Goal: Information Seeking & Learning: Find specific fact

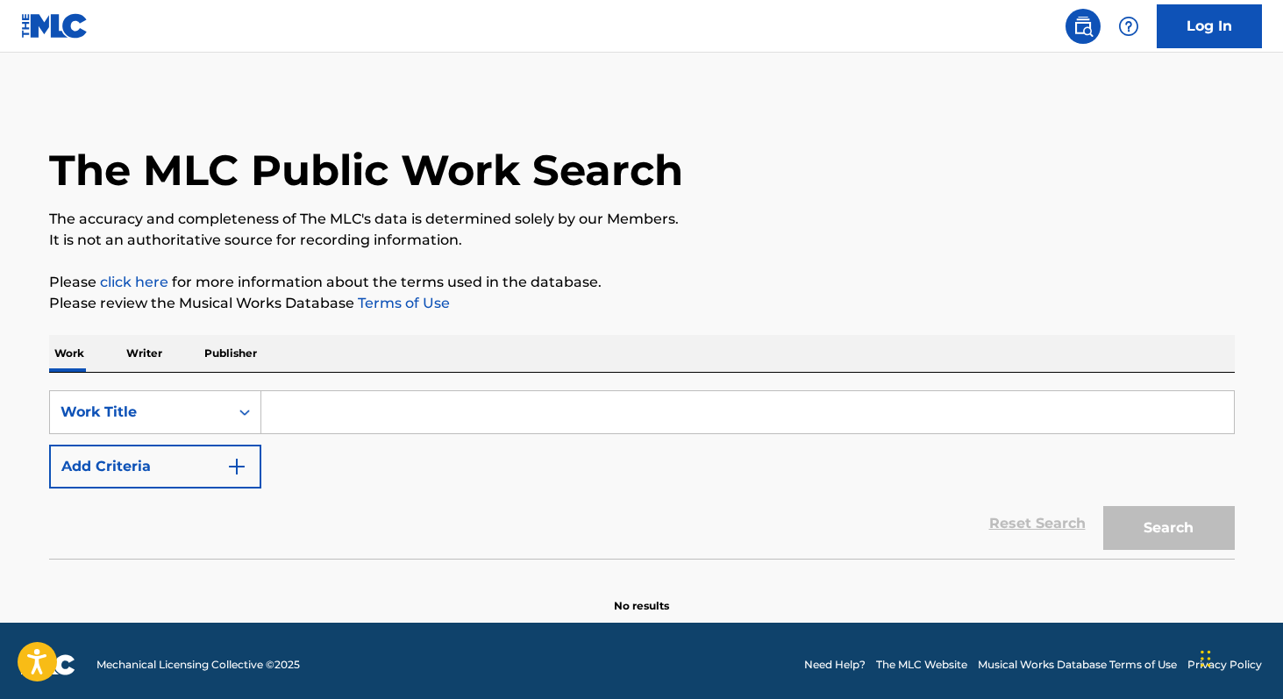
click at [146, 352] on p "Writer" at bounding box center [144, 353] width 46 height 37
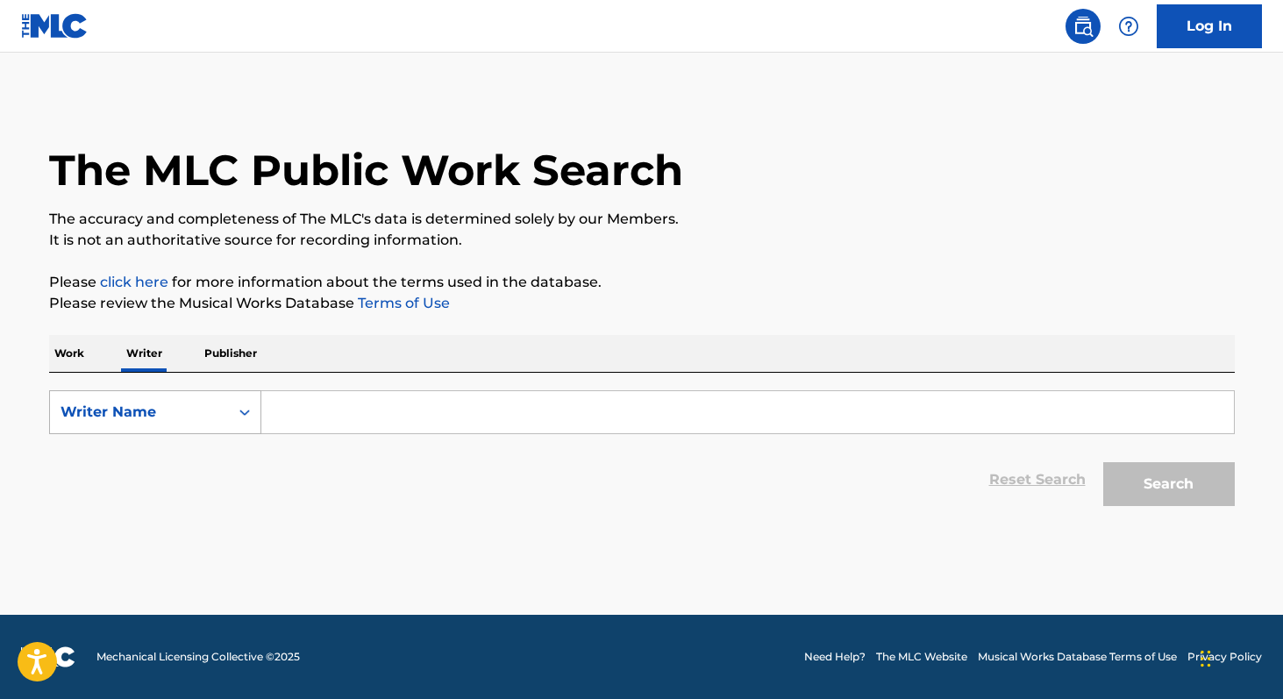
click at [143, 416] on div "Writer Name" at bounding box center [139, 412] width 158 height 21
click at [146, 444] on div "Writer IPI" at bounding box center [155, 456] width 210 height 44
click at [287, 423] on input "Search Form" at bounding box center [747, 412] width 972 height 42
paste input "01227910758"
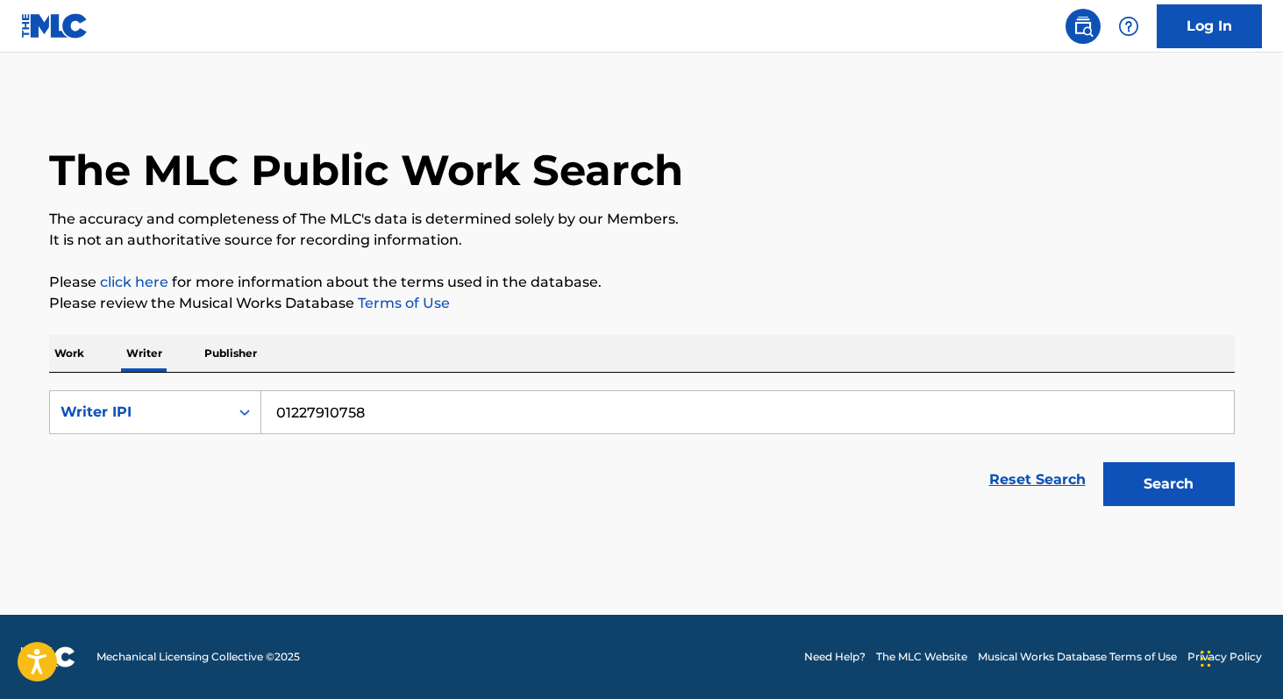
type input "01227910758"
click at [1103, 462] on button "Search" at bounding box center [1169, 484] width 132 height 44
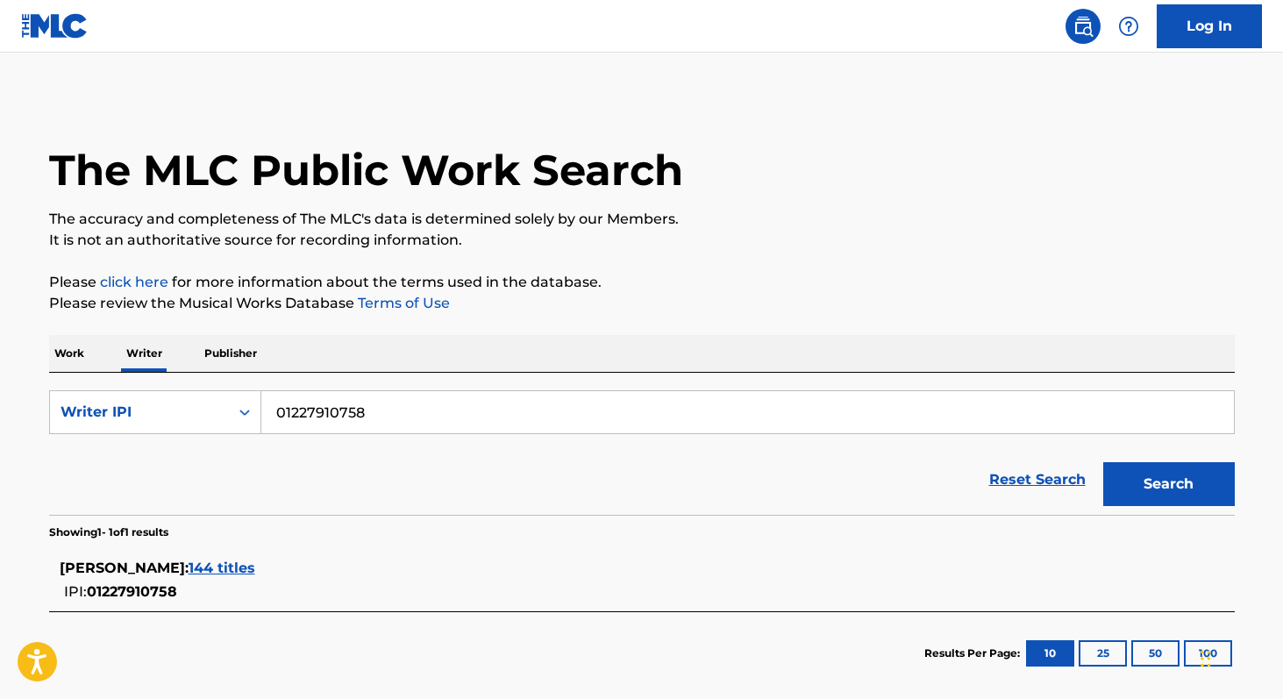
click at [188, 566] on span "144 titles" at bounding box center [221, 567] width 67 height 17
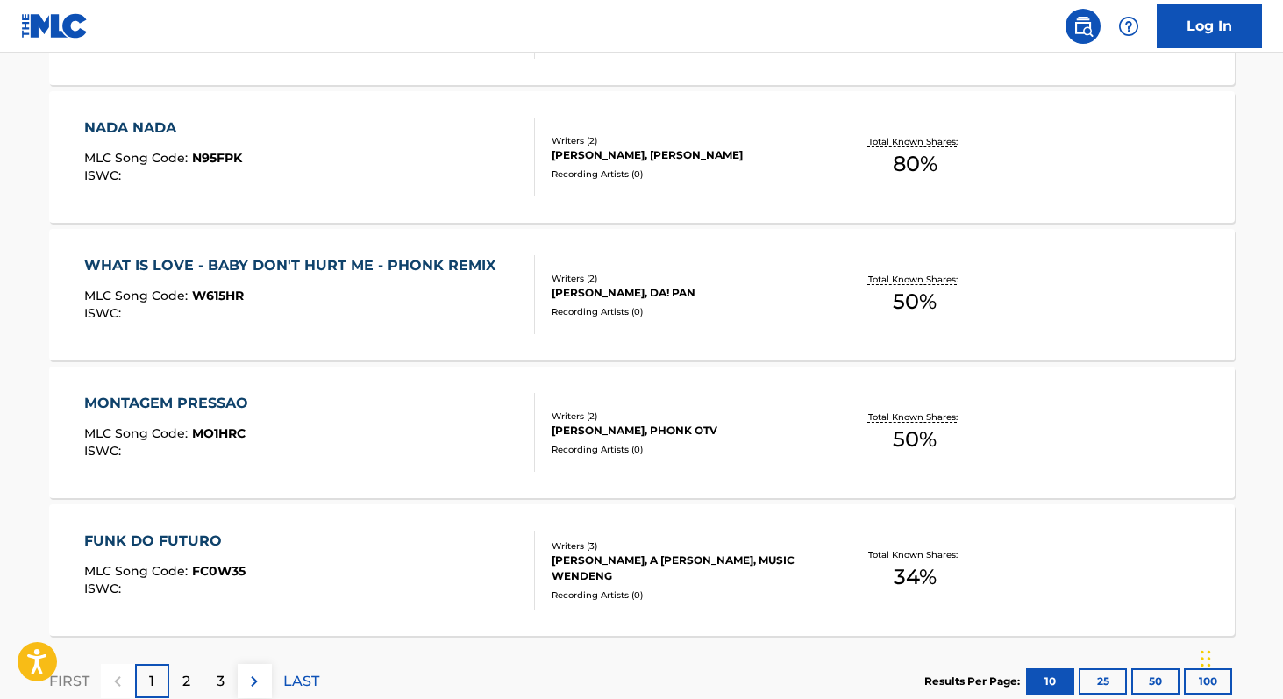
scroll to position [1447, 0]
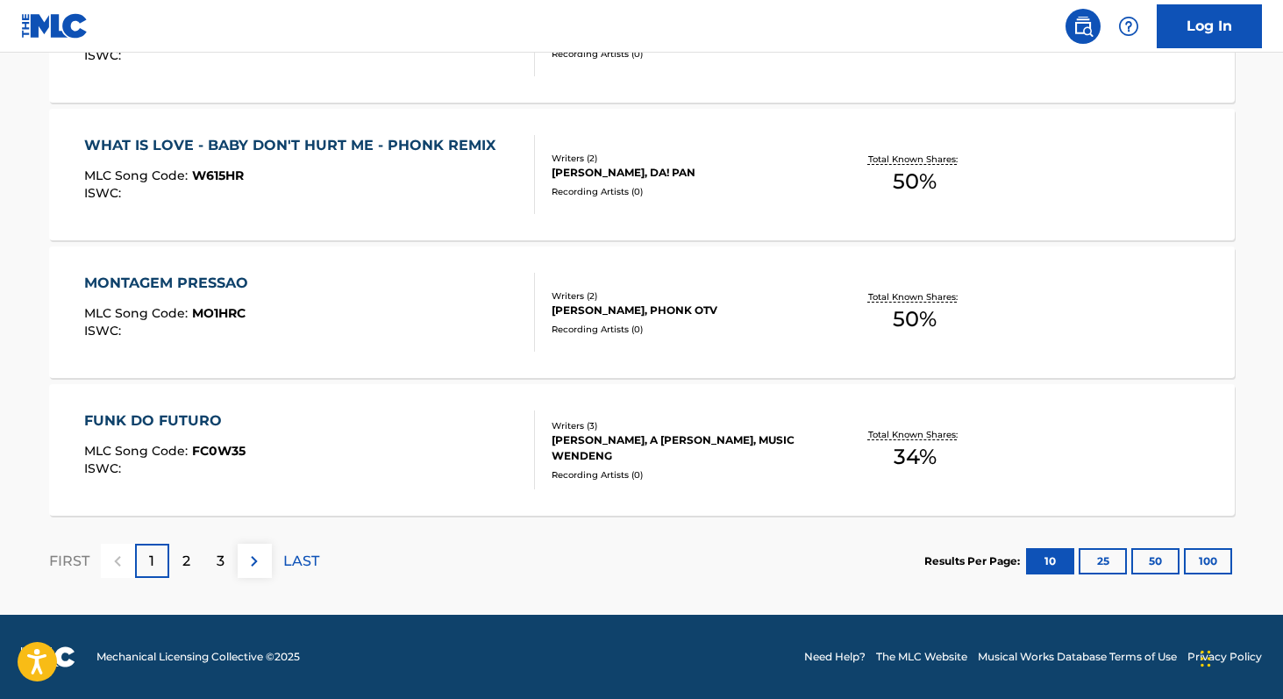
click at [909, 198] on div "Total Known Shares: 50 %" at bounding box center [914, 174] width 197 height 53
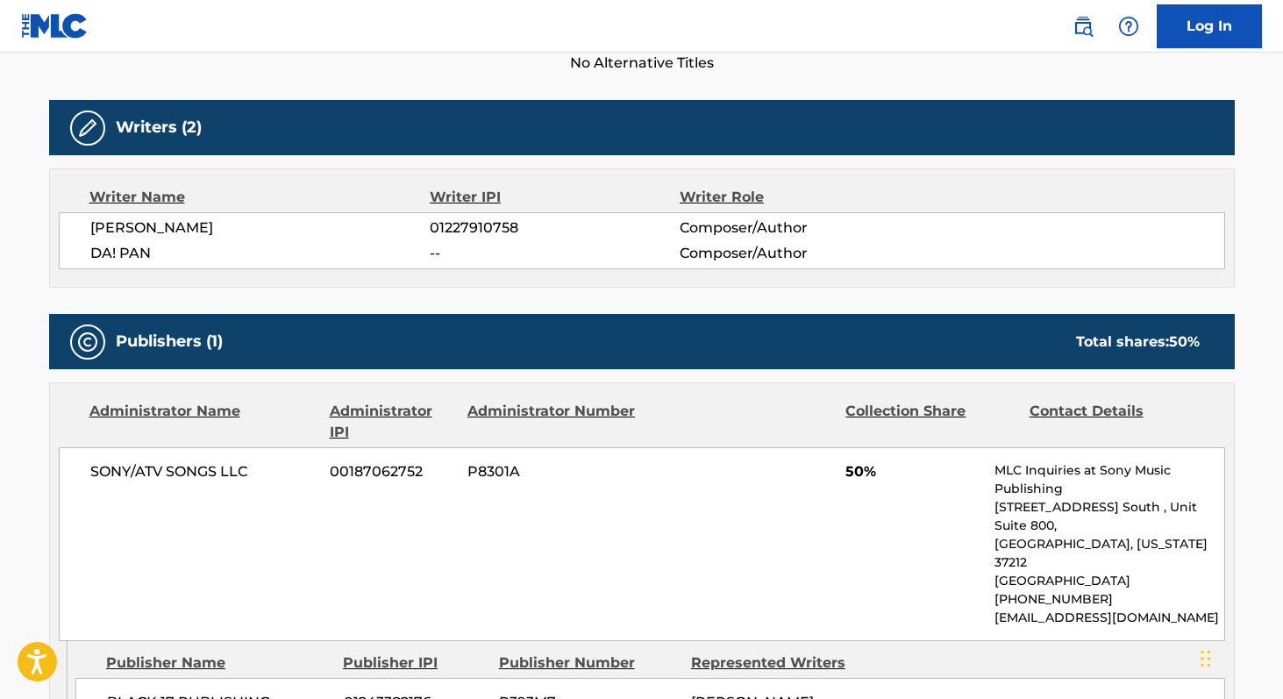
scroll to position [560, 0]
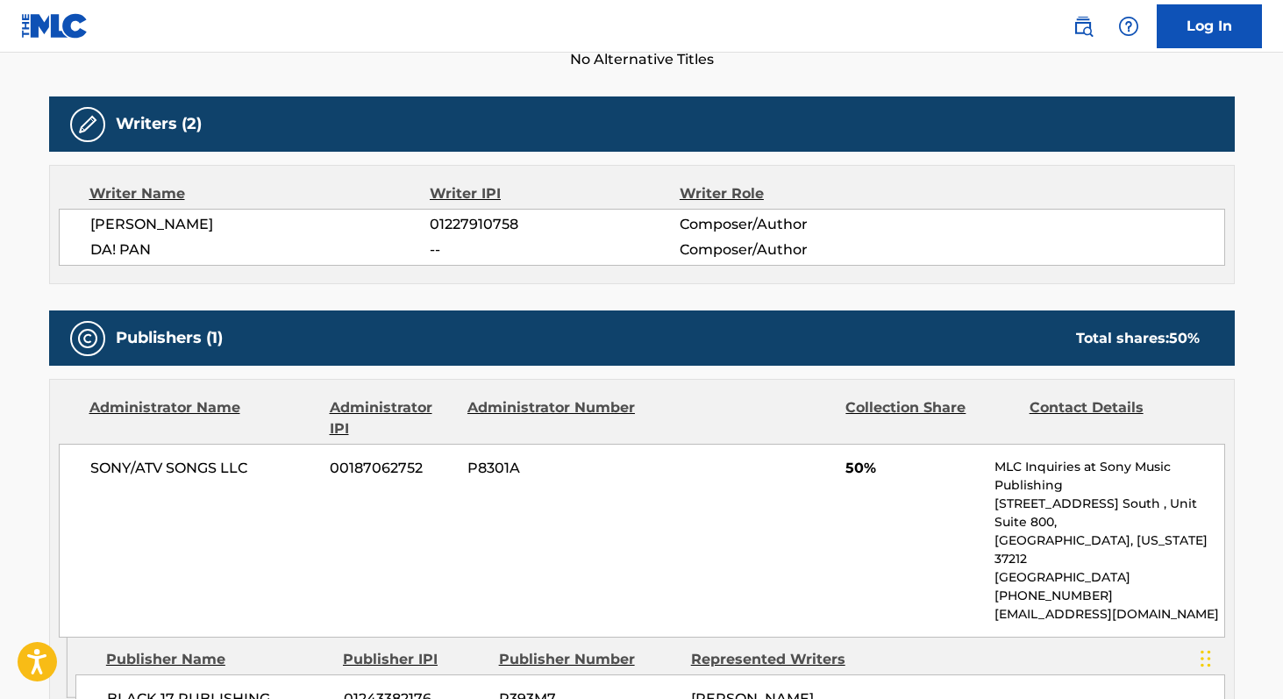
click at [96, 221] on span "[PERSON_NAME]" at bounding box center [260, 224] width 340 height 21
copy span "[PERSON_NAME]"
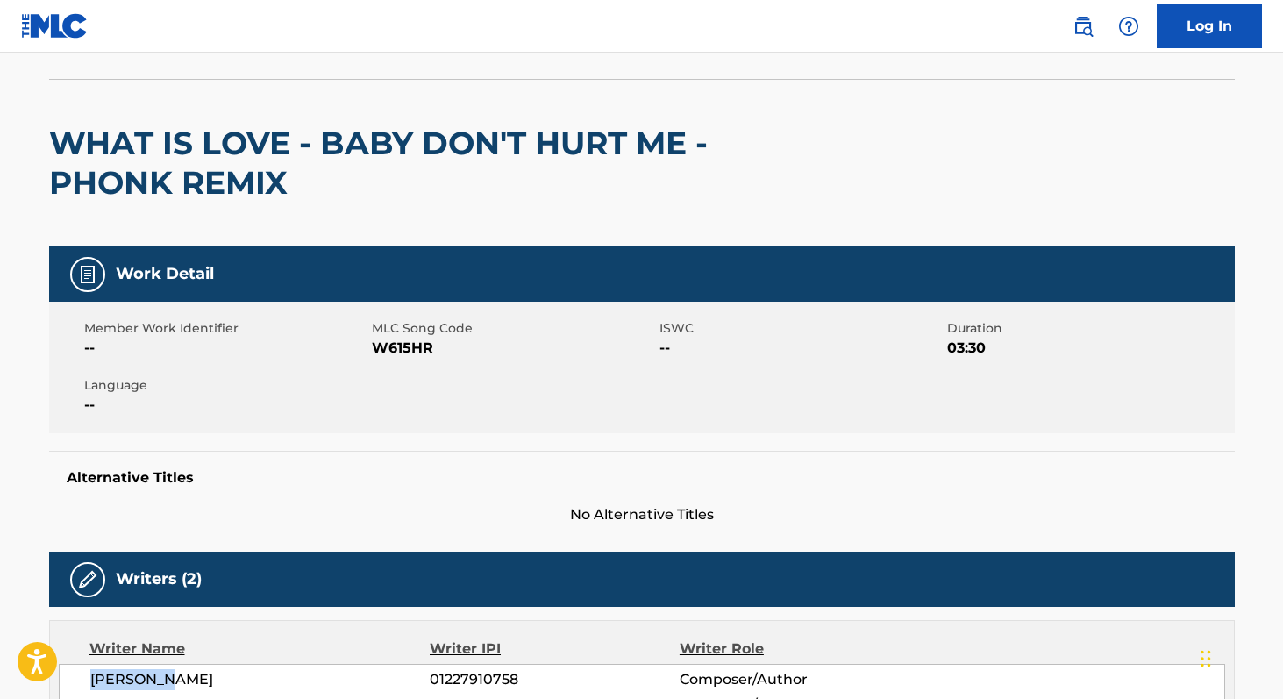
scroll to position [0, 0]
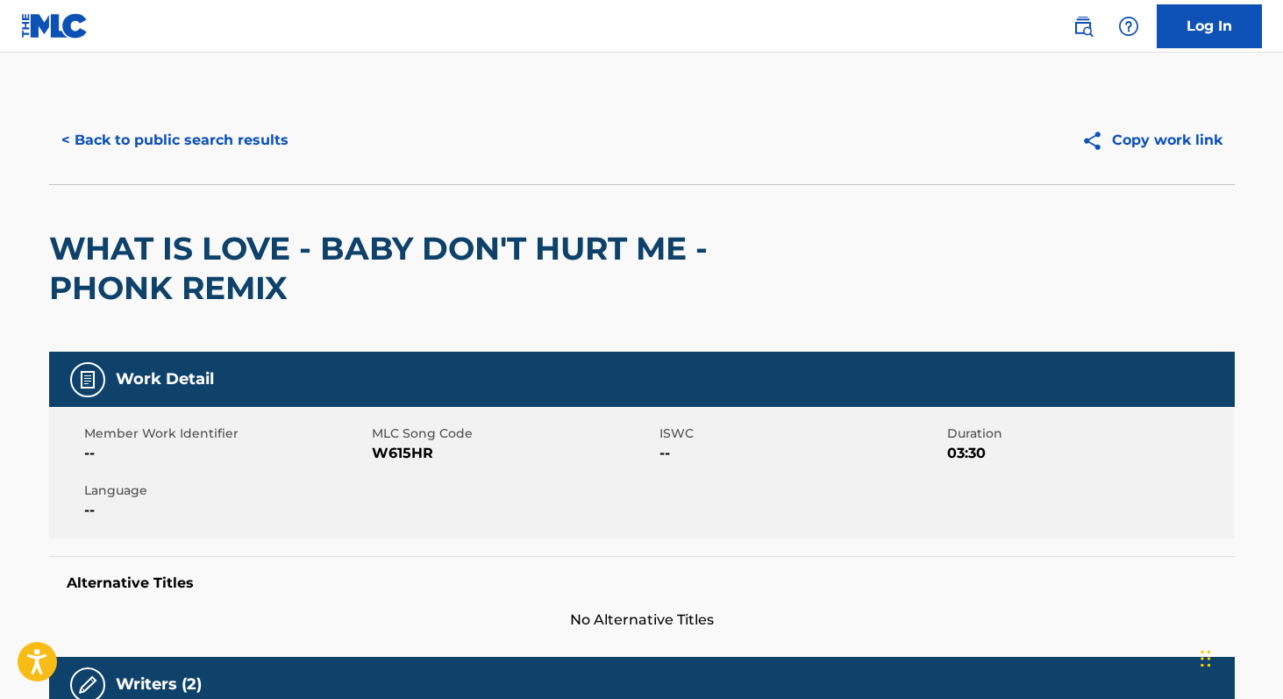
click at [238, 124] on button "< Back to public search results" at bounding box center [175, 140] width 252 height 44
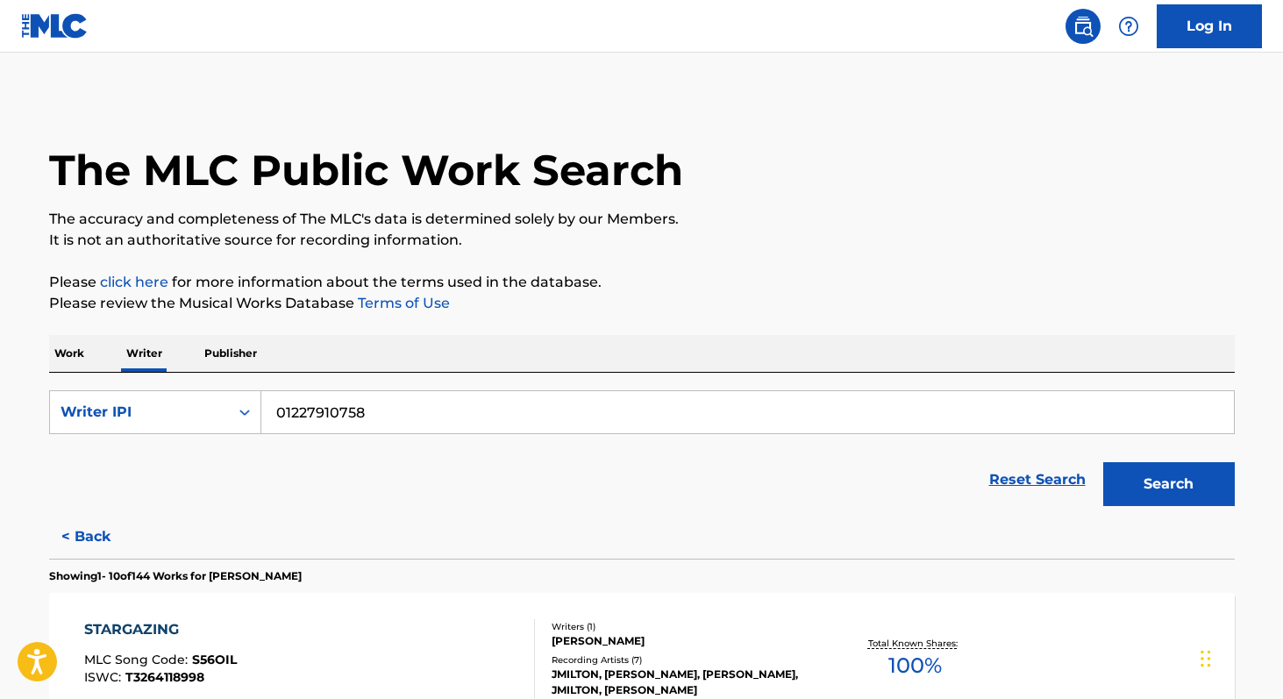
click at [72, 348] on p "Work" at bounding box center [69, 353] width 40 height 37
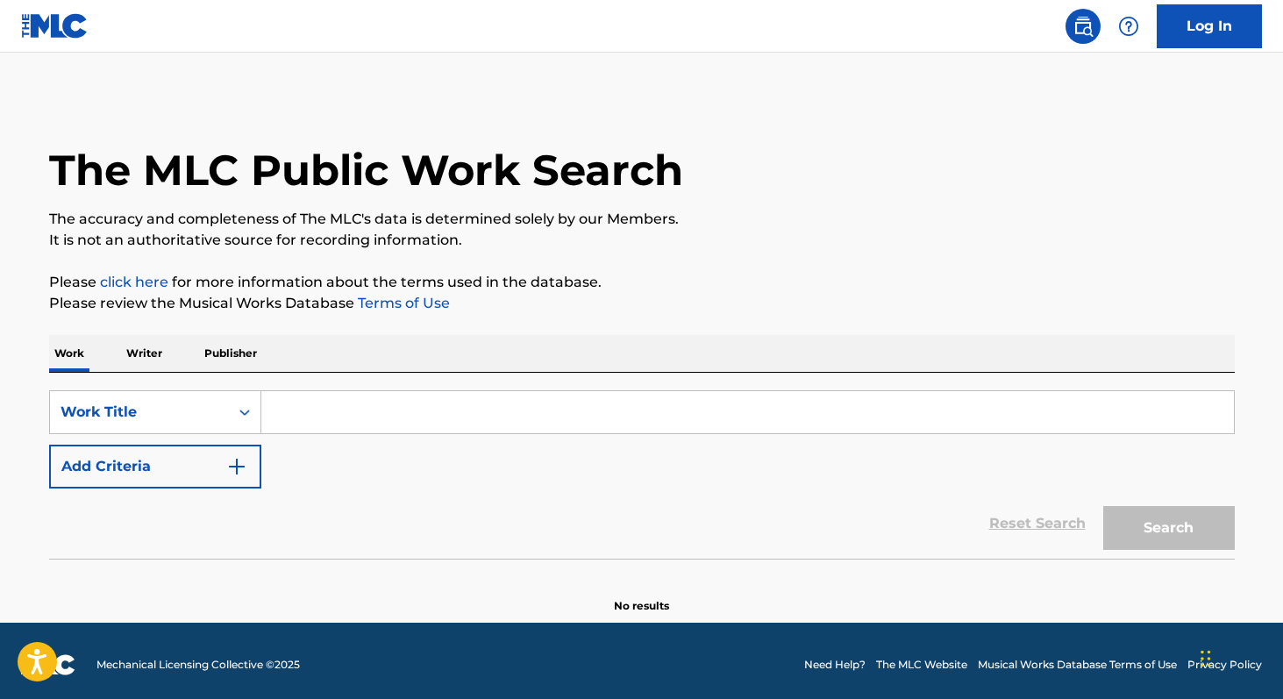
click at [208, 475] on button "Add Criteria" at bounding box center [155, 466] width 212 height 44
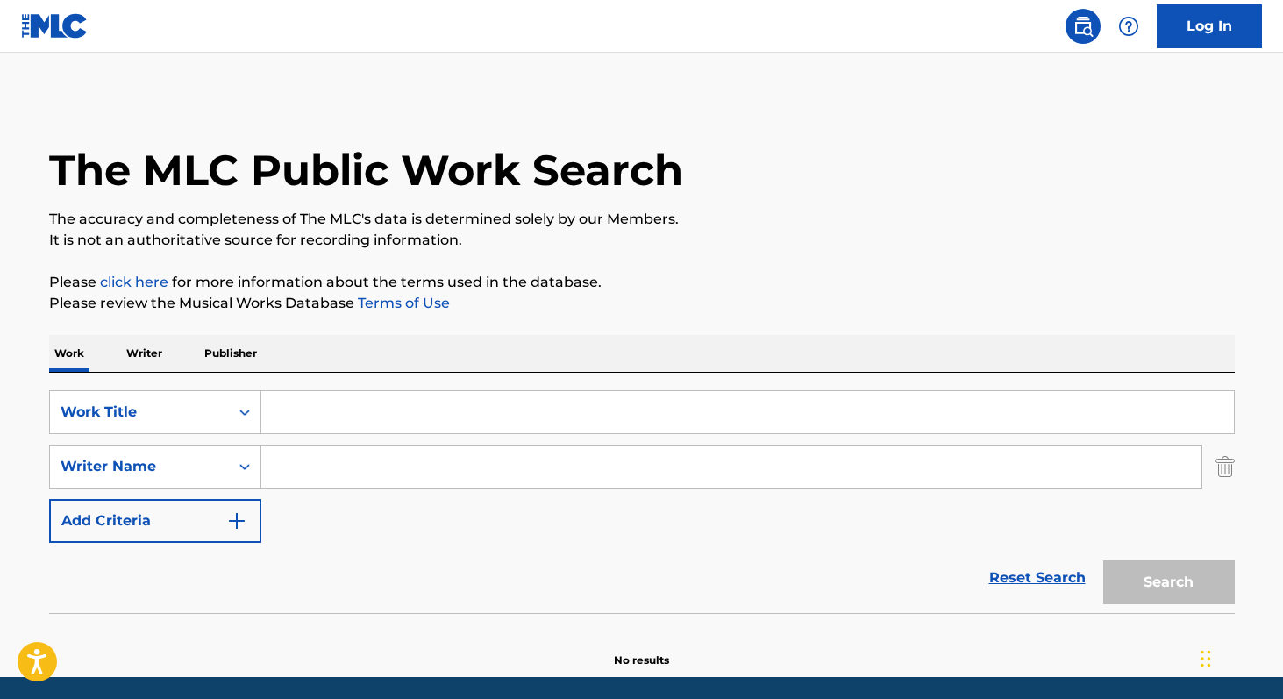
click at [281, 472] on input "Search Form" at bounding box center [731, 466] width 940 height 42
paste input "[PERSON_NAME]"
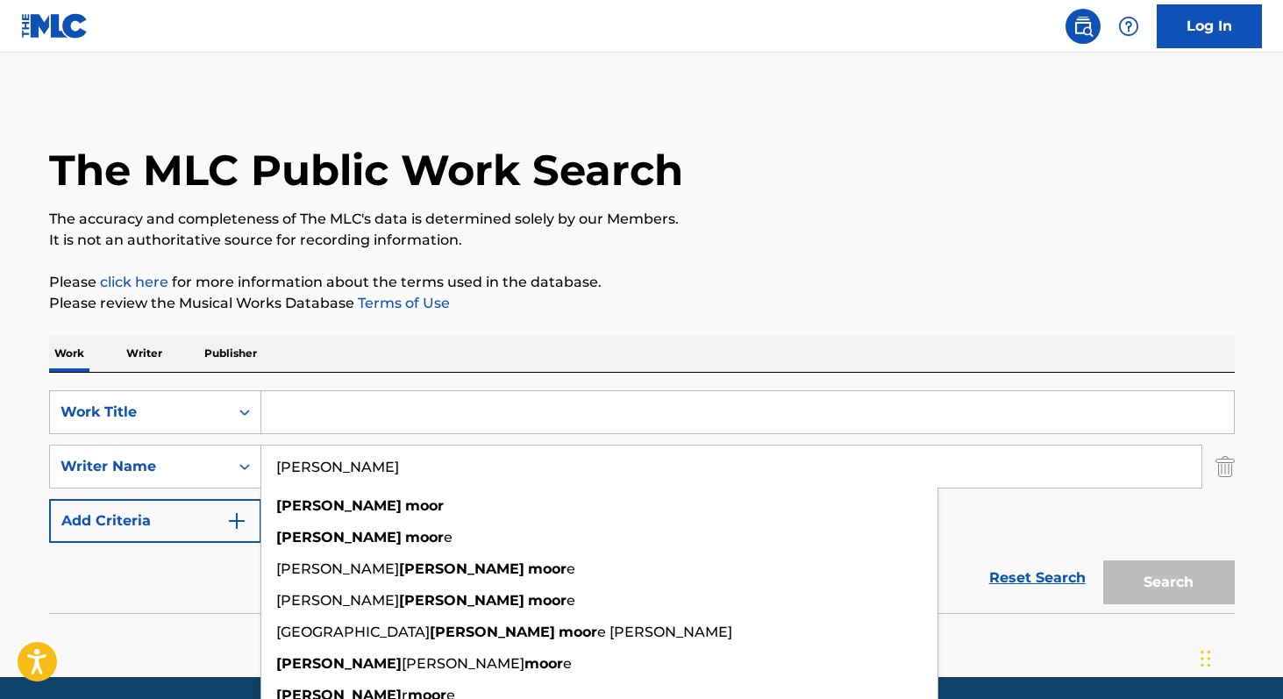
type input "[PERSON_NAME]"
click at [352, 411] on input "Search Form" at bounding box center [747, 412] width 972 height 42
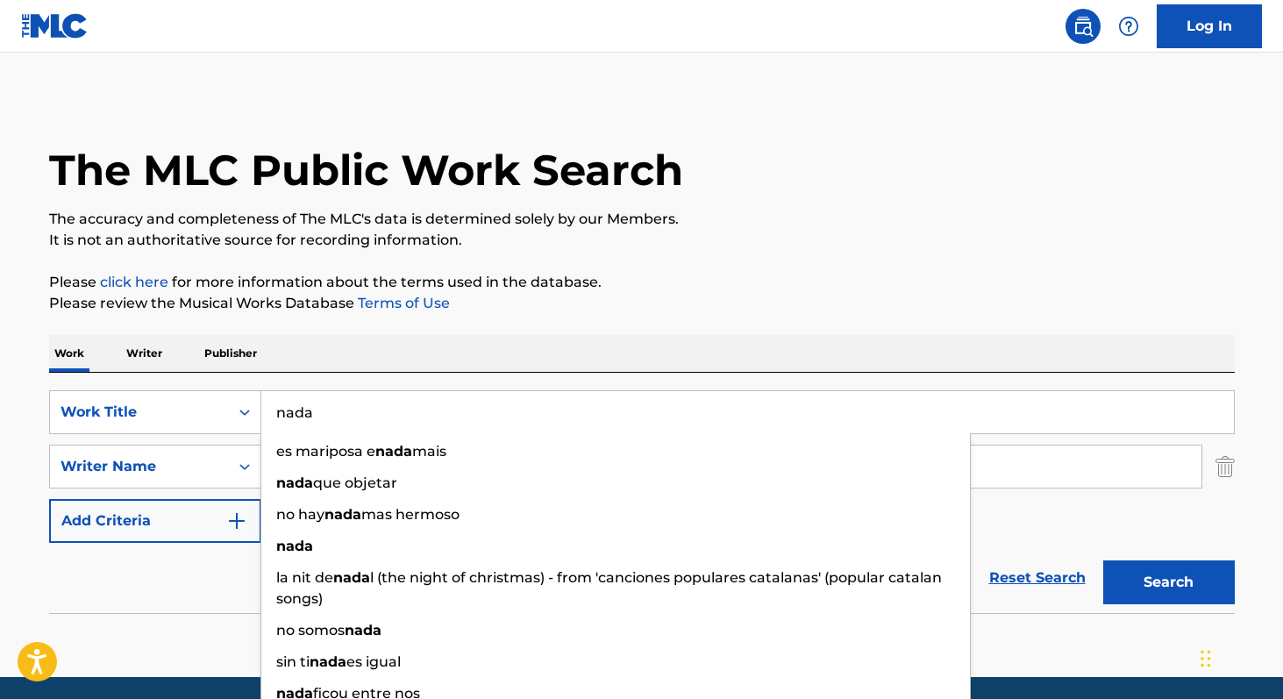
type input "nada"
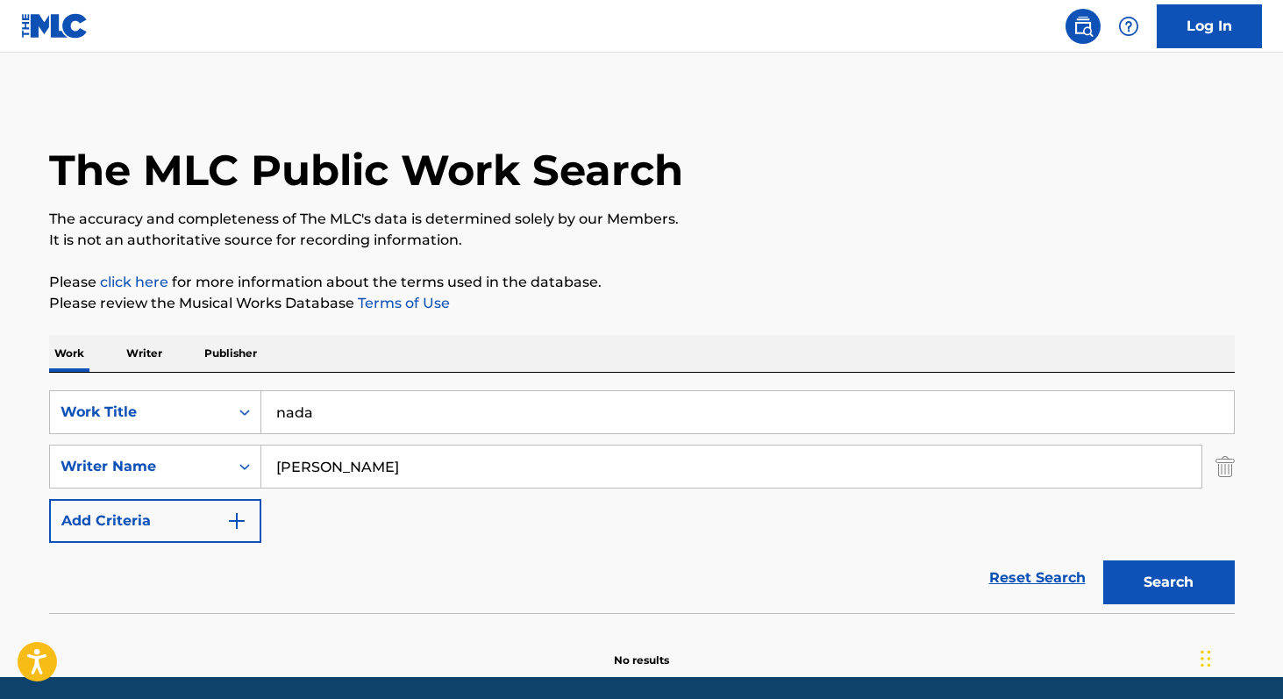
click at [388, 345] on div "Work Writer Publisher" at bounding box center [641, 353] width 1185 height 37
click at [1130, 578] on button "Search" at bounding box center [1169, 582] width 132 height 44
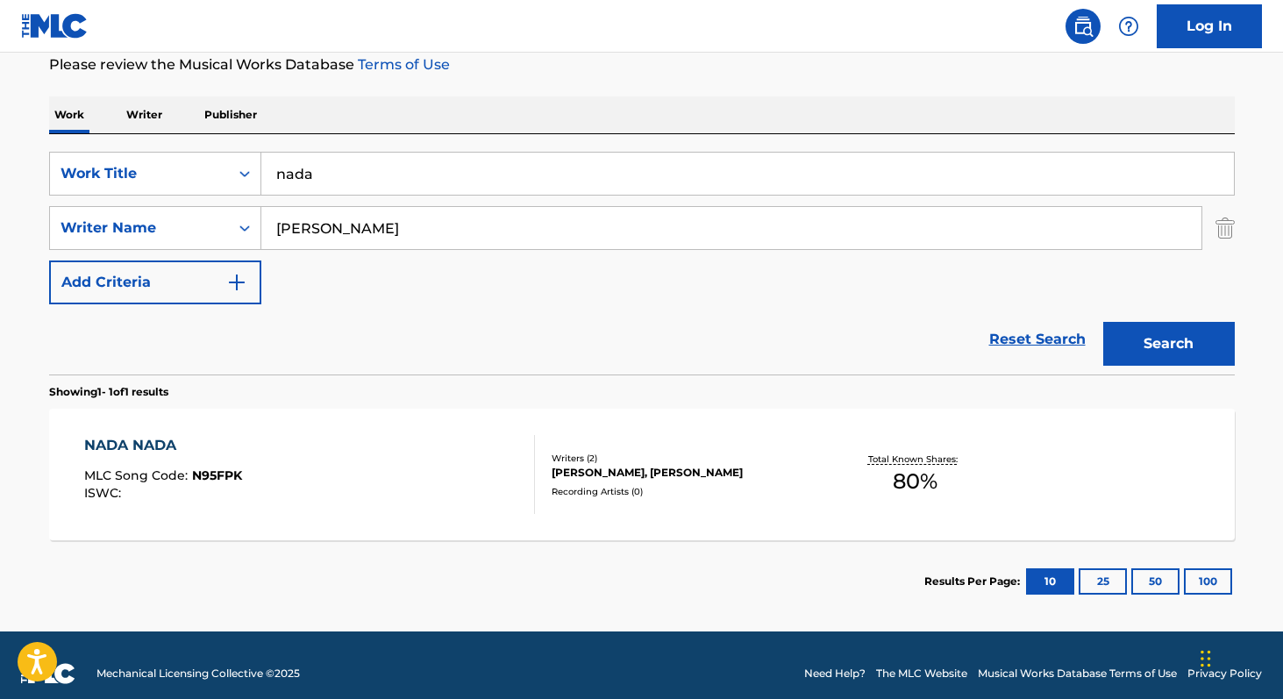
scroll to position [250, 0]
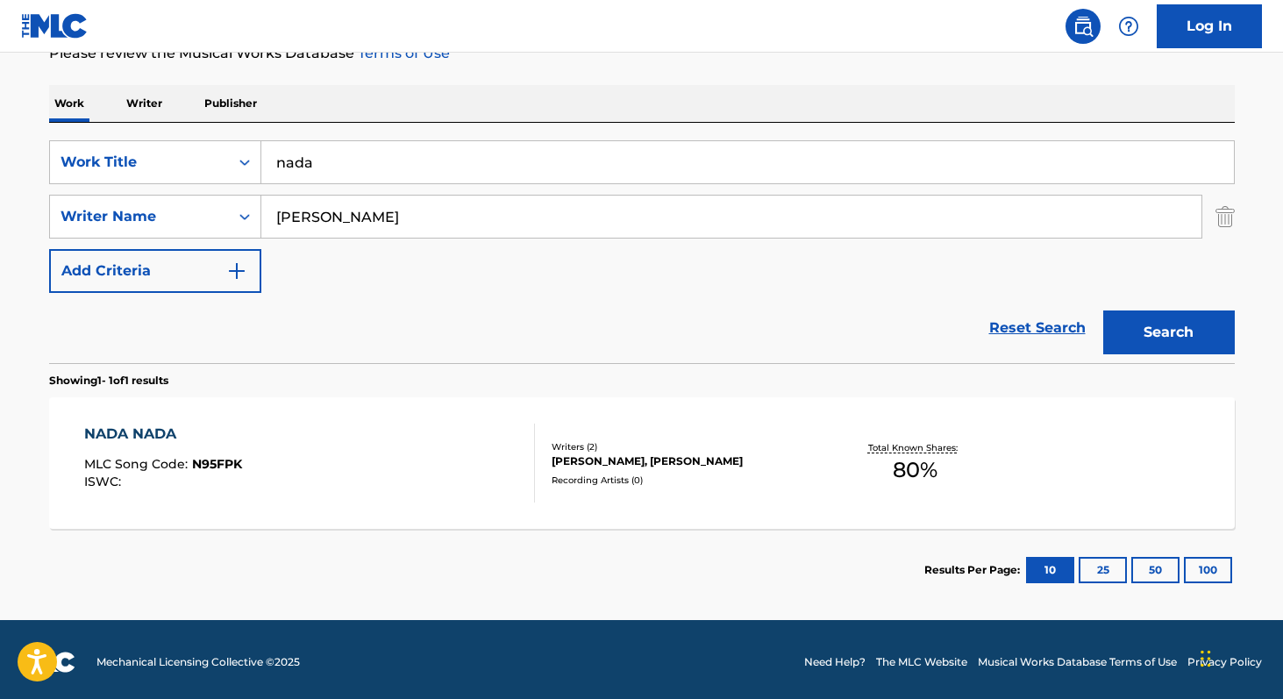
click at [918, 474] on span "80 %" at bounding box center [914, 470] width 45 height 32
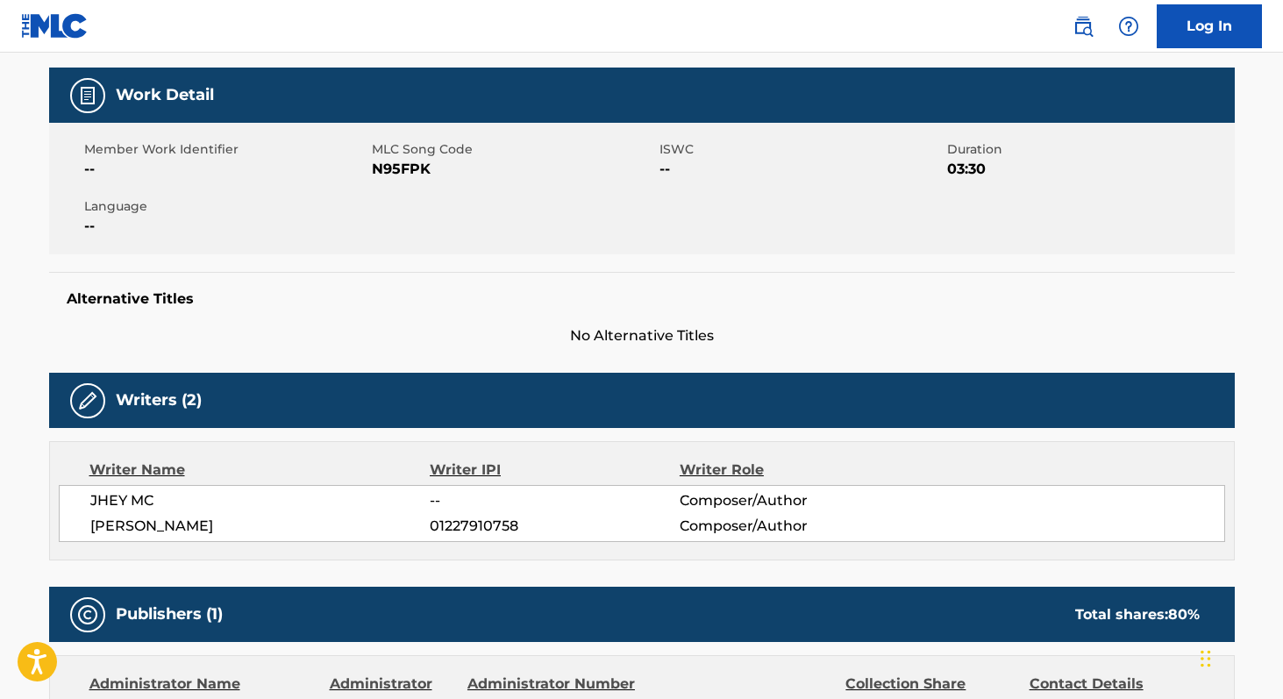
scroll to position [244, 0]
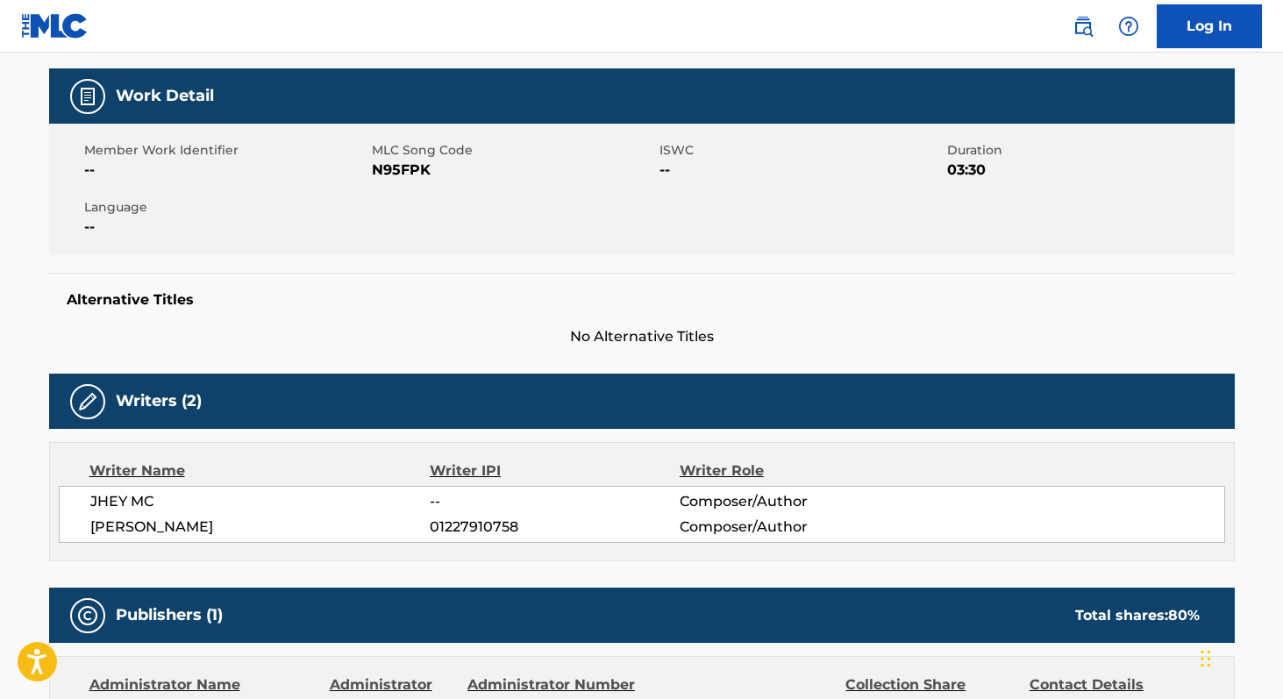
click at [399, 169] on span "N95FPK" at bounding box center [513, 170] width 283 height 21
copy span "N95FPK"
click at [109, 497] on span "JHEY MC" at bounding box center [260, 501] width 340 height 21
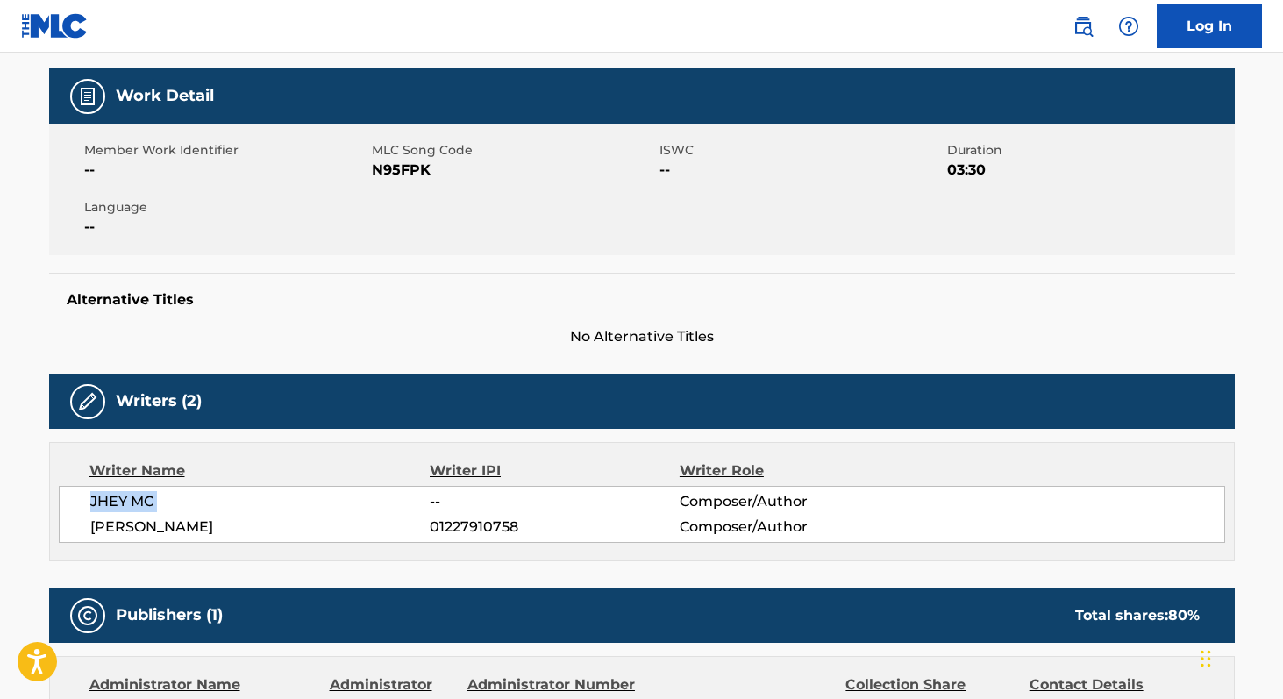
click at [109, 497] on span "JHEY MC" at bounding box center [260, 501] width 340 height 21
copy div "JHEY MC -- Composer/Author [PERSON_NAME] 01227910758"
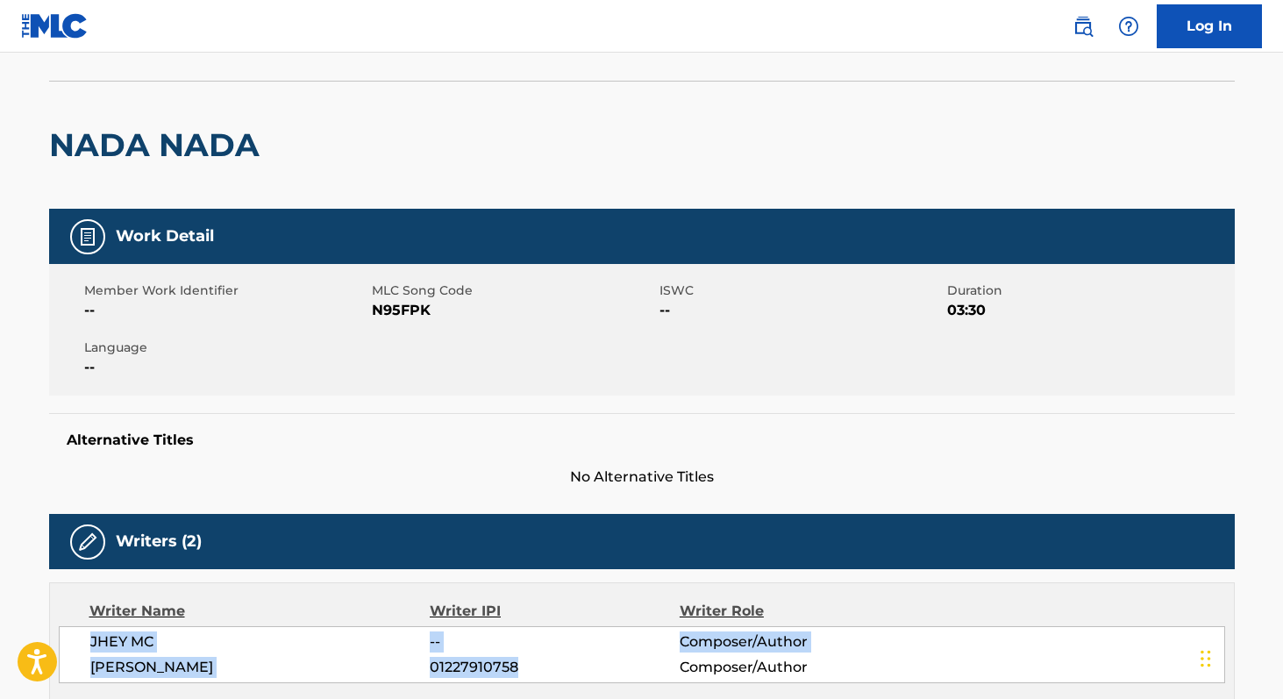
scroll to position [0, 0]
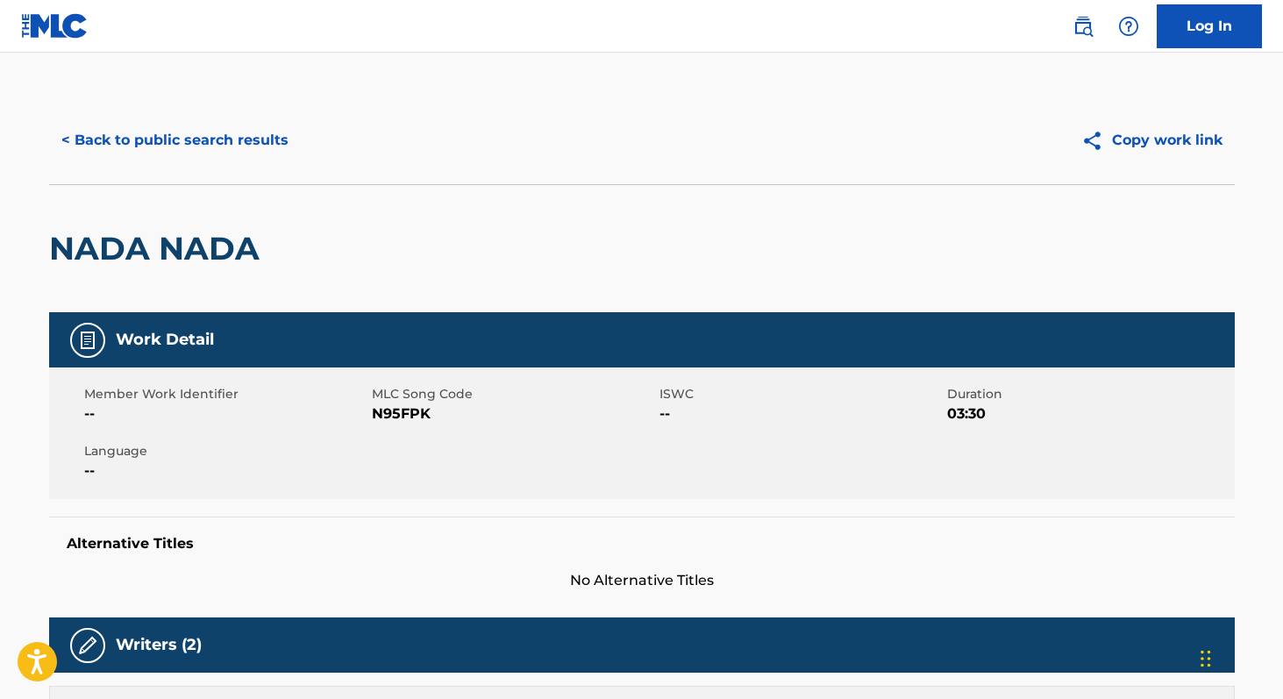
click at [188, 145] on button "< Back to public search results" at bounding box center [175, 140] width 252 height 44
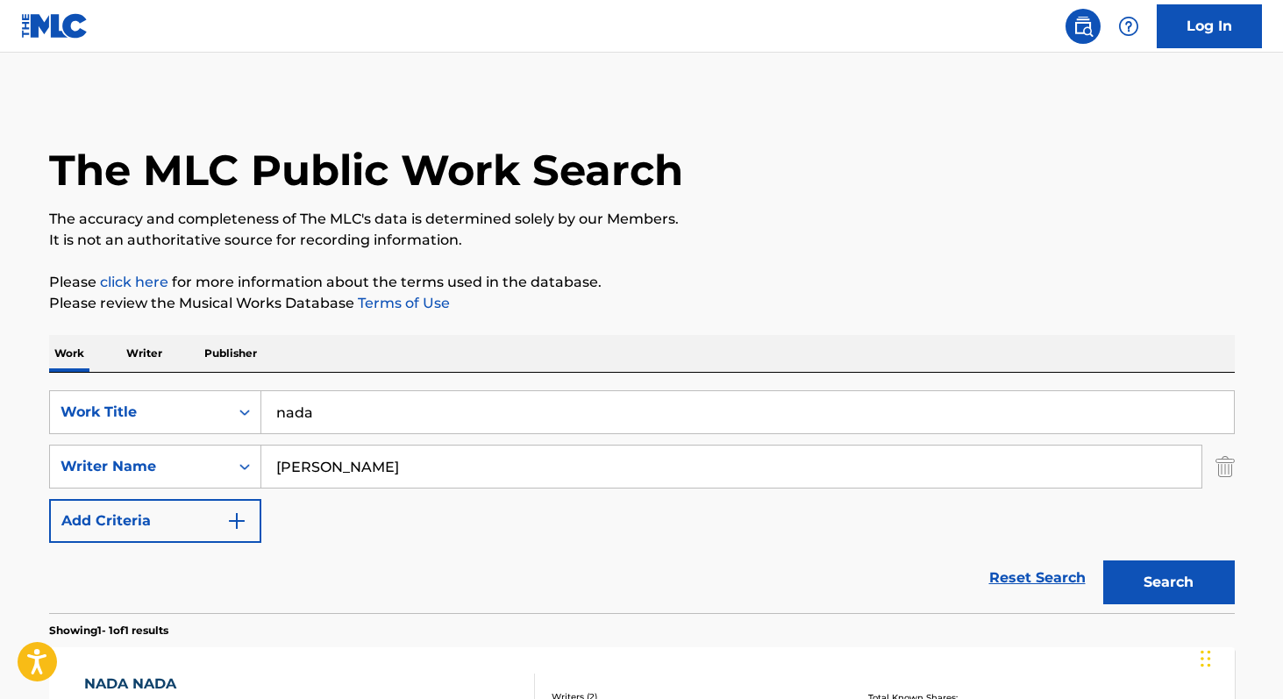
scroll to position [155, 0]
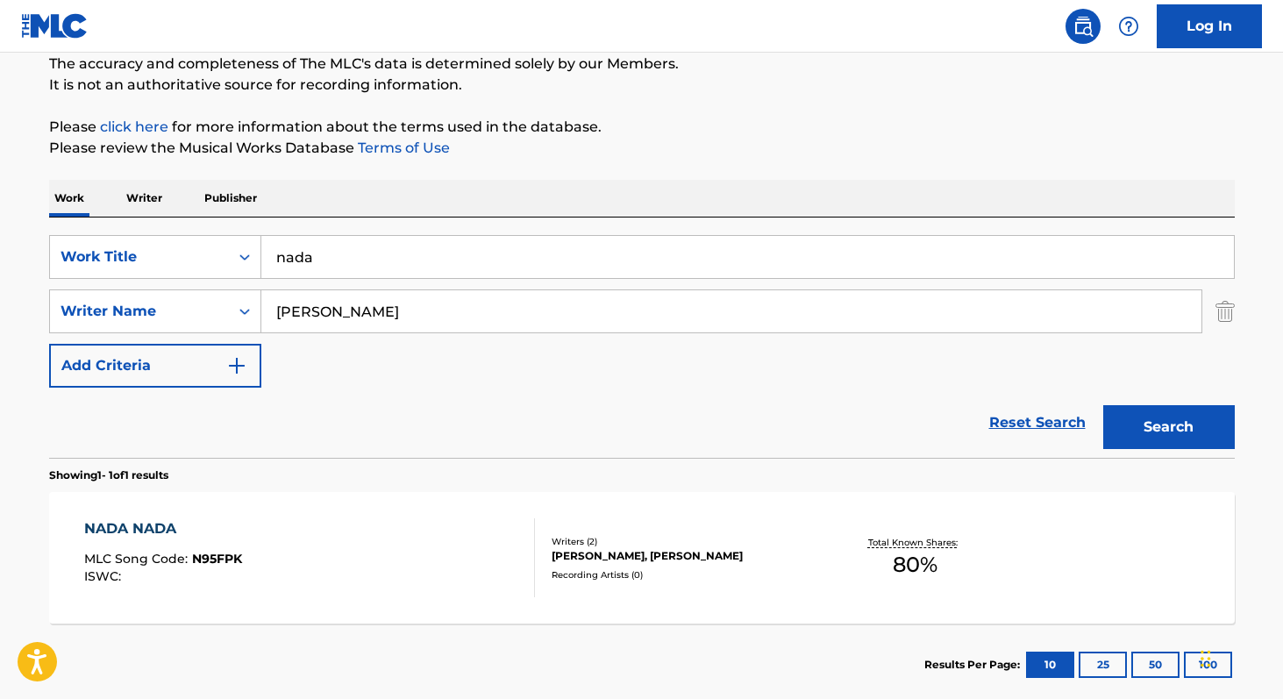
click at [137, 195] on p "Writer" at bounding box center [144, 198] width 46 height 37
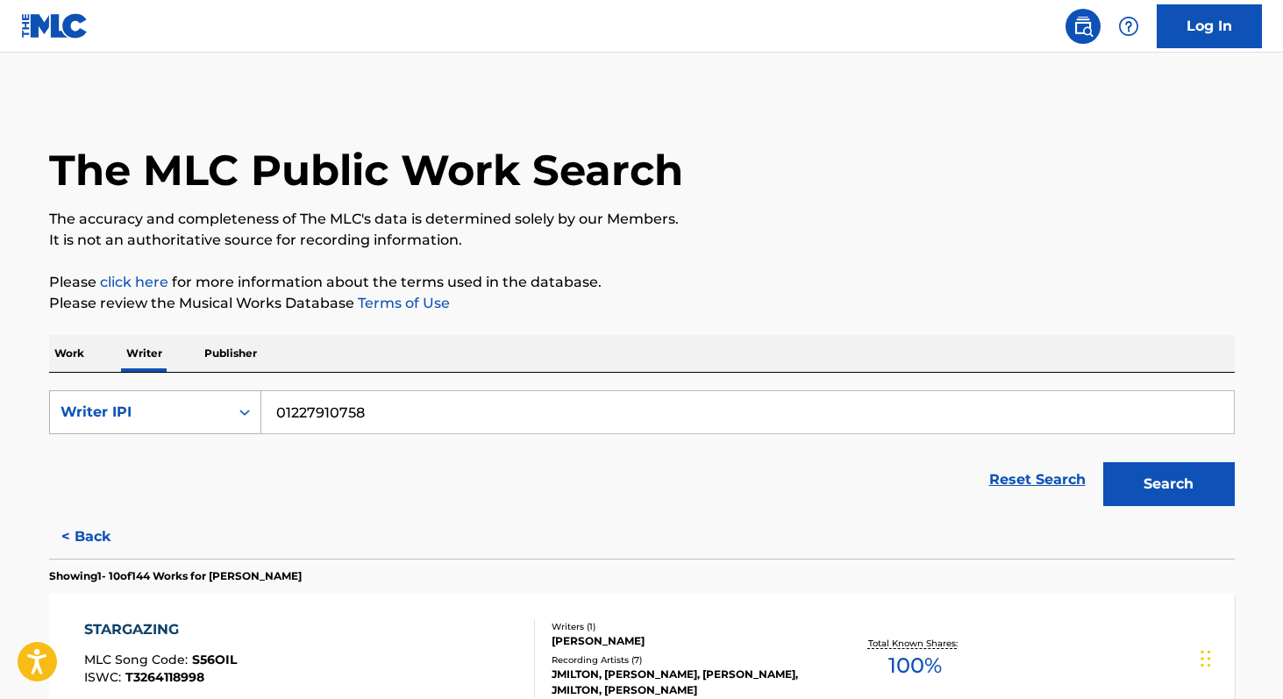
click at [132, 408] on div "Writer IPI" at bounding box center [139, 412] width 158 height 21
click at [132, 448] on div "Writer Name" at bounding box center [155, 456] width 210 height 44
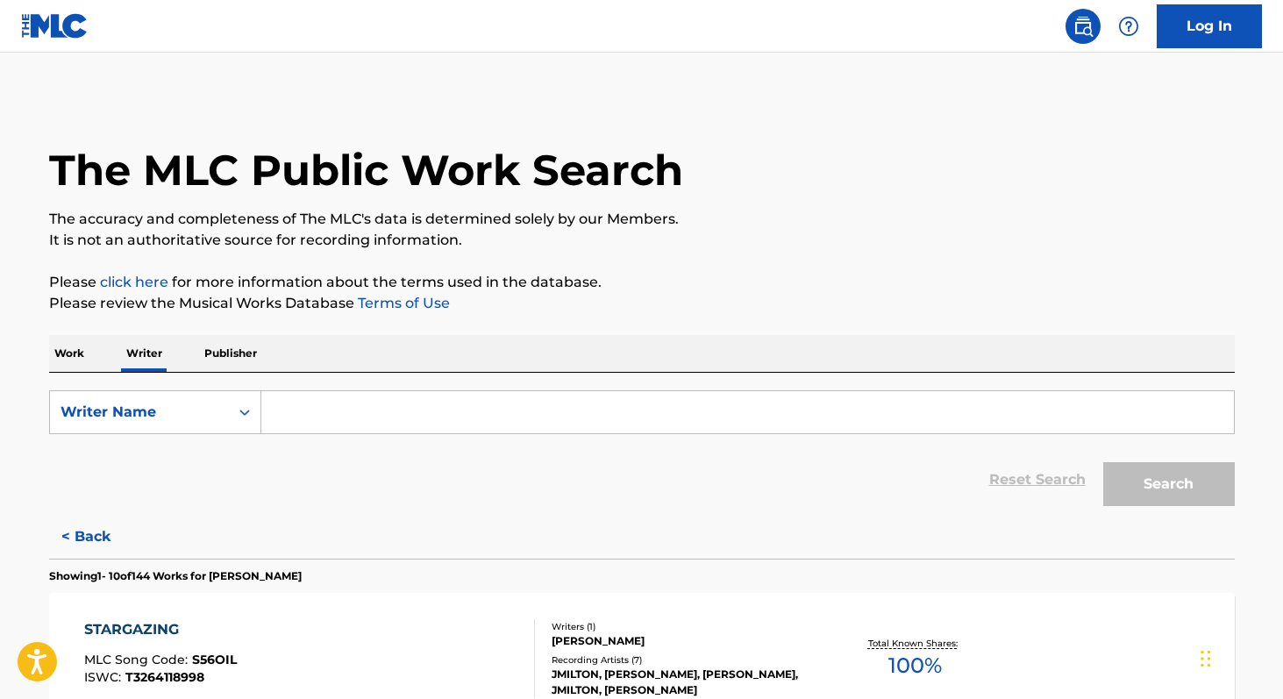
click at [282, 420] on input "Search Form" at bounding box center [747, 412] width 972 height 42
paste input "[PERSON_NAME] [PERSON_NAME]"
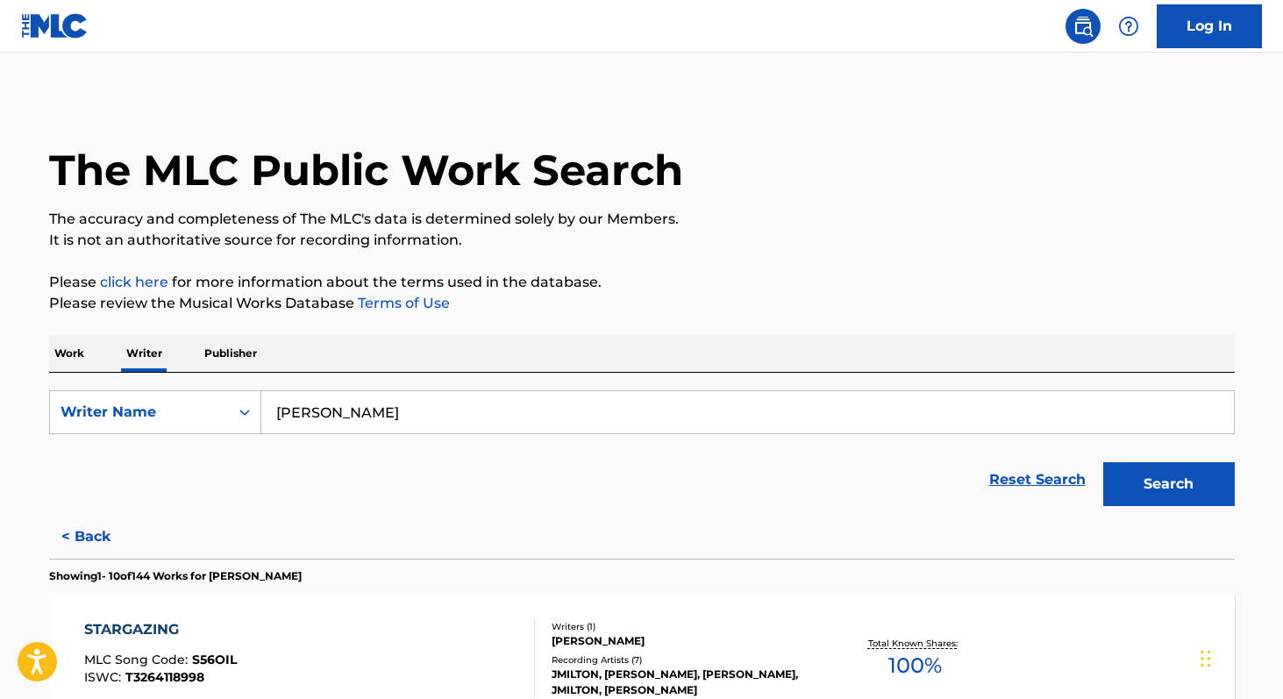
type input "[PERSON_NAME]"
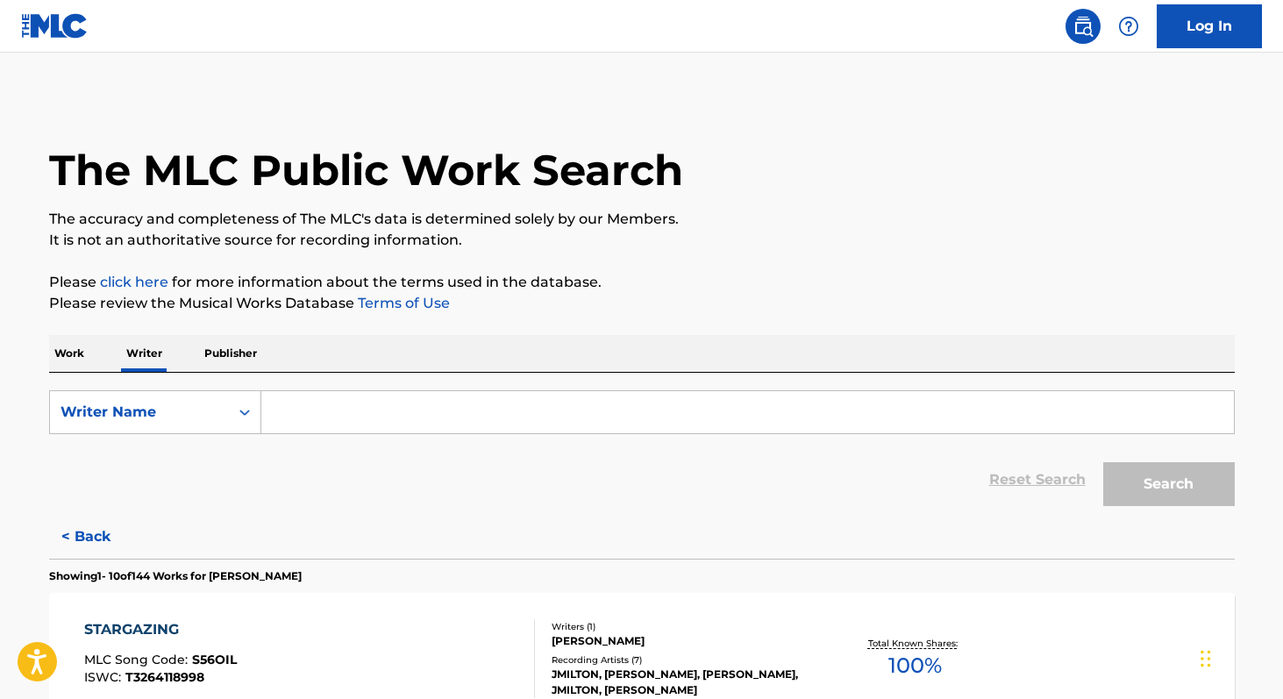
click at [53, 361] on p "Work" at bounding box center [69, 353] width 40 height 37
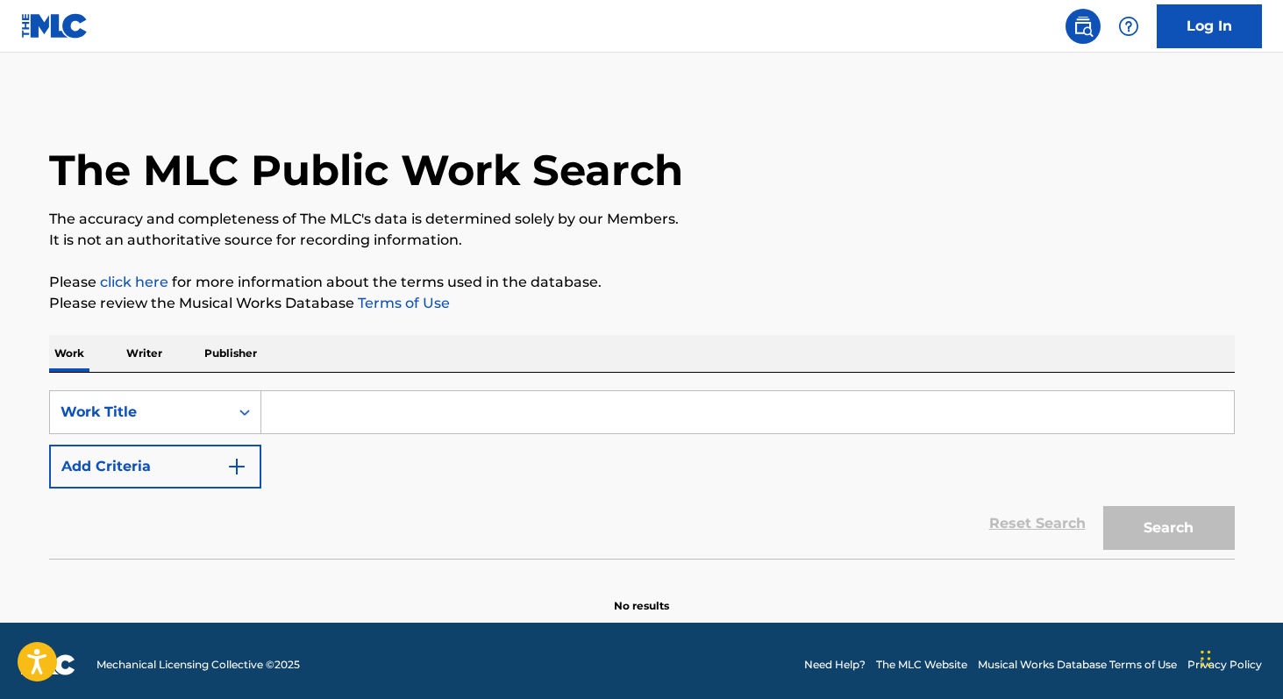
click at [280, 415] on input "Search Form" at bounding box center [747, 412] width 972 height 42
paste input "Você é Meu Mô"
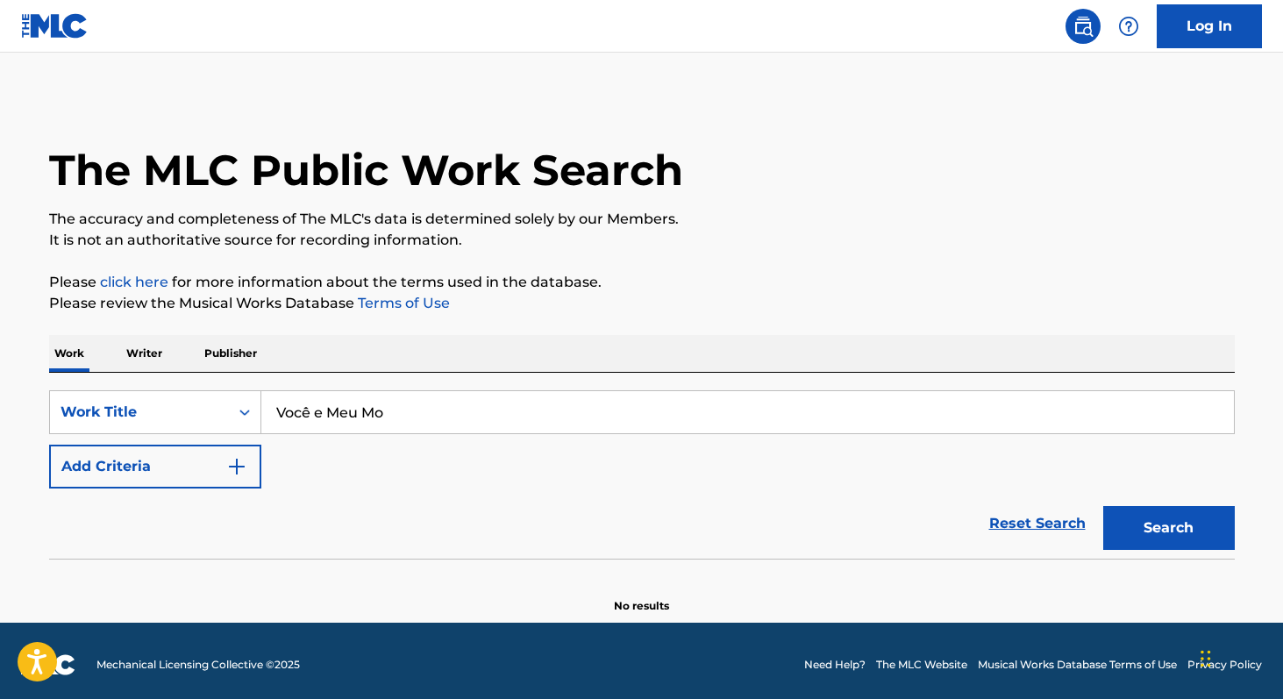
click at [1103, 506] on button "Search" at bounding box center [1169, 528] width 132 height 44
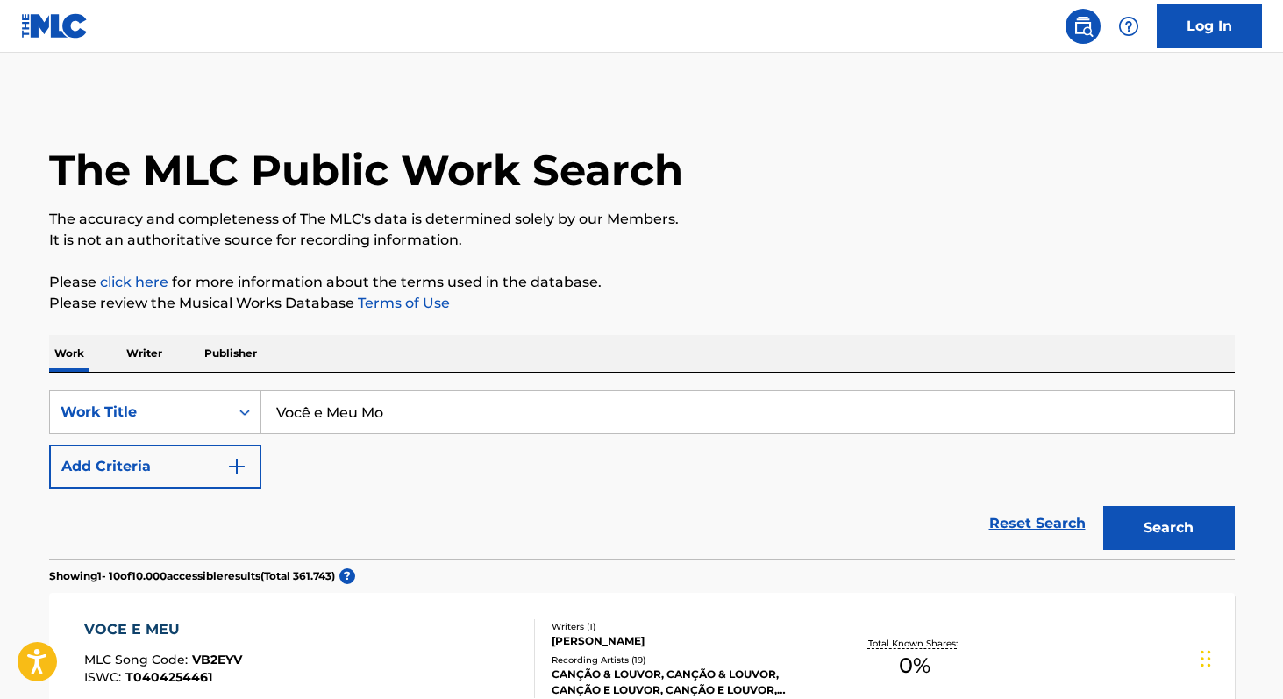
click at [423, 422] on input "Você e Meu Mo" at bounding box center [747, 412] width 972 height 42
click at [307, 410] on input "Você e Meu Mo" at bounding box center [747, 412] width 972 height 42
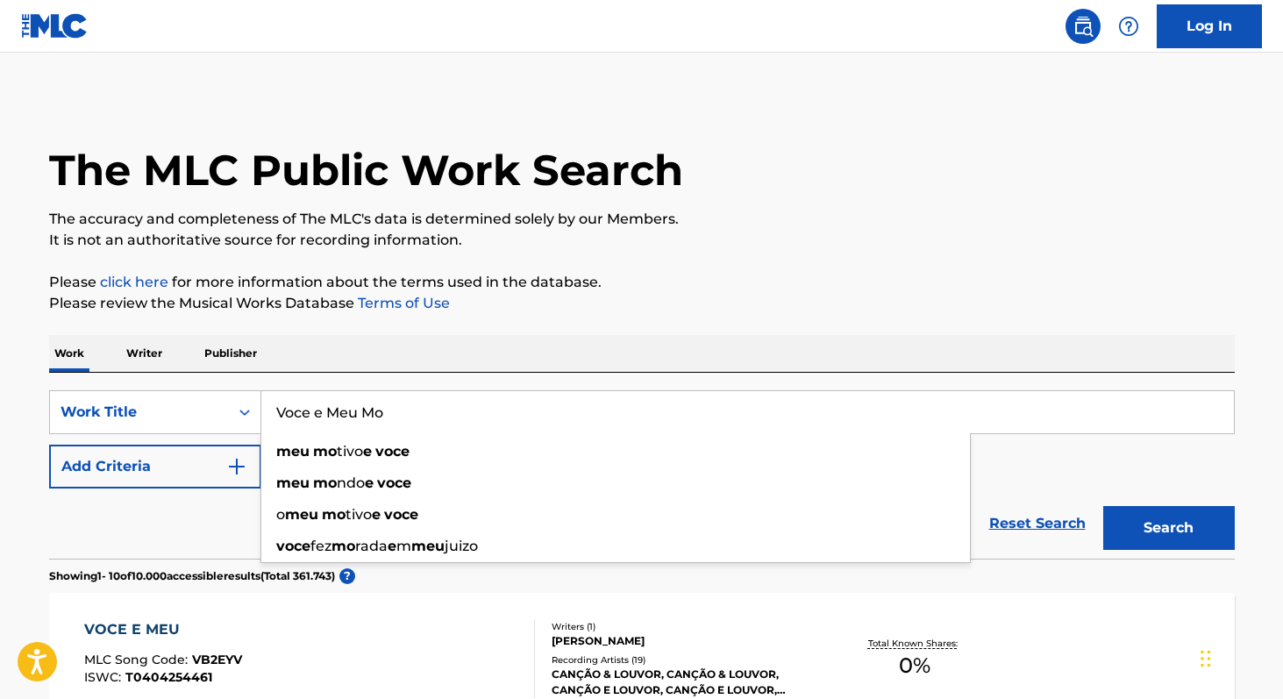
type input "Voce e Meu Mo"
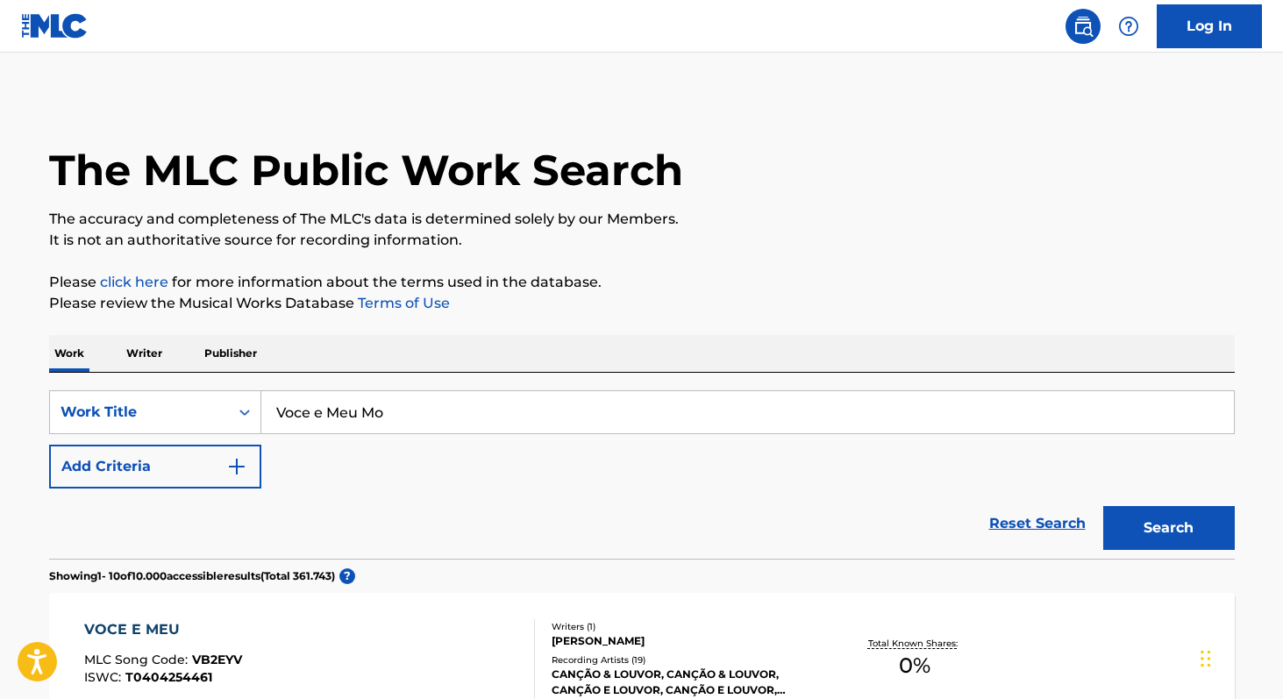
click at [157, 350] on p "Writer" at bounding box center [144, 353] width 46 height 37
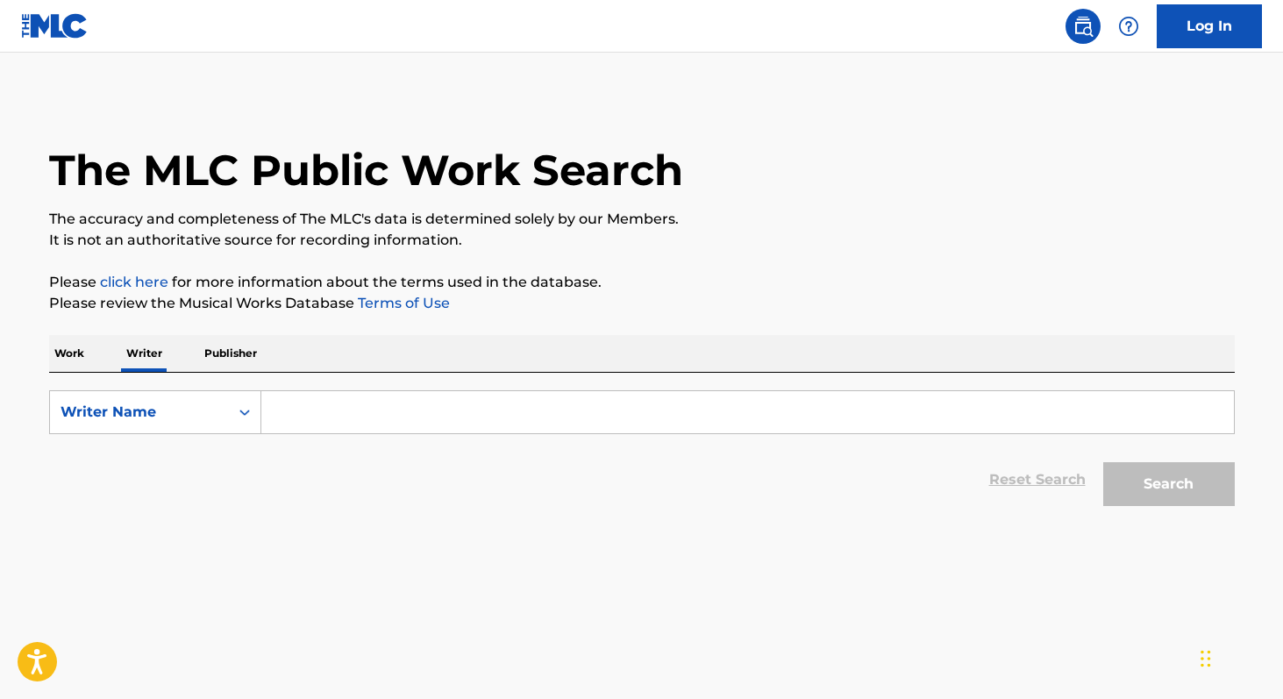
click at [157, 350] on p "Writer" at bounding box center [144, 353] width 46 height 37
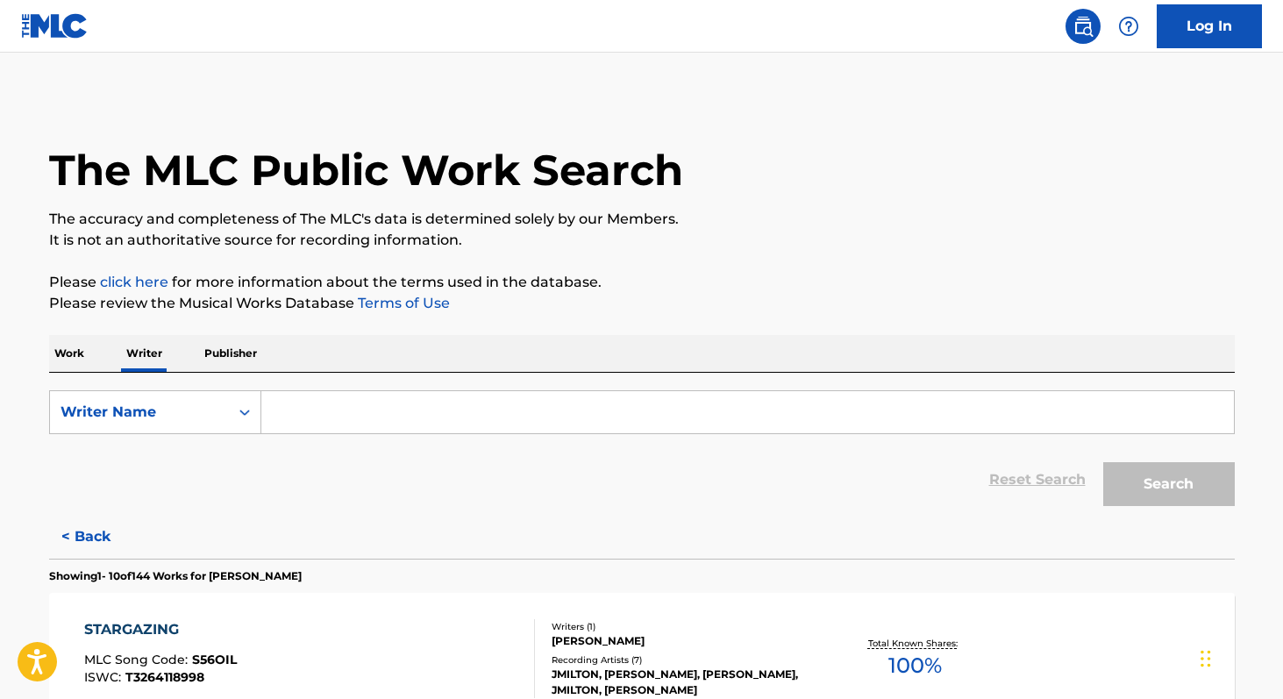
click at [336, 410] on input "Search Form" at bounding box center [747, 412] width 972 height 42
paste input "[PERSON_NAME] Assunção Ticks"
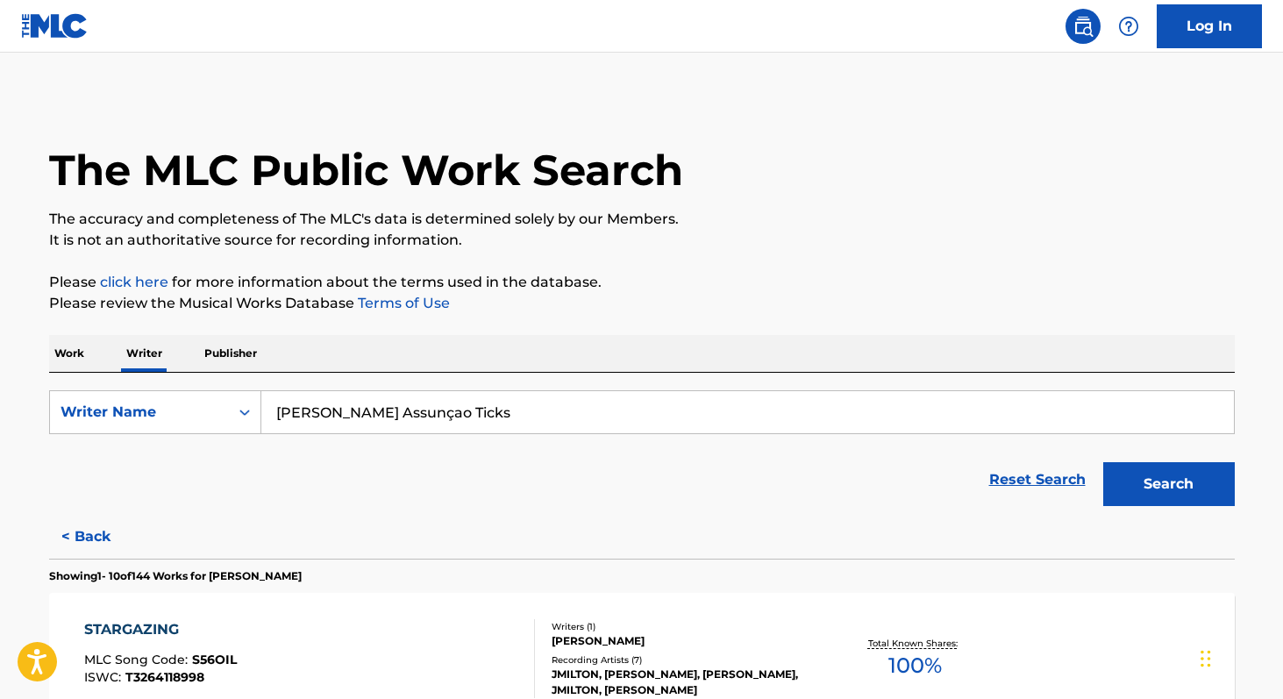
click at [458, 415] on input "[PERSON_NAME] Assunçao Ticks" at bounding box center [747, 412] width 972 height 42
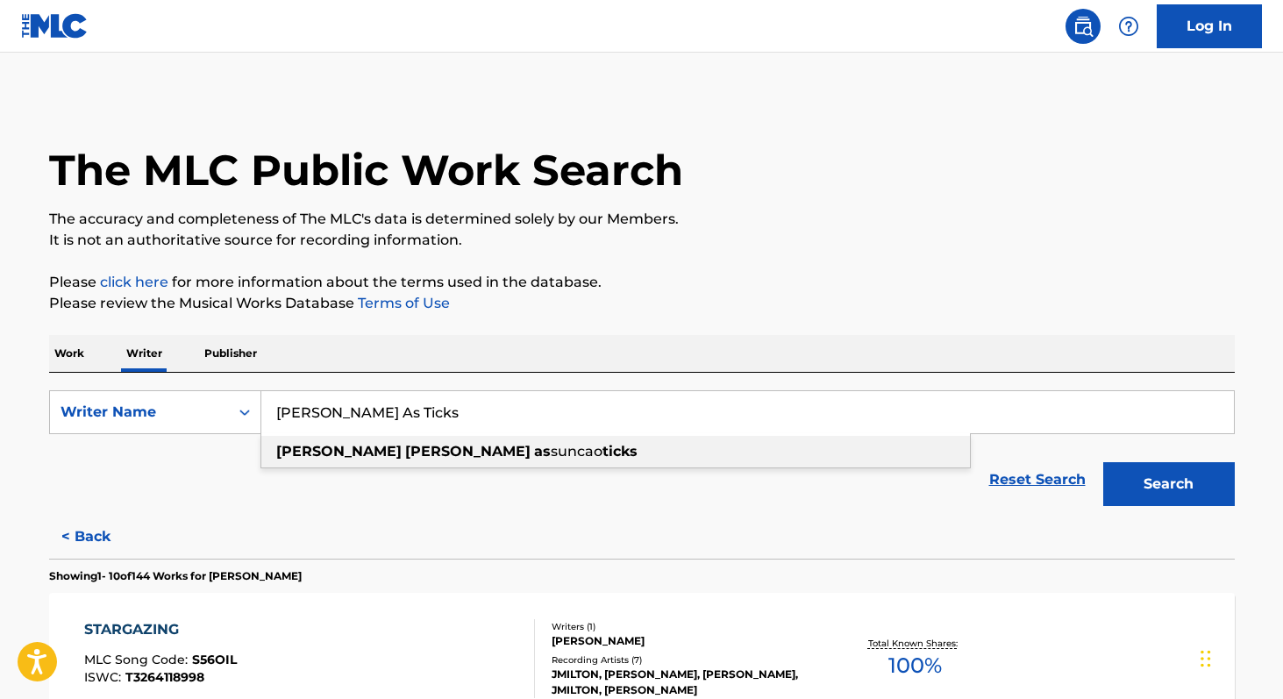
click at [410, 460] on div "[PERSON_NAME] as [PERSON_NAME]" at bounding box center [615, 452] width 708 height 32
type input "[PERSON_NAME] assuncao ticks"
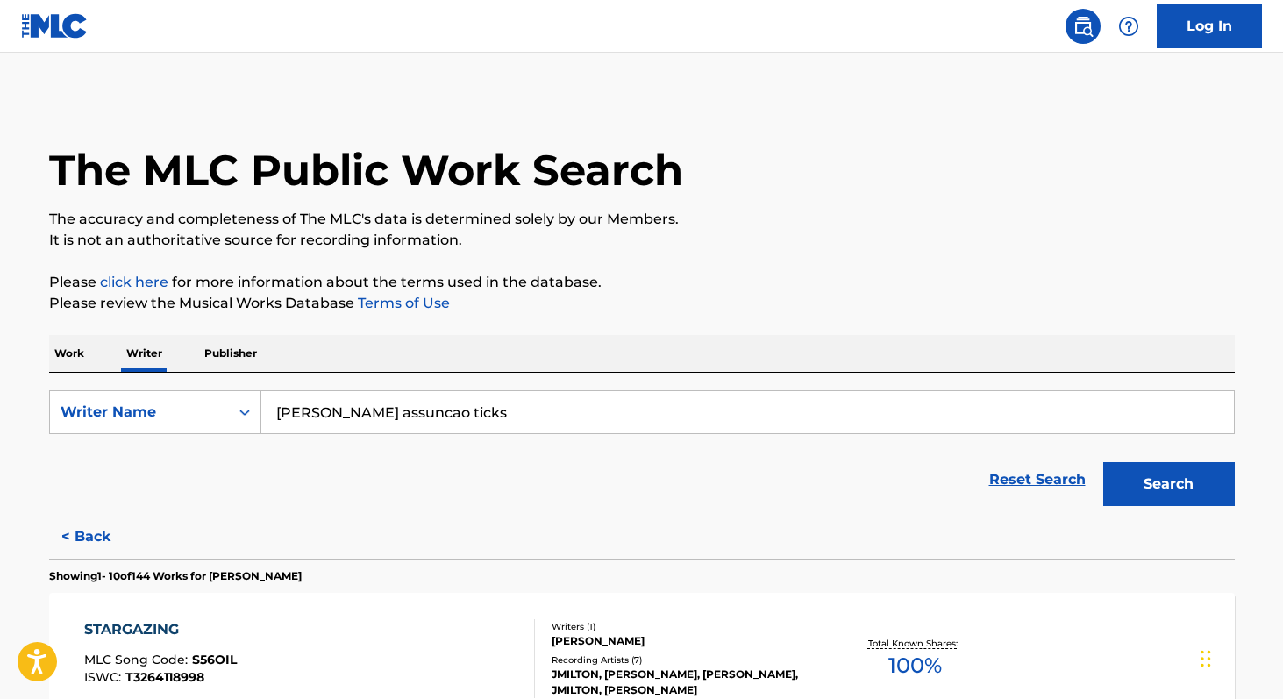
click at [1120, 490] on button "Search" at bounding box center [1169, 484] width 132 height 44
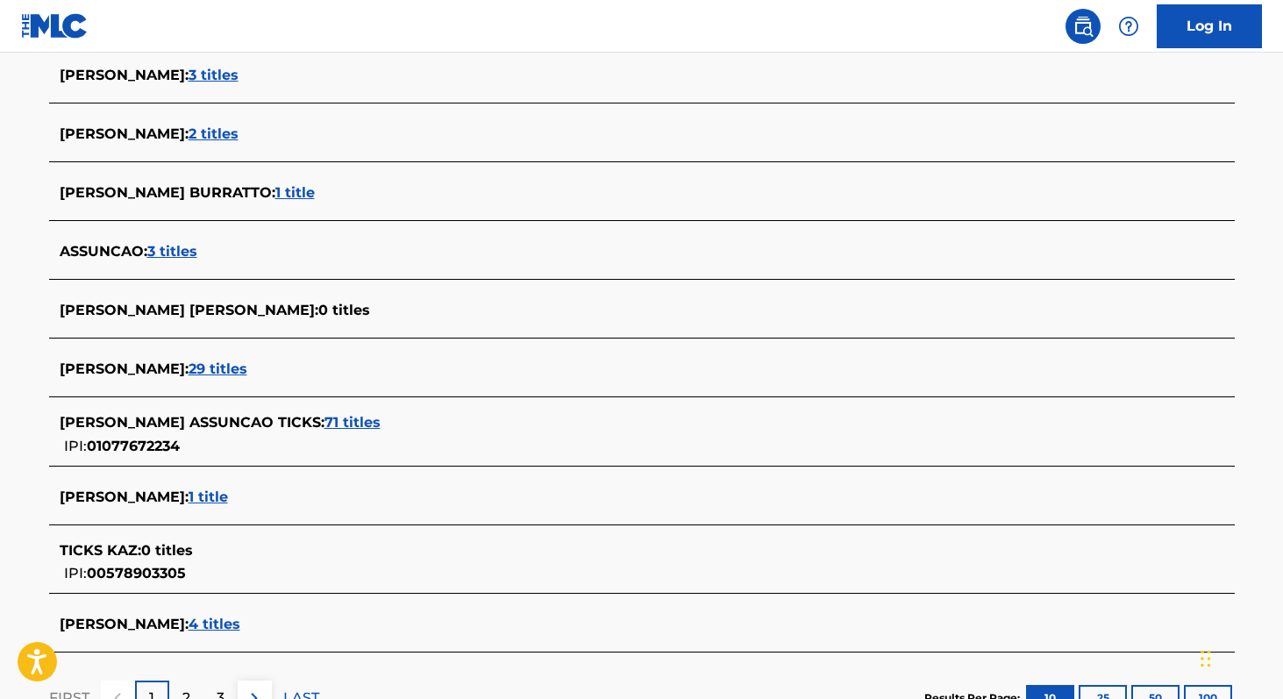
scroll to position [500, 0]
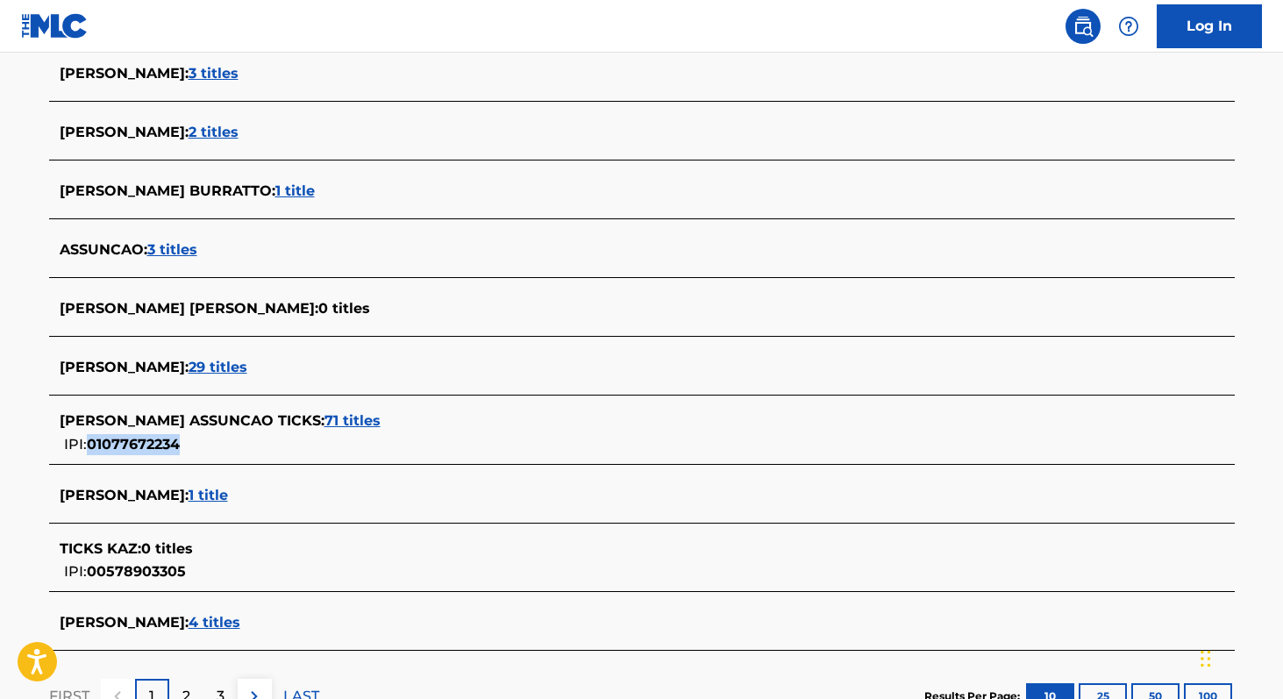
copy span "01077672234"
click at [359, 428] on span "71 titles" at bounding box center [352, 420] width 56 height 17
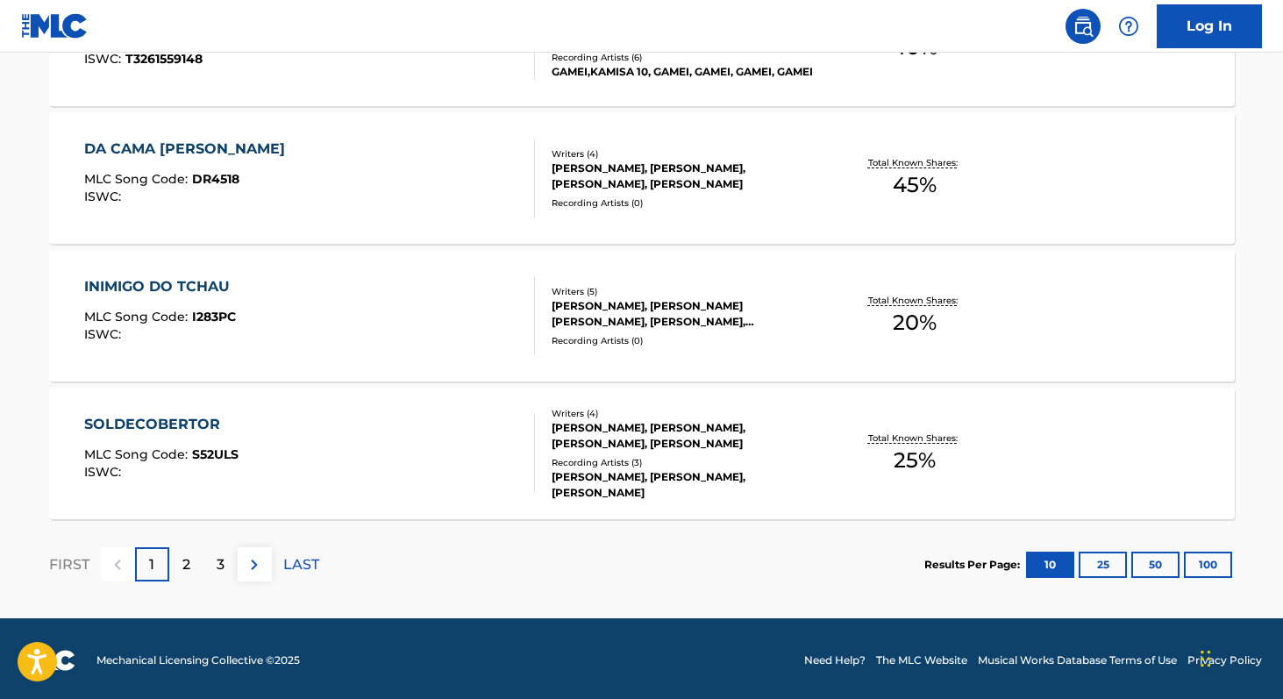
scroll to position [1447, 0]
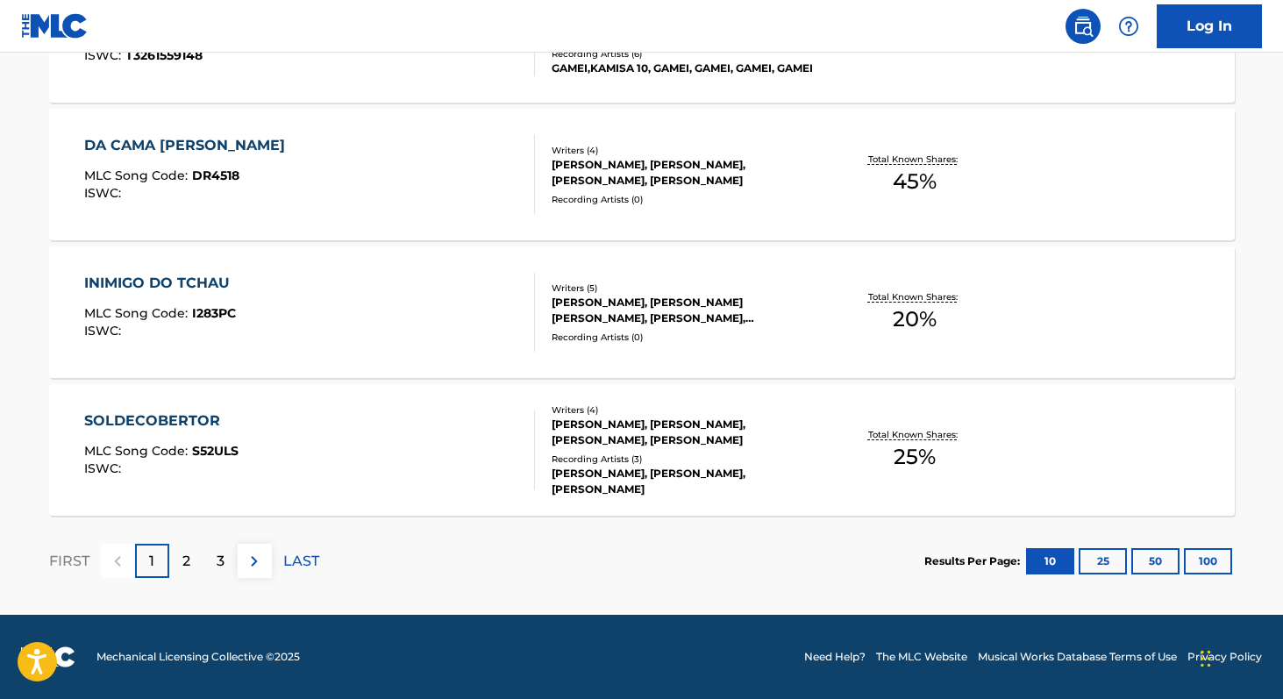
click at [1210, 559] on button "100" at bounding box center [1208, 561] width 48 height 26
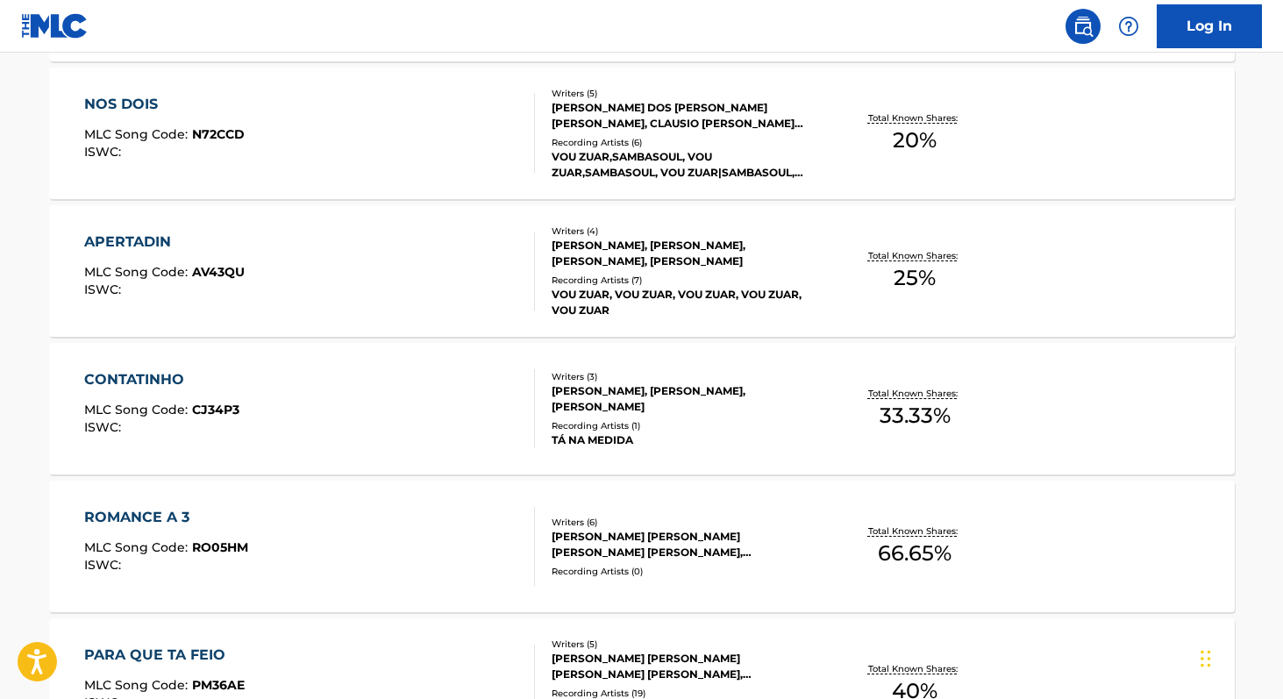
scroll to position [3692, 0]
click at [907, 551] on span "66.65 %" at bounding box center [915, 553] width 74 height 32
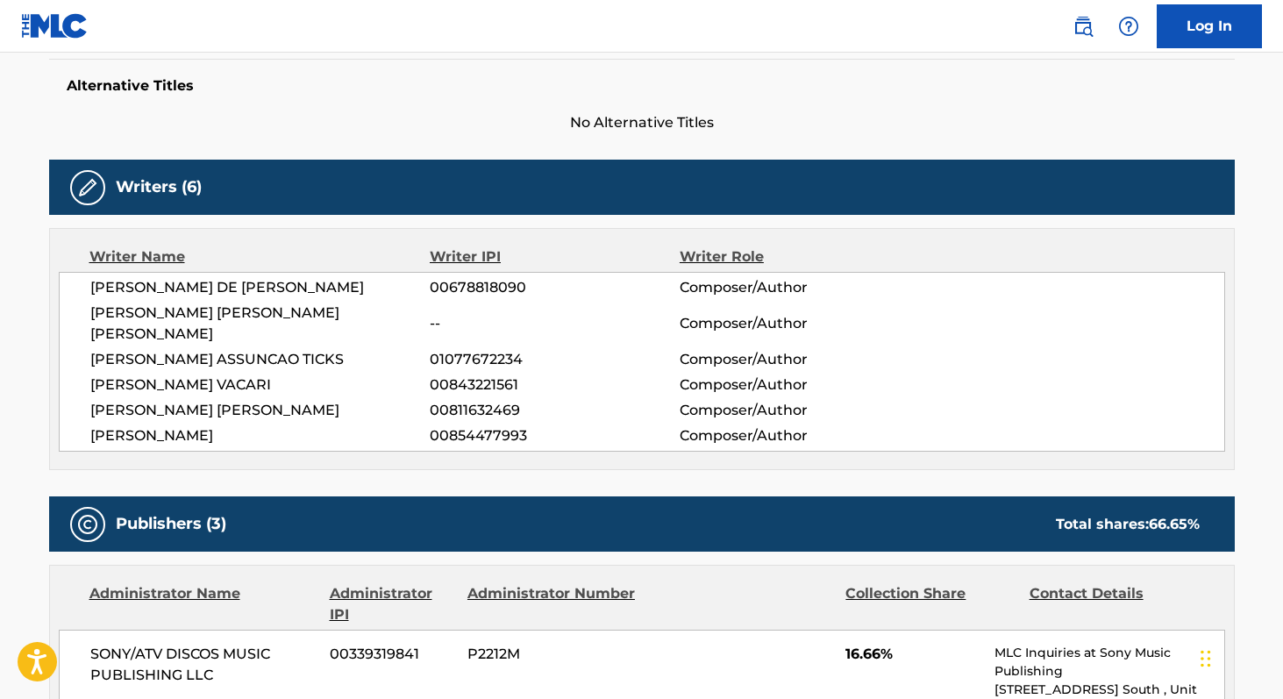
scroll to position [460, 0]
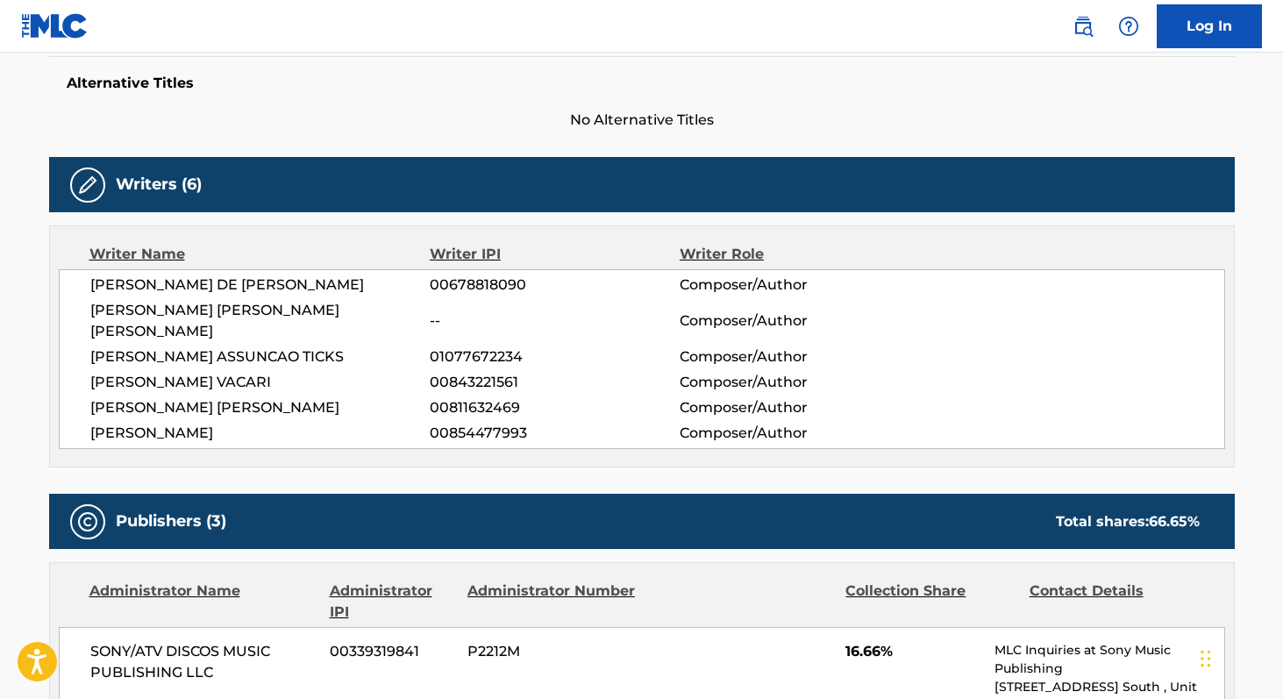
click at [116, 423] on span "[PERSON_NAME]" at bounding box center [260, 433] width 340 height 21
copy div "[PERSON_NAME] 00854477993"
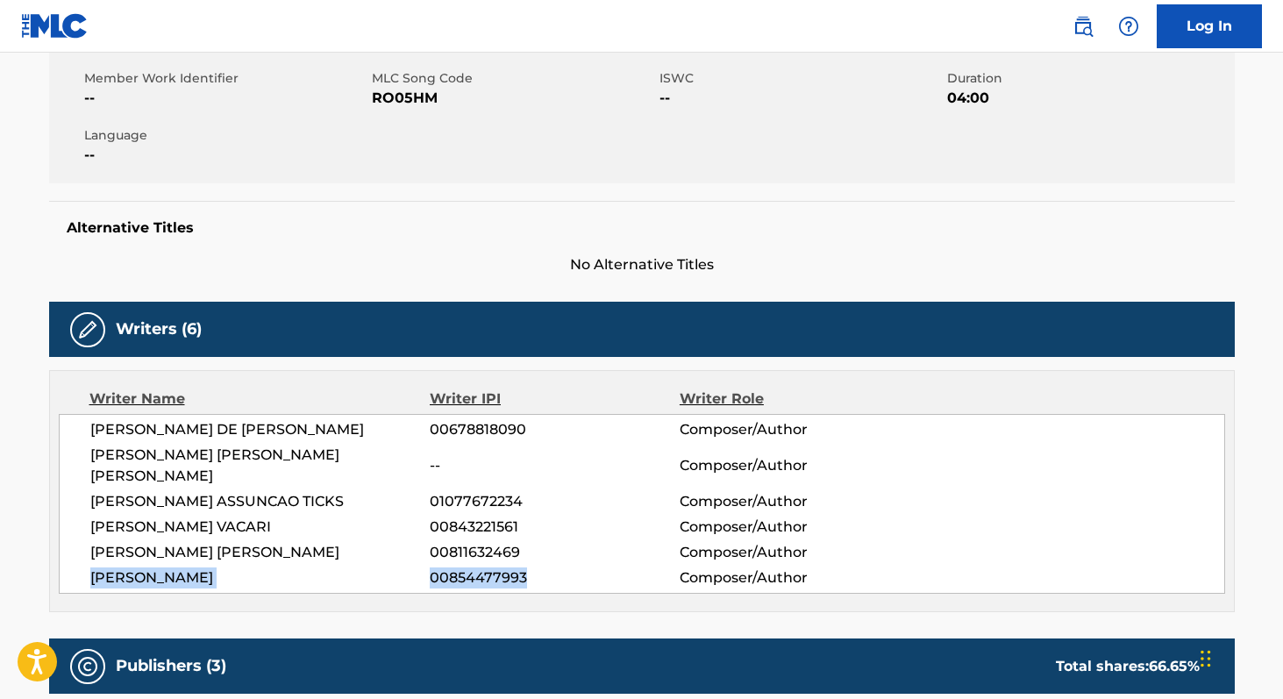
scroll to position [0, 0]
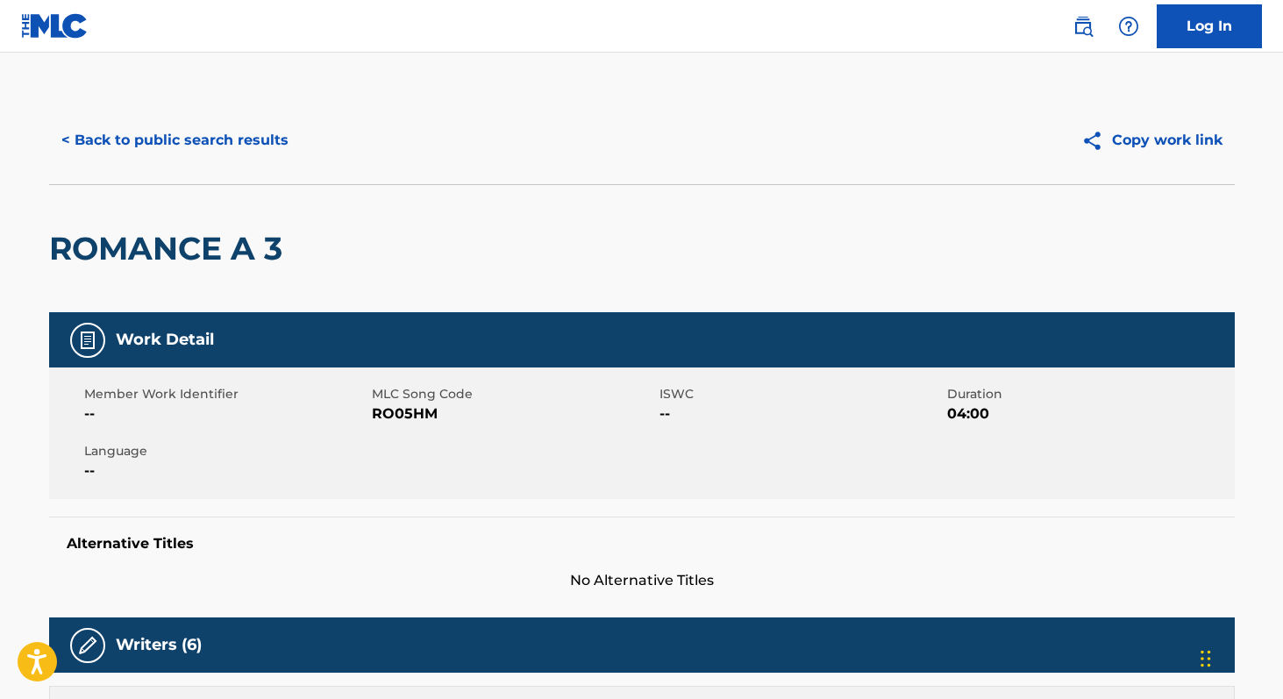
click at [121, 151] on button "< Back to public search results" at bounding box center [175, 140] width 252 height 44
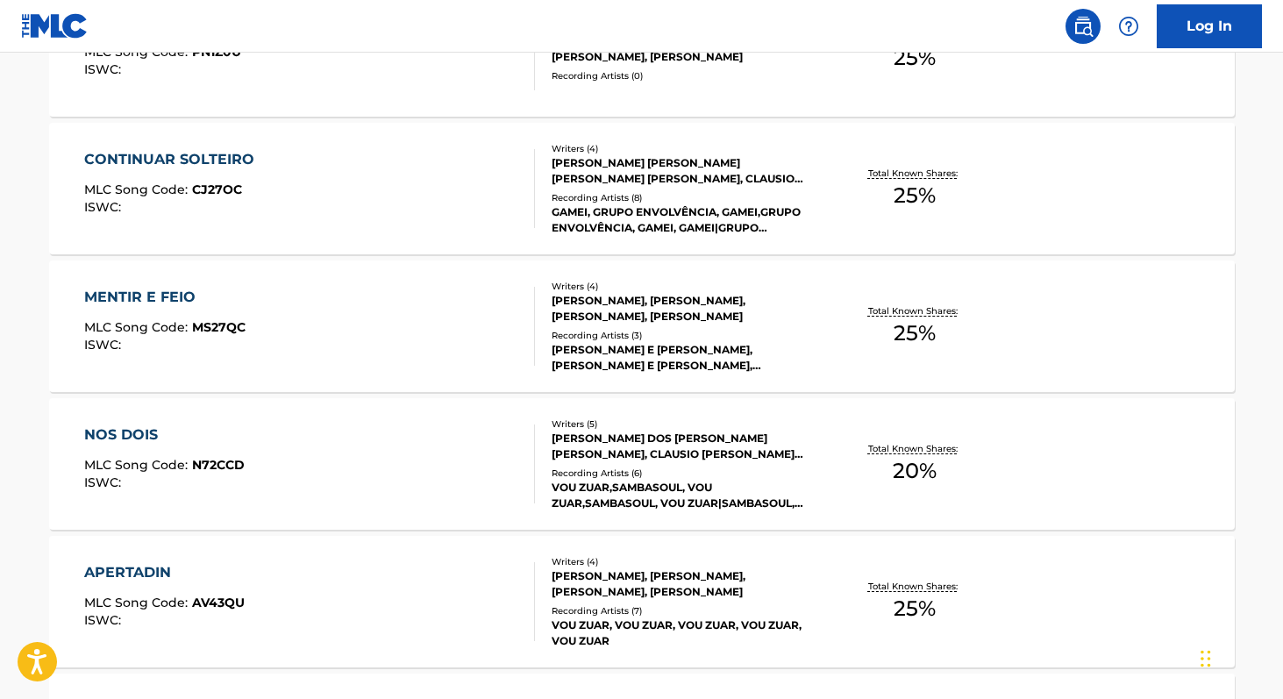
scroll to position [7350, 0]
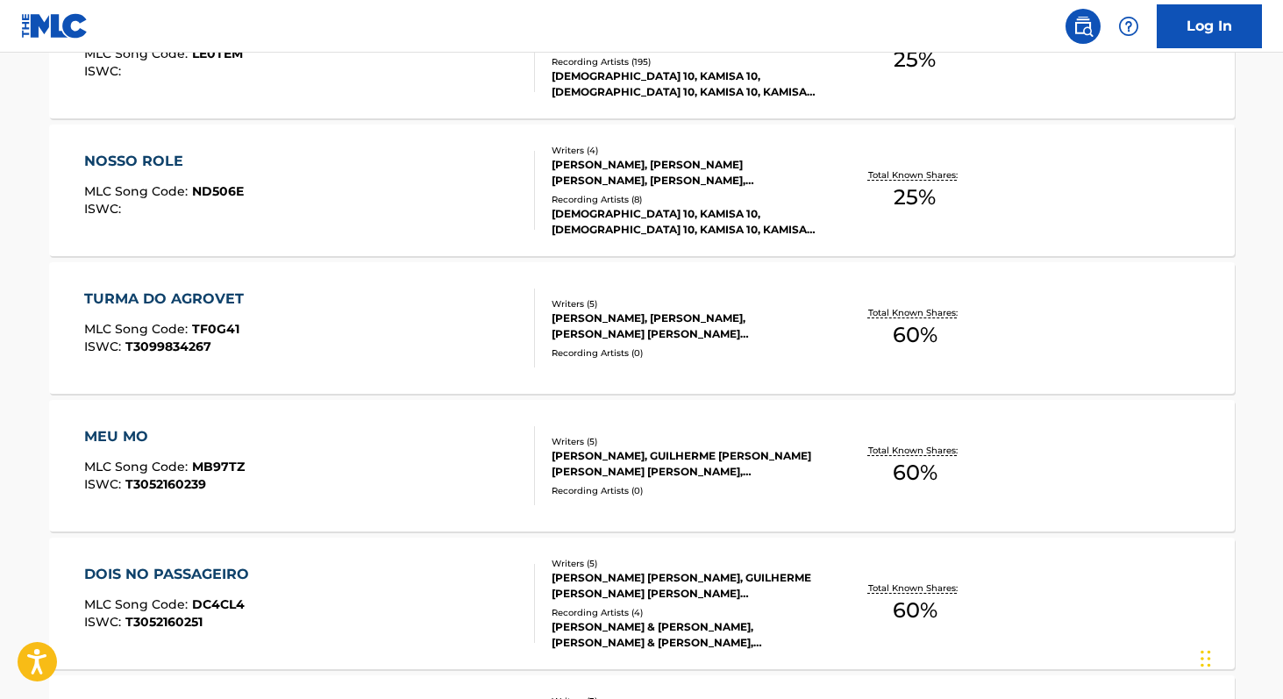
click at [925, 483] on span "60 %" at bounding box center [914, 473] width 45 height 32
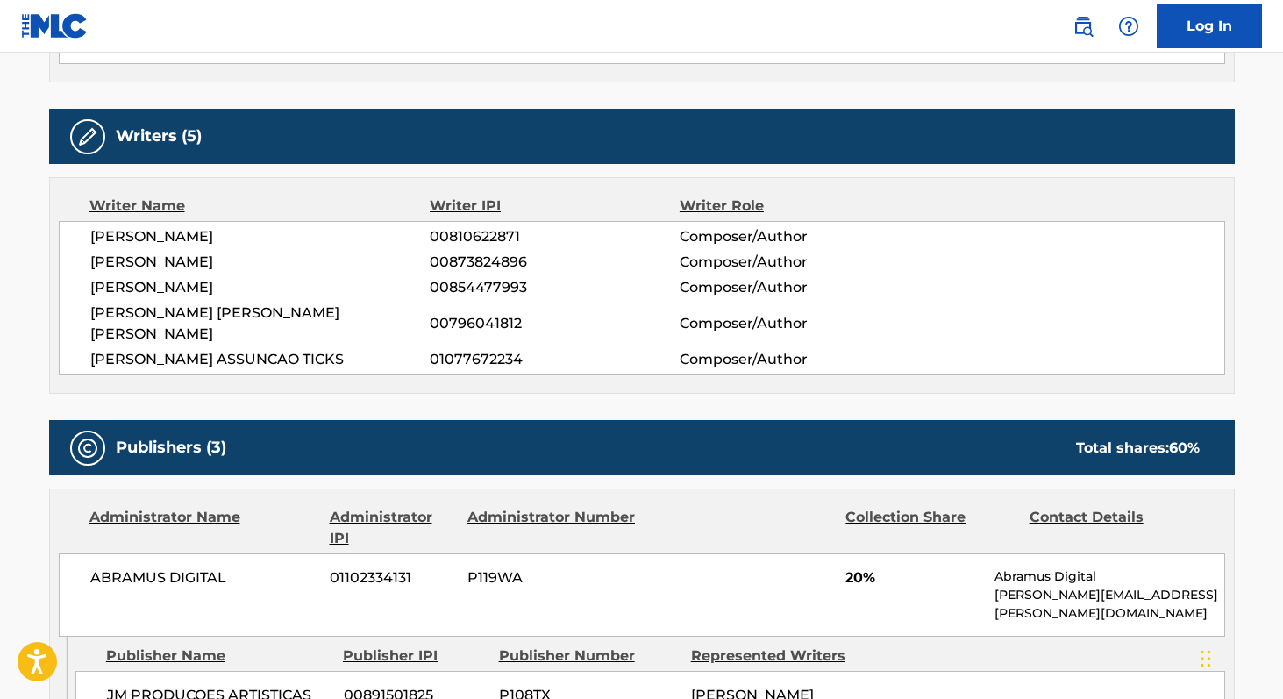
scroll to position [659, 0]
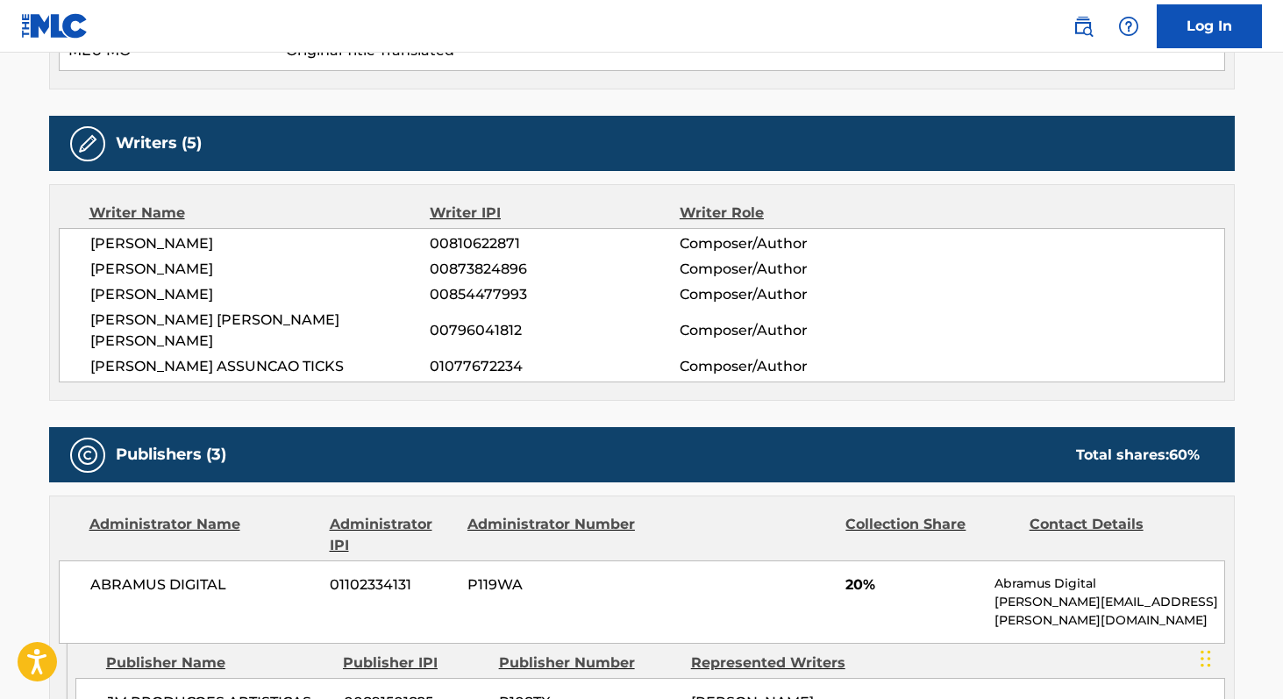
click at [451, 240] on span "00810622871" at bounding box center [554, 243] width 249 height 21
copy span "00810622871"
click at [99, 269] on span "[PERSON_NAME]" at bounding box center [260, 269] width 340 height 21
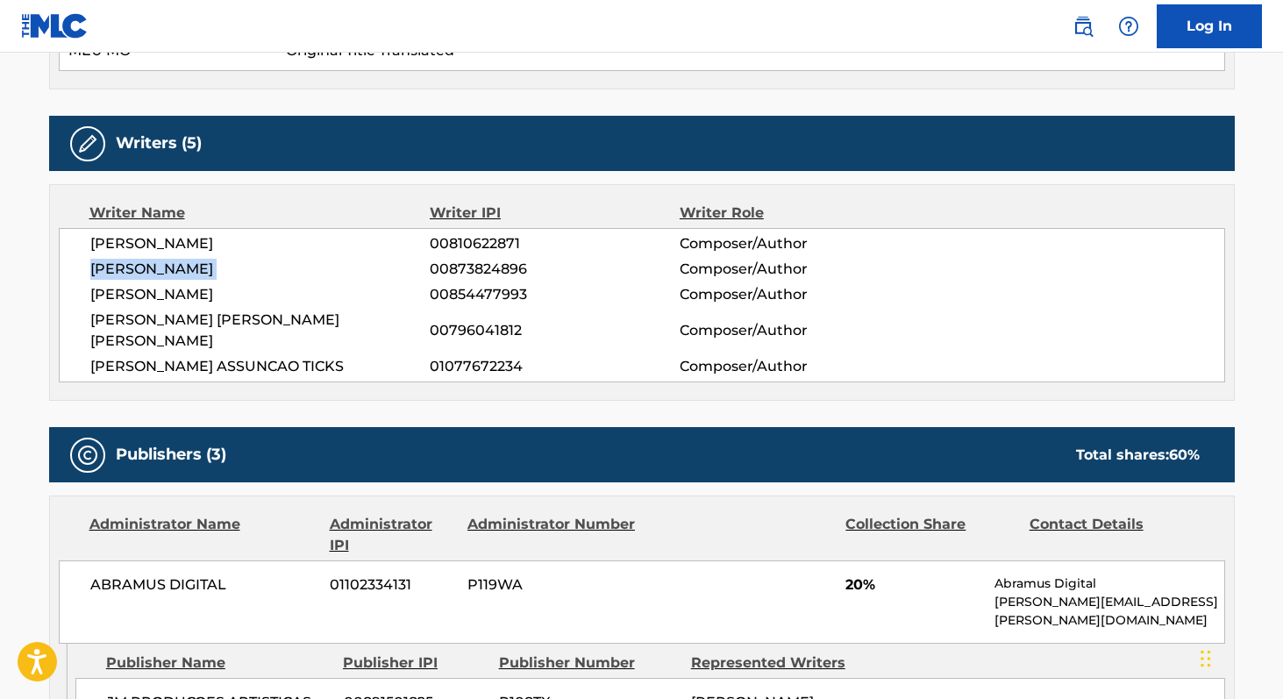
click at [99, 269] on span "[PERSON_NAME]" at bounding box center [260, 269] width 340 height 21
copy div "[PERSON_NAME] 00873824896"
click at [609, 366] on div "Writer Name Writer IPI Writer Role [PERSON_NAME] 00810622871 Composer/Author [P…" at bounding box center [641, 292] width 1185 height 217
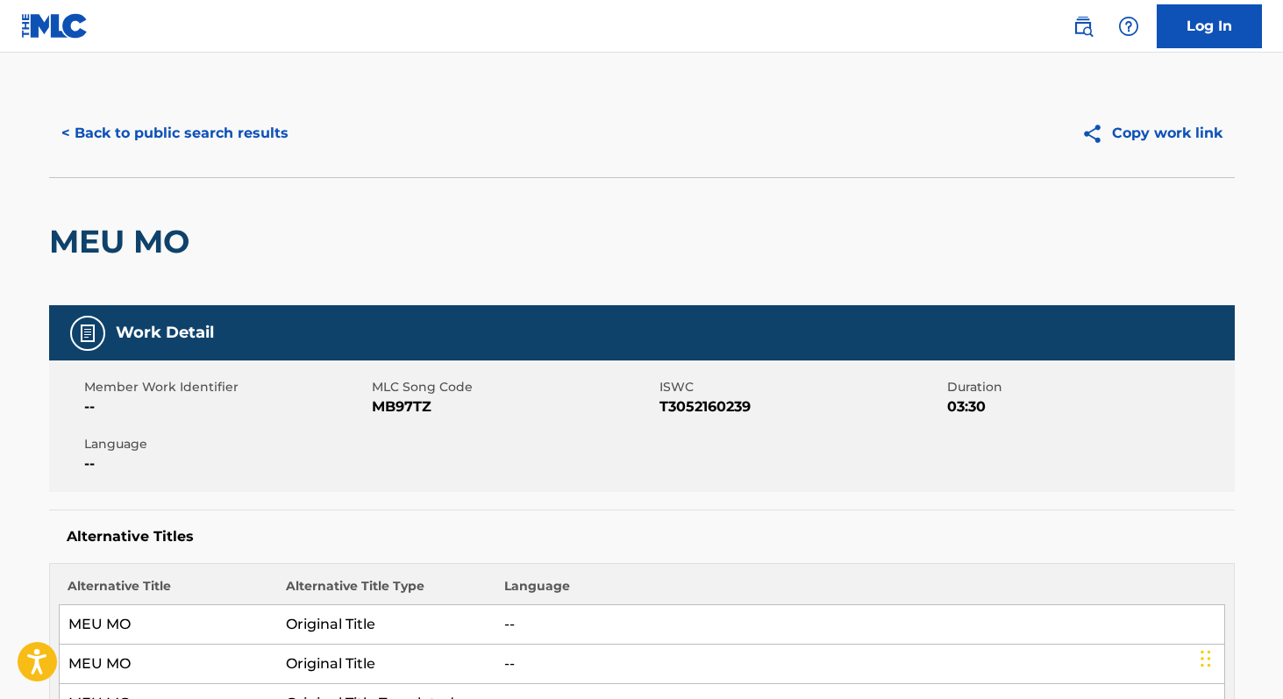
scroll to position [0, 0]
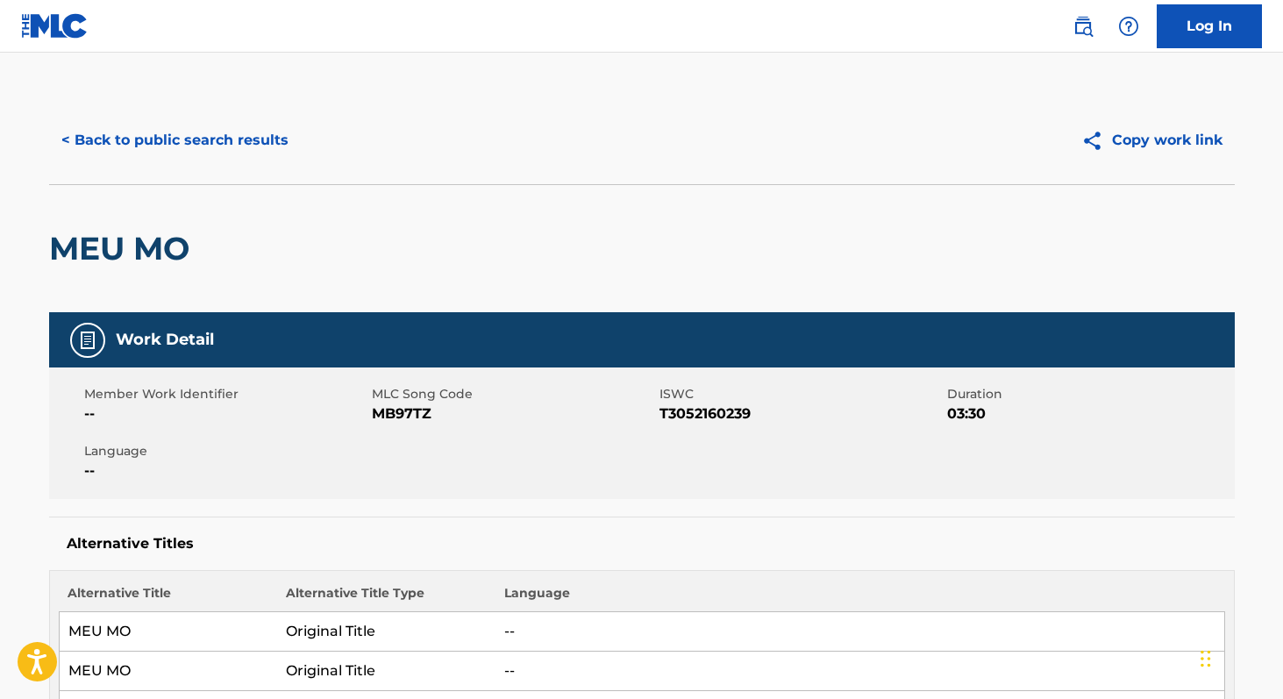
click at [395, 415] on span "MB97TZ" at bounding box center [513, 413] width 283 height 21
copy span "MB97TZ"
click at [133, 151] on button "< Back to public search results" at bounding box center [175, 140] width 252 height 44
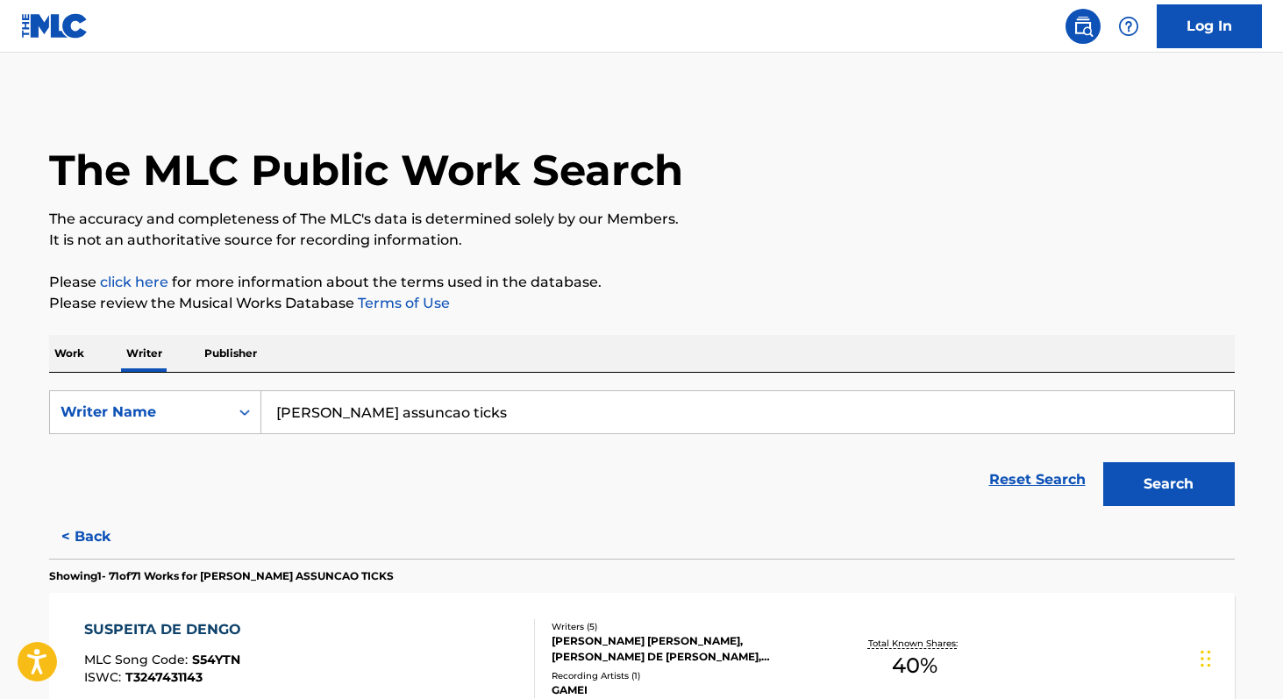
click at [77, 355] on p "Work" at bounding box center [69, 353] width 40 height 37
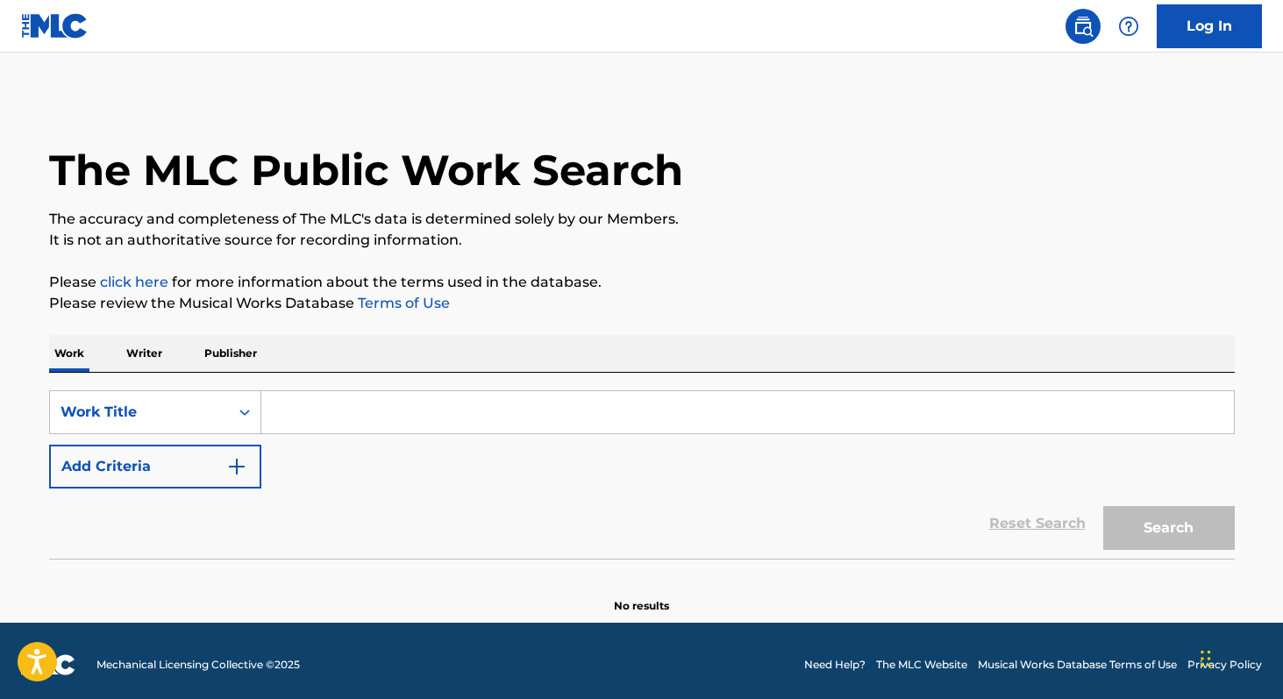
click at [288, 408] on input "Search Form" at bounding box center [747, 412] width 972 height 42
click at [140, 348] on p "Writer" at bounding box center [144, 353] width 46 height 37
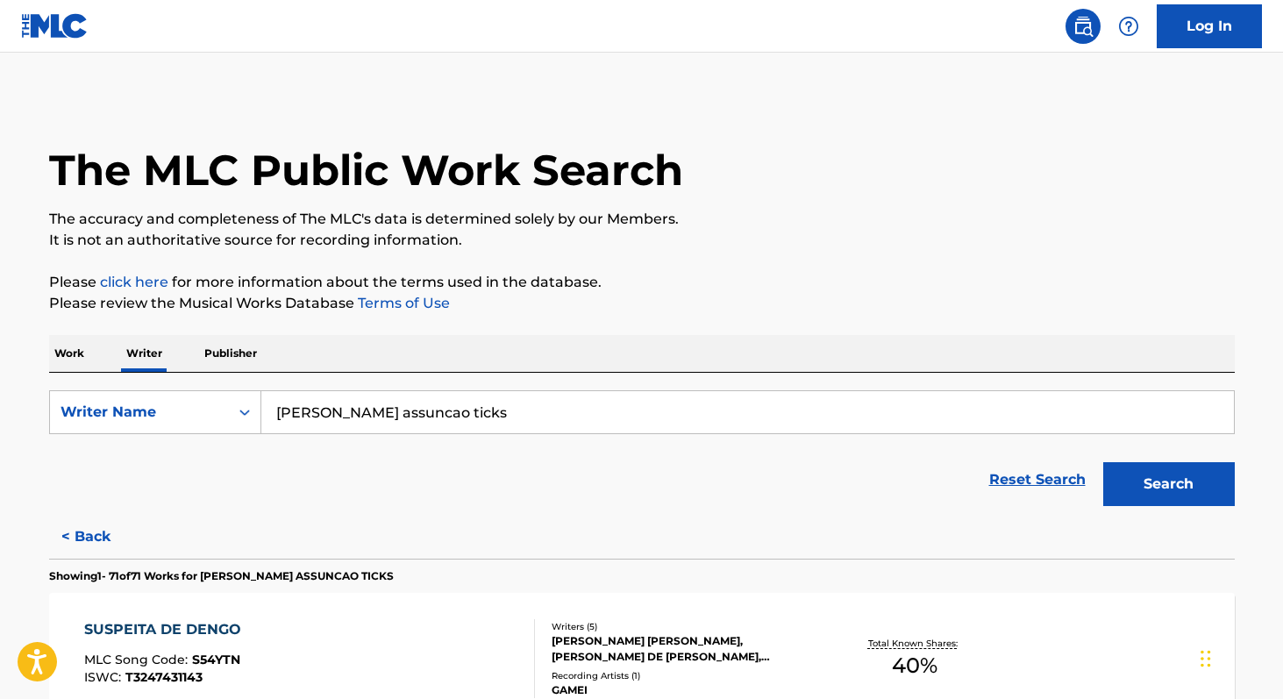
click at [500, 424] on input "[PERSON_NAME] assuncao ticks" at bounding box center [747, 412] width 972 height 42
paste input "[PERSON_NAME]"
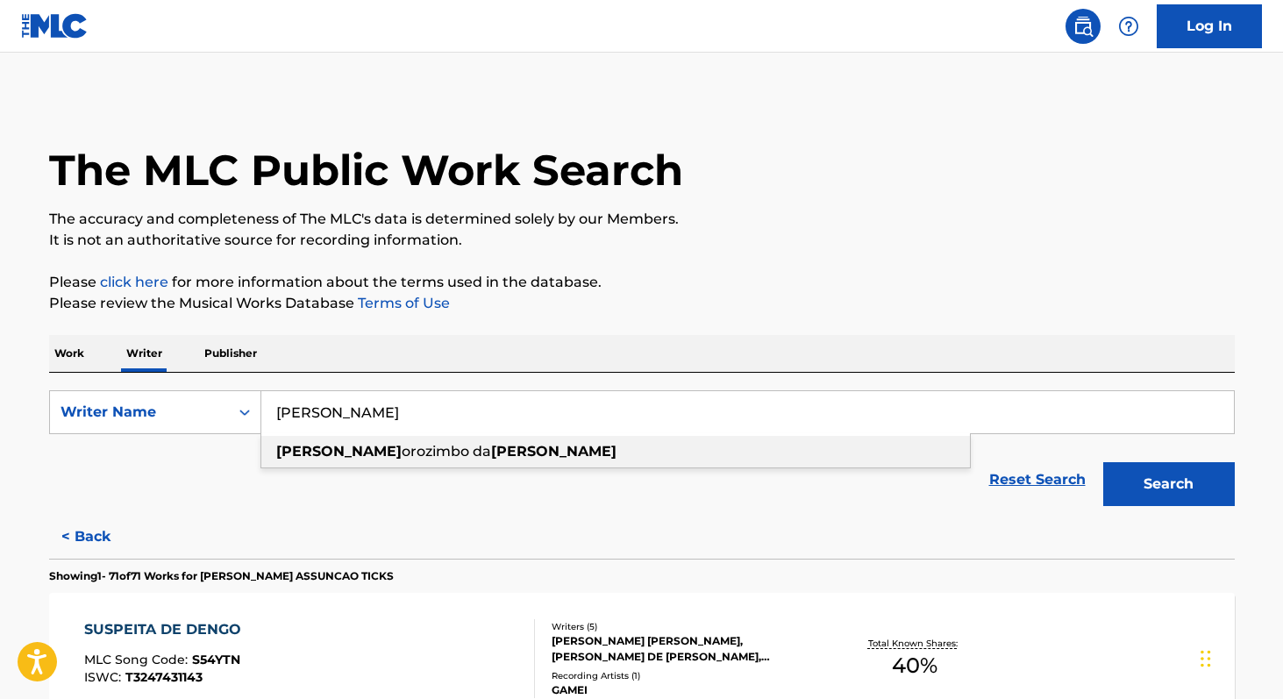
click at [402, 455] on span "orozimbo da" at bounding box center [446, 451] width 89 height 17
type input "[PERSON_NAME] orozimbo [PERSON_NAME]"
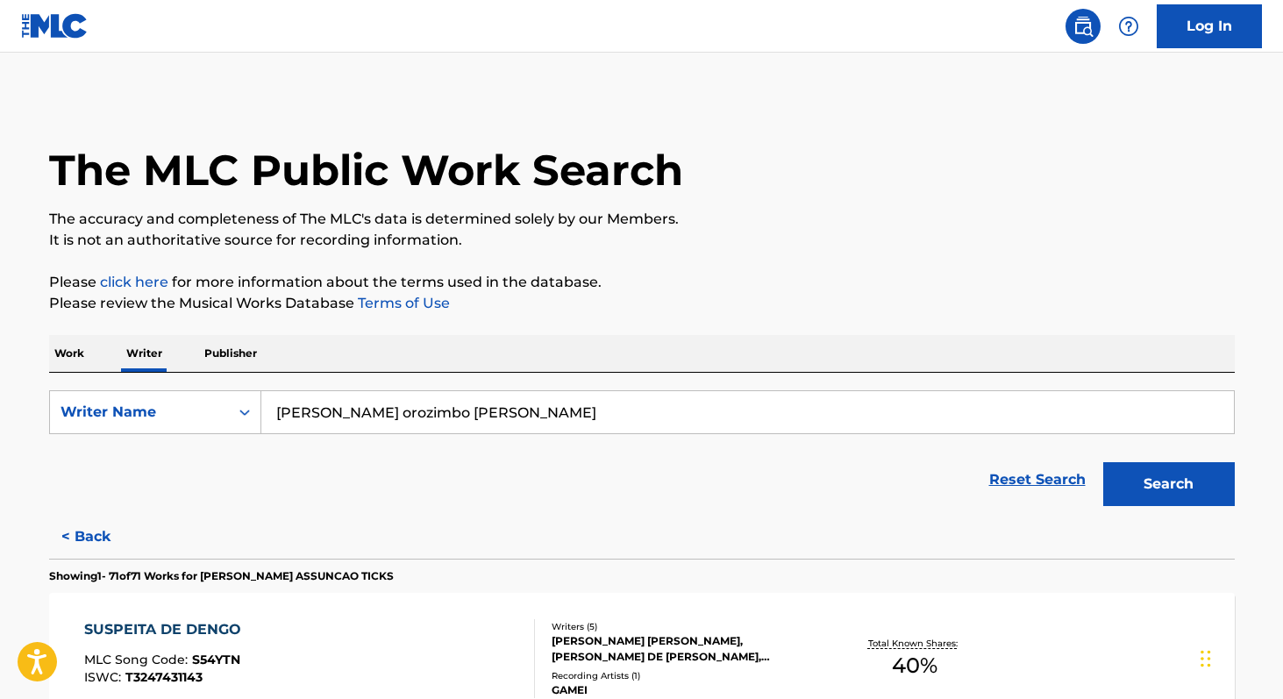
click at [77, 357] on p "Work" at bounding box center [69, 353] width 40 height 37
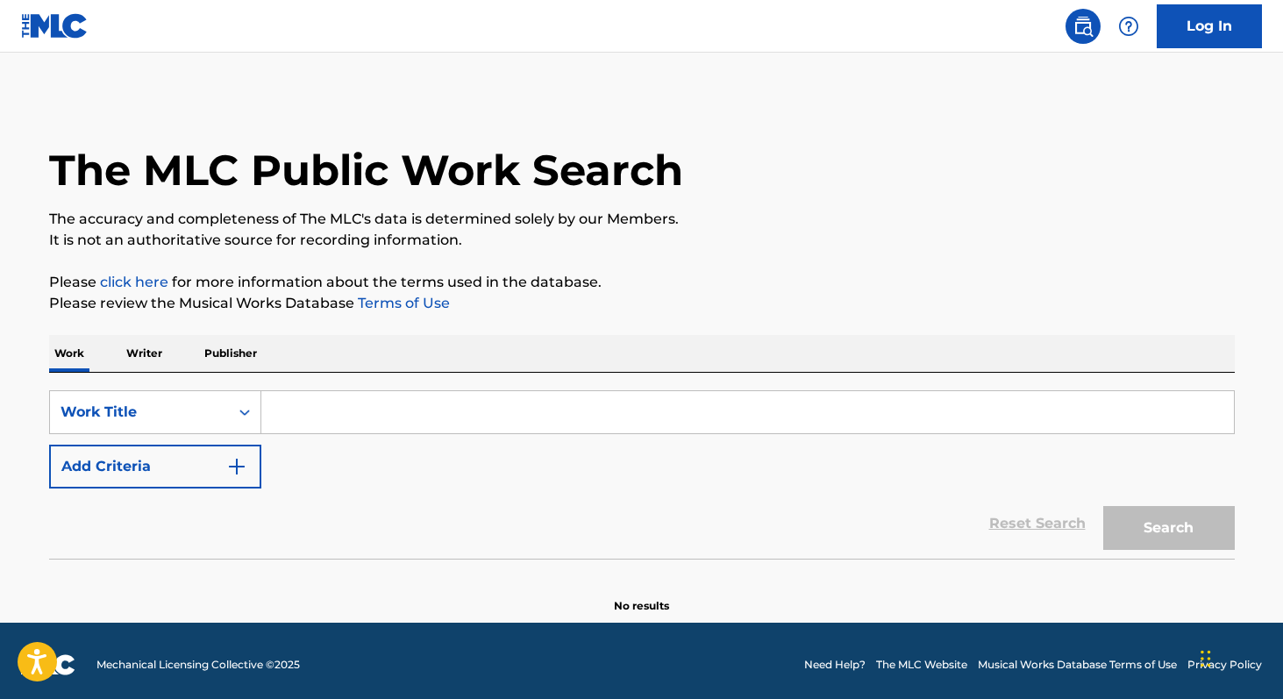
click at [358, 424] on input "Search Form" at bounding box center [747, 412] width 972 height 42
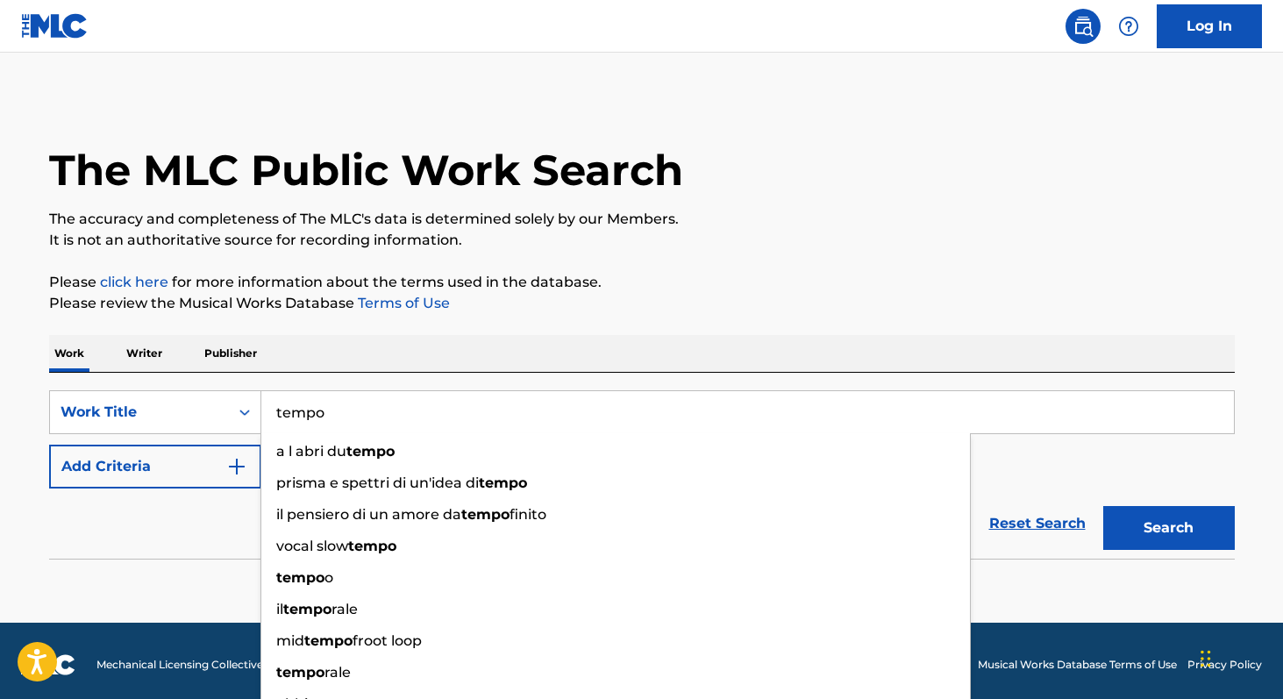
type input "tempo"
click at [267, 307] on p "Please review the Musical Works Database Terms of Use" at bounding box center [641, 303] width 1185 height 21
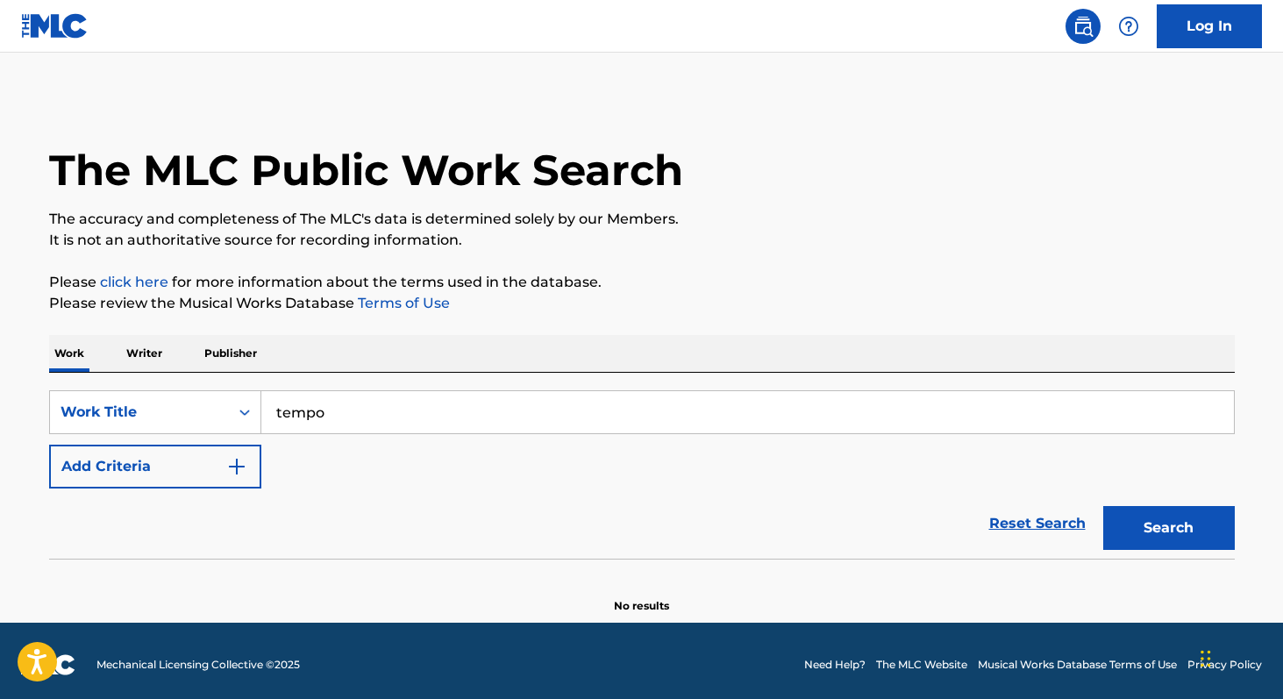
click at [147, 467] on button "Add Criteria" at bounding box center [155, 466] width 212 height 44
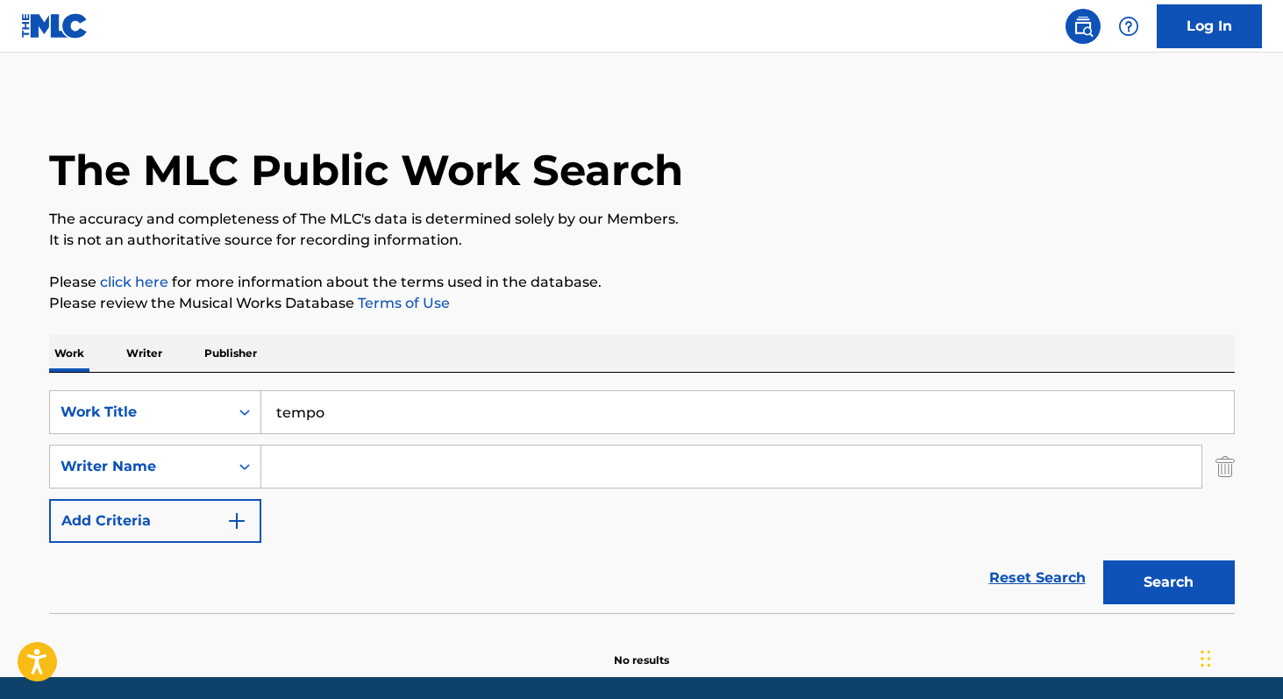
click at [316, 473] on input "Search Form" at bounding box center [731, 466] width 940 height 42
paste input "[PERSON_NAME] orozimbo [PERSON_NAME]"
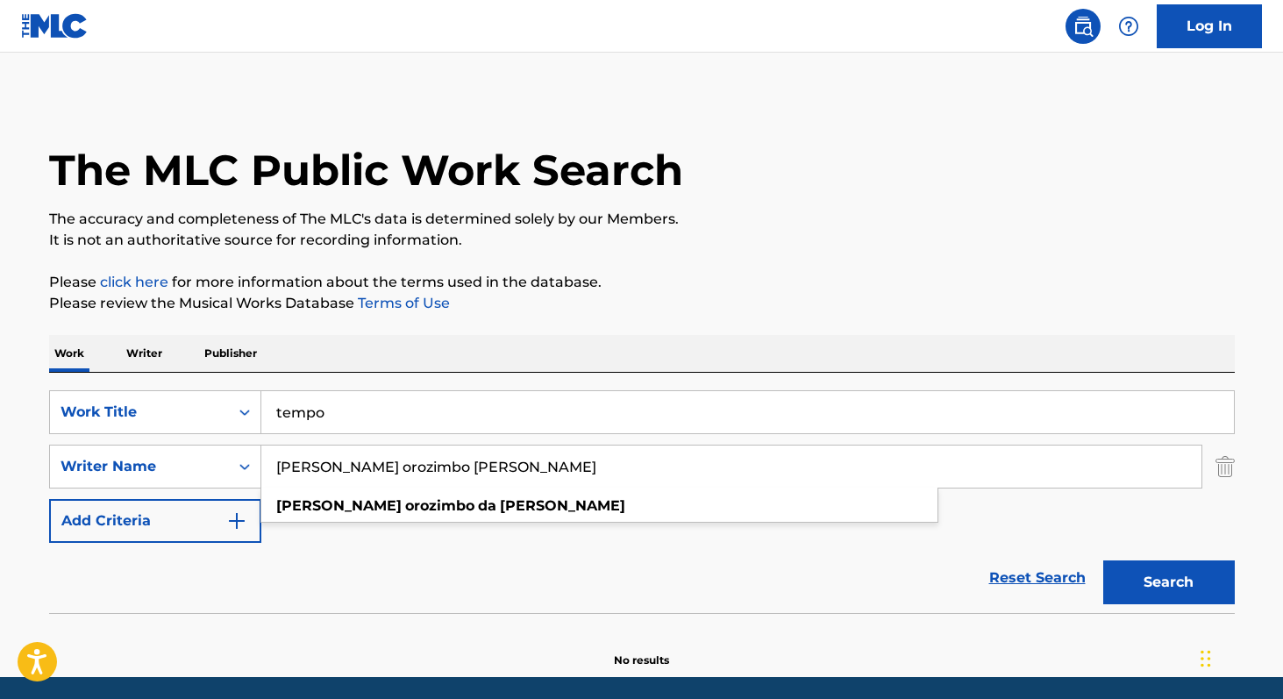
type input "[PERSON_NAME] orozimbo [PERSON_NAME]"
click at [1190, 588] on button "Search" at bounding box center [1169, 582] width 132 height 44
click at [153, 347] on p "Writer" at bounding box center [144, 353] width 46 height 37
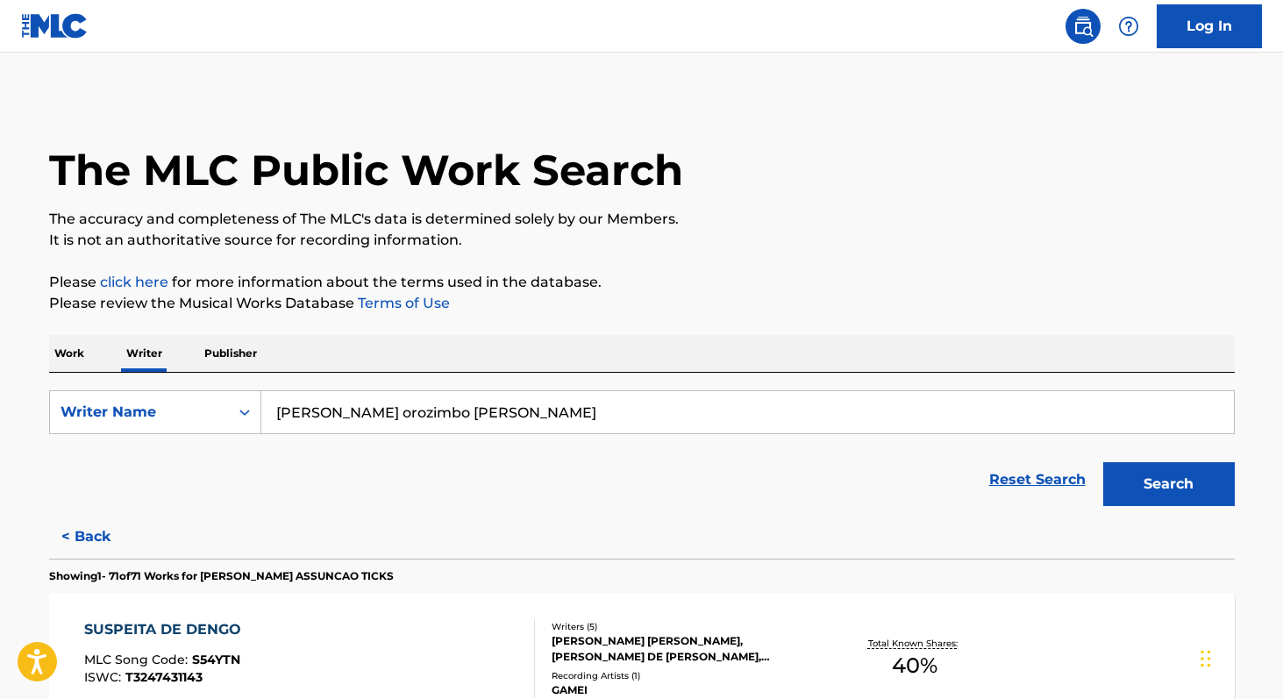
click at [543, 420] on input "[PERSON_NAME] orozimbo [PERSON_NAME]" at bounding box center [747, 412] width 972 height 42
click at [1188, 492] on button "Search" at bounding box center [1169, 484] width 132 height 44
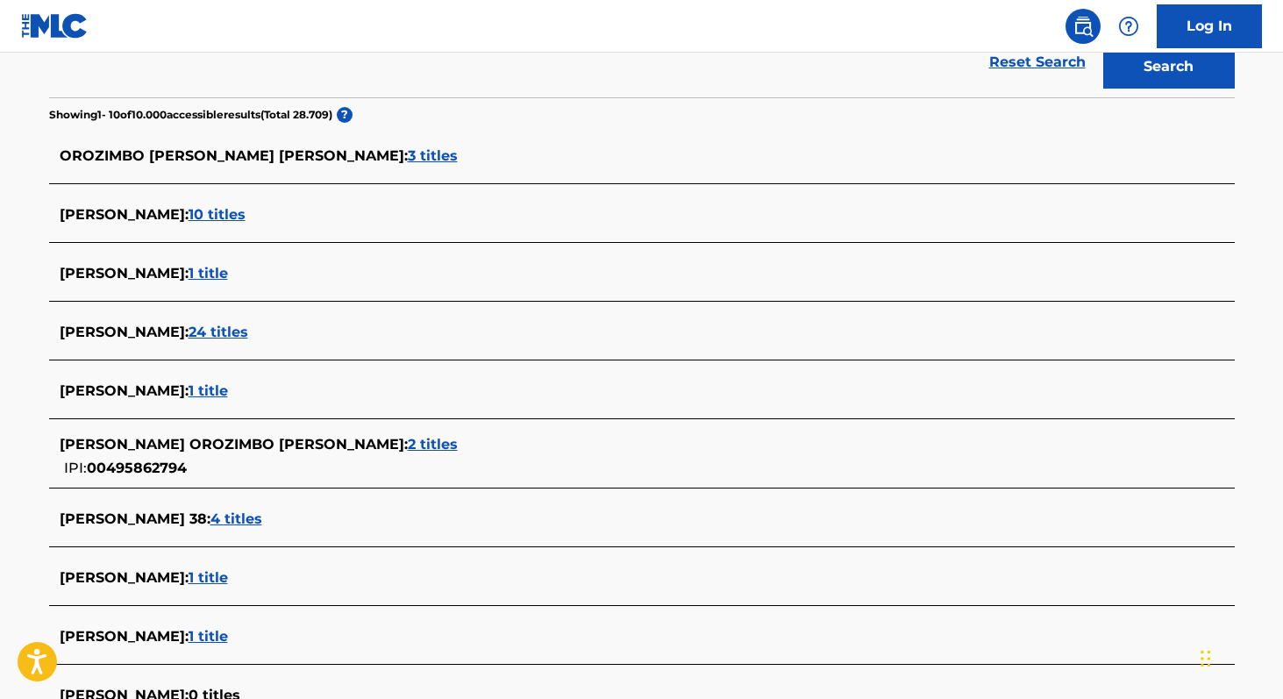
scroll to position [423, 0]
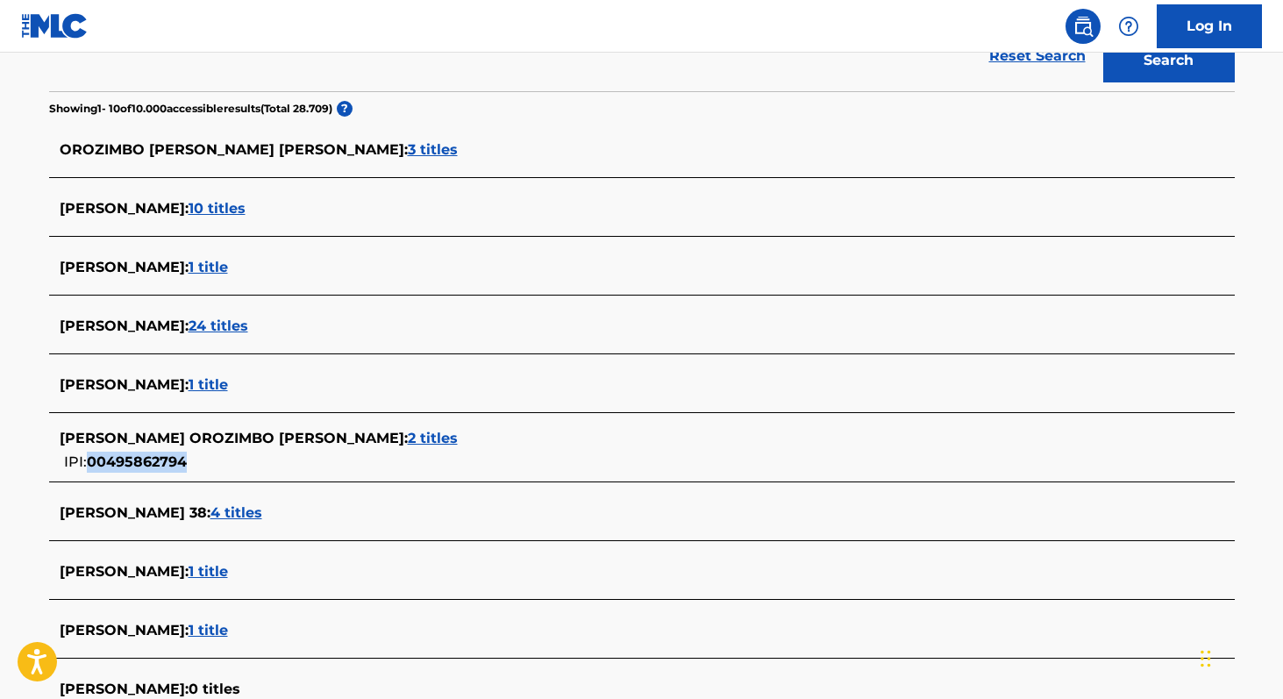
copy span "00495862794"
click at [408, 437] on span "2 titles" at bounding box center [433, 438] width 50 height 17
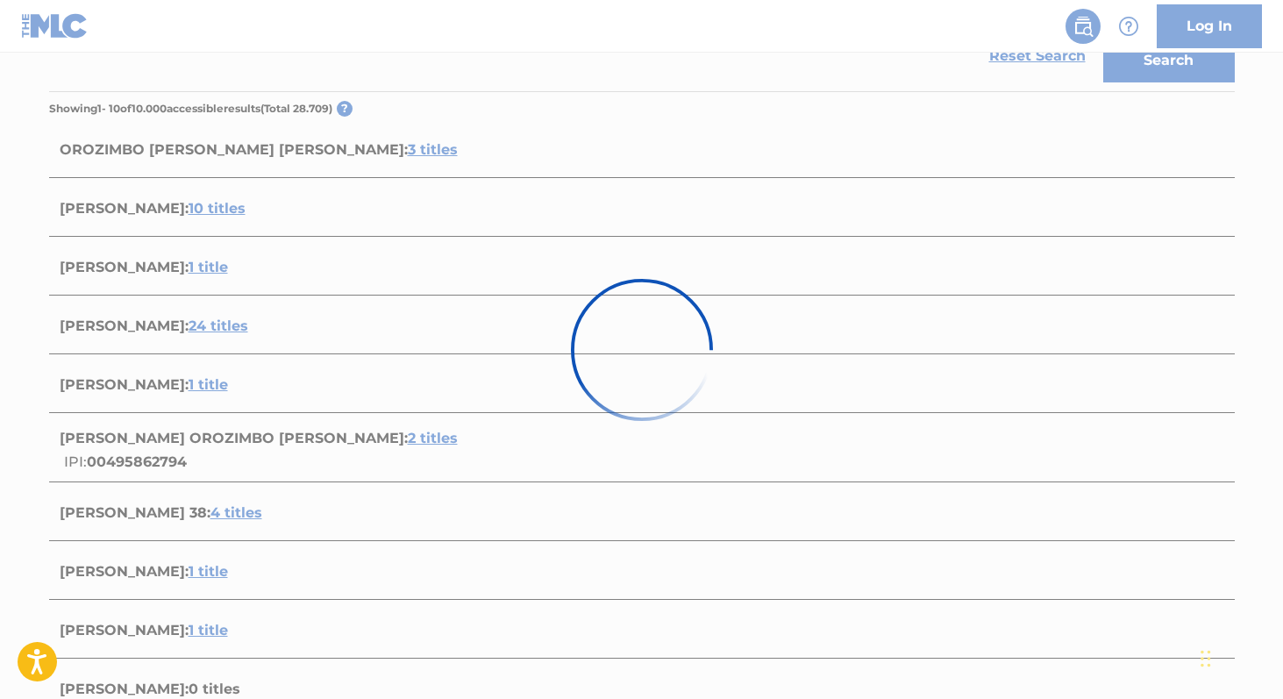
scroll to position [338, 0]
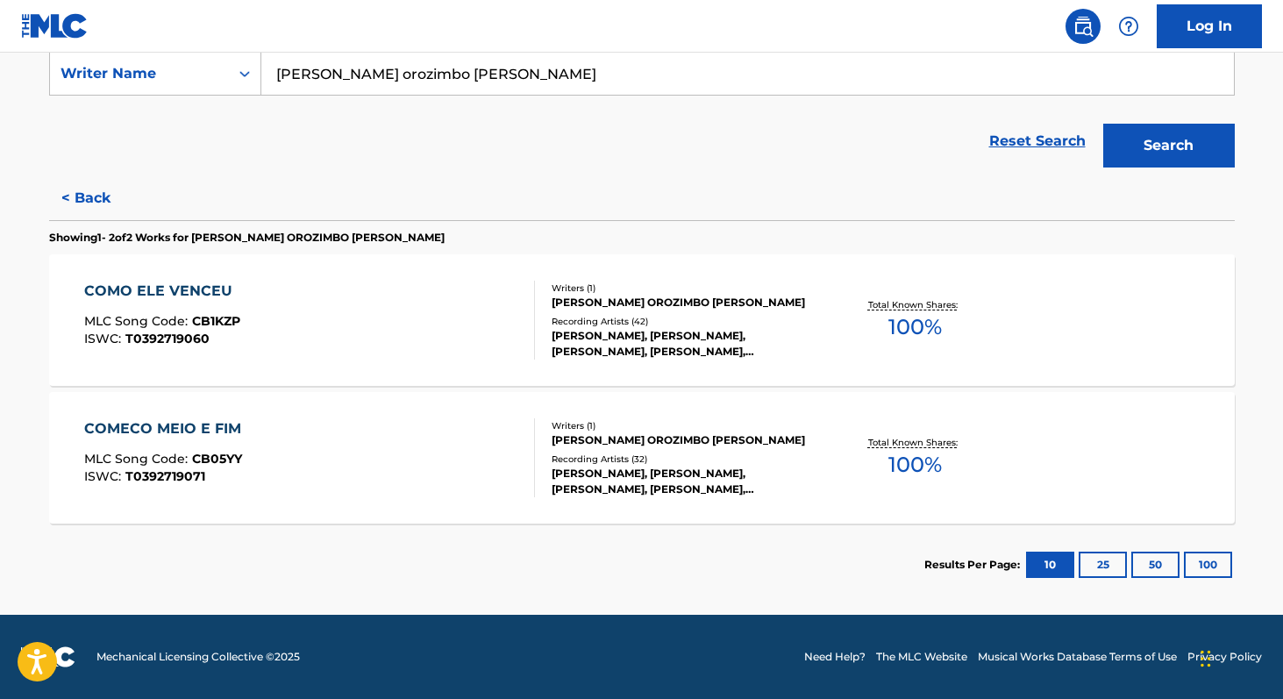
click at [891, 328] on span "100 %" at bounding box center [914, 327] width 53 height 32
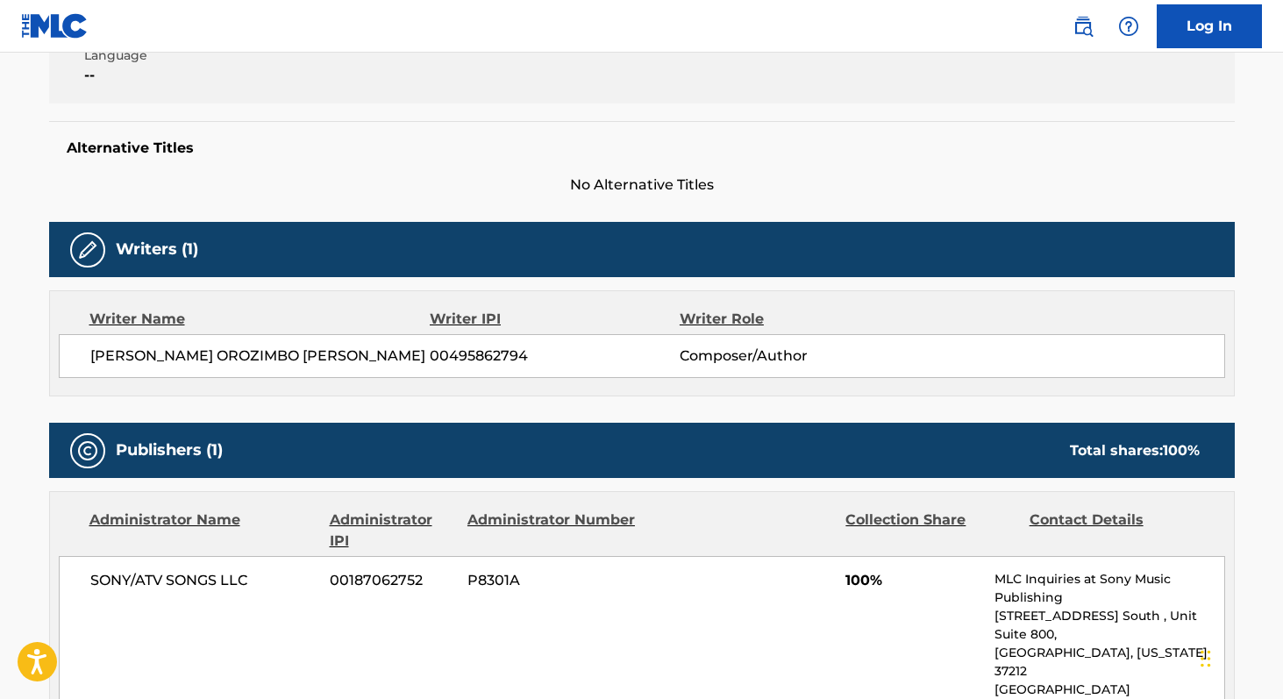
scroll to position [392, 0]
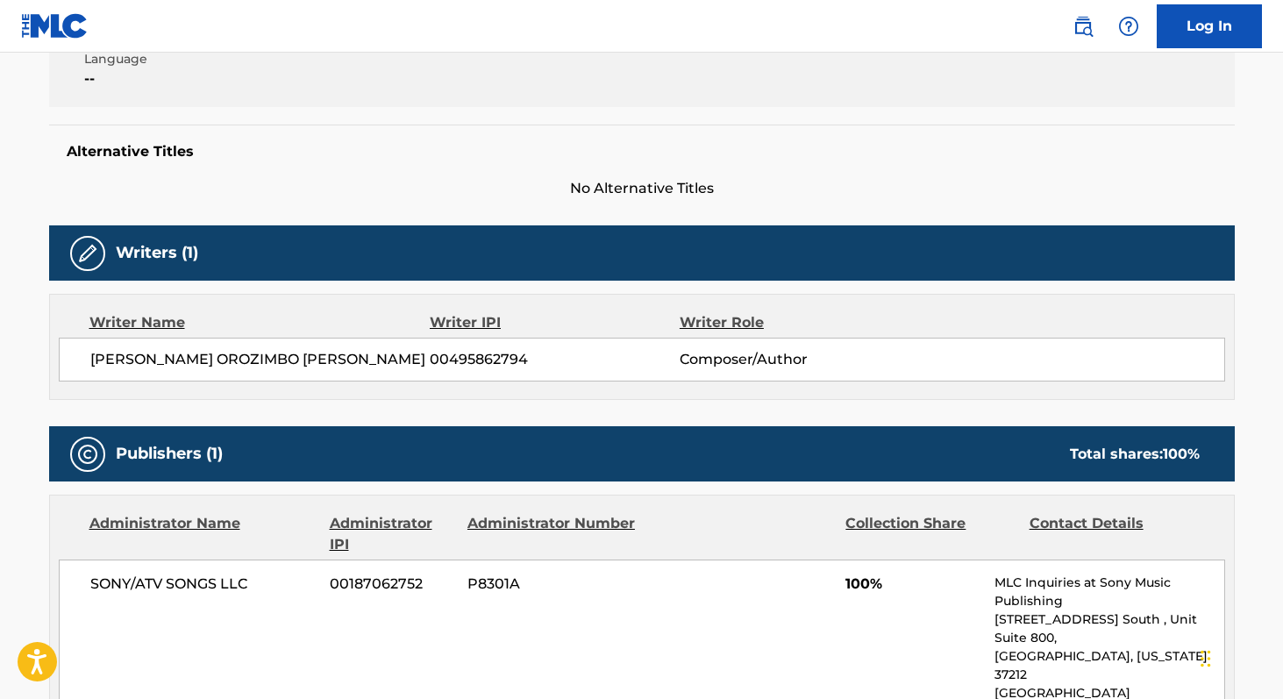
click at [110, 358] on span "[PERSON_NAME] OROZIMBO [PERSON_NAME]" at bounding box center [260, 359] width 340 height 21
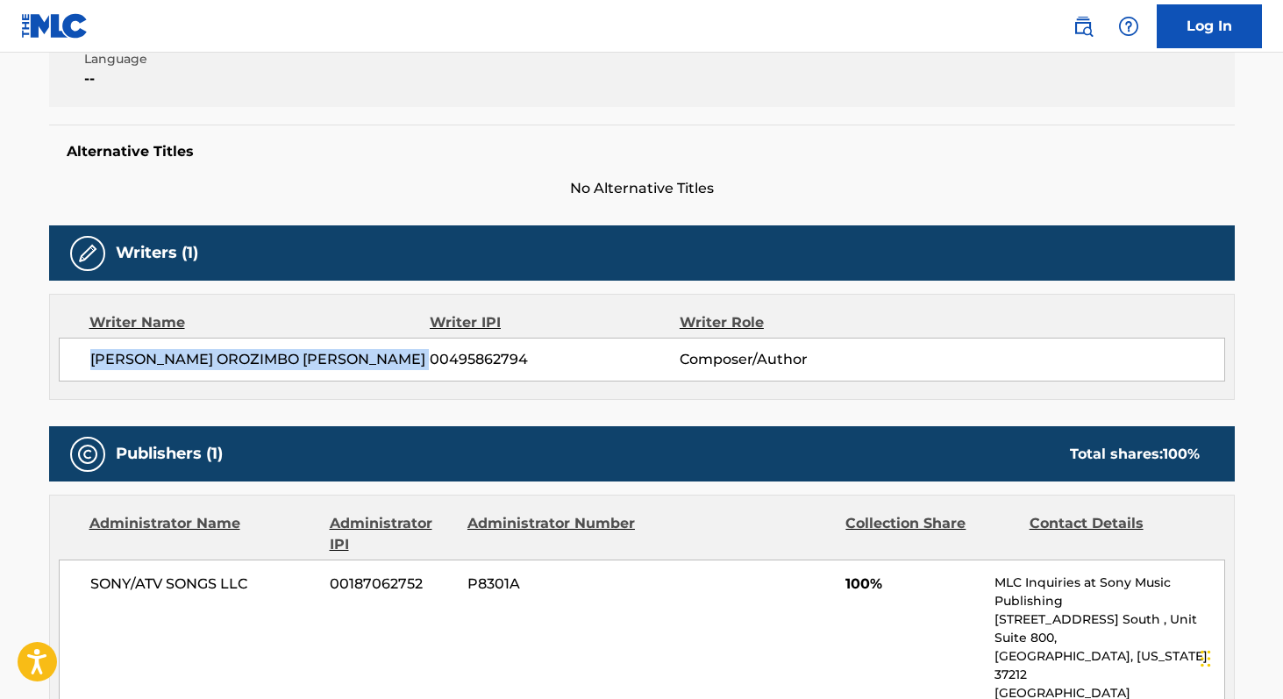
click at [110, 358] on span "[PERSON_NAME] OROZIMBO [PERSON_NAME]" at bounding box center [260, 359] width 340 height 21
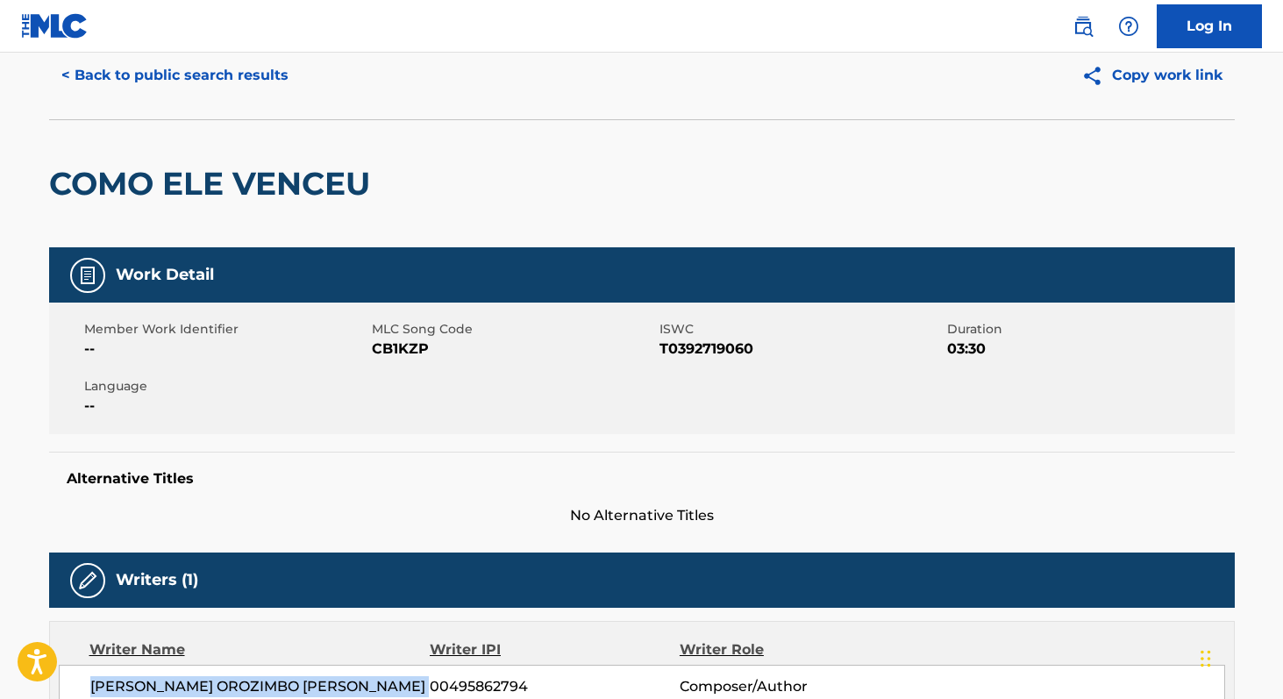
scroll to position [38, 0]
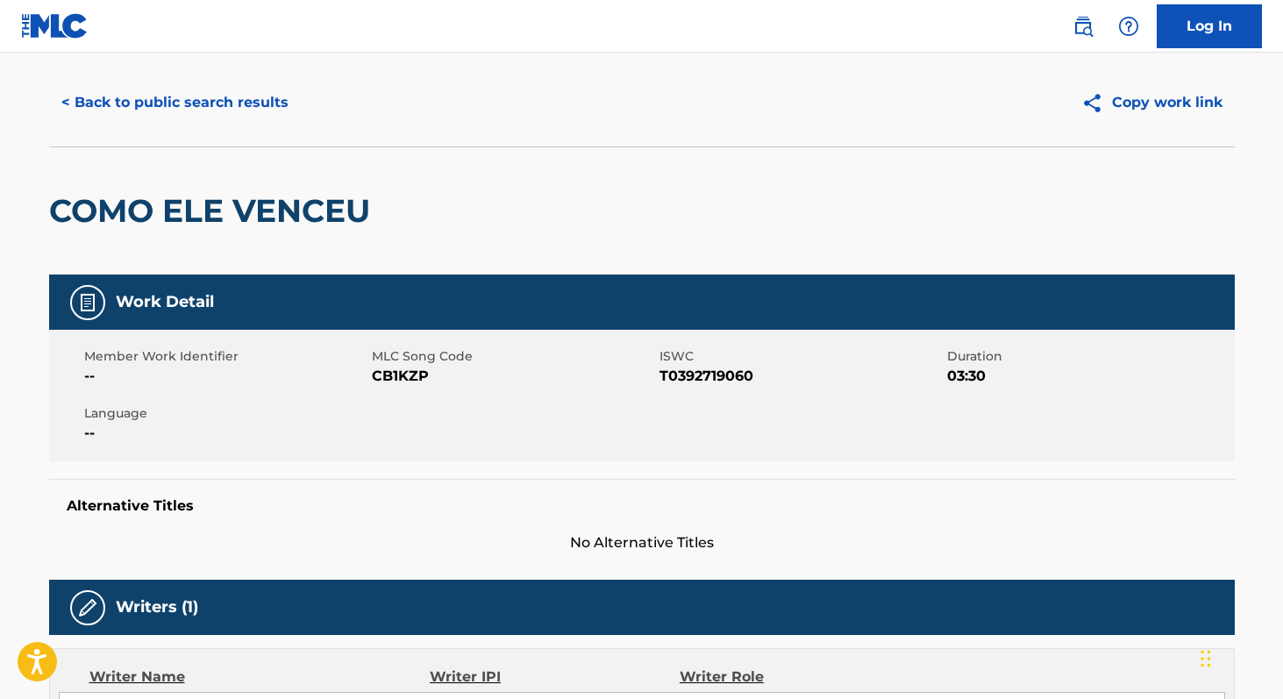
click at [398, 369] on span "CB1KZP" at bounding box center [513, 376] width 283 height 21
click at [162, 113] on button "< Back to public search results" at bounding box center [175, 103] width 252 height 44
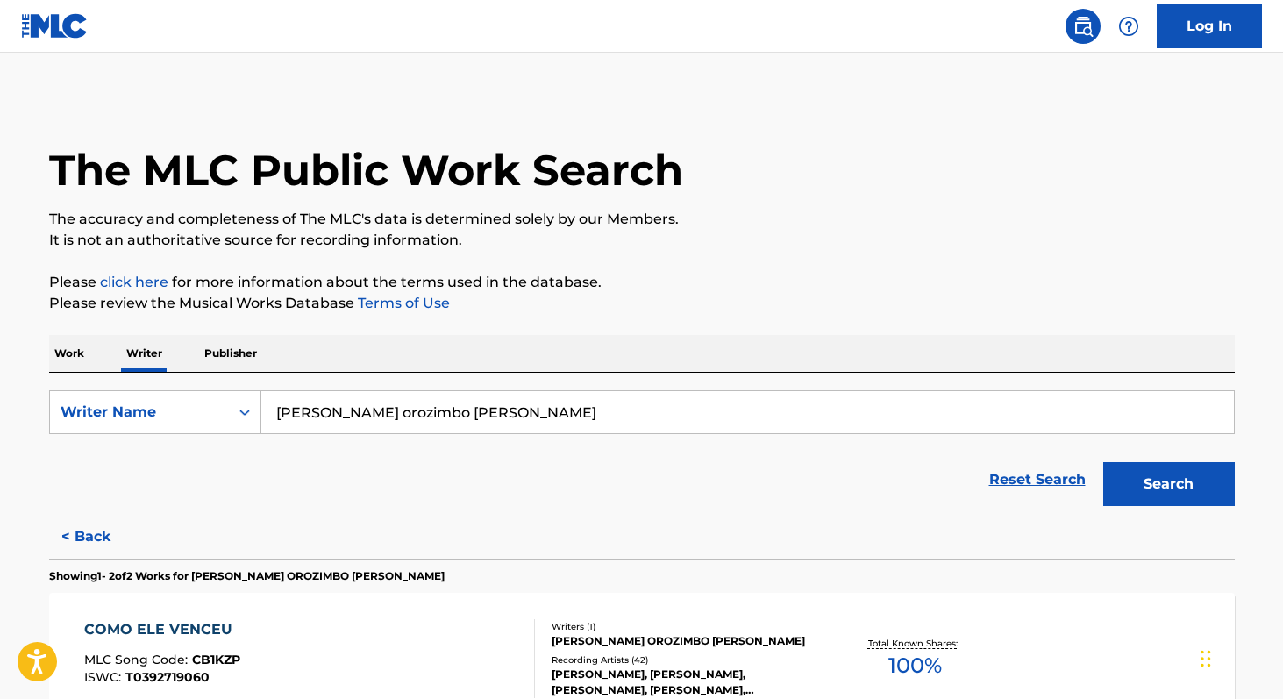
click at [77, 362] on p "Work" at bounding box center [69, 353] width 40 height 37
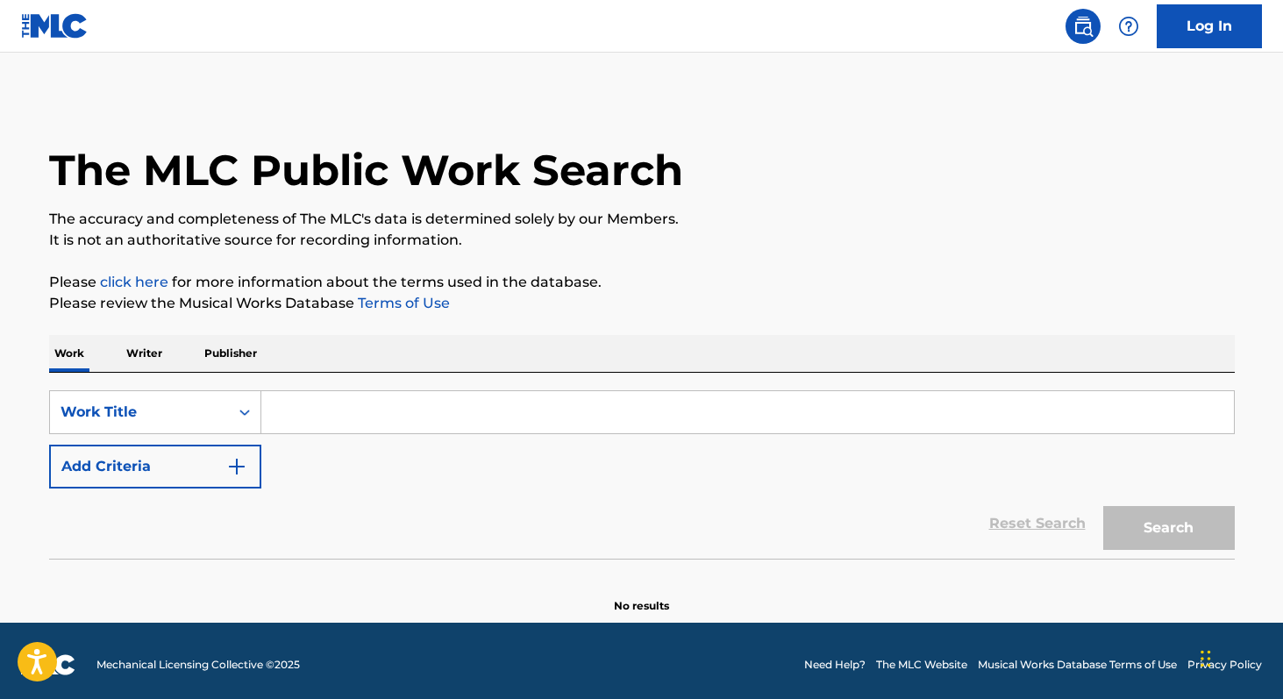
click at [264, 411] on input "Search Form" at bounding box center [747, 412] width 972 height 42
paste input "MONTAGEM BAILÃO"
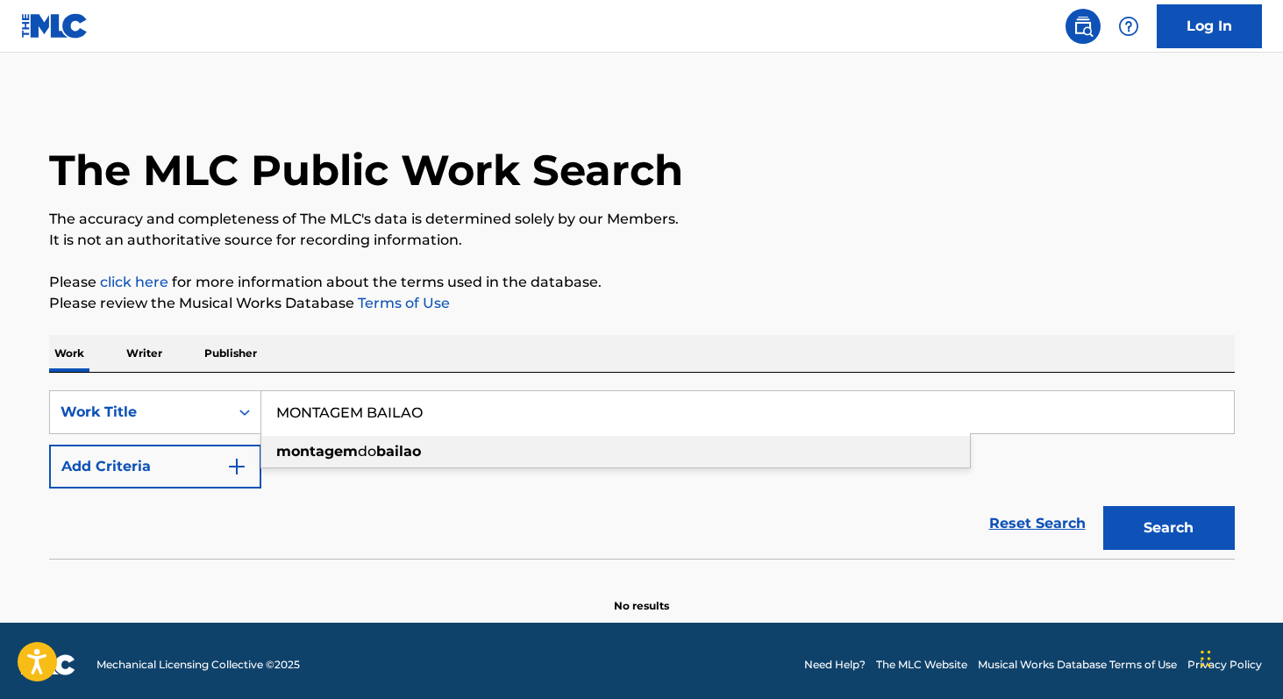
click at [398, 443] on strong "bailao" at bounding box center [398, 451] width 45 height 17
type input "montagem do bailao"
click at [1137, 523] on button "Search" at bounding box center [1169, 528] width 132 height 44
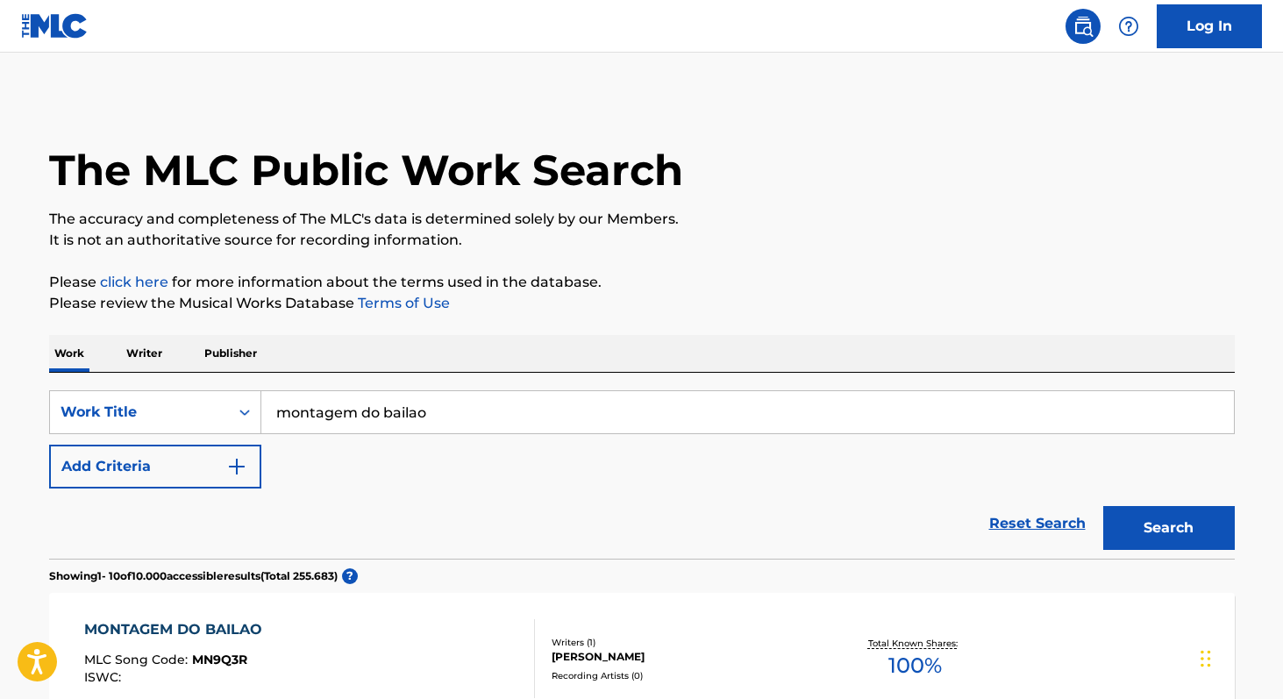
click at [146, 345] on p "Writer" at bounding box center [144, 353] width 46 height 37
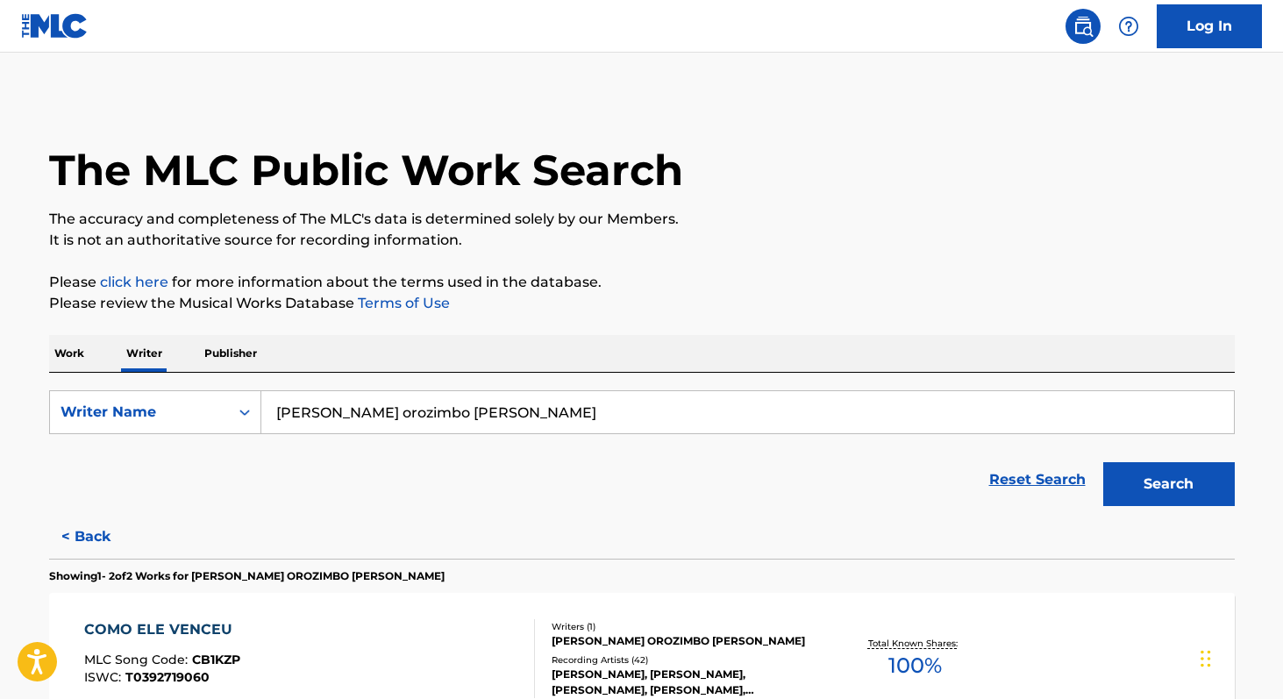
click at [481, 421] on input "[PERSON_NAME] orozimbo [PERSON_NAME]" at bounding box center [747, 412] width 972 height 42
paste input "[PERSON_NAME]"
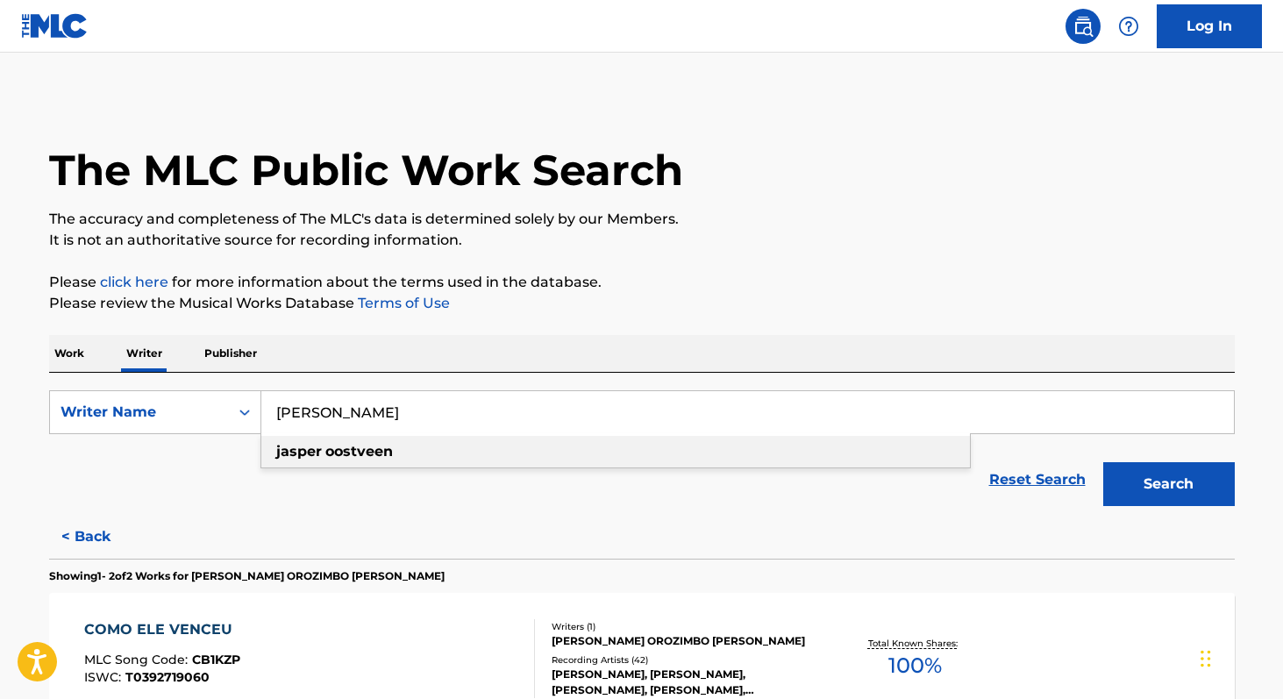
click at [376, 458] on strong "oostveen" at bounding box center [359, 451] width 68 height 17
type input "[PERSON_NAME]"
click at [1135, 483] on button "Search" at bounding box center [1169, 484] width 132 height 44
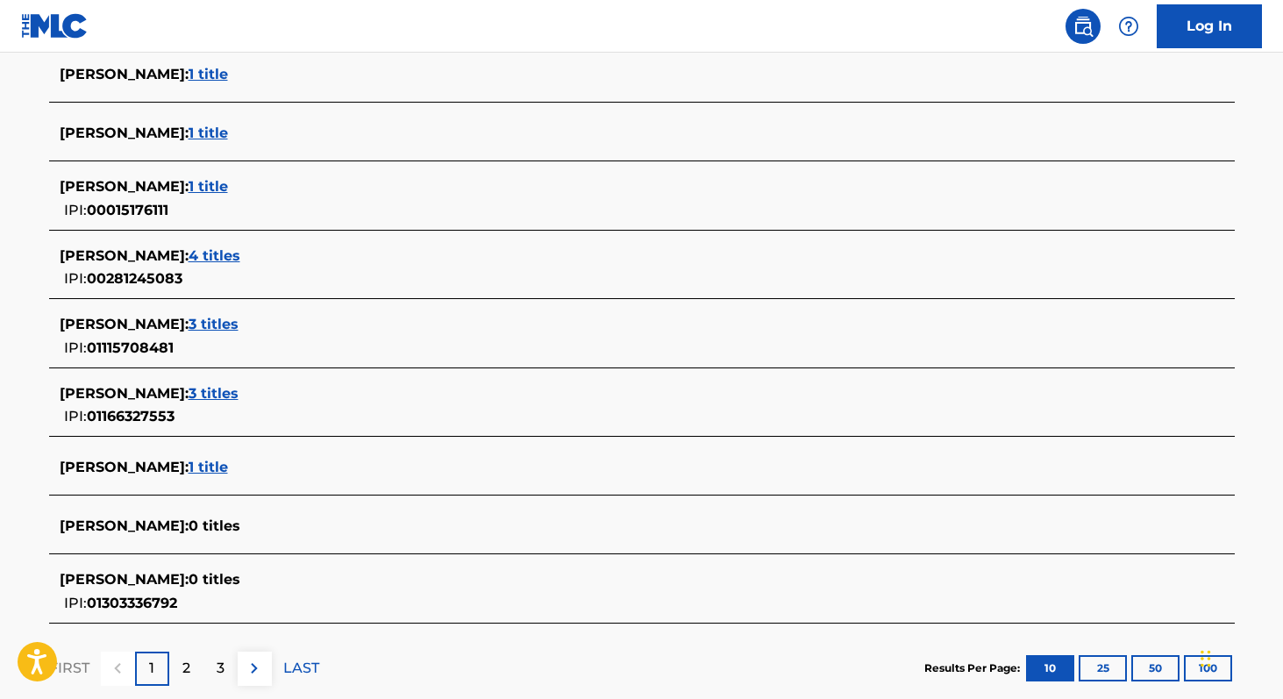
scroll to position [559, 0]
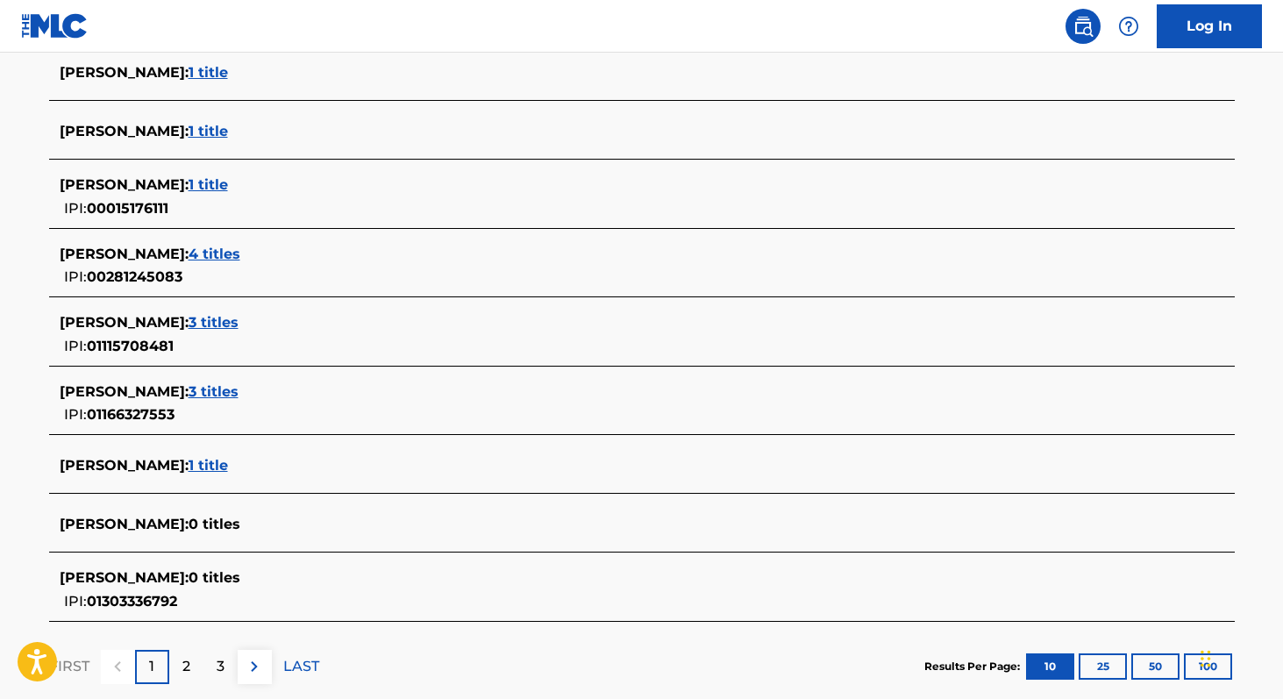
click at [142, 596] on span "01303336792" at bounding box center [132, 601] width 90 height 17
click at [220, 470] on span "1 title" at bounding box center [207, 465] width 39 height 17
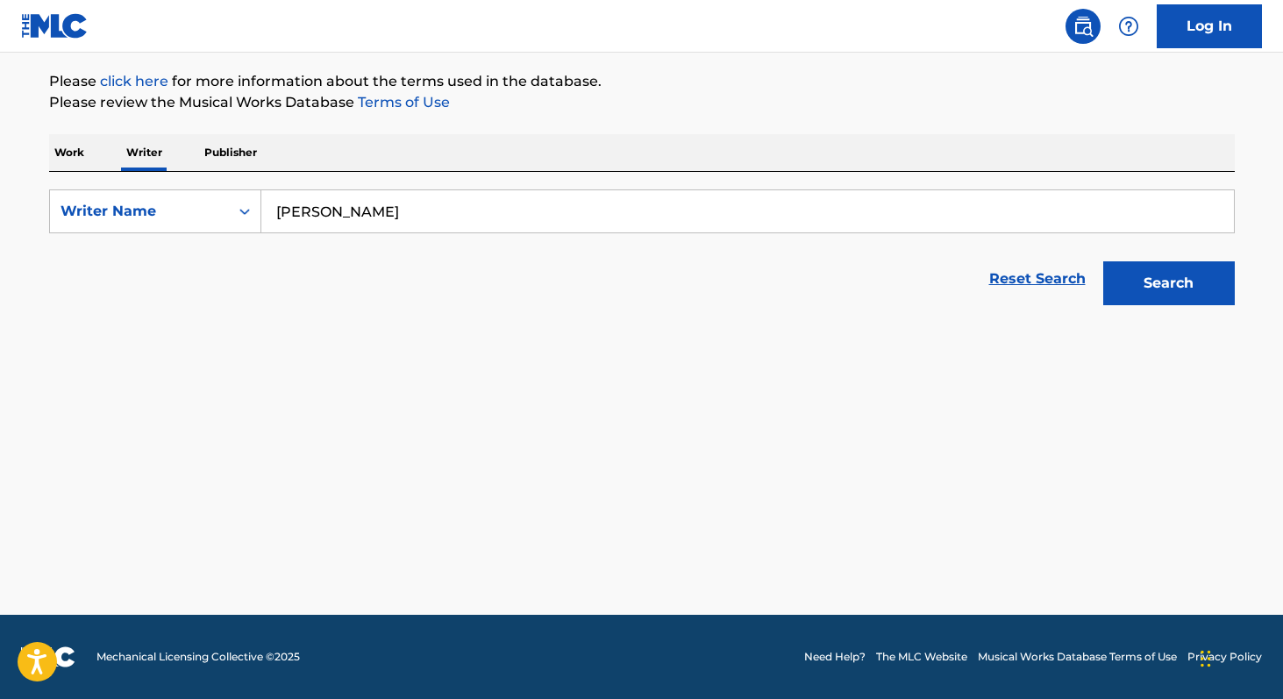
scroll to position [201, 0]
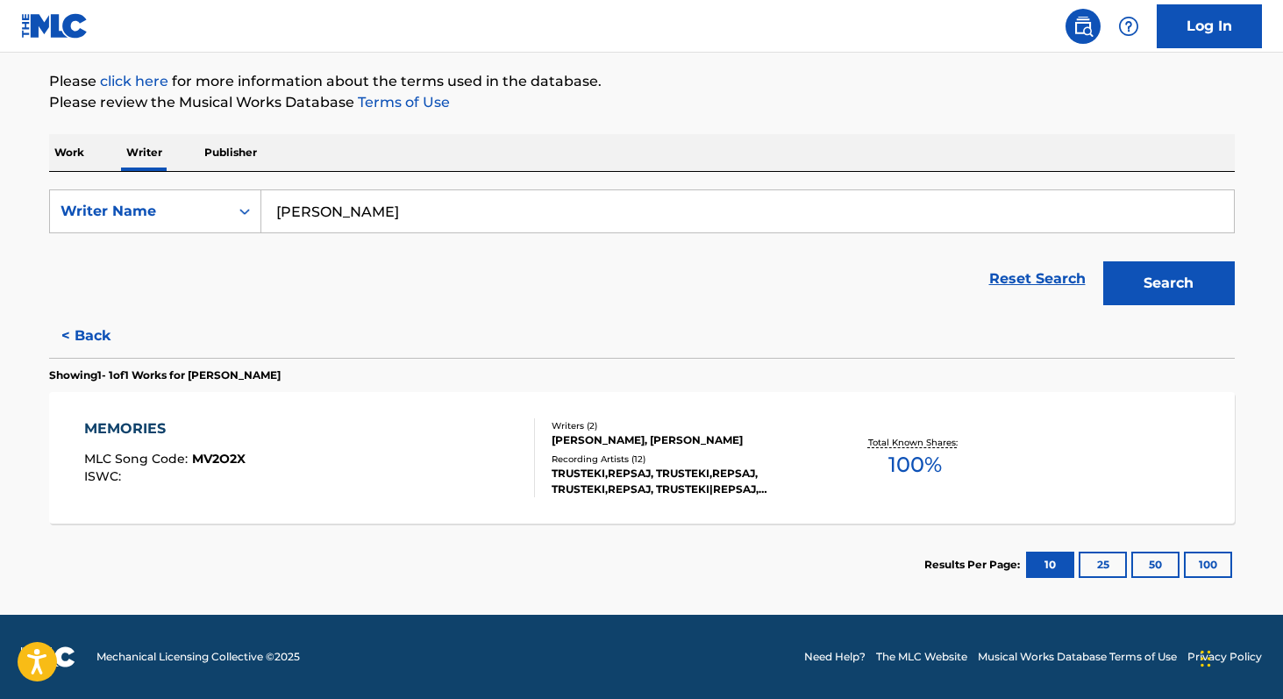
click at [904, 464] on span "100 %" at bounding box center [914, 465] width 53 height 32
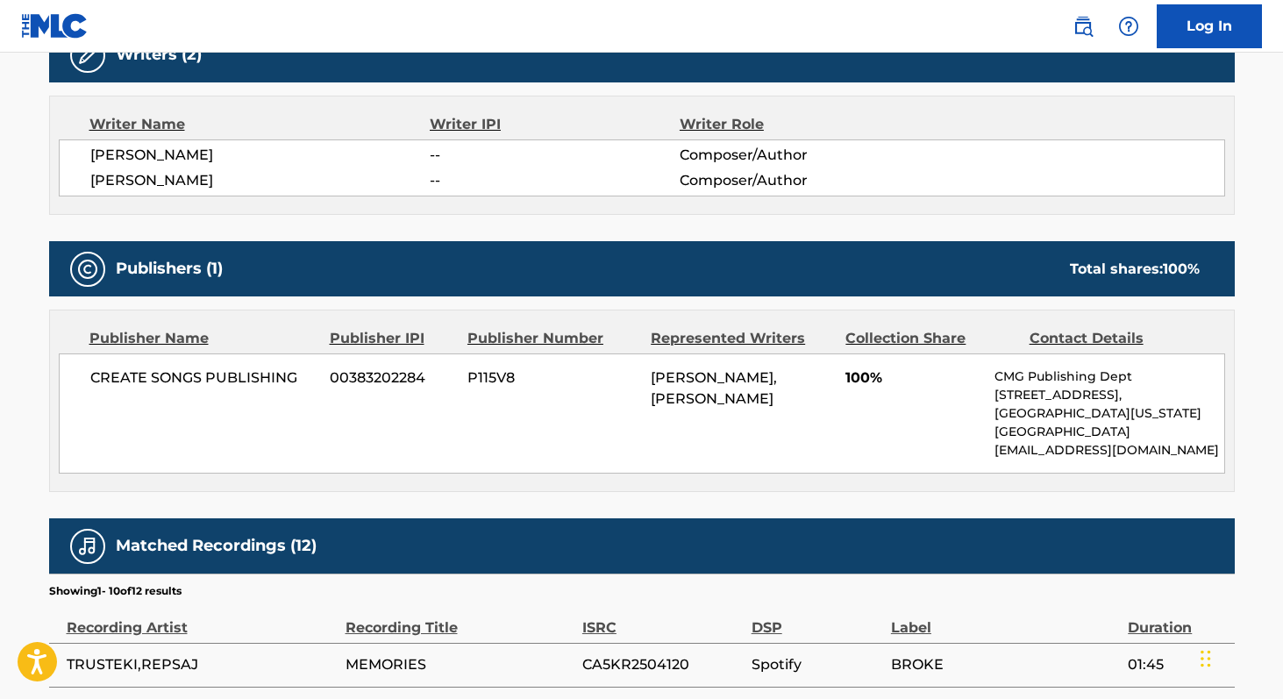
scroll to position [589, 0]
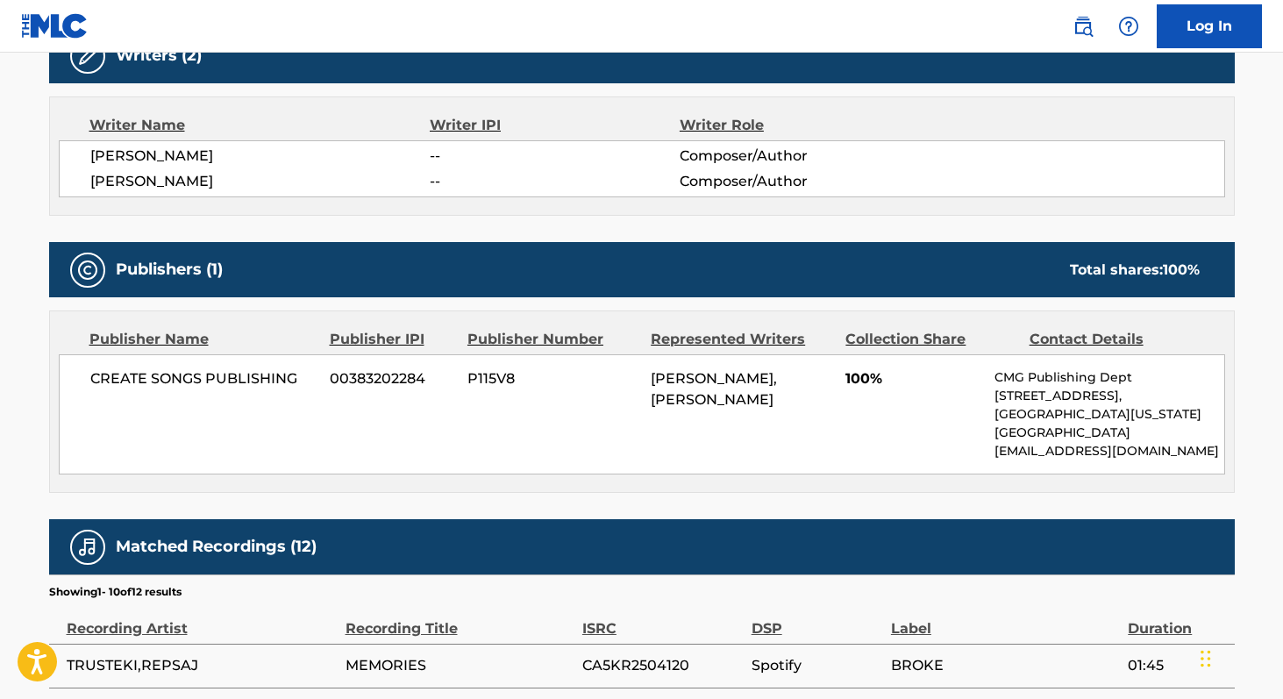
click at [127, 384] on span "CREATE SONGS PUBLISHING" at bounding box center [203, 378] width 227 height 21
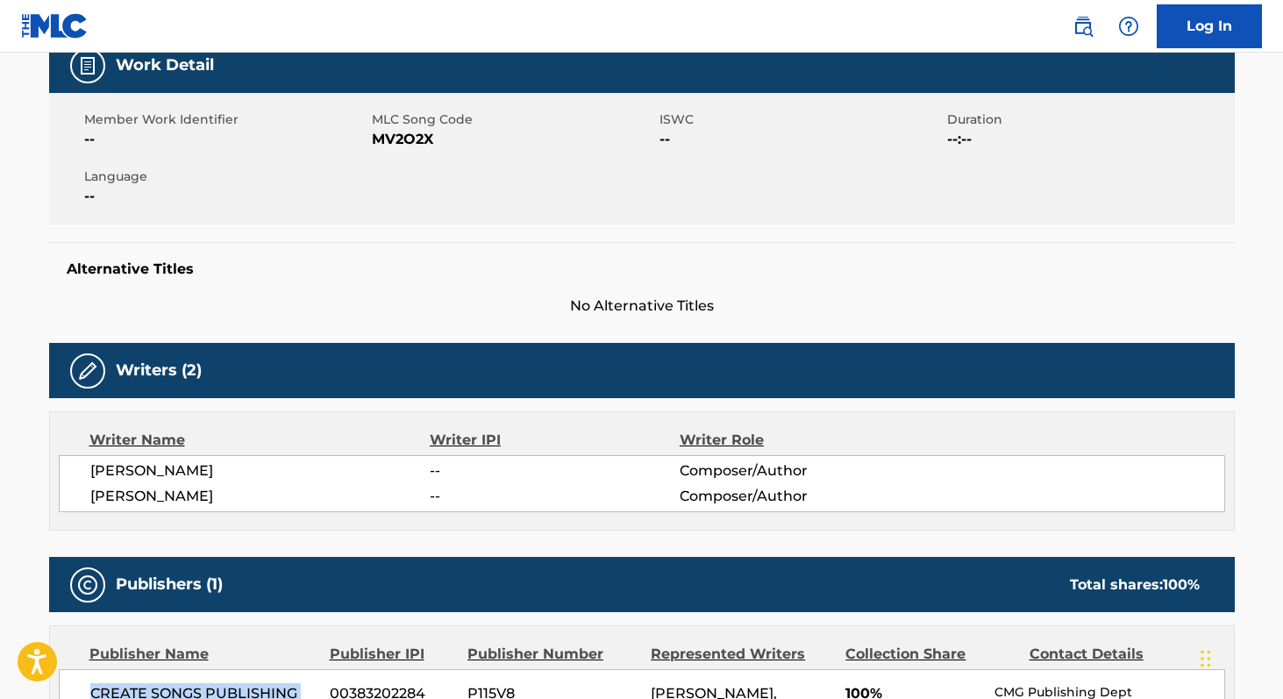
scroll to position [270, 0]
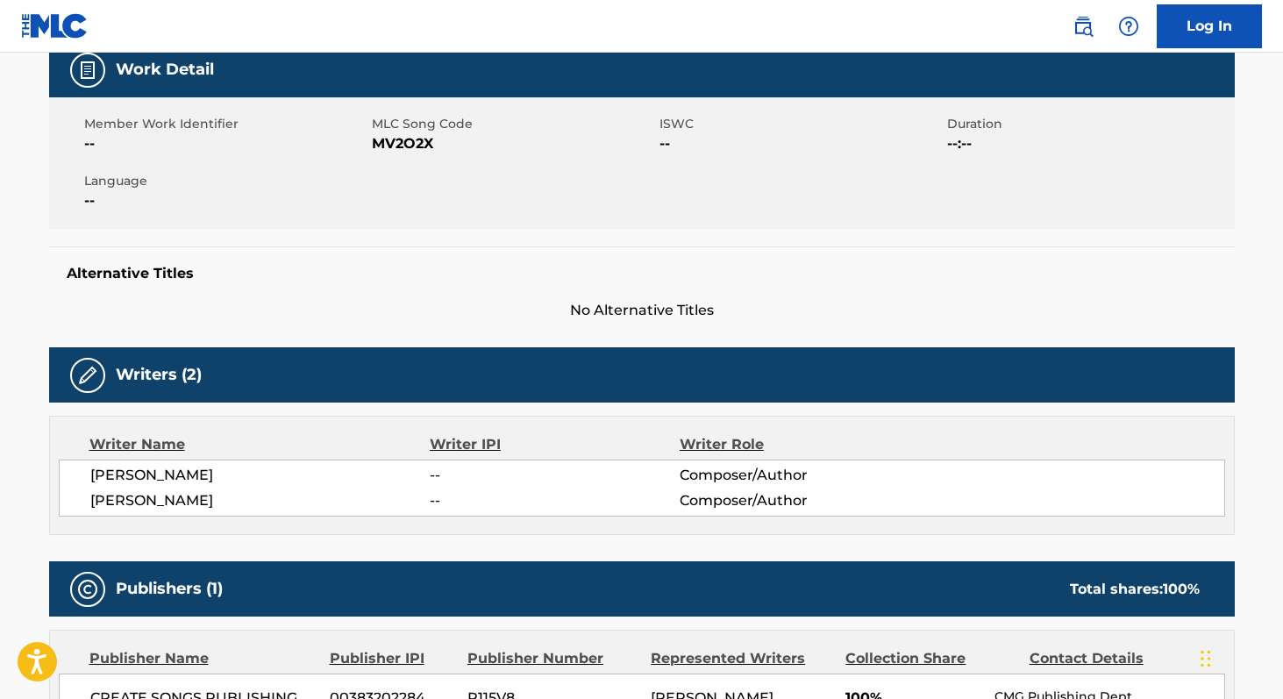
click at [387, 132] on span "MLC Song Code" at bounding box center [513, 124] width 283 height 18
click at [392, 148] on span "MV2O2X" at bounding box center [513, 143] width 283 height 21
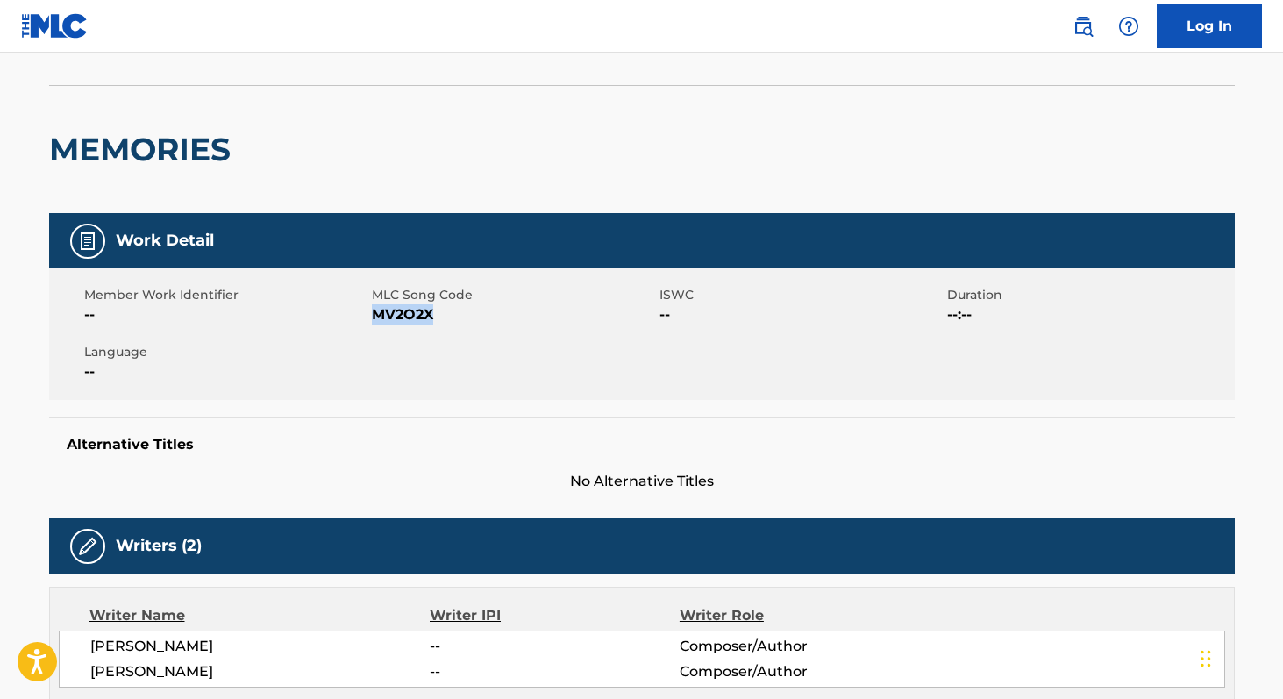
scroll to position [0, 0]
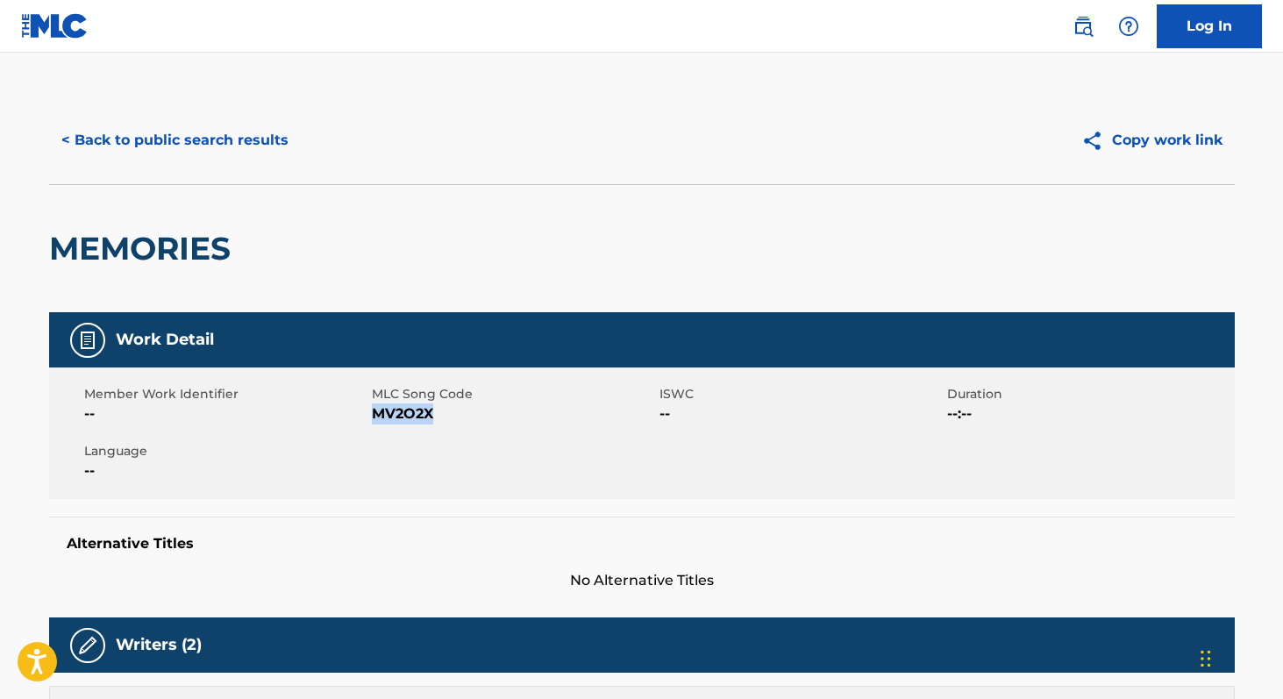
click at [233, 139] on button "< Back to public search results" at bounding box center [175, 140] width 252 height 44
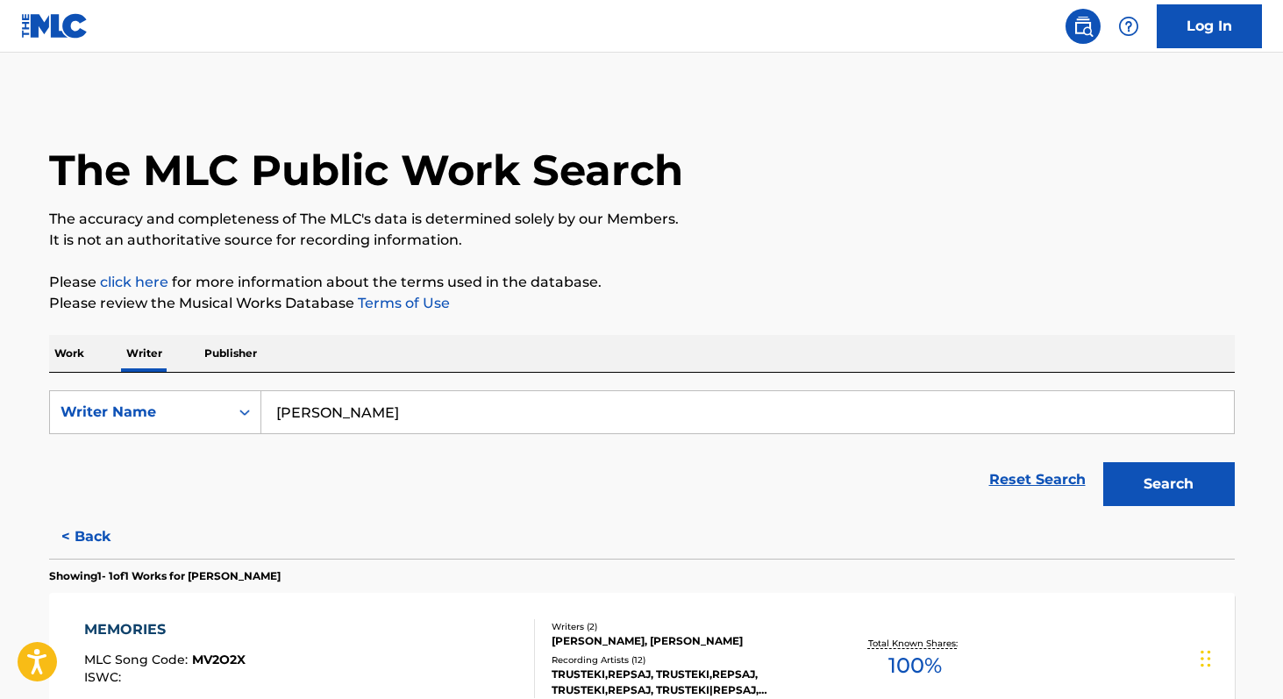
click at [473, 407] on input "[PERSON_NAME]" at bounding box center [747, 412] width 972 height 42
paste input "[PERSON_NAME]"
click at [387, 456] on div "[PERSON_NAME]" at bounding box center [615, 452] width 708 height 32
type input "[PERSON_NAME]"
click at [1134, 495] on button "Search" at bounding box center [1169, 484] width 132 height 44
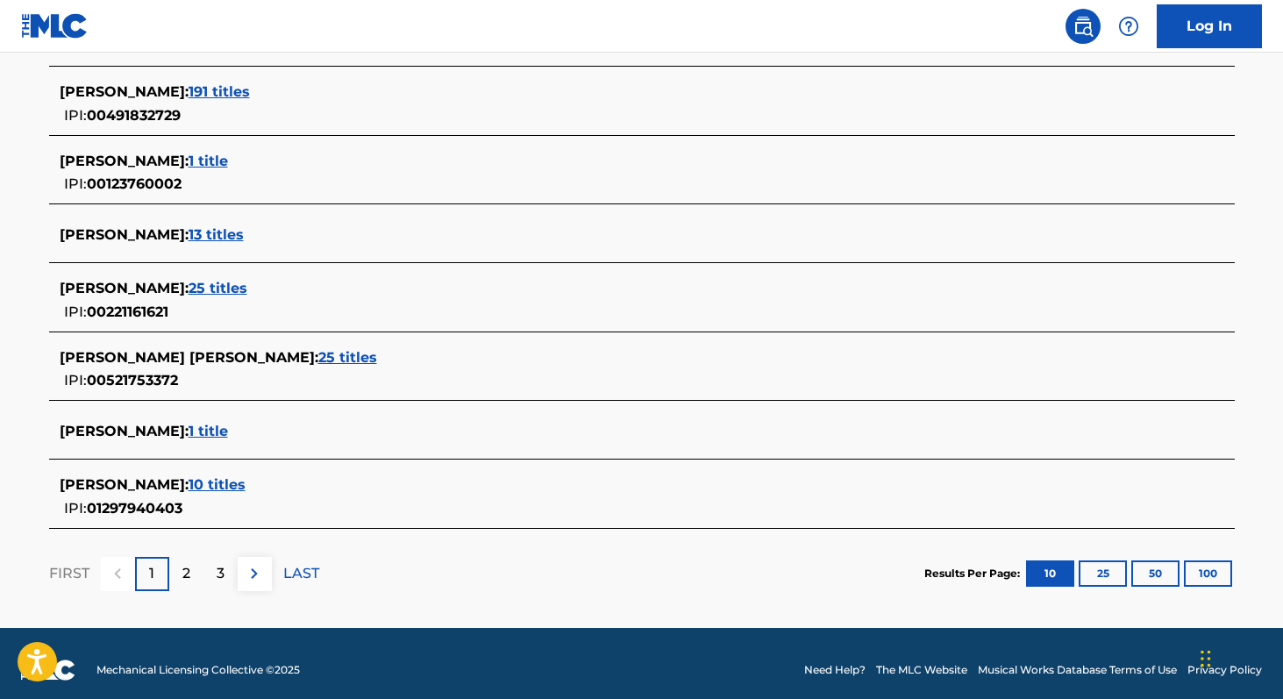
scroll to position [665, 0]
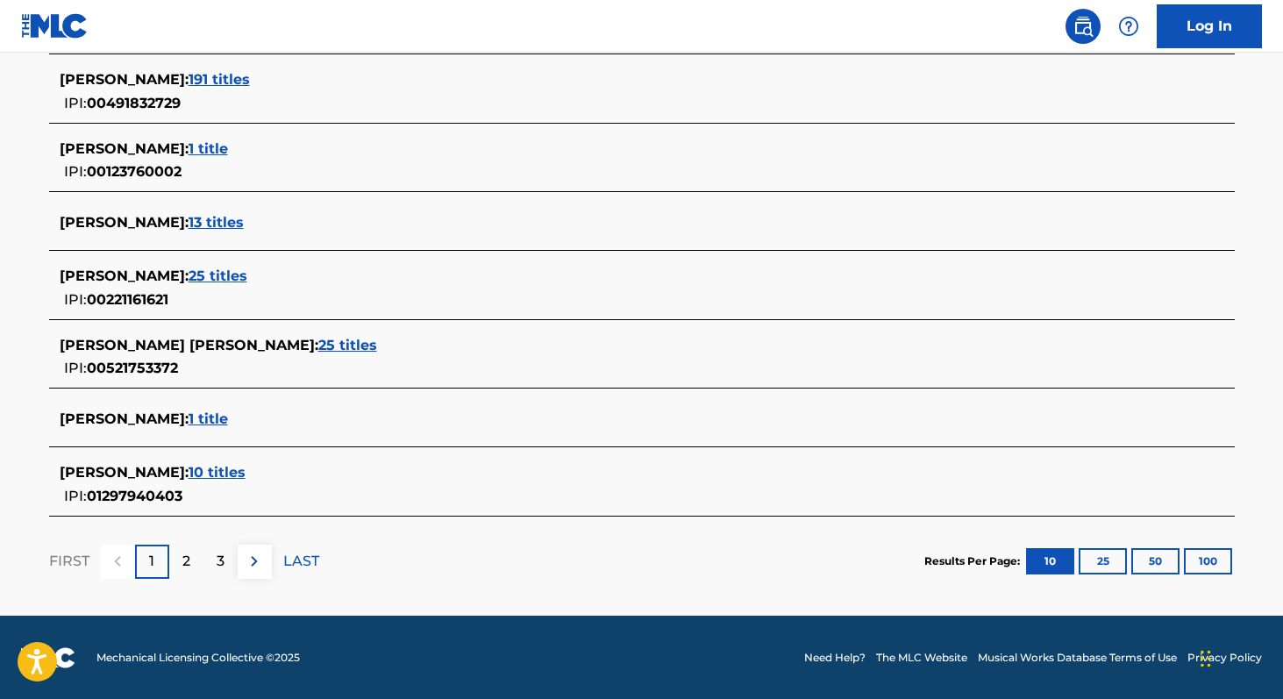
click at [203, 470] on span "10 titles" at bounding box center [216, 472] width 57 height 17
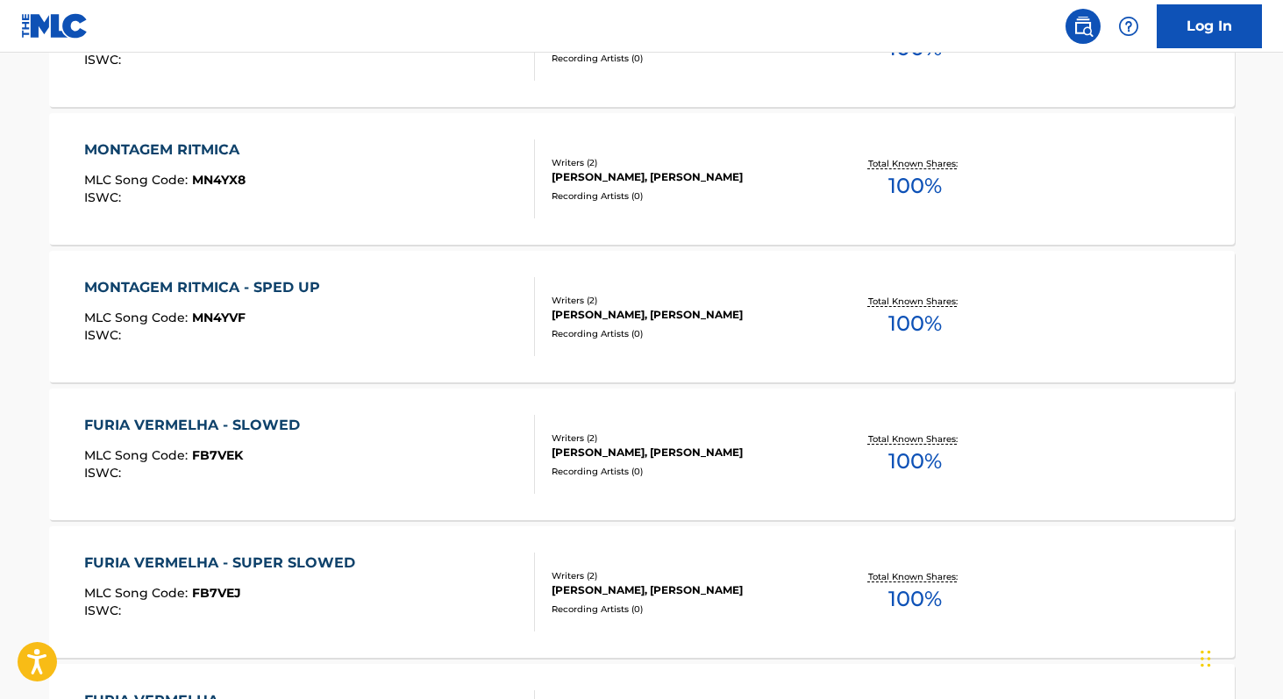
scroll to position [1029, 0]
click at [895, 199] on span "100 %" at bounding box center [914, 187] width 53 height 32
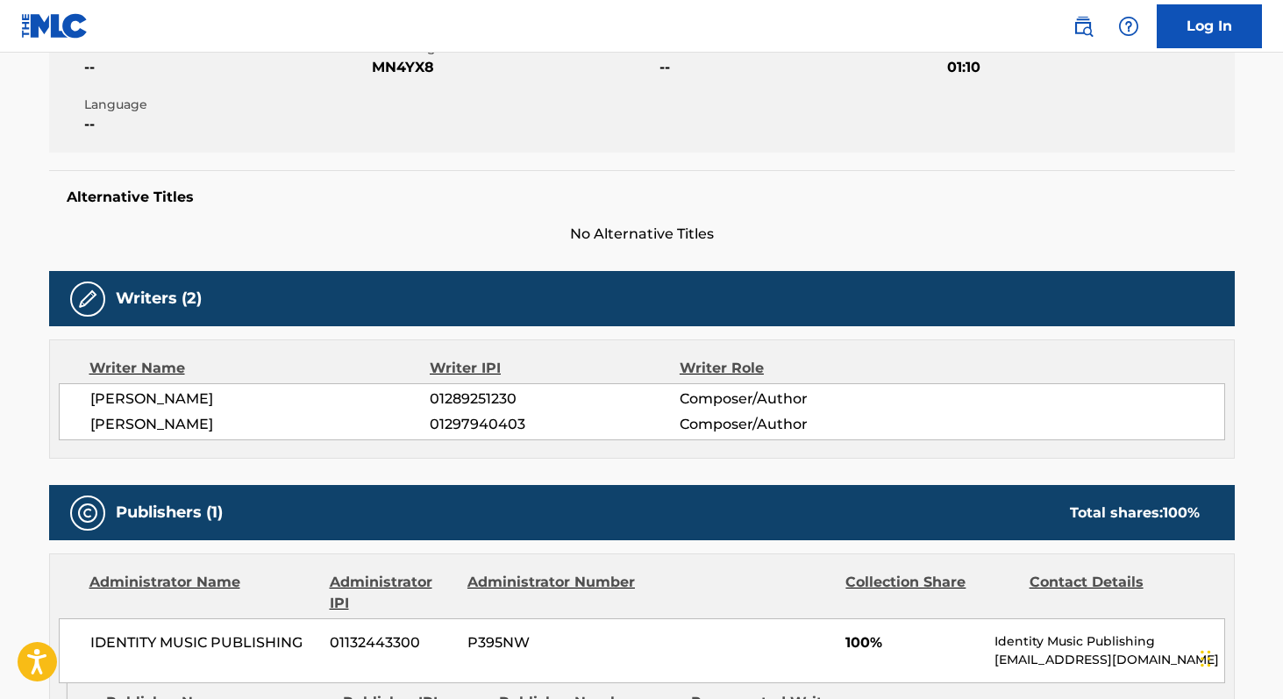
scroll to position [355, 0]
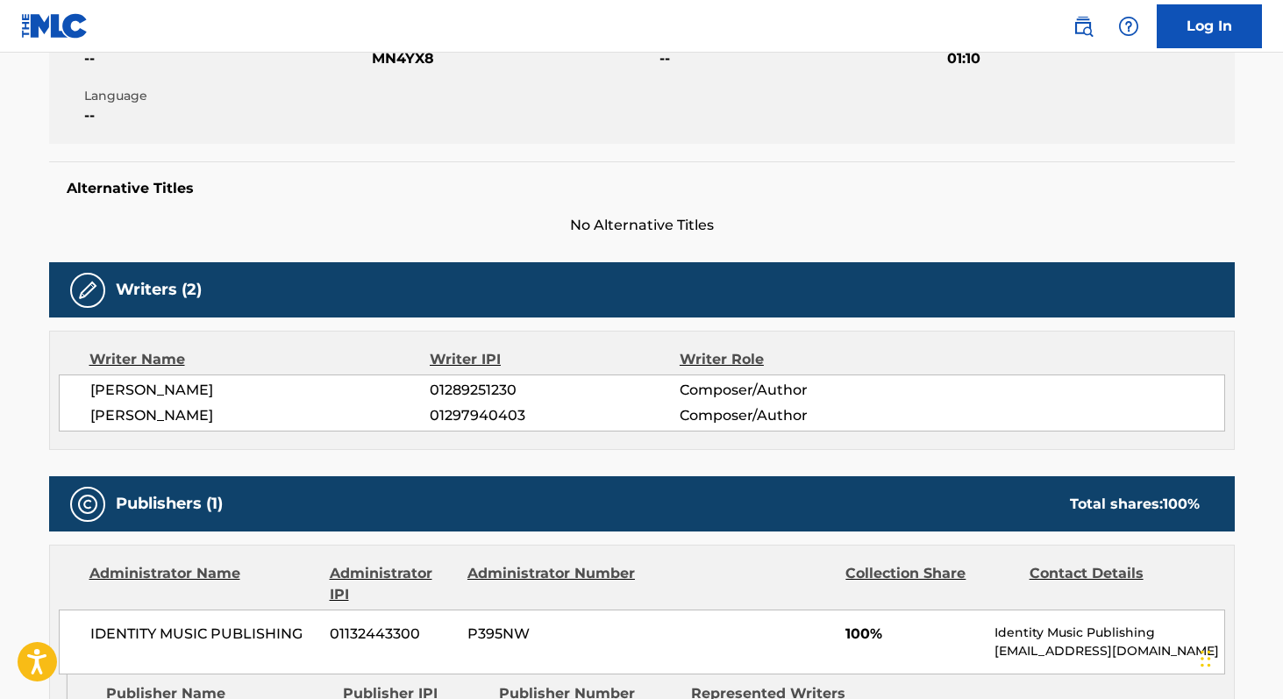
click at [458, 415] on span "01297940403" at bounding box center [554, 415] width 249 height 21
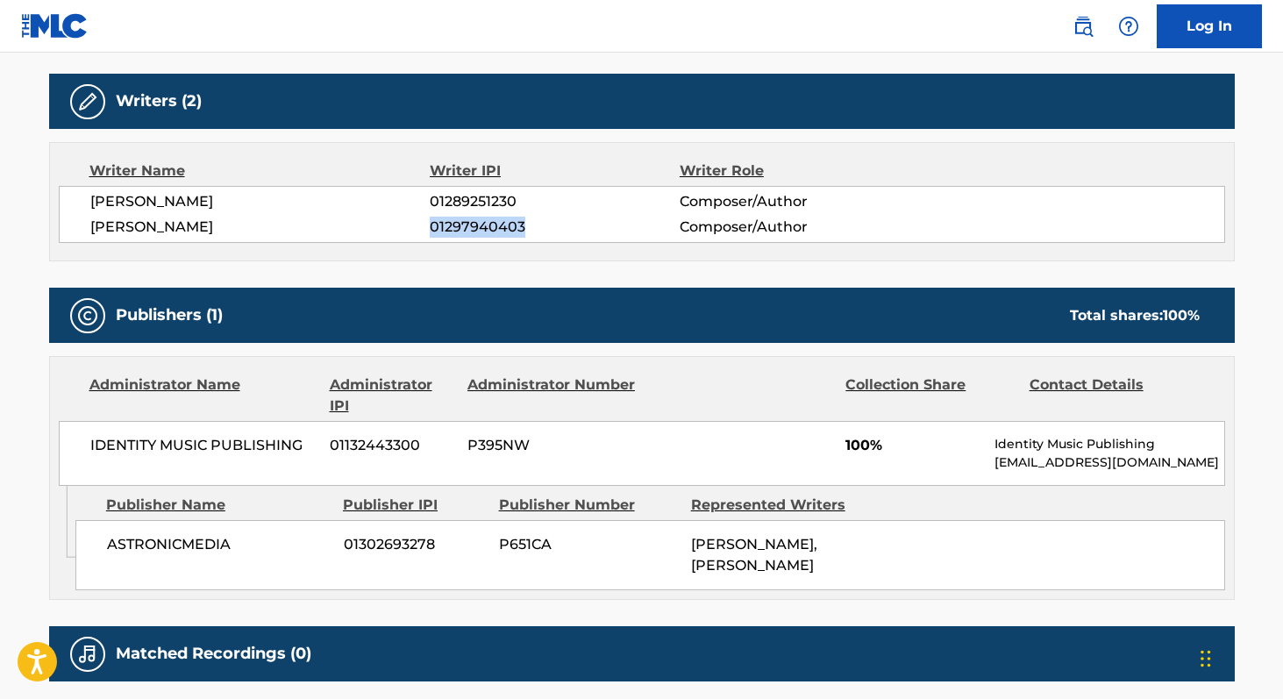
scroll to position [551, 0]
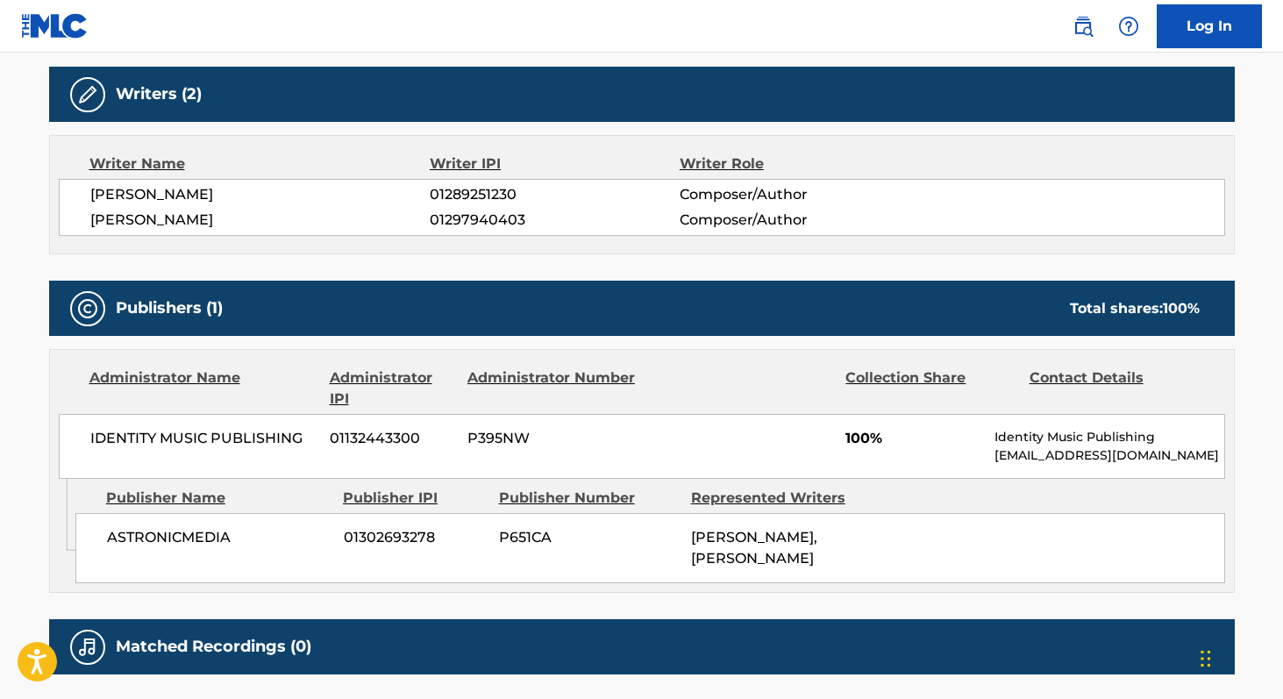
click at [95, 432] on span "IDENTITY MUSIC PUBLISHING" at bounding box center [203, 438] width 227 height 21
click at [379, 437] on span "01132443300" at bounding box center [392, 438] width 124 height 21
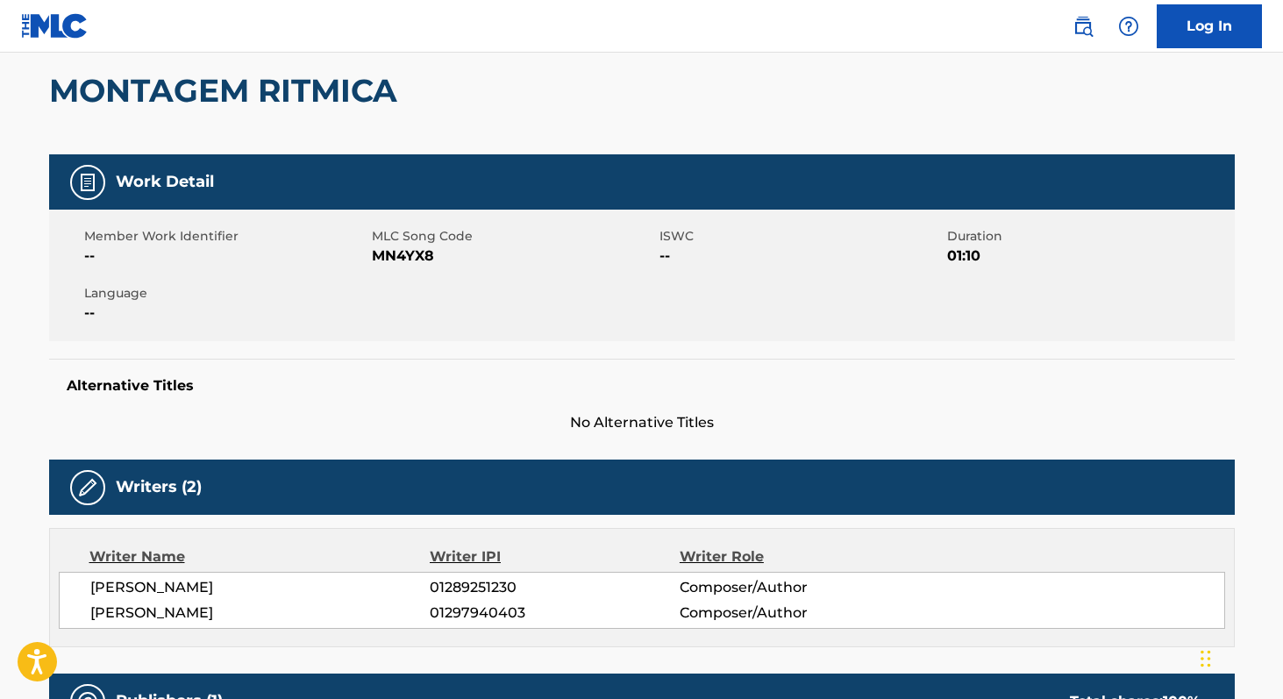
scroll to position [90, 0]
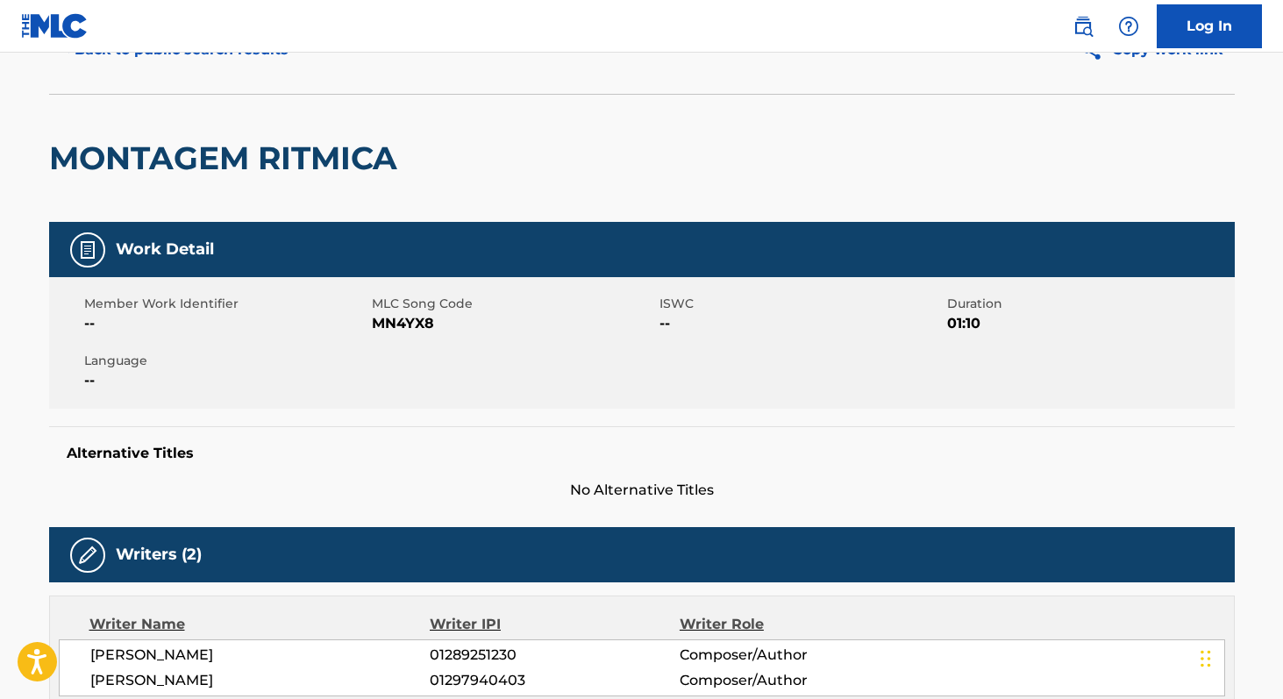
click at [416, 325] on span "MN4YX8" at bounding box center [513, 323] width 283 height 21
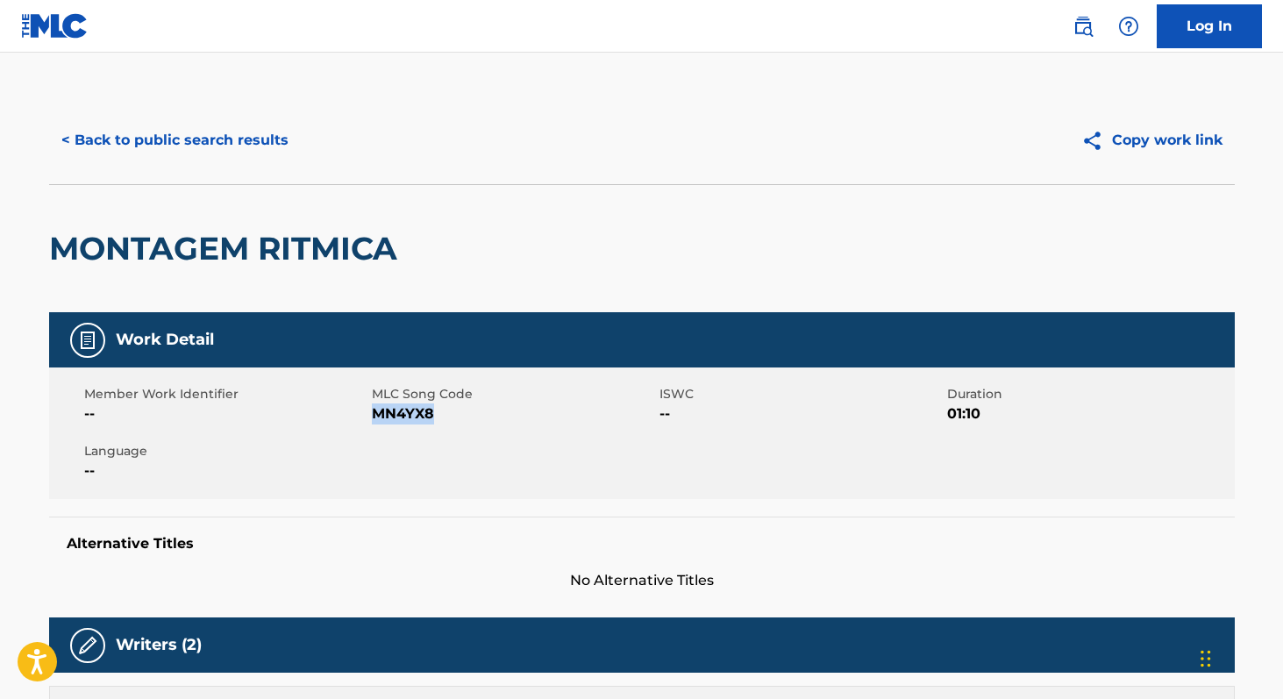
click at [84, 139] on button "< Back to public search results" at bounding box center [175, 140] width 252 height 44
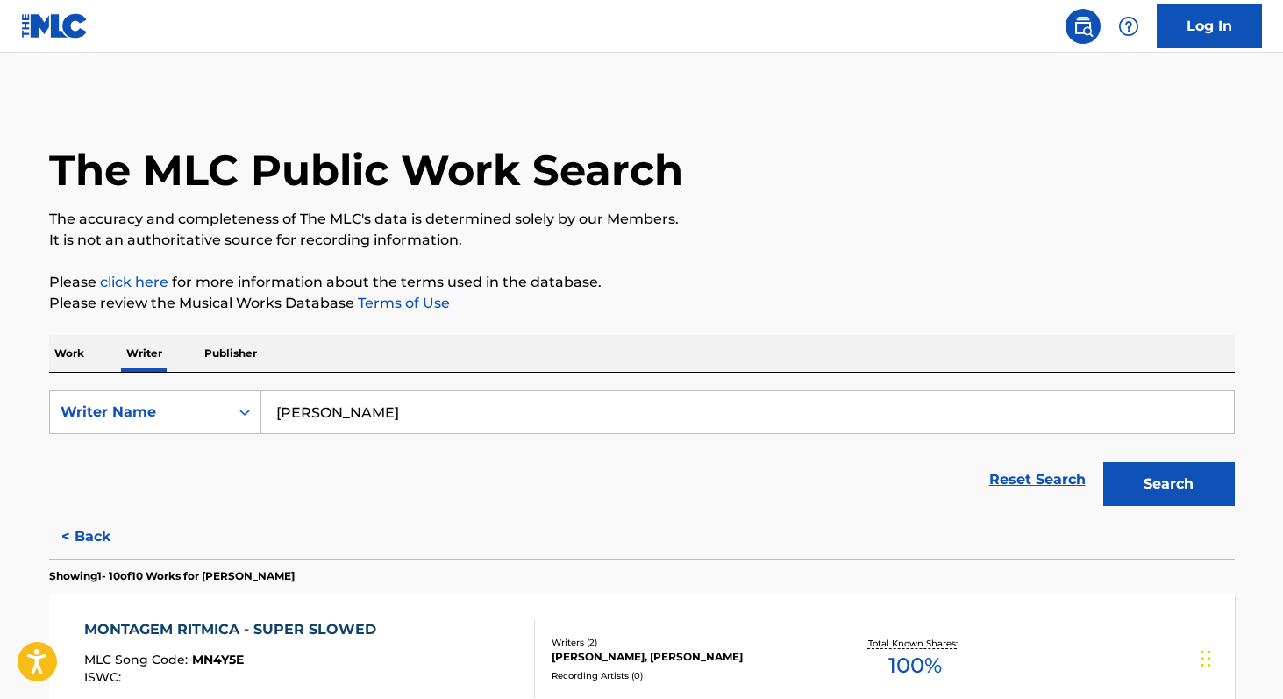
click at [390, 437] on form "SearchWithCriteria467fff1e-1767-4b92-9423-191db3096cc8 Writer Name [PERSON_NAME…" at bounding box center [641, 452] width 1185 height 124
click at [386, 417] on input "[PERSON_NAME]" at bounding box center [747, 412] width 972 height 42
paste input "[PERSON_NAME] [PERSON_NAME]"
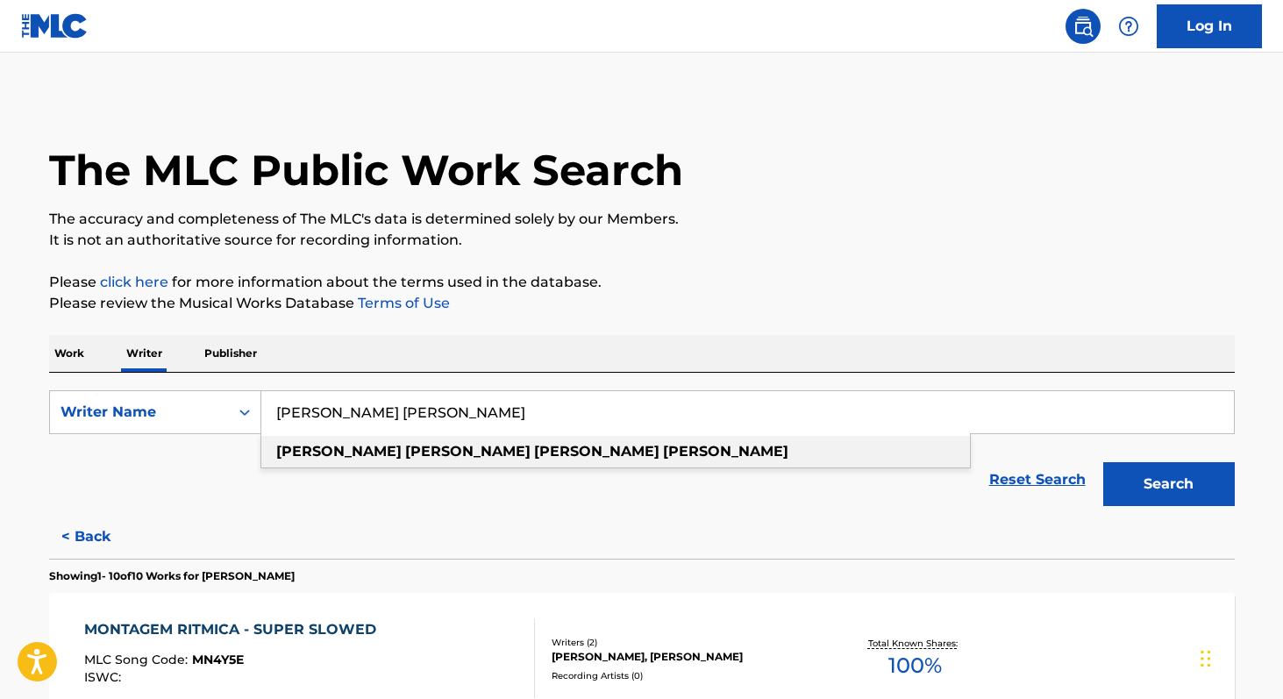
click at [663, 458] on strong "[PERSON_NAME]" at bounding box center [725, 451] width 125 height 17
type input "[PERSON_NAME] [PERSON_NAME]"
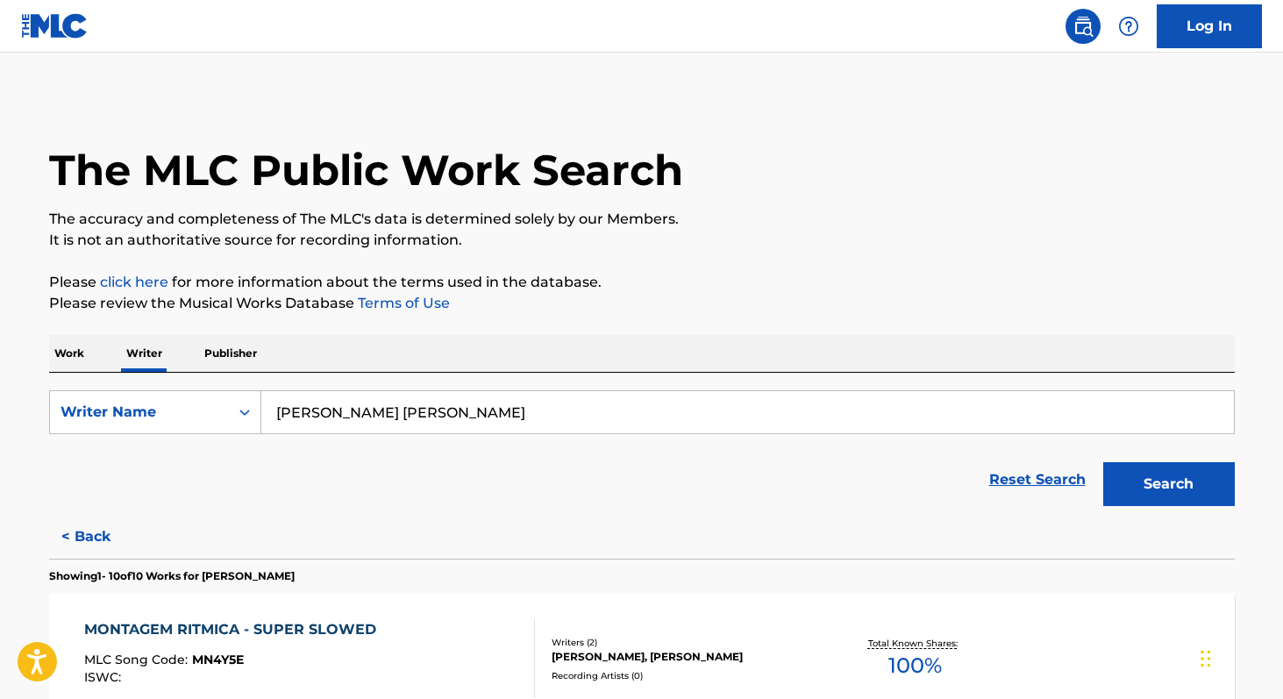
click at [503, 413] on input "[PERSON_NAME] [PERSON_NAME]" at bounding box center [747, 412] width 972 height 42
click at [75, 356] on p "Work" at bounding box center [69, 353] width 40 height 37
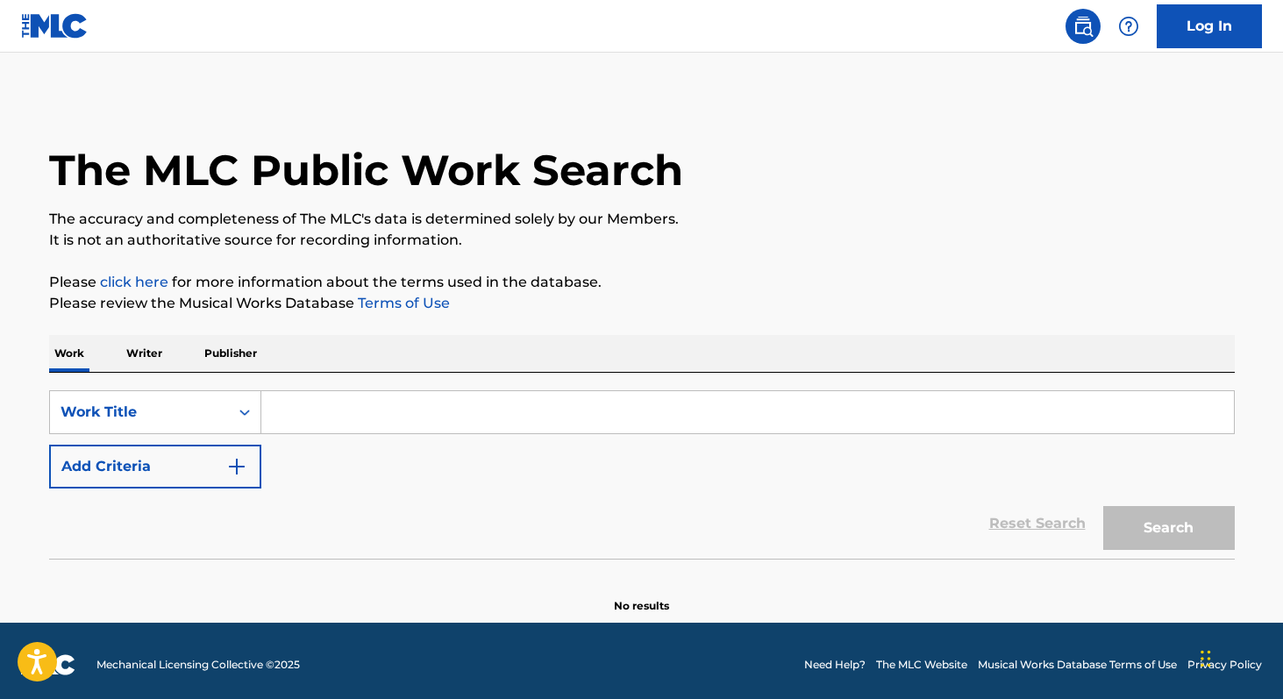
click at [311, 423] on input "Search Form" at bounding box center [747, 412] width 972 height 42
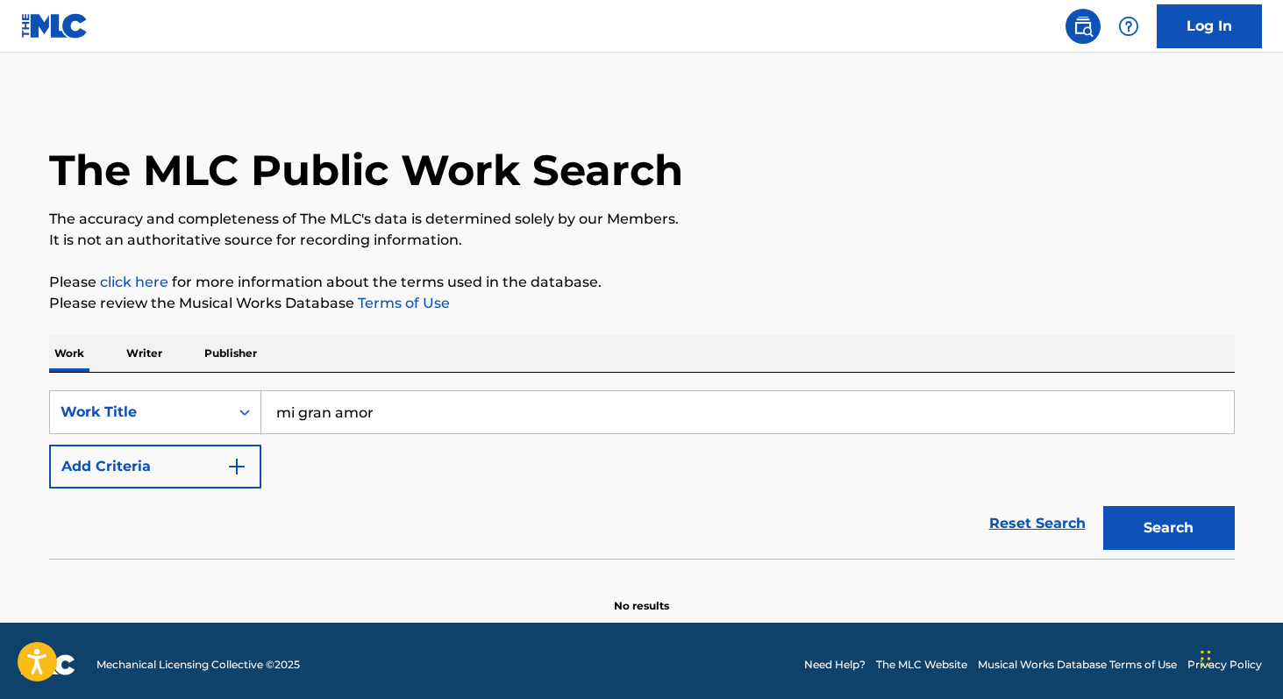
type input "mi gran amor"
click at [214, 458] on button "Add Criteria" at bounding box center [155, 466] width 212 height 44
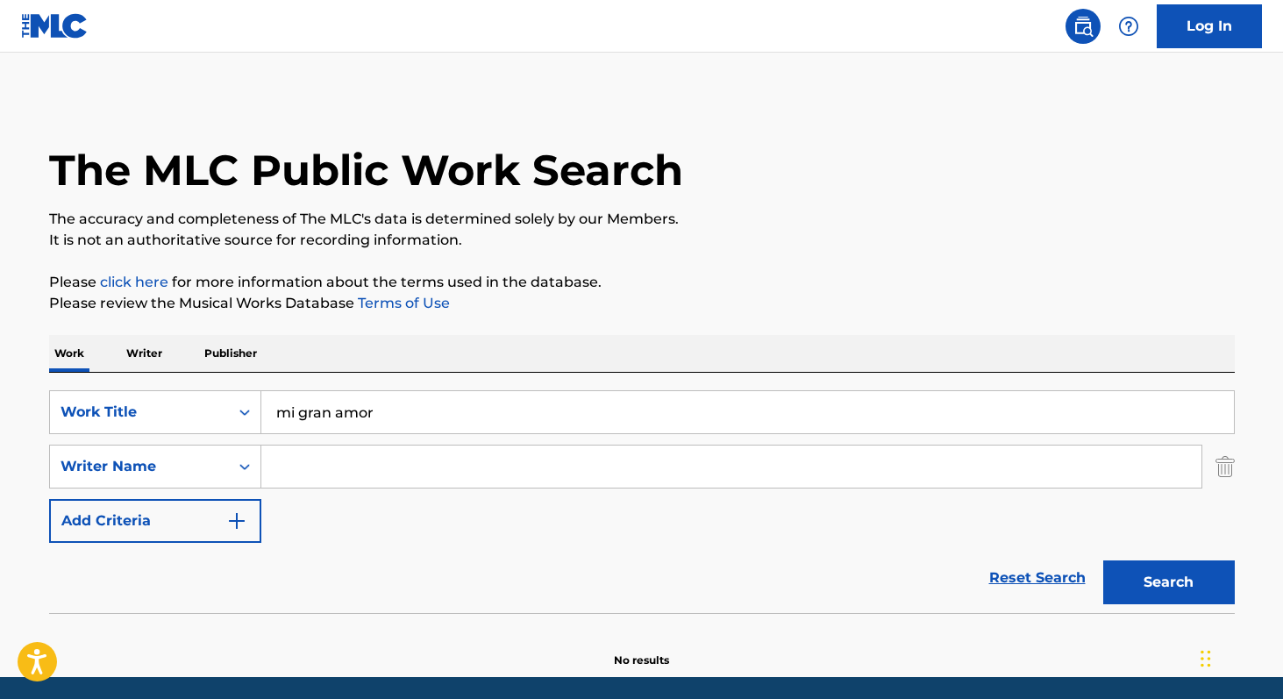
click at [325, 475] on input "Search Form" at bounding box center [731, 466] width 940 height 42
paste input "[PERSON_NAME] [PERSON_NAME]"
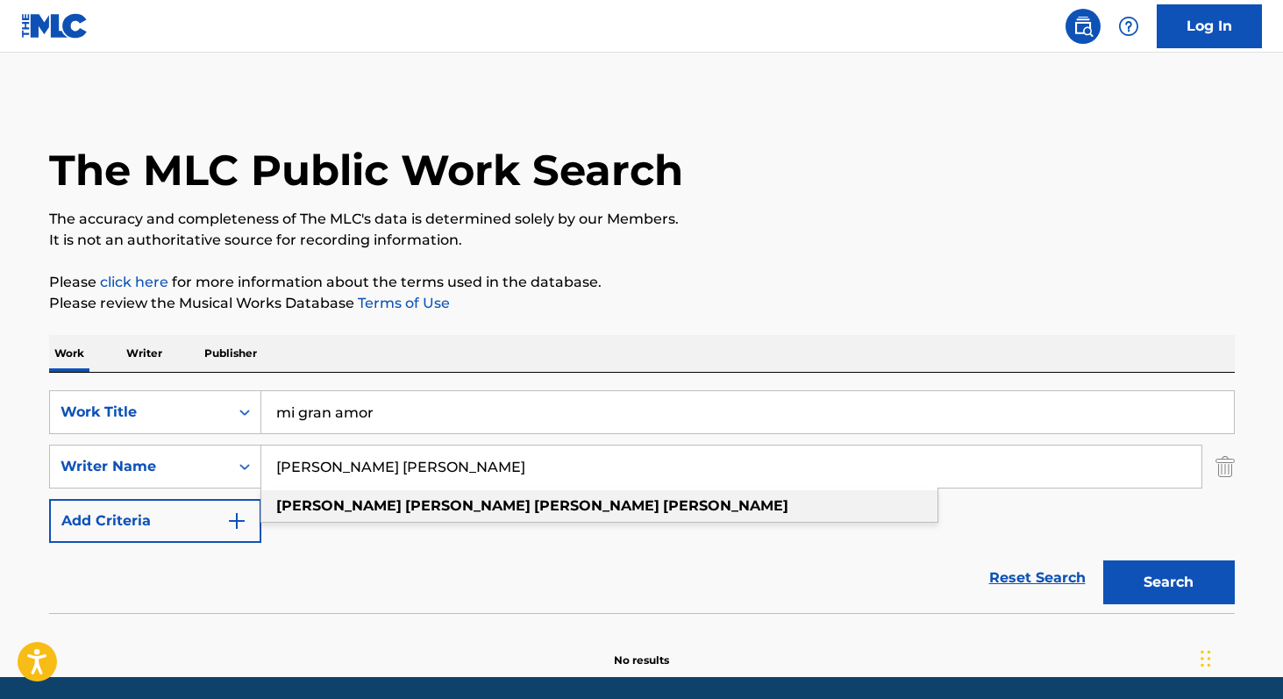
type input "[PERSON_NAME] [PERSON_NAME]"
click at [615, 513] on div "[PERSON_NAME] [PERSON_NAME]" at bounding box center [599, 506] width 676 height 32
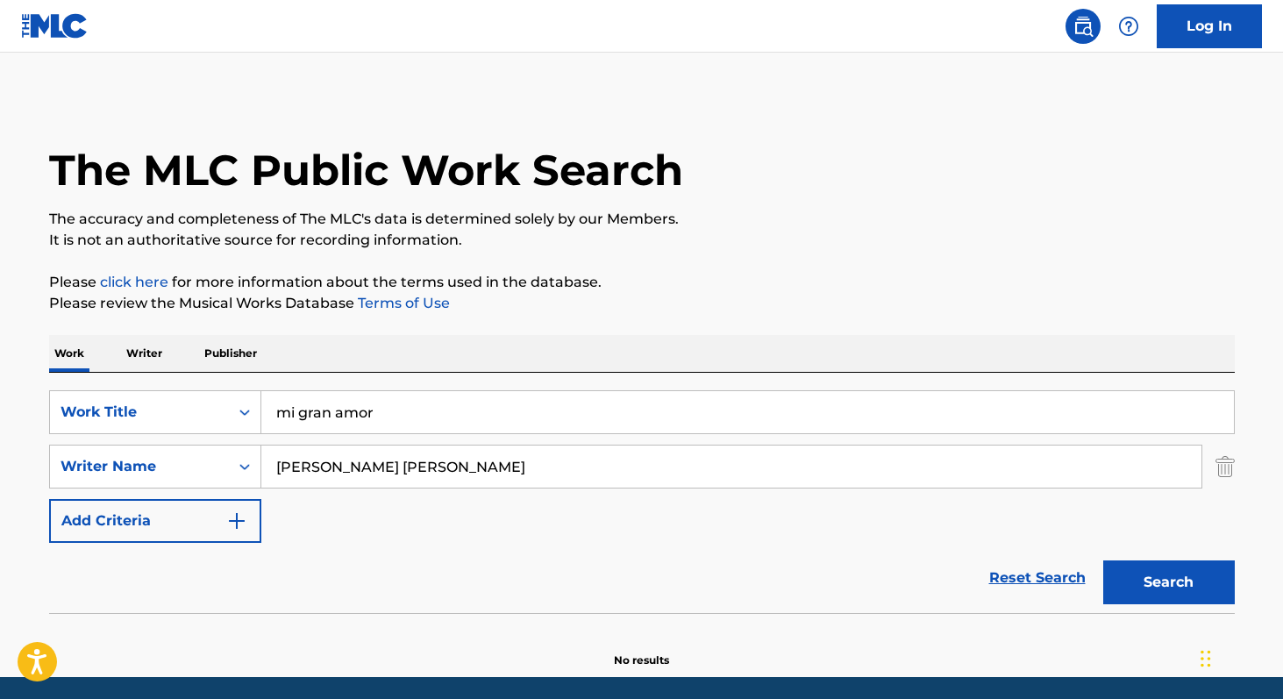
click at [1195, 579] on button "Search" at bounding box center [1169, 582] width 132 height 44
click at [150, 345] on p "Writer" at bounding box center [144, 353] width 46 height 37
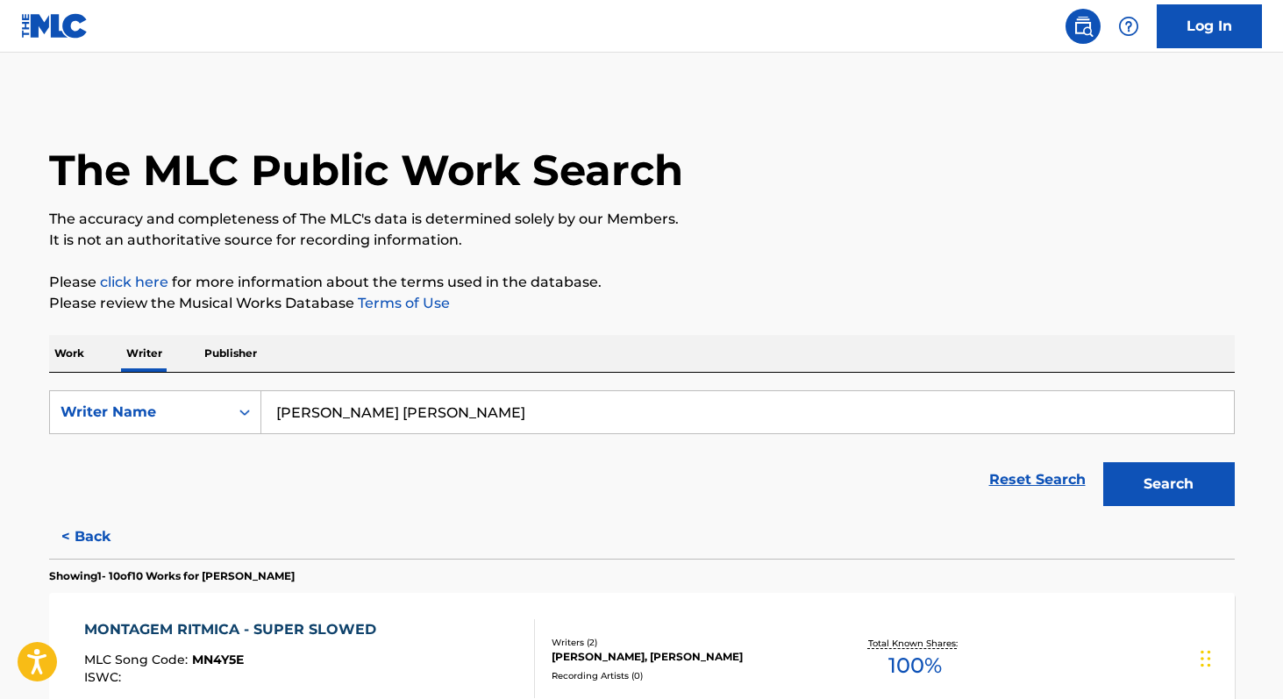
click at [622, 431] on input "[PERSON_NAME] [PERSON_NAME]" at bounding box center [747, 412] width 972 height 42
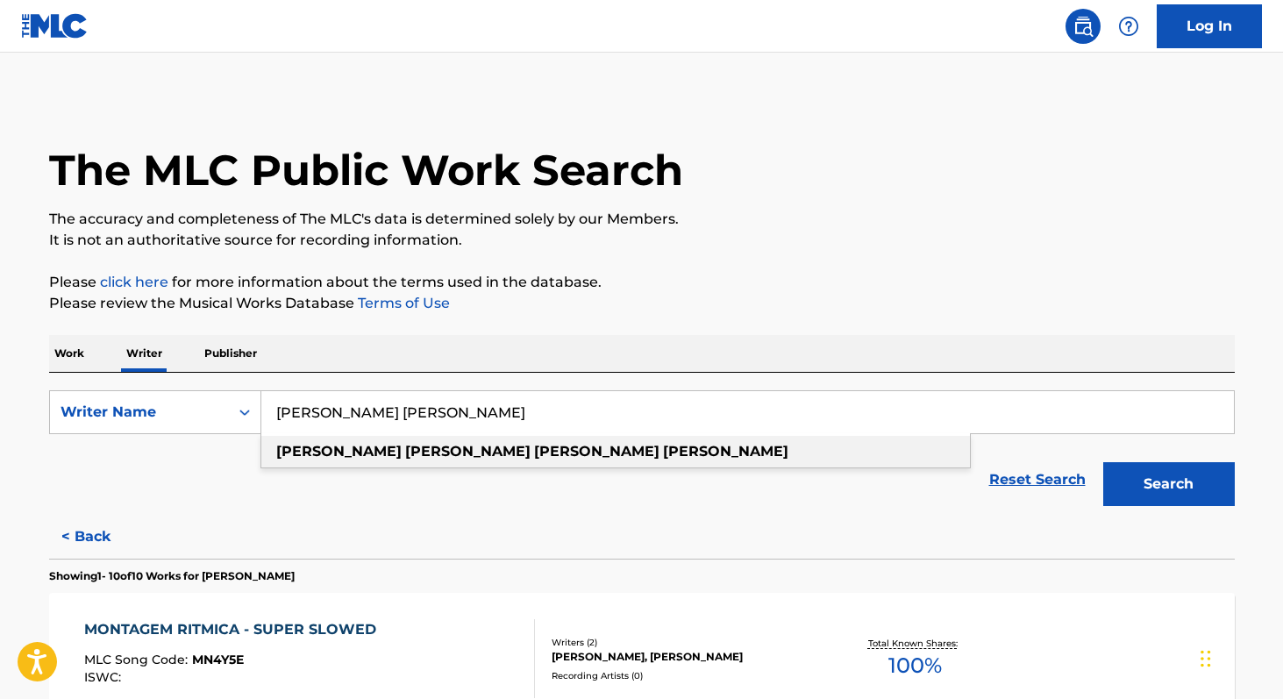
click at [584, 451] on div "[PERSON_NAME] [PERSON_NAME]" at bounding box center [615, 452] width 708 height 32
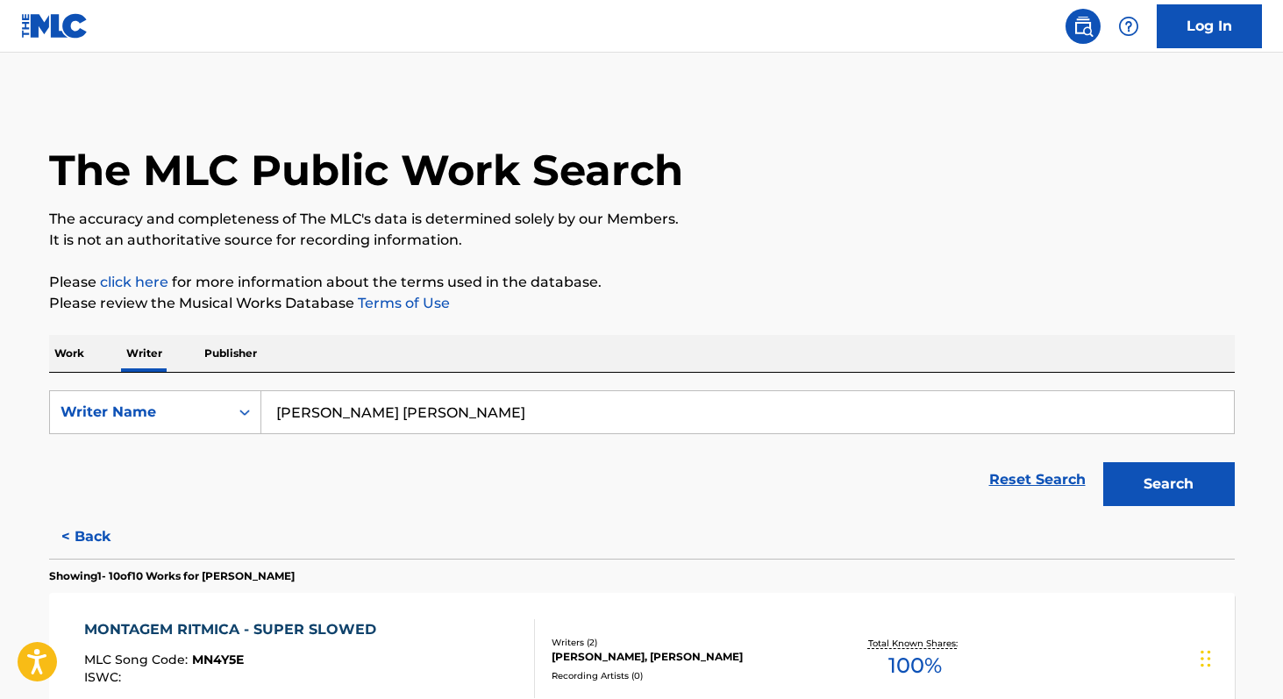
click at [1148, 497] on button "Search" at bounding box center [1169, 484] width 132 height 44
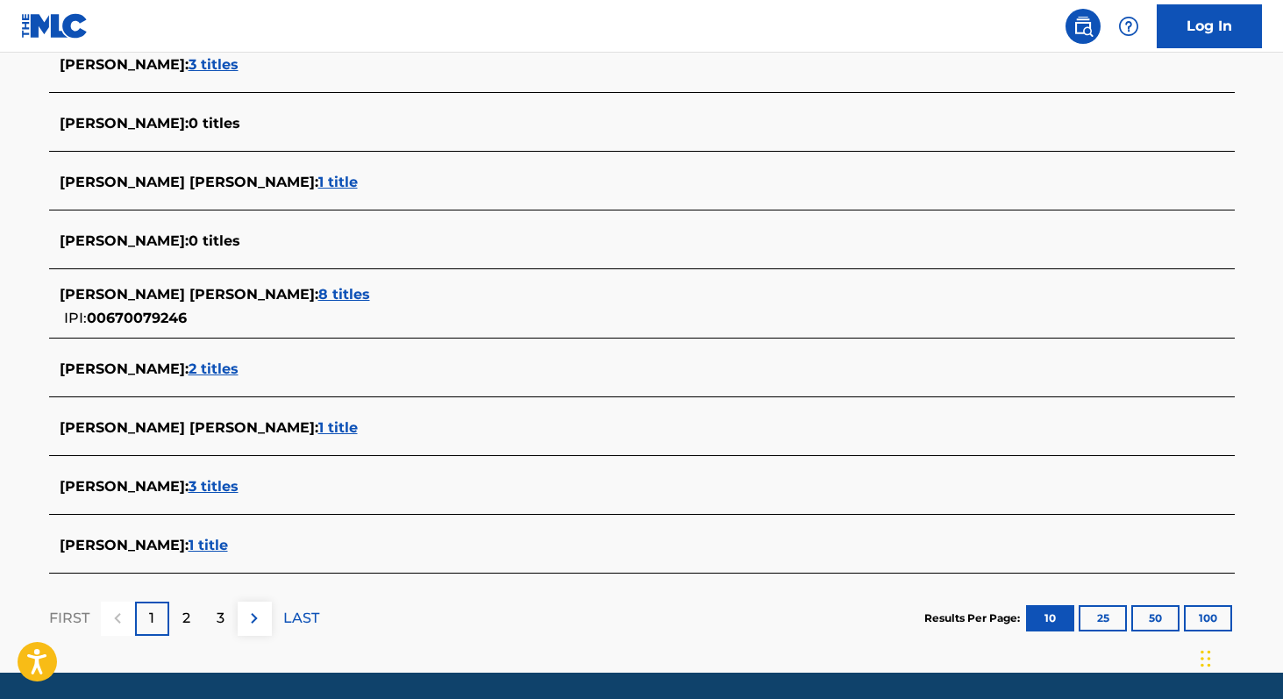
scroll to position [624, 0]
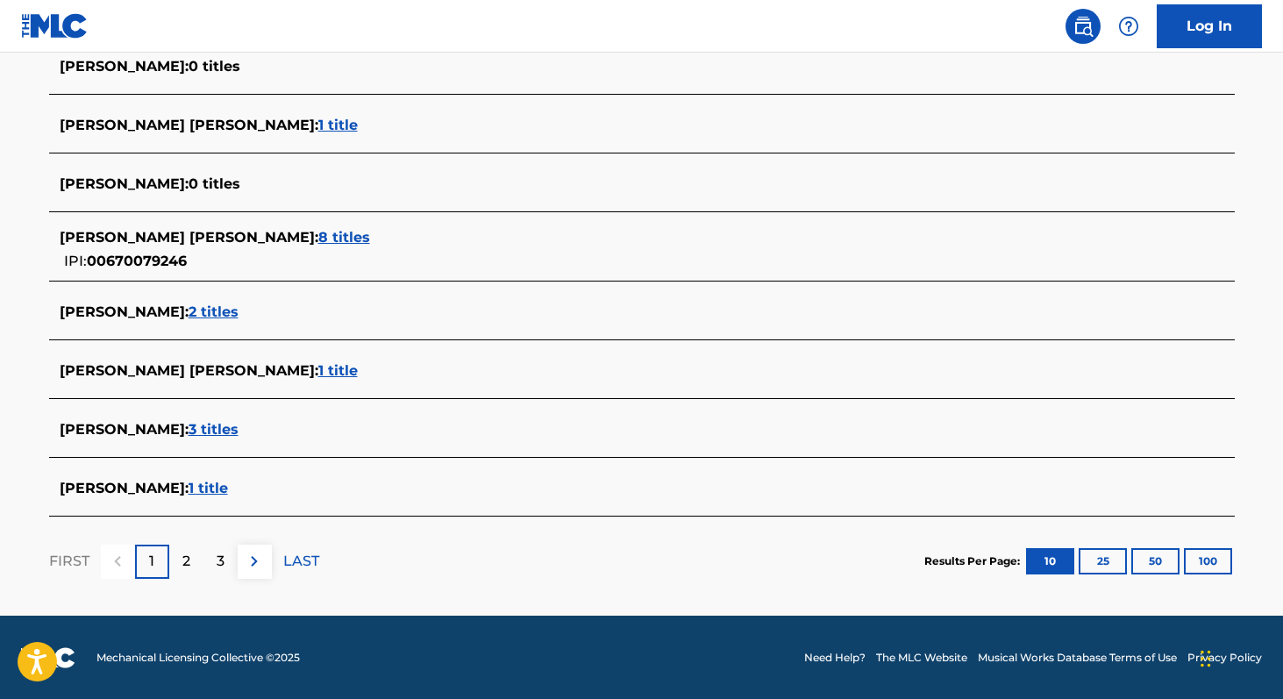
click at [357, 373] on span "1 title" at bounding box center [337, 370] width 39 height 17
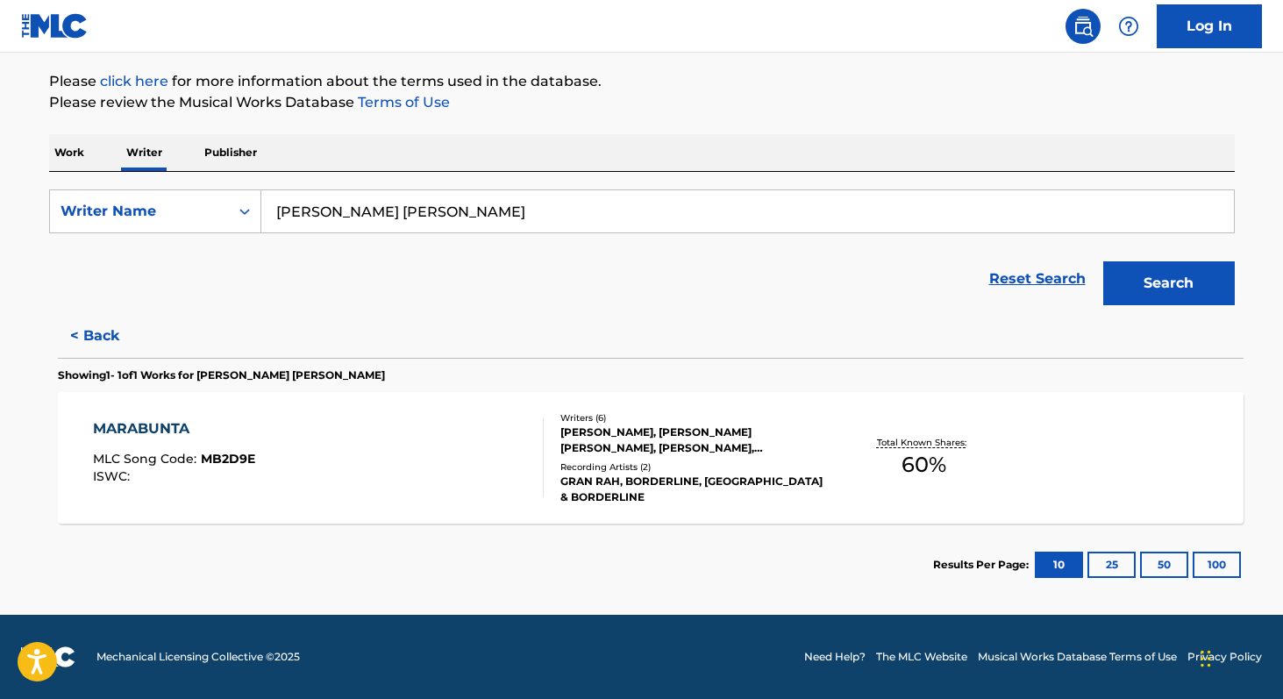
scroll to position [201, 0]
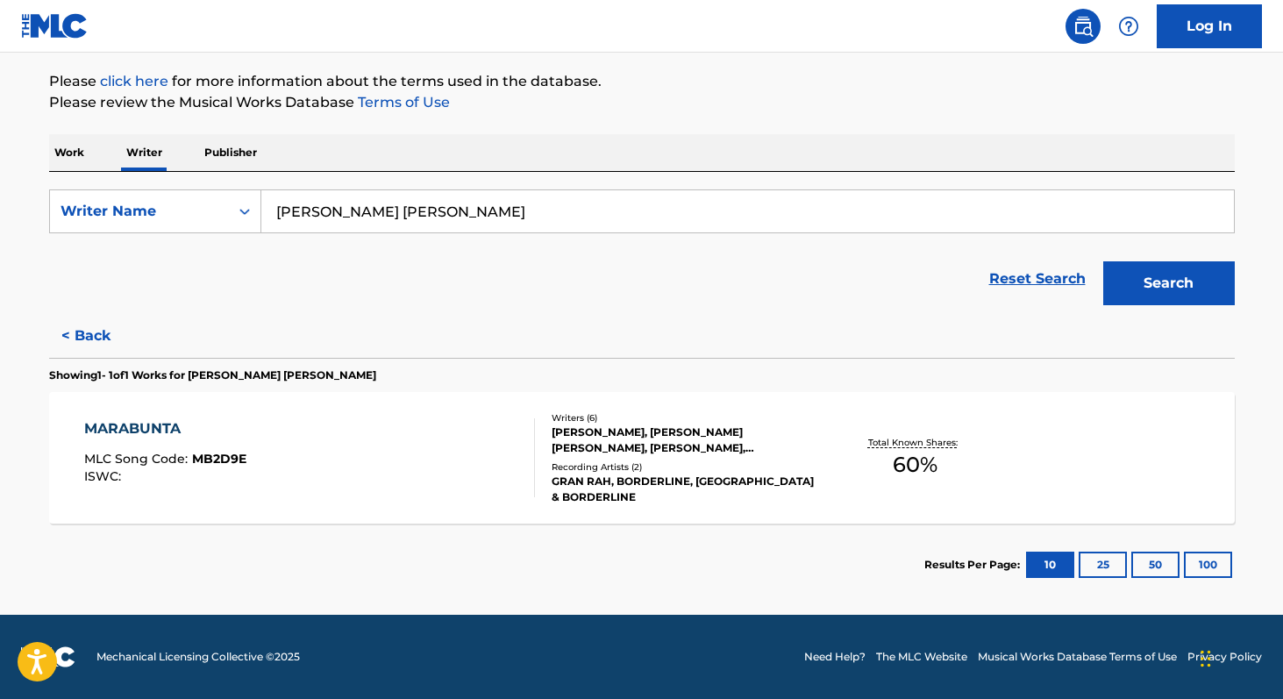
click at [899, 466] on span "60 %" at bounding box center [914, 465] width 45 height 32
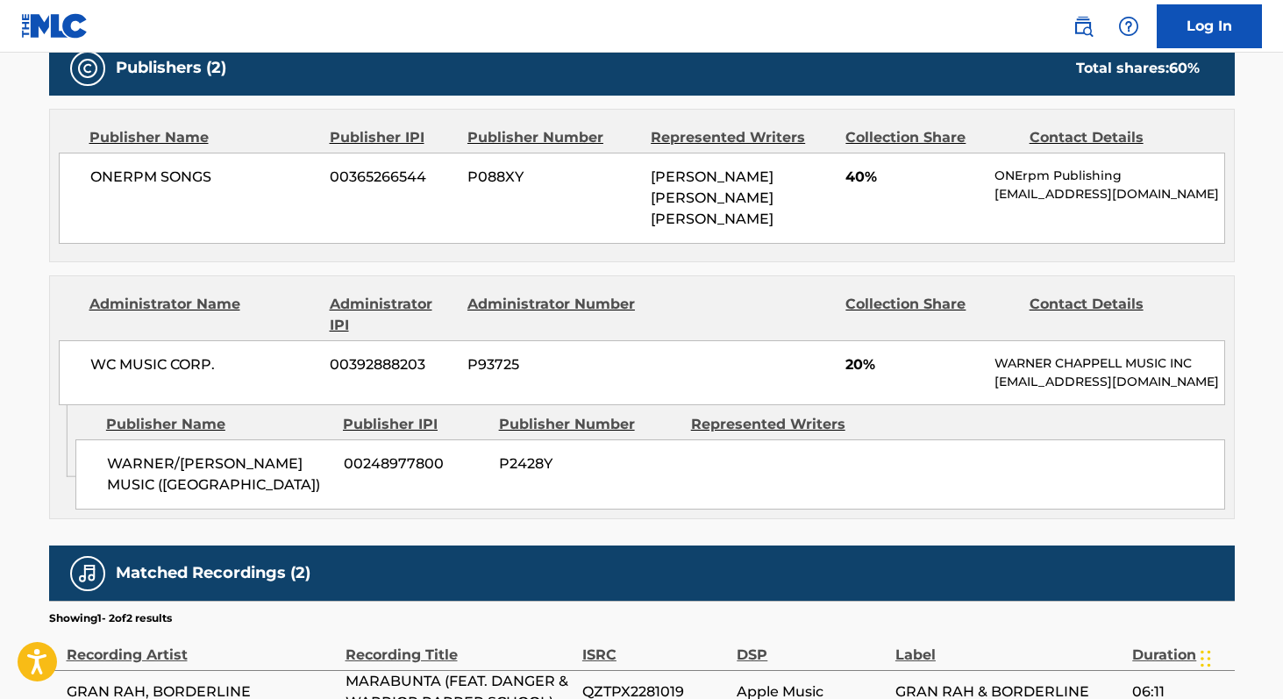
scroll to position [893, 0]
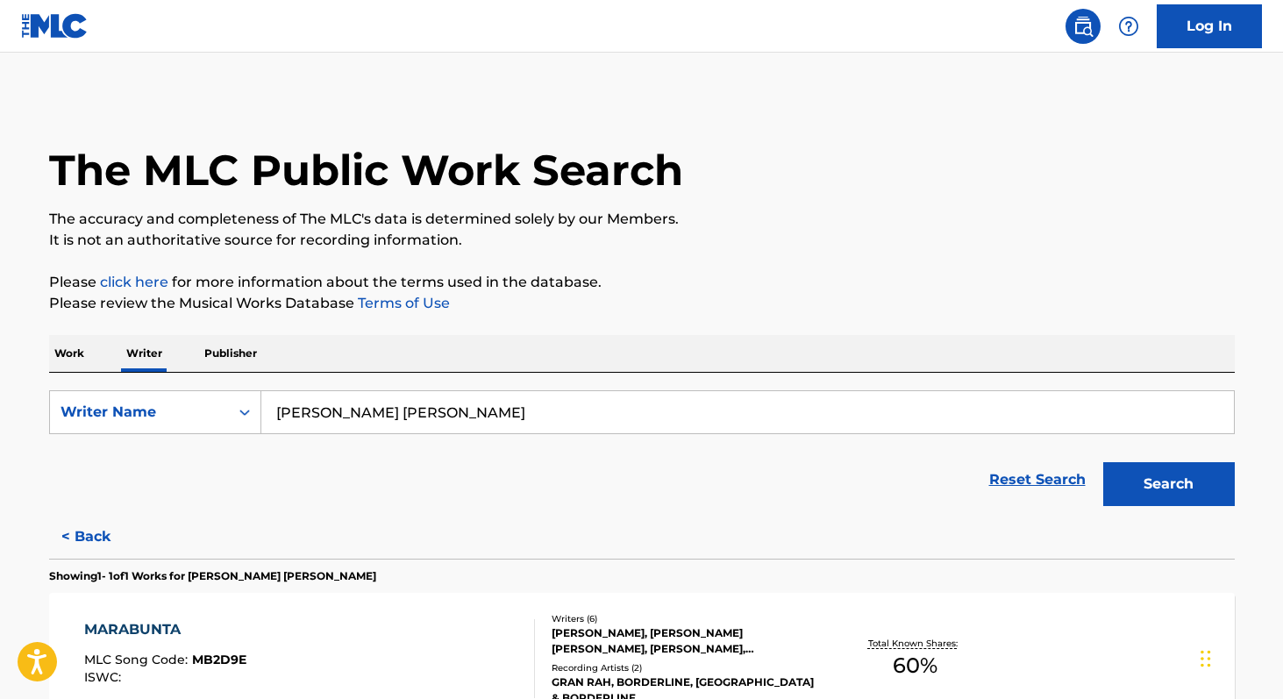
click at [1221, 480] on button "Search" at bounding box center [1169, 484] width 132 height 44
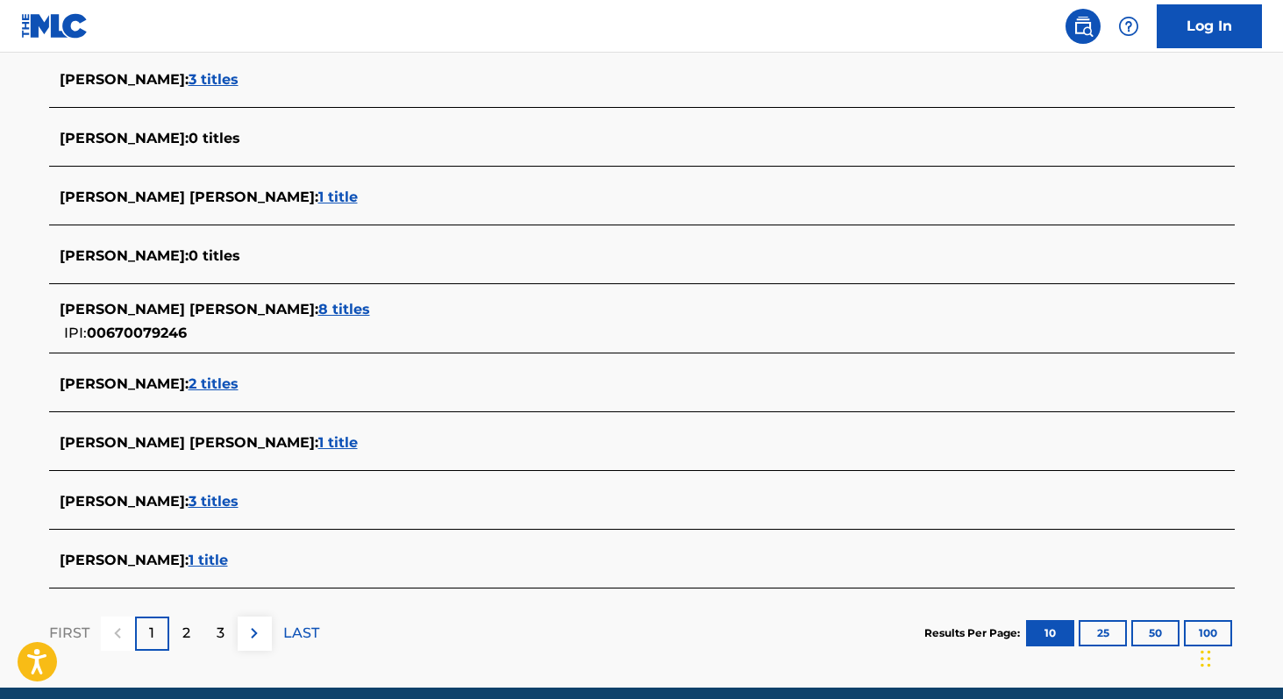
scroll to position [553, 0]
click at [238, 496] on span "3 titles" at bounding box center [213, 500] width 50 height 17
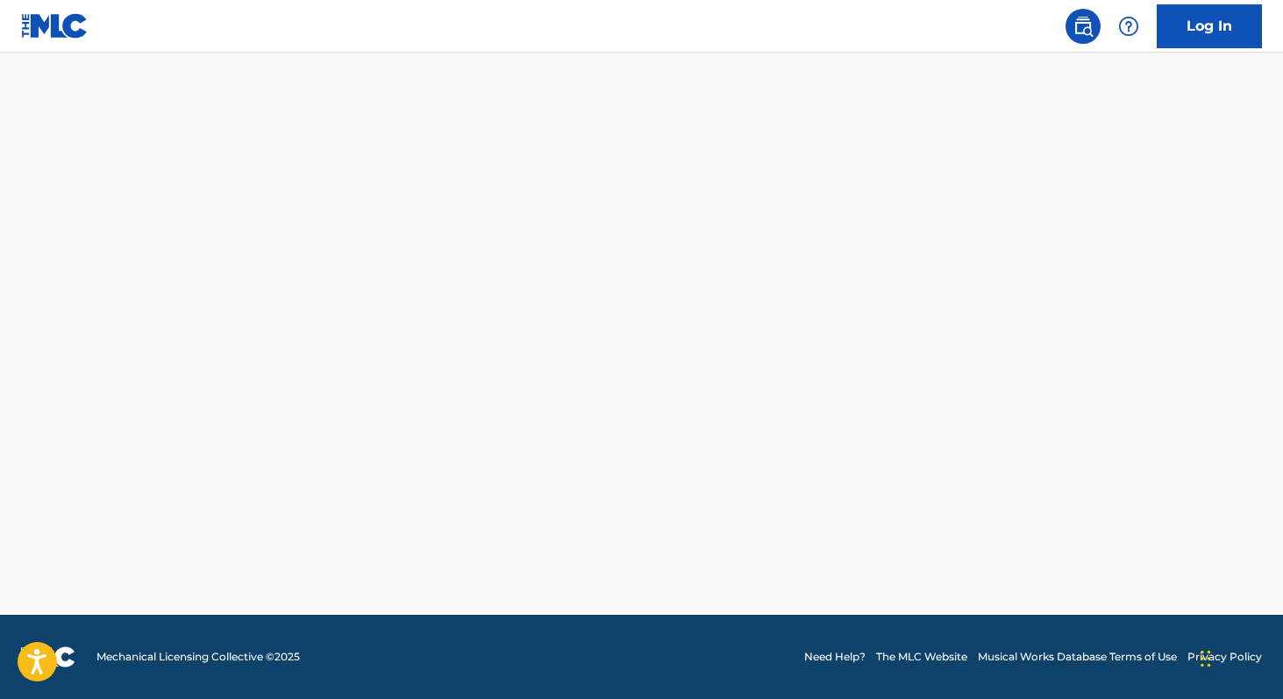
scroll to position [476, 0]
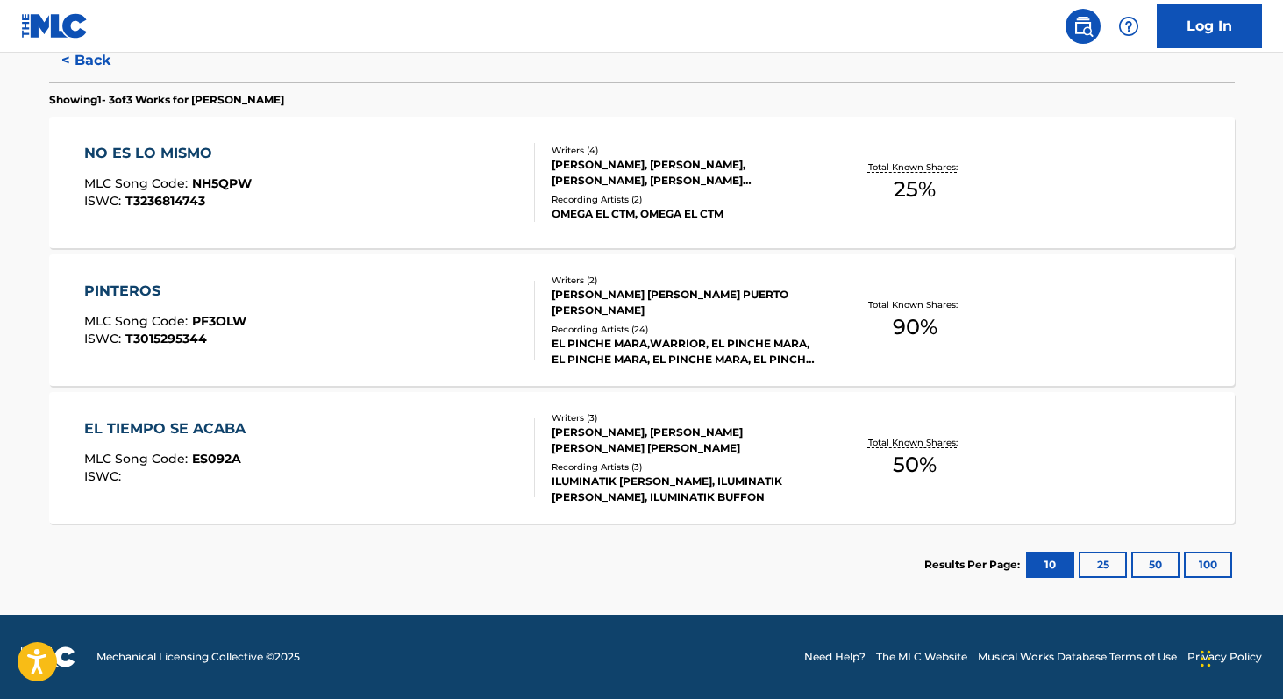
click at [898, 483] on div "Total Known Shares: 50 %" at bounding box center [914, 457] width 197 height 53
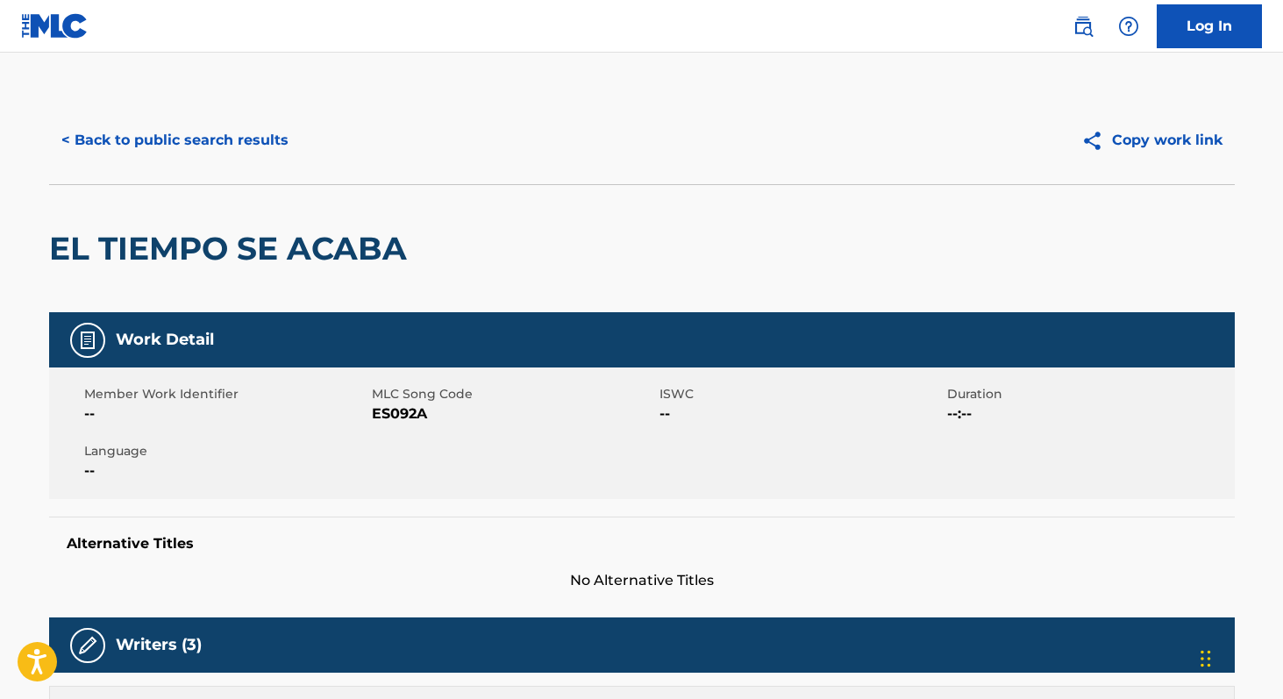
click at [250, 138] on button "< Back to public search results" at bounding box center [175, 140] width 252 height 44
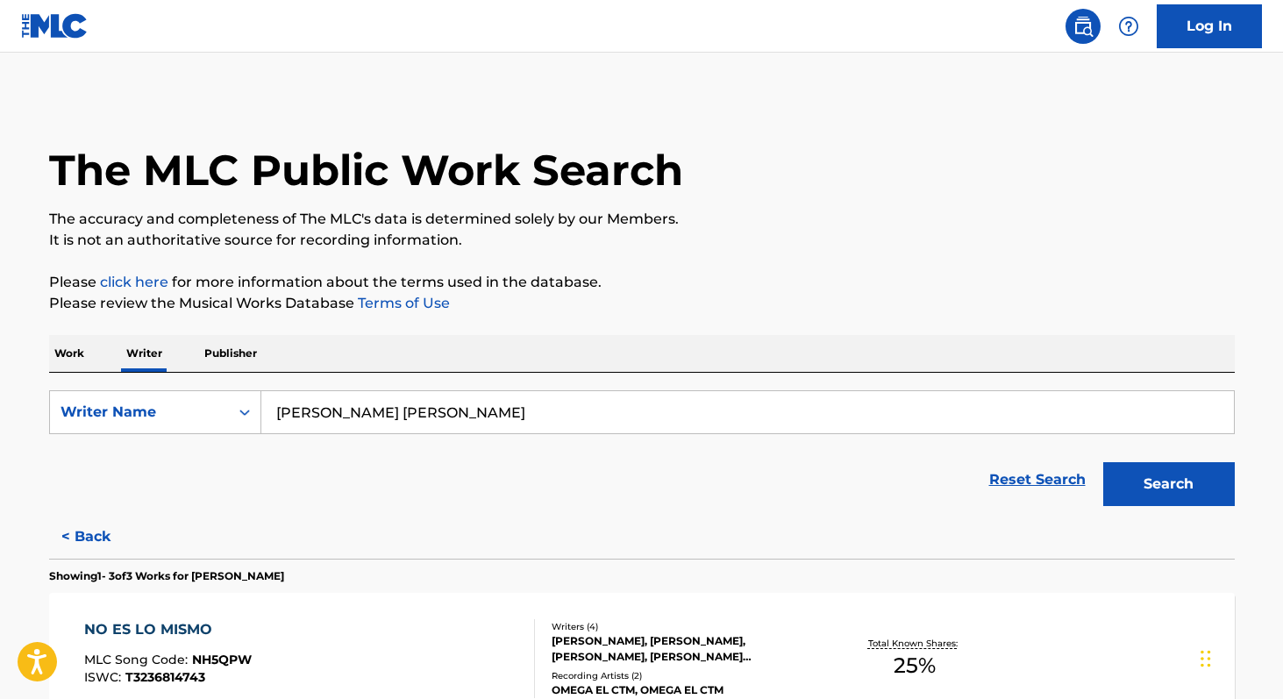
click at [603, 391] on input "[PERSON_NAME] [PERSON_NAME]" at bounding box center [747, 412] width 972 height 42
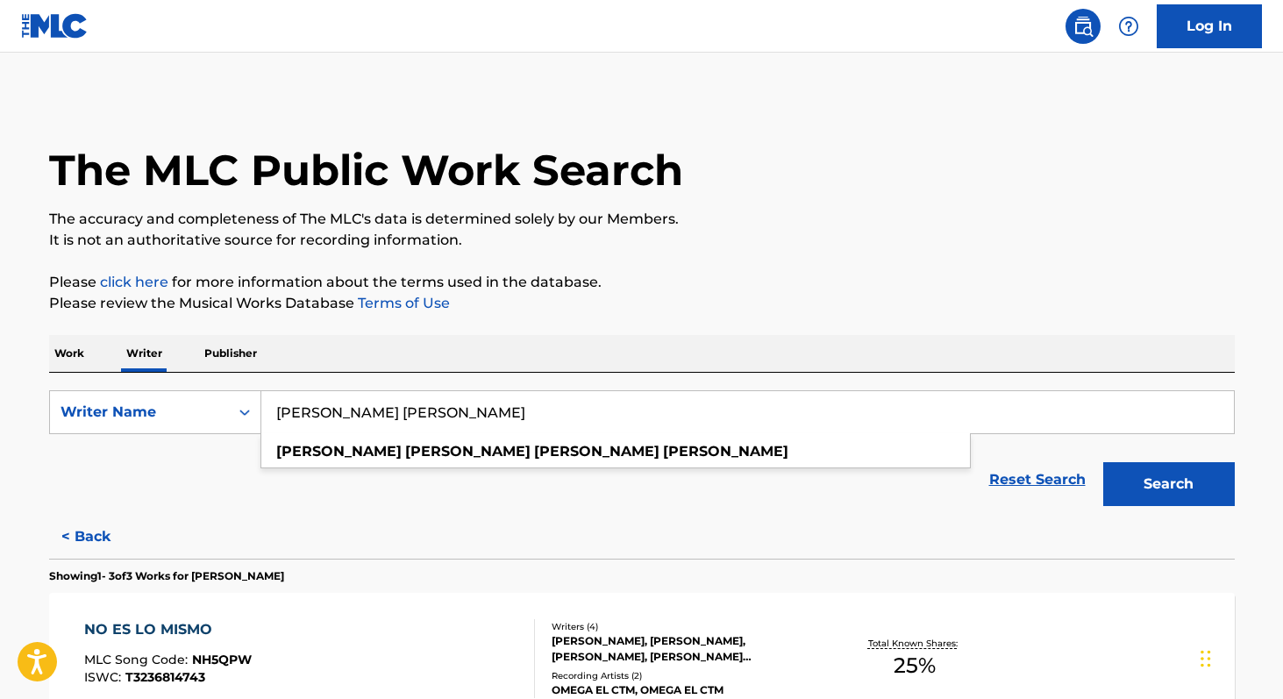
click at [579, 405] on input "[PERSON_NAME] [PERSON_NAME]" at bounding box center [747, 412] width 972 height 42
paste input "[PERSON_NAME] [PERSON_NAME]"
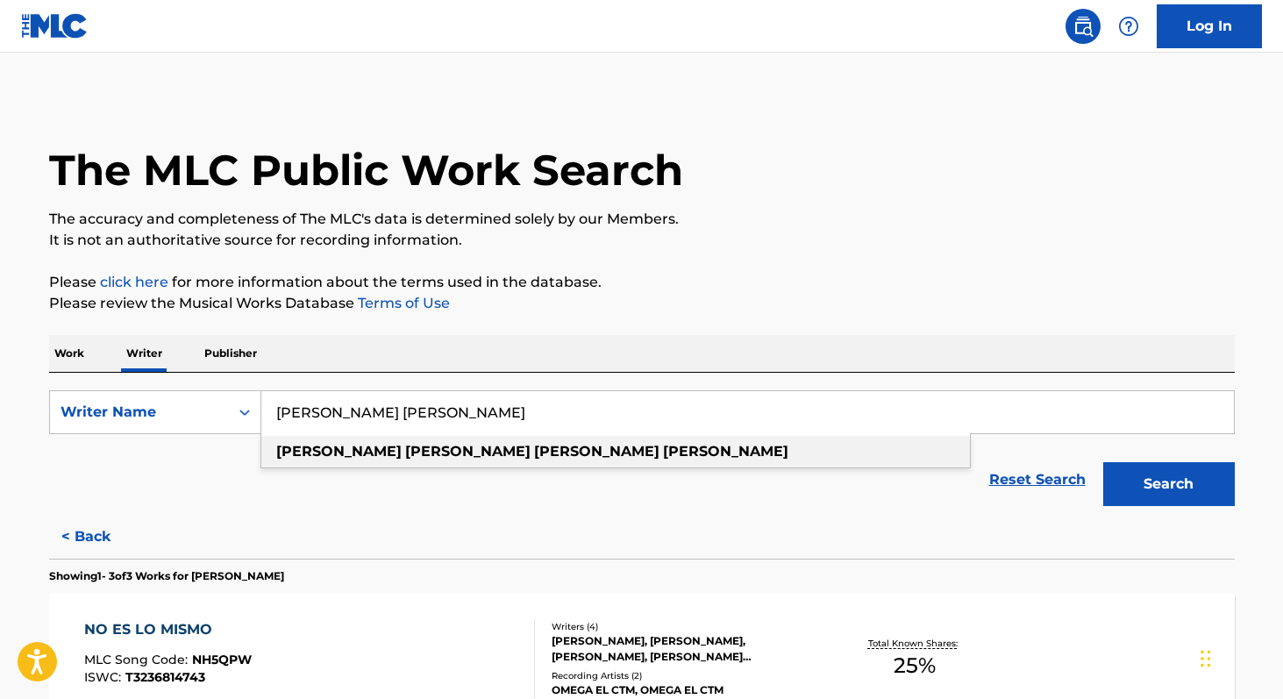
click at [561, 457] on div "[PERSON_NAME] [PERSON_NAME]" at bounding box center [615, 452] width 708 height 32
type input "[PERSON_NAME] [PERSON_NAME]"
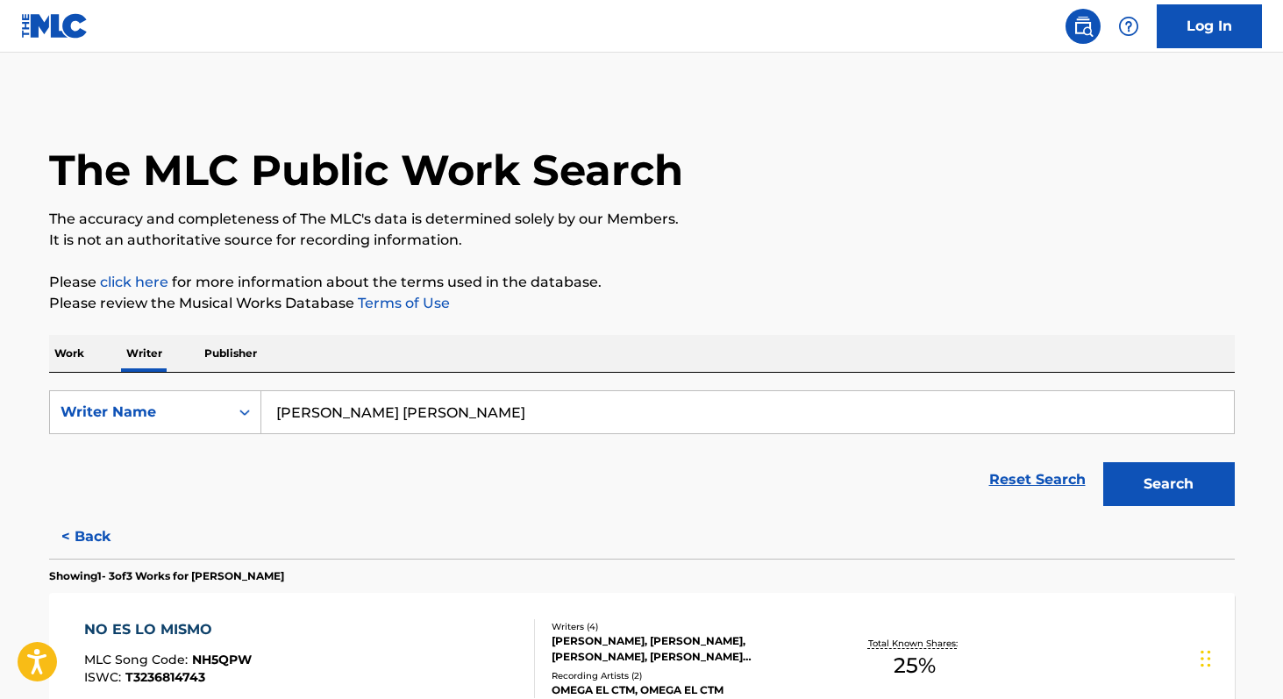
click at [1203, 481] on button "Search" at bounding box center [1169, 484] width 132 height 44
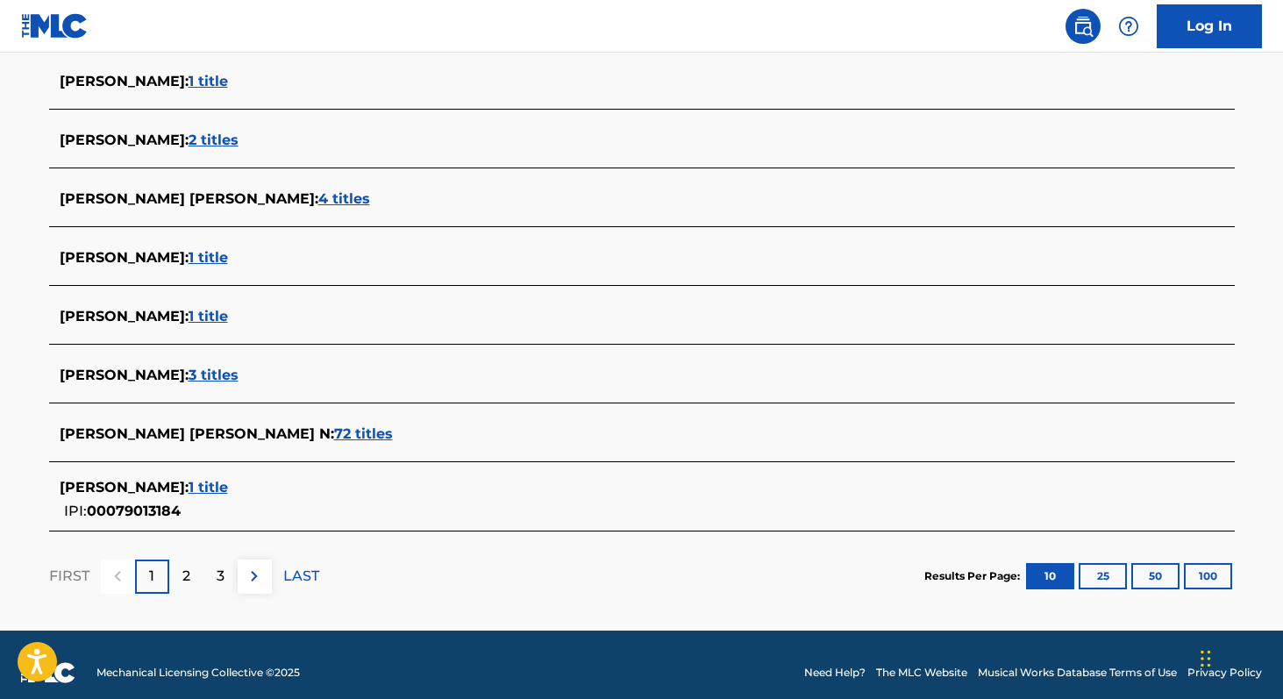
scroll to position [610, 0]
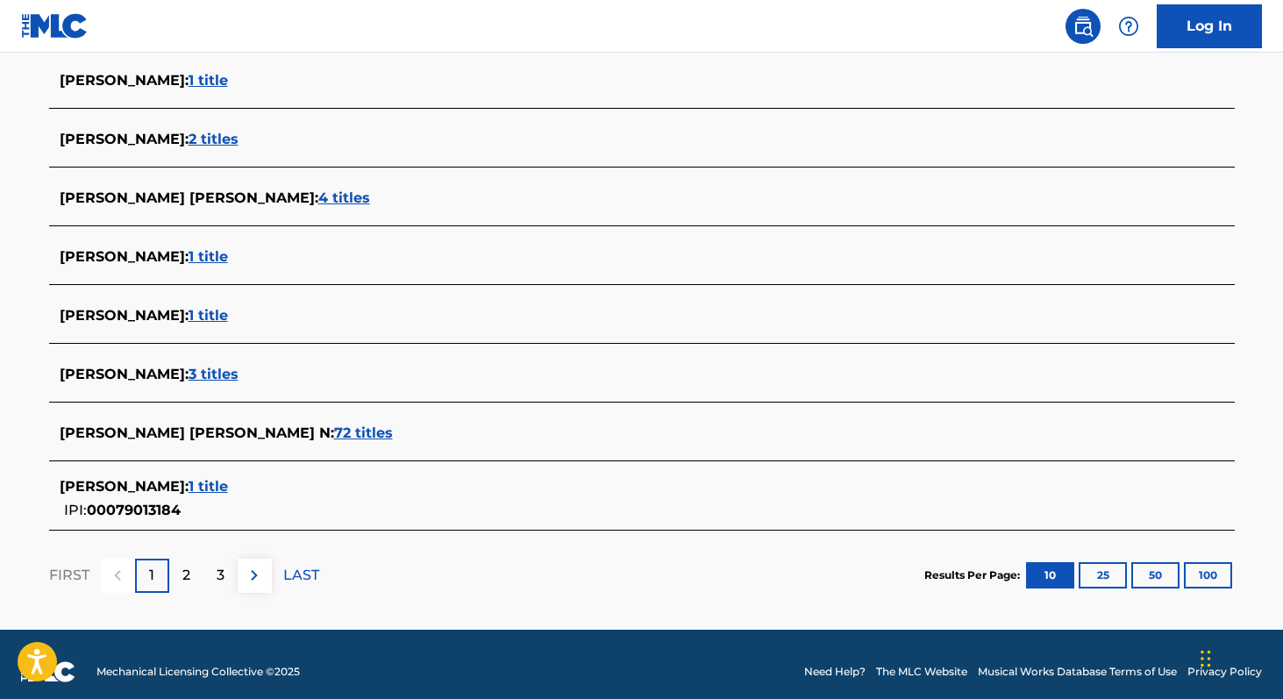
click at [337, 427] on span "72 titles" at bounding box center [363, 432] width 59 height 17
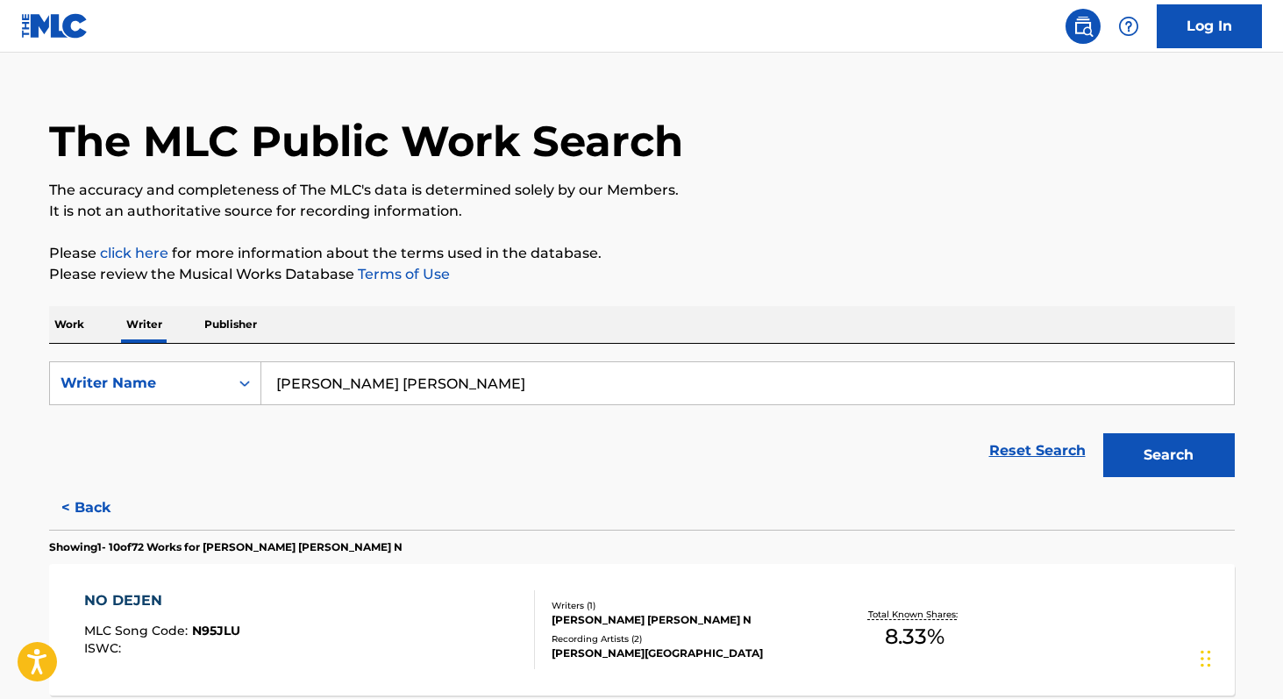
scroll to position [0, 0]
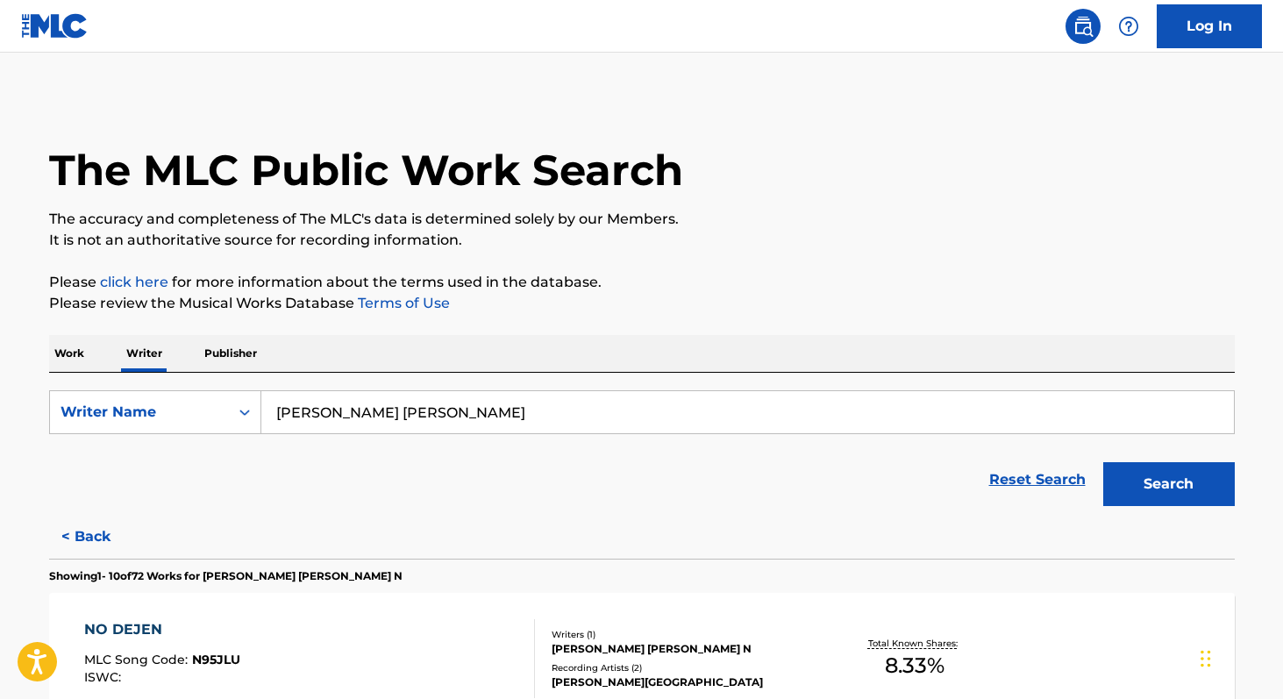
click at [1127, 495] on button "Search" at bounding box center [1169, 484] width 132 height 44
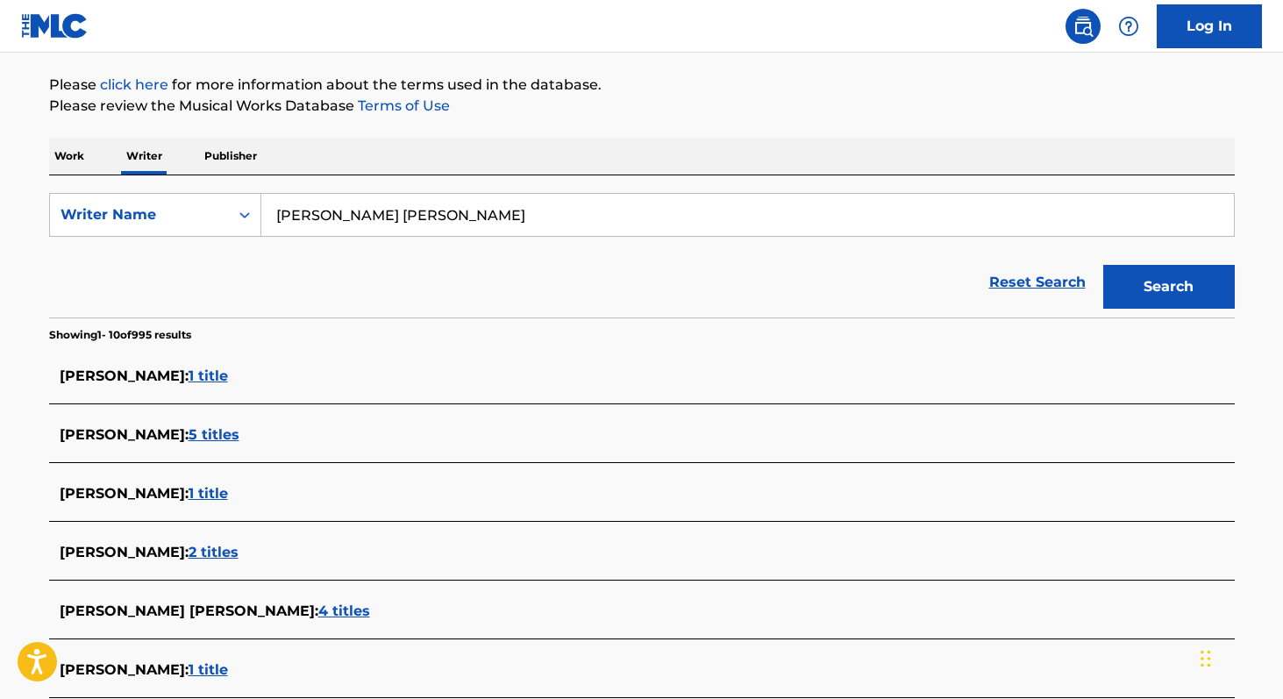
scroll to position [230, 0]
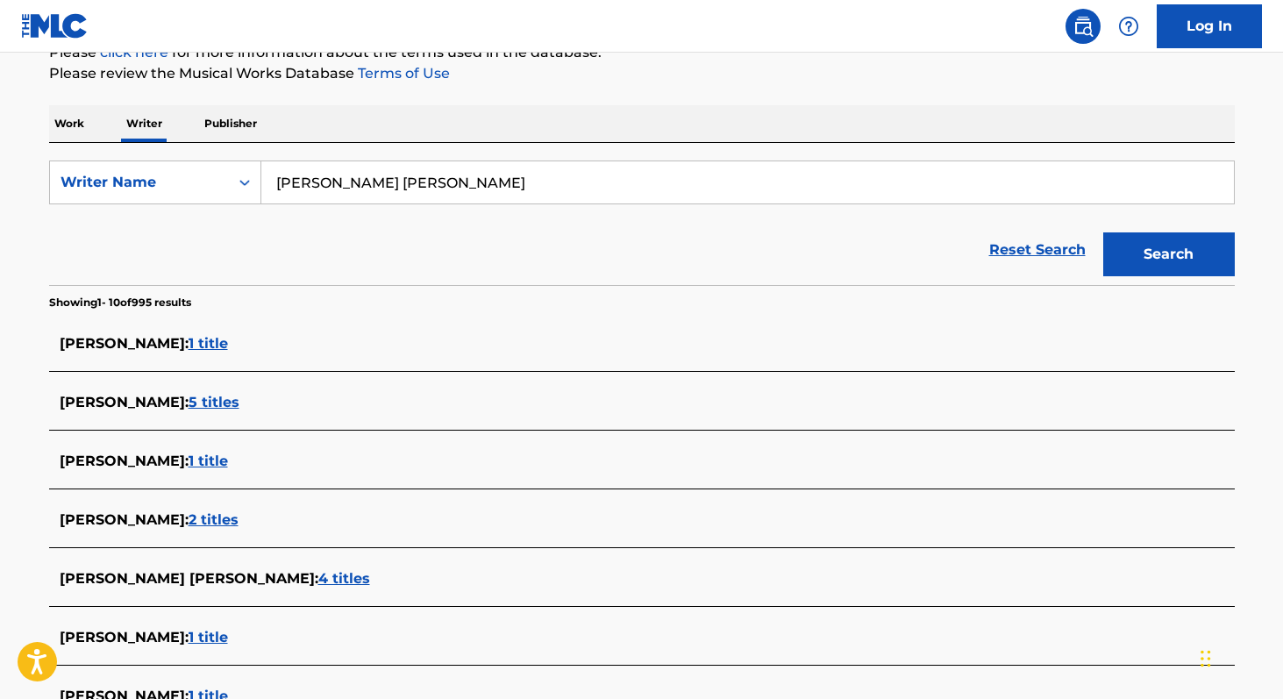
click at [370, 580] on span "4 titles" at bounding box center [344, 578] width 52 height 17
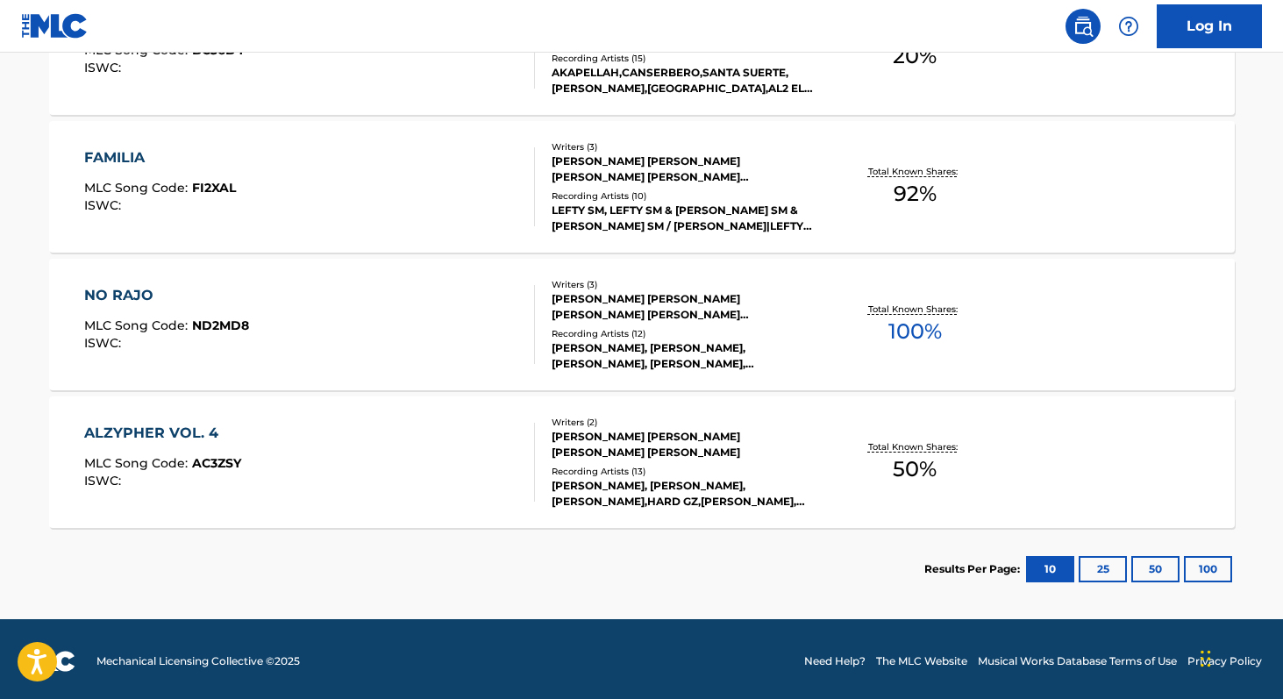
scroll to position [614, 0]
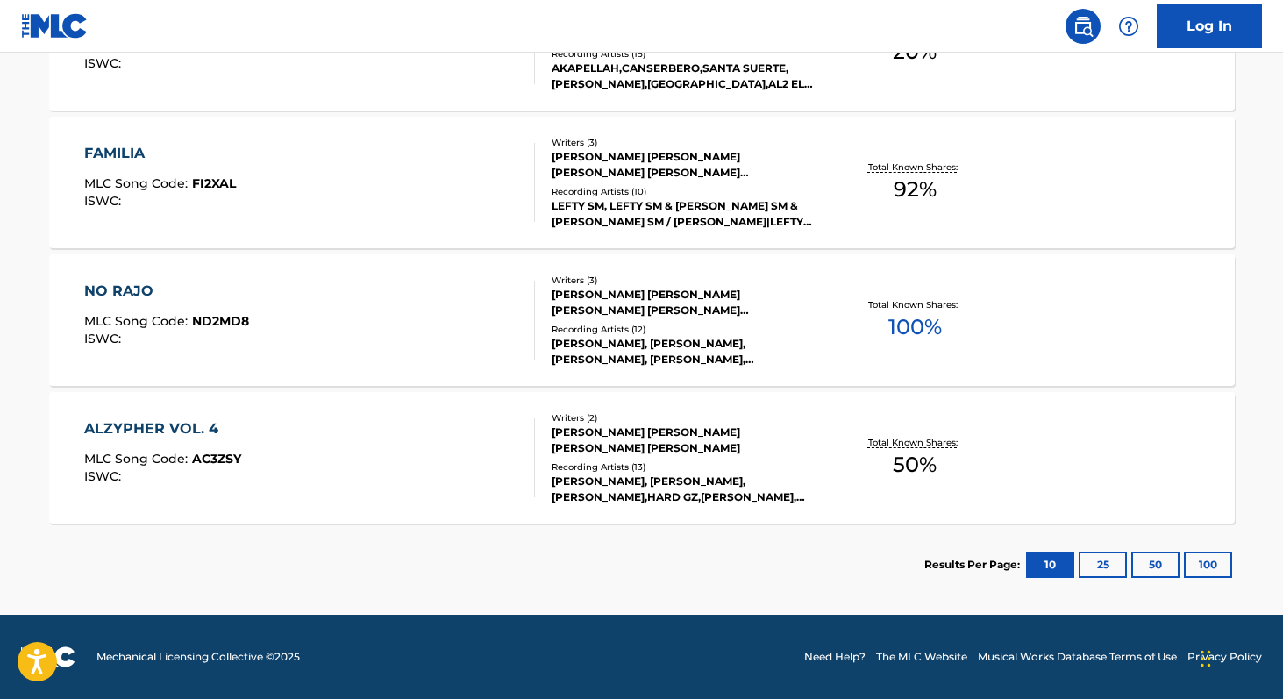
click at [881, 344] on div "Total Known Shares: 100 %" at bounding box center [914, 320] width 197 height 53
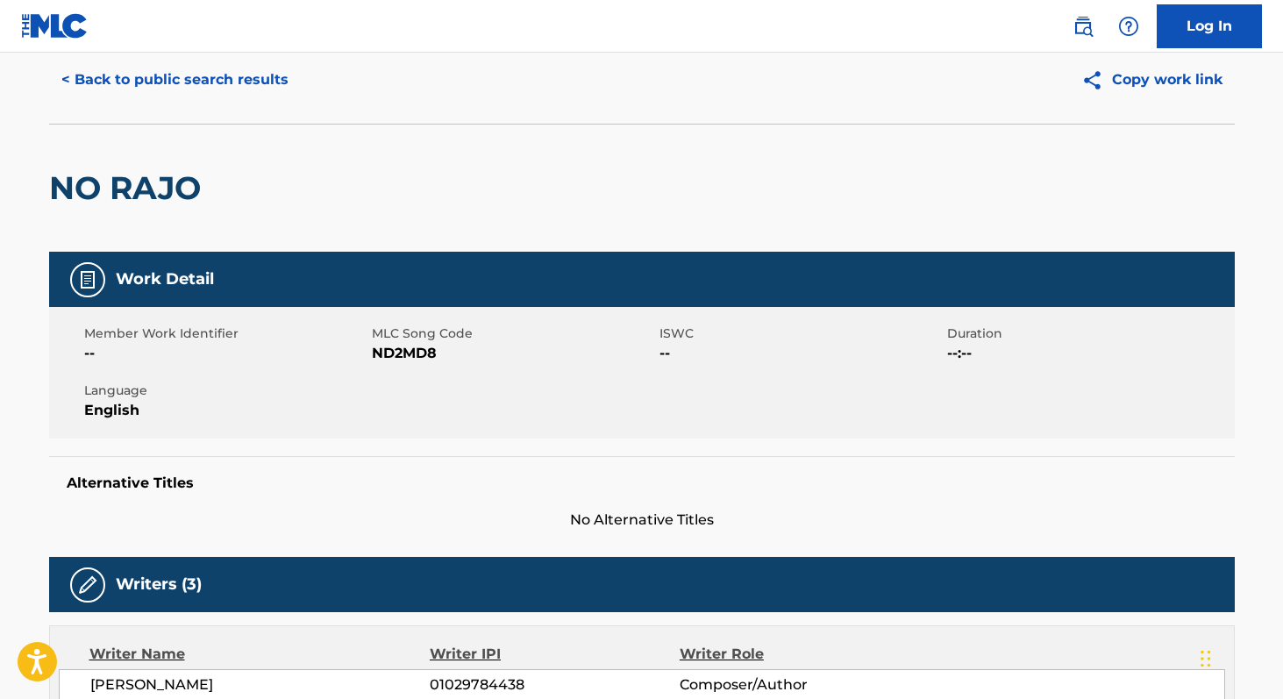
scroll to position [53, 0]
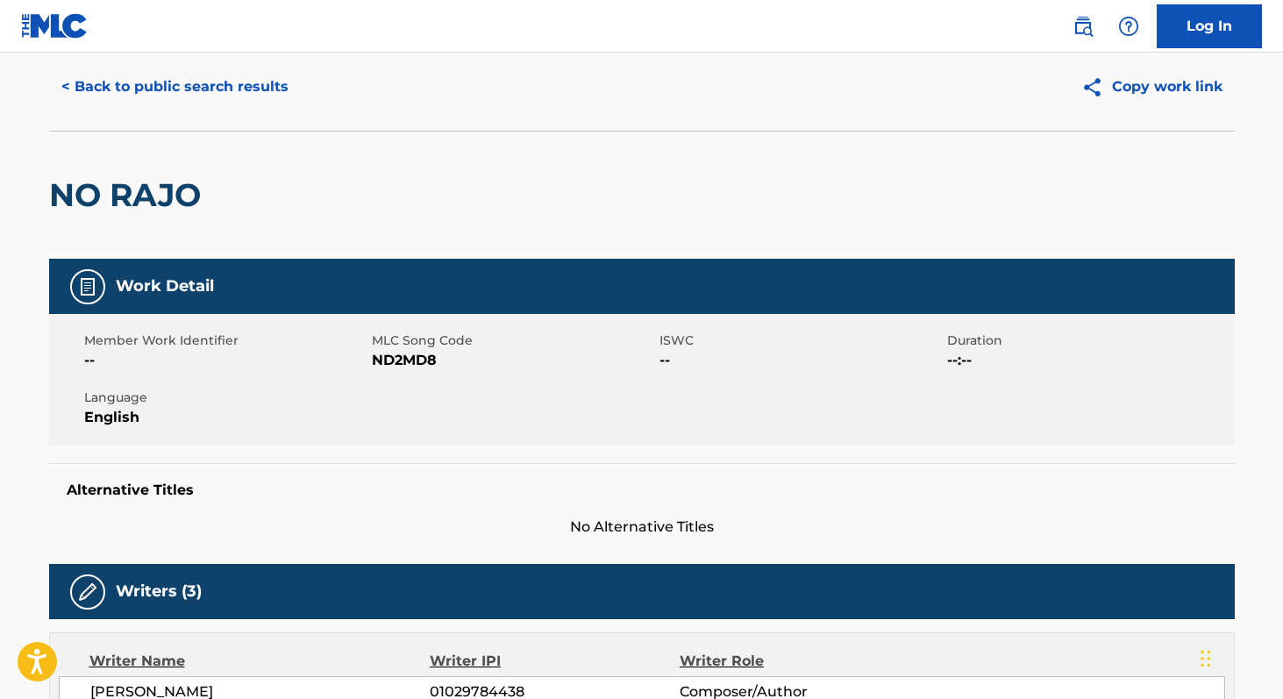
click at [205, 83] on button "< Back to public search results" at bounding box center [175, 87] width 252 height 44
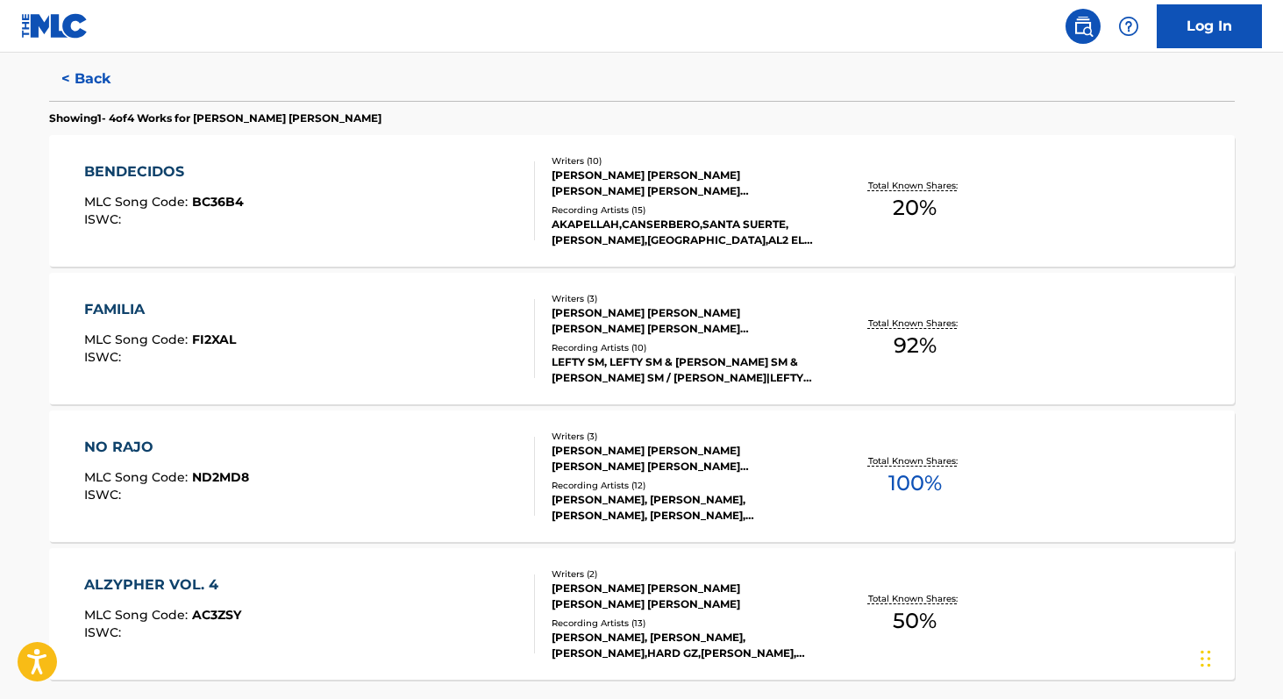
scroll to position [488, 0]
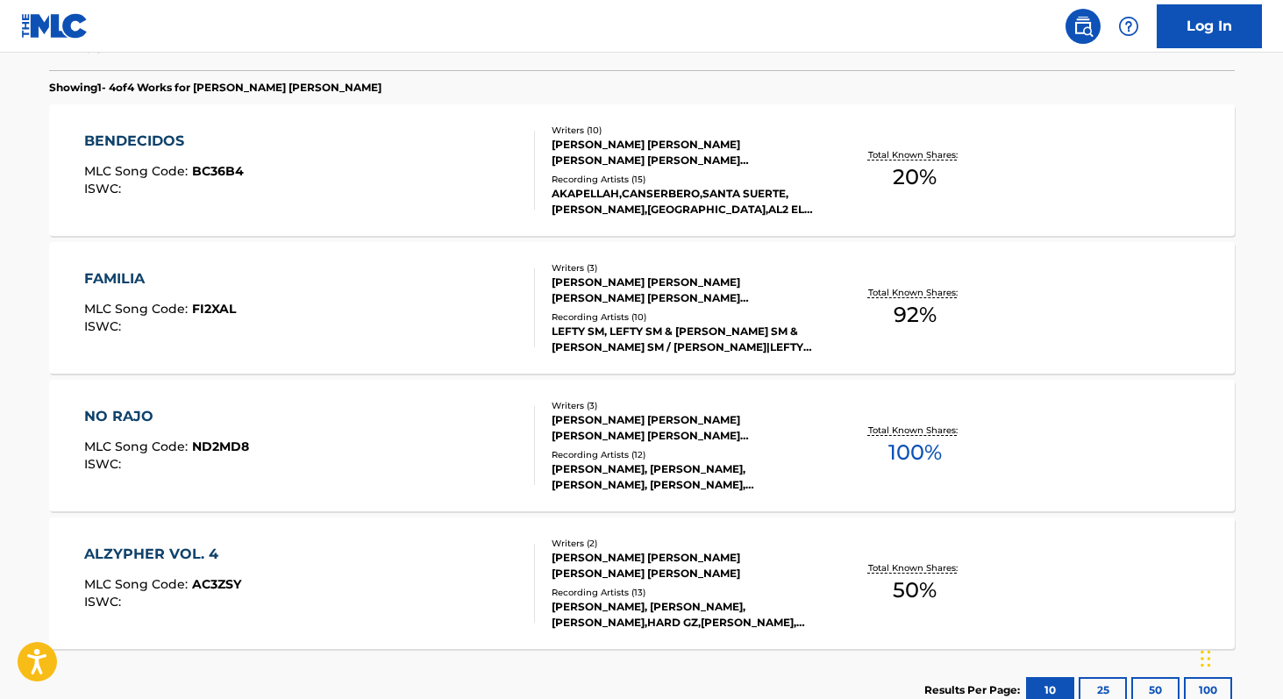
click at [909, 320] on span "92 %" at bounding box center [914, 315] width 43 height 32
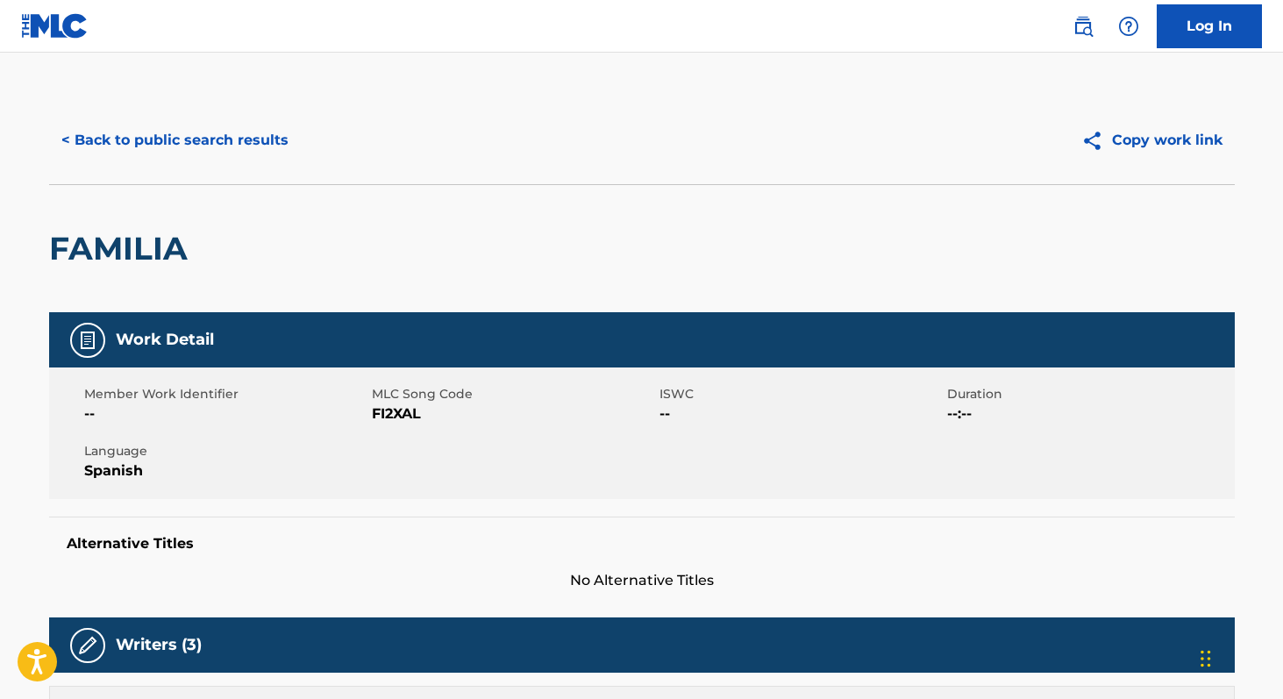
click at [159, 126] on button "< Back to public search results" at bounding box center [175, 140] width 252 height 44
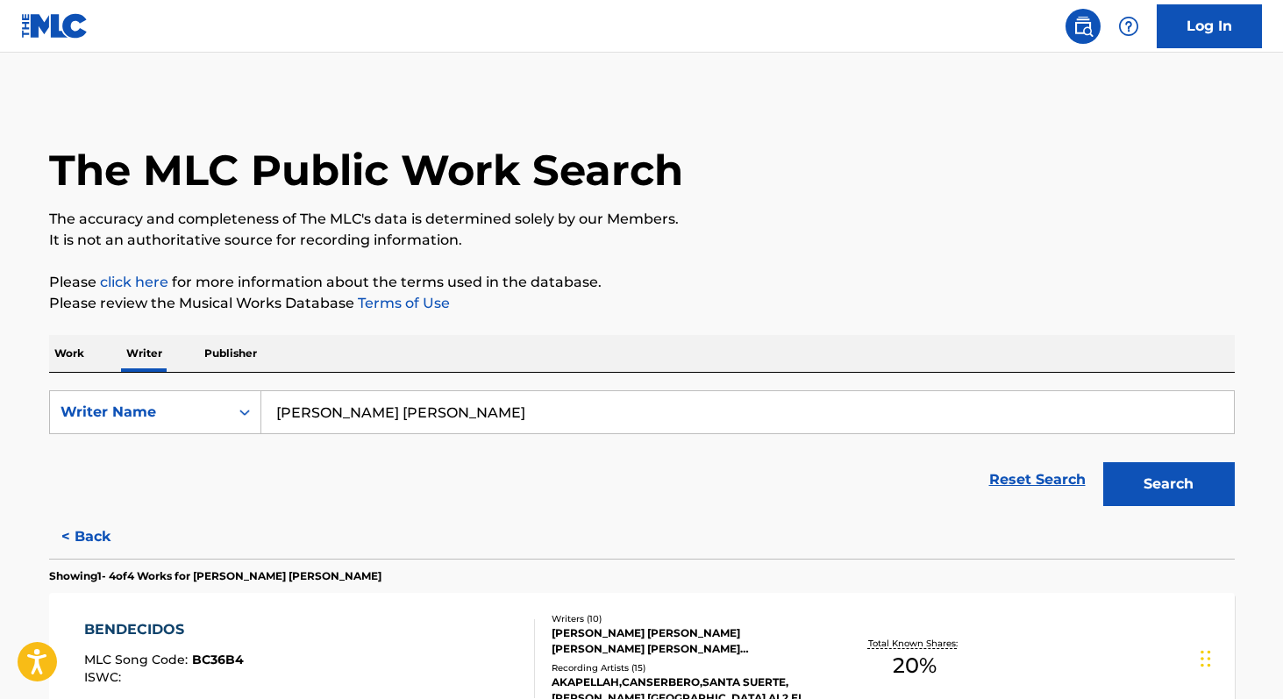
click at [1155, 491] on button "Search" at bounding box center [1169, 484] width 132 height 44
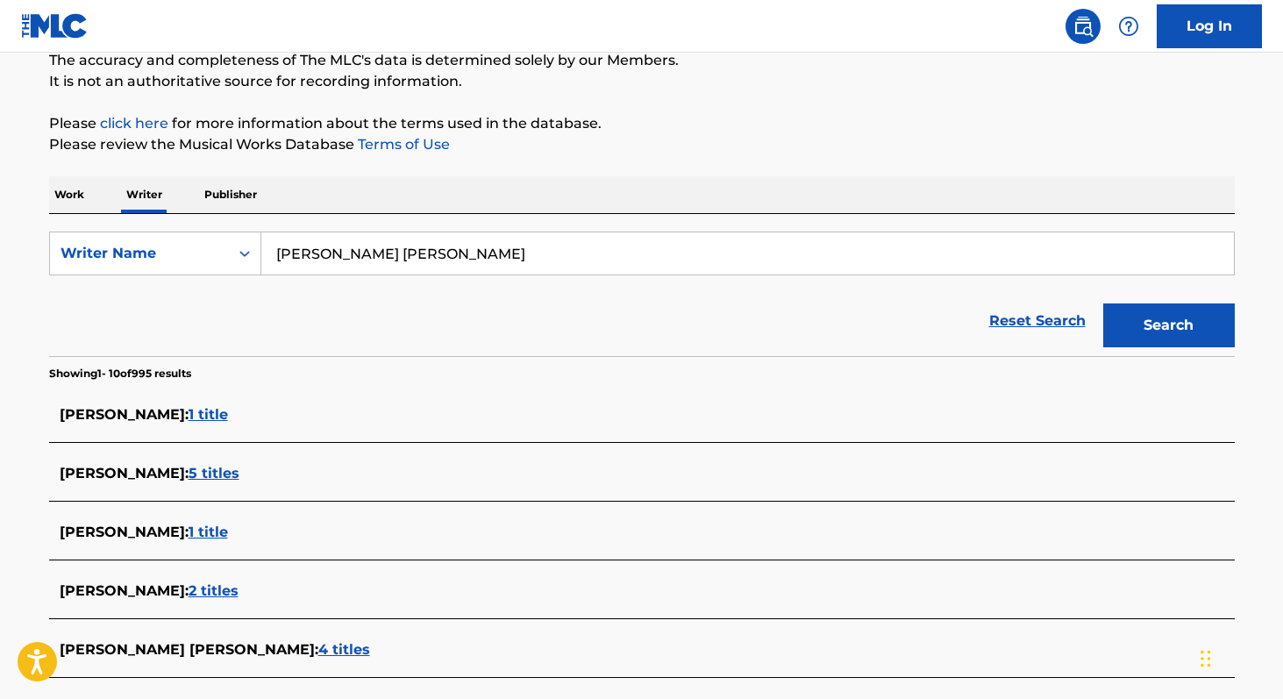
scroll to position [167, 0]
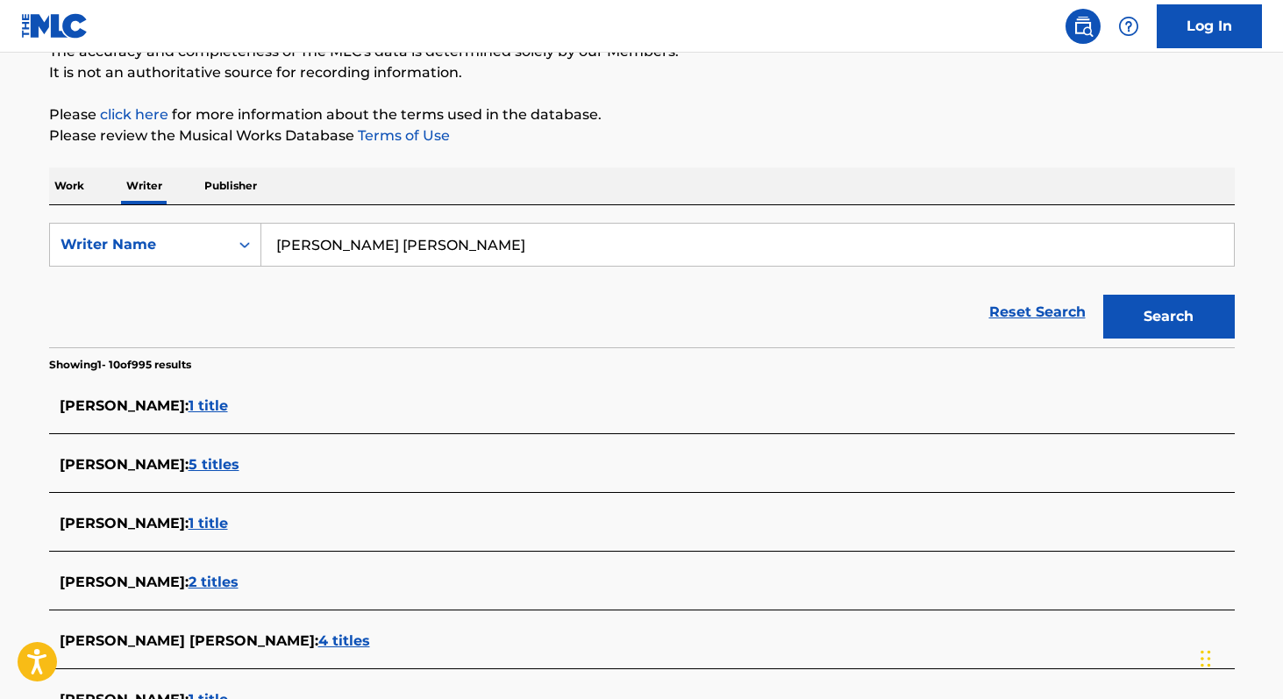
click at [239, 460] on span "5 titles" at bounding box center [213, 464] width 51 height 17
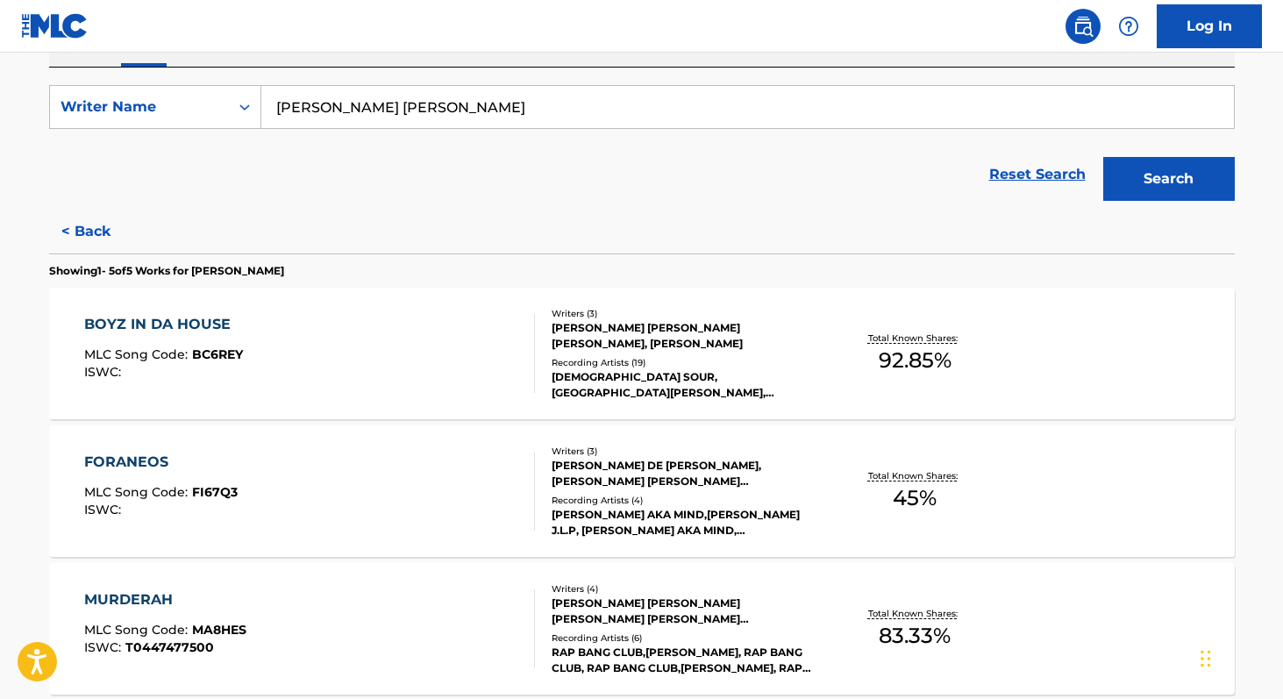
scroll to position [310, 0]
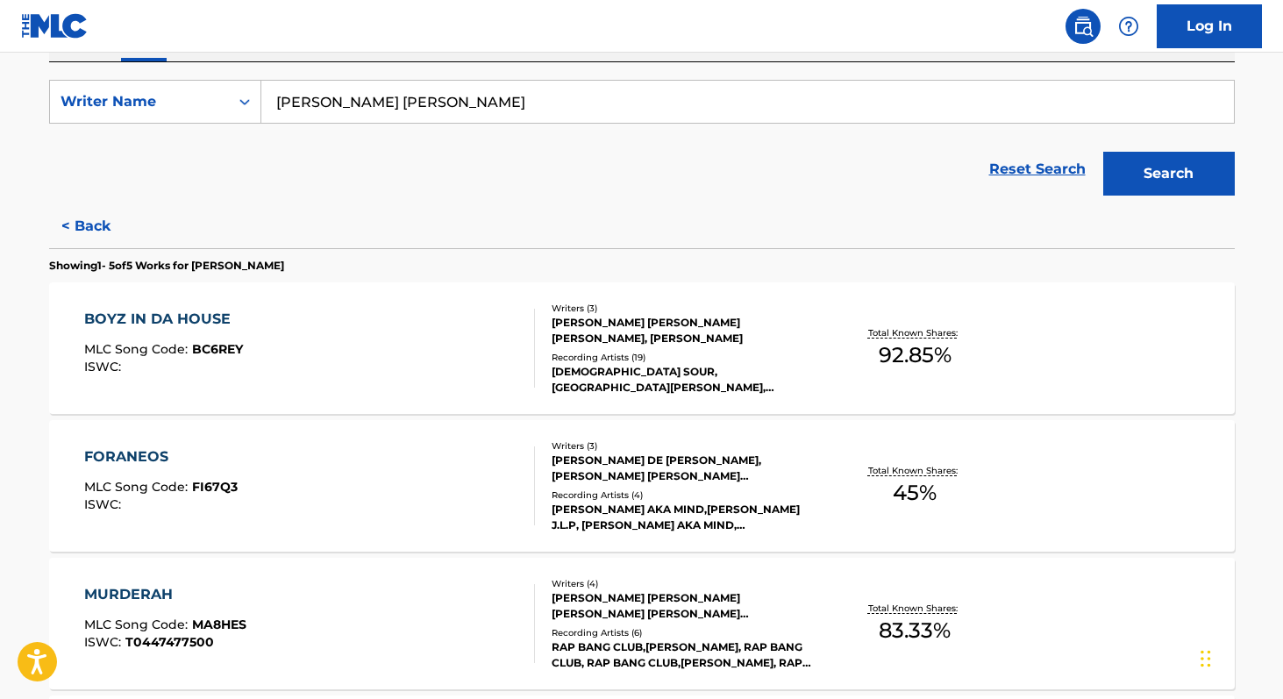
click at [889, 362] on span "92.85 %" at bounding box center [914, 355] width 73 height 32
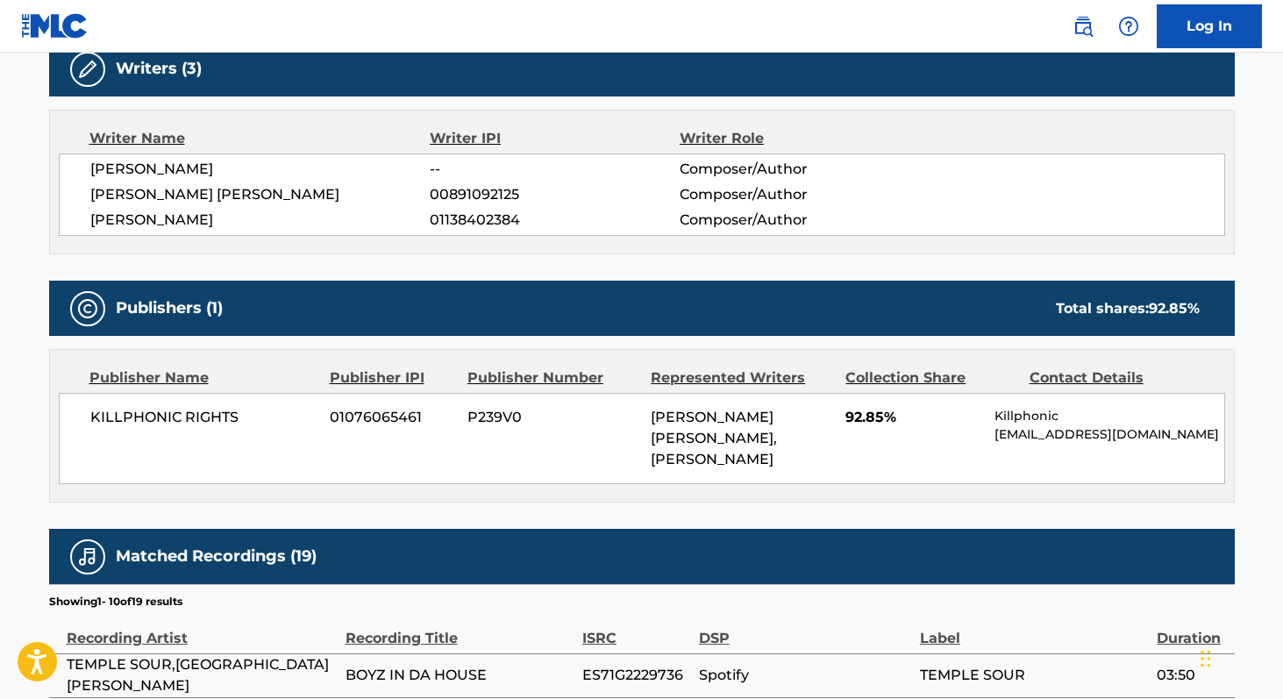
scroll to position [572, 0]
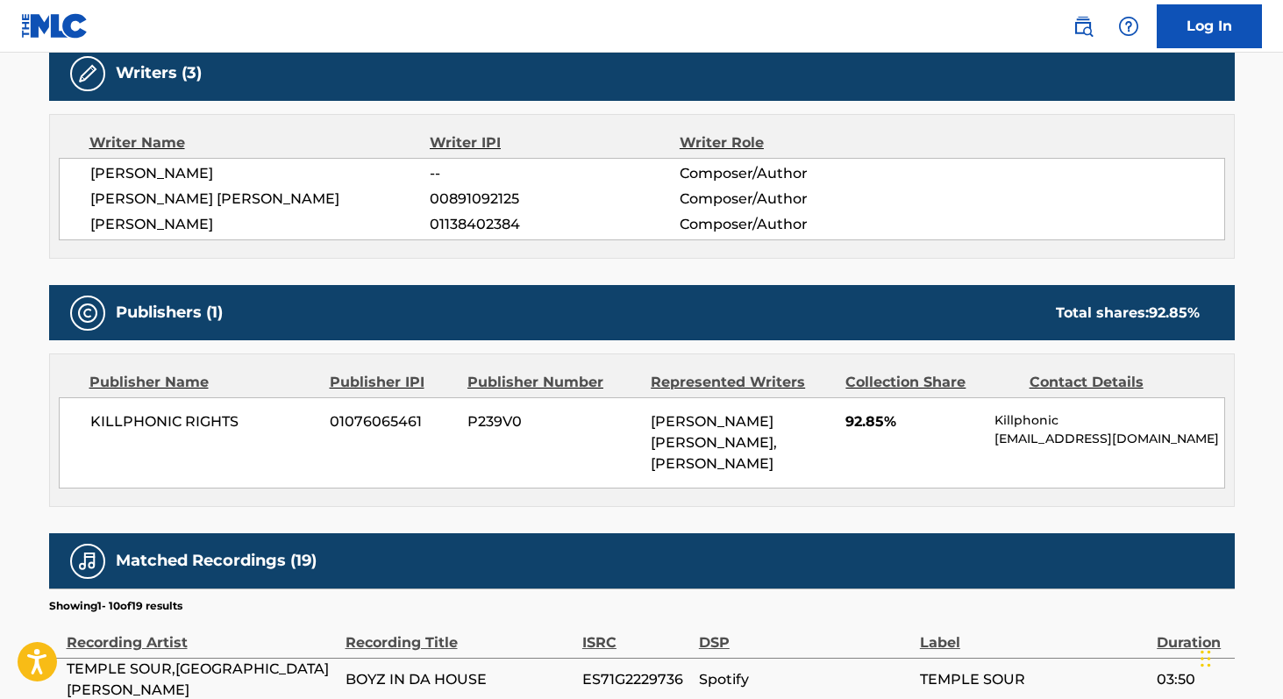
click at [116, 422] on span "KILLPHONIC RIGHTS" at bounding box center [203, 421] width 227 height 21
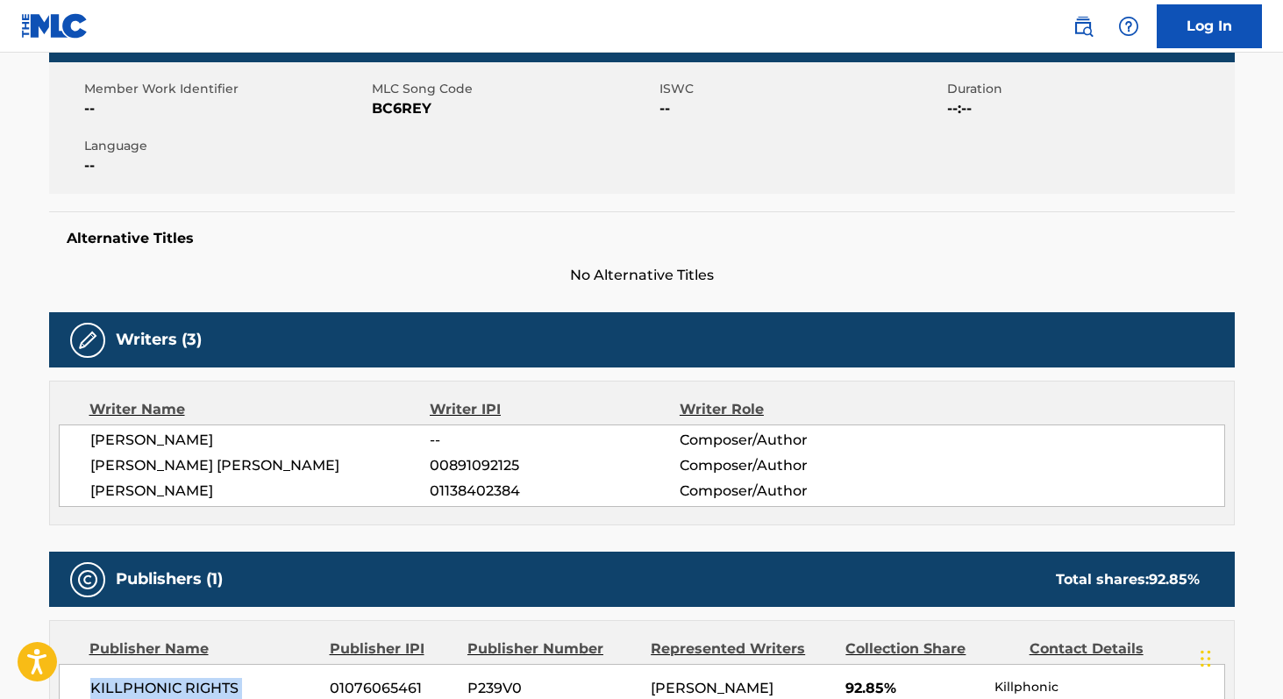
scroll to position [297, 0]
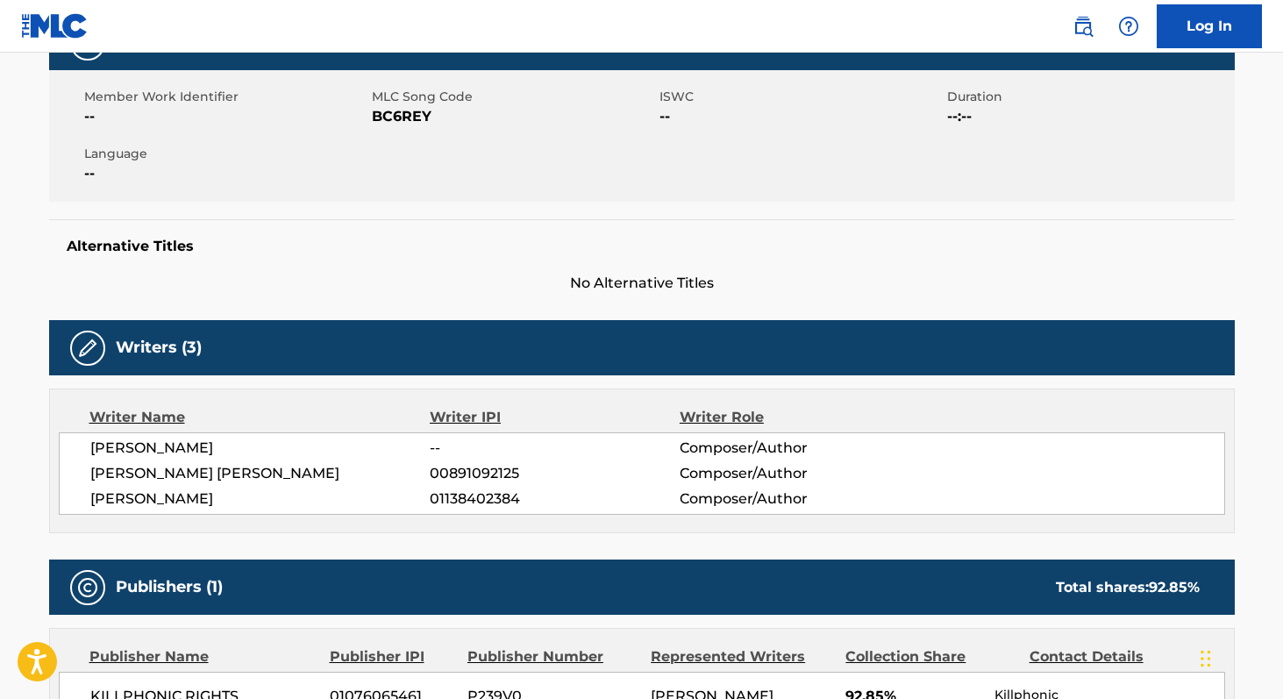
click at [387, 122] on span "BC6REY" at bounding box center [513, 116] width 283 height 21
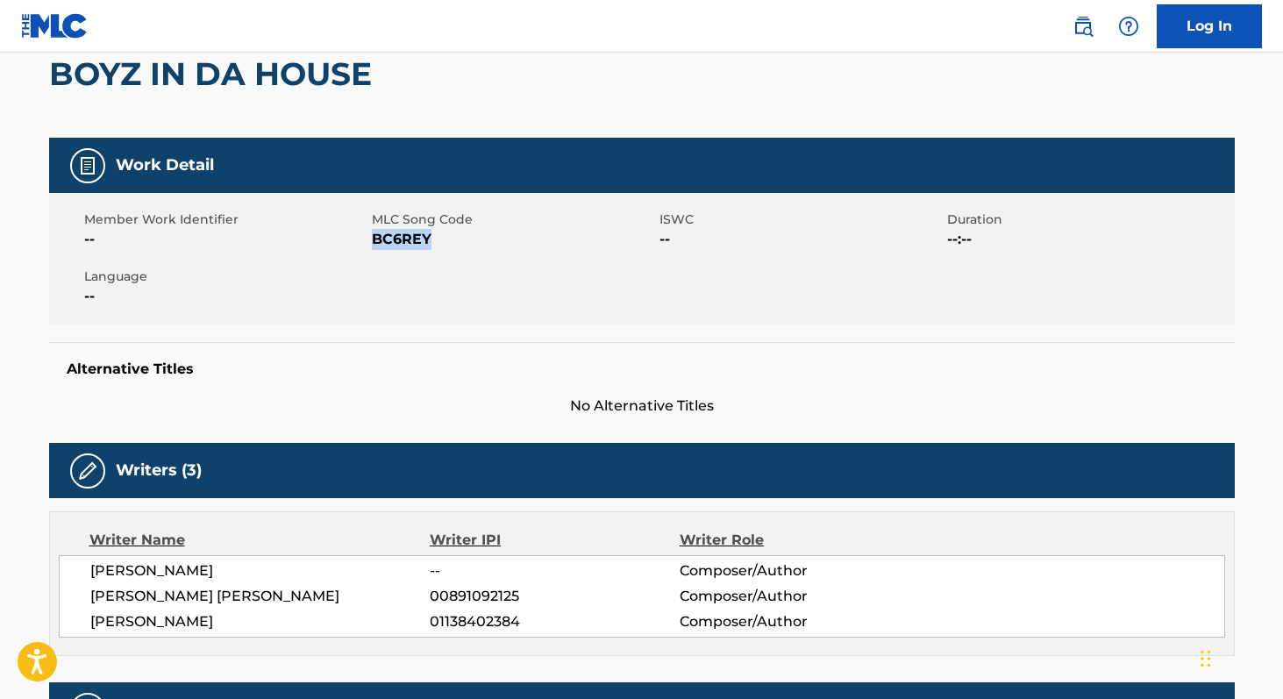
scroll to position [68, 0]
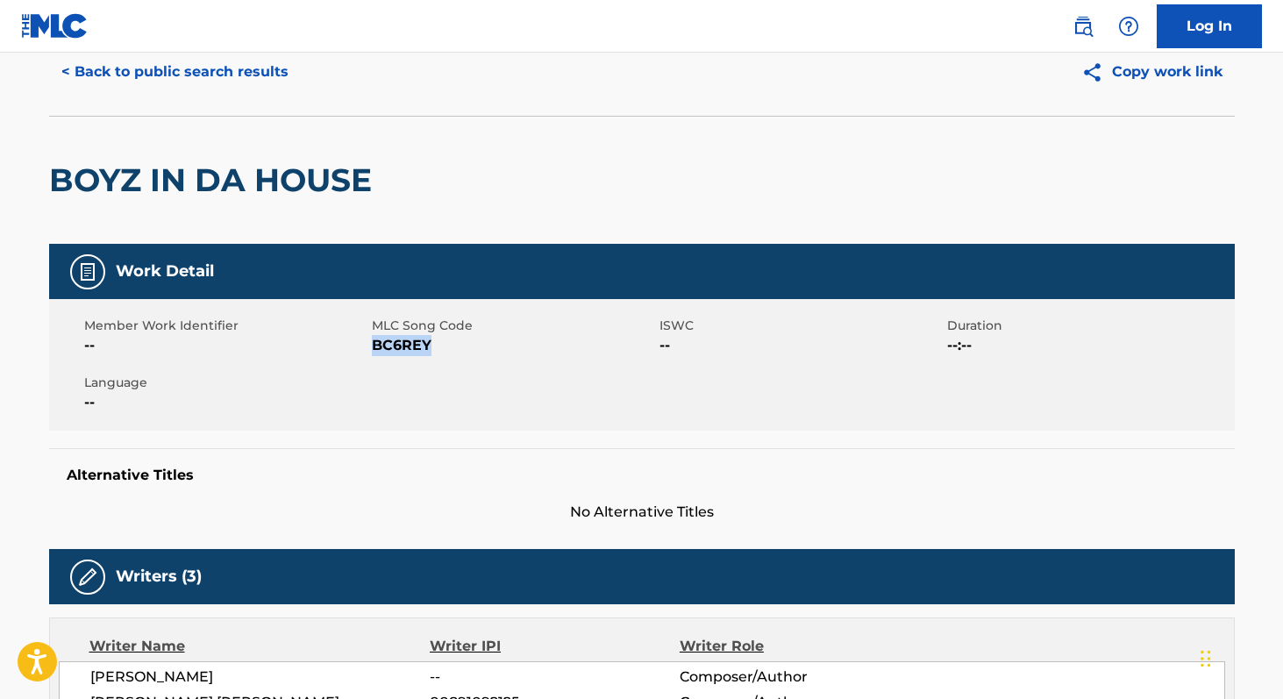
click at [134, 68] on button "< Back to public search results" at bounding box center [175, 72] width 252 height 44
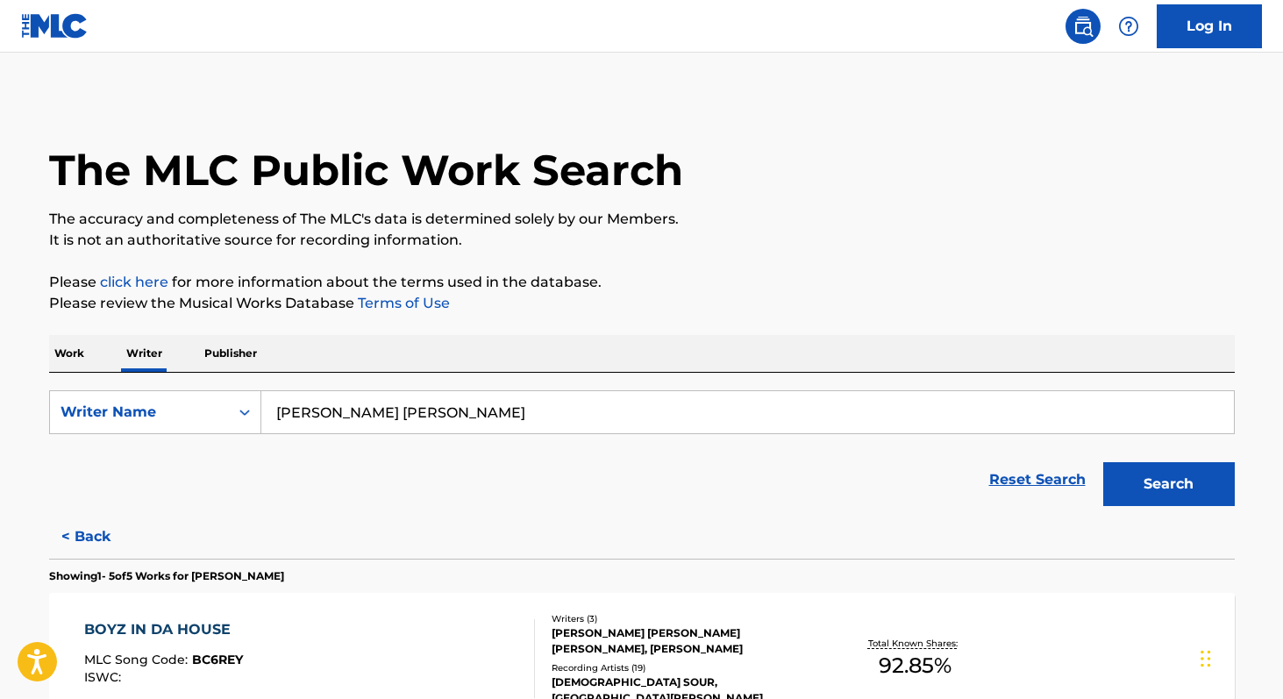
click at [1126, 491] on button "Search" at bounding box center [1169, 484] width 132 height 44
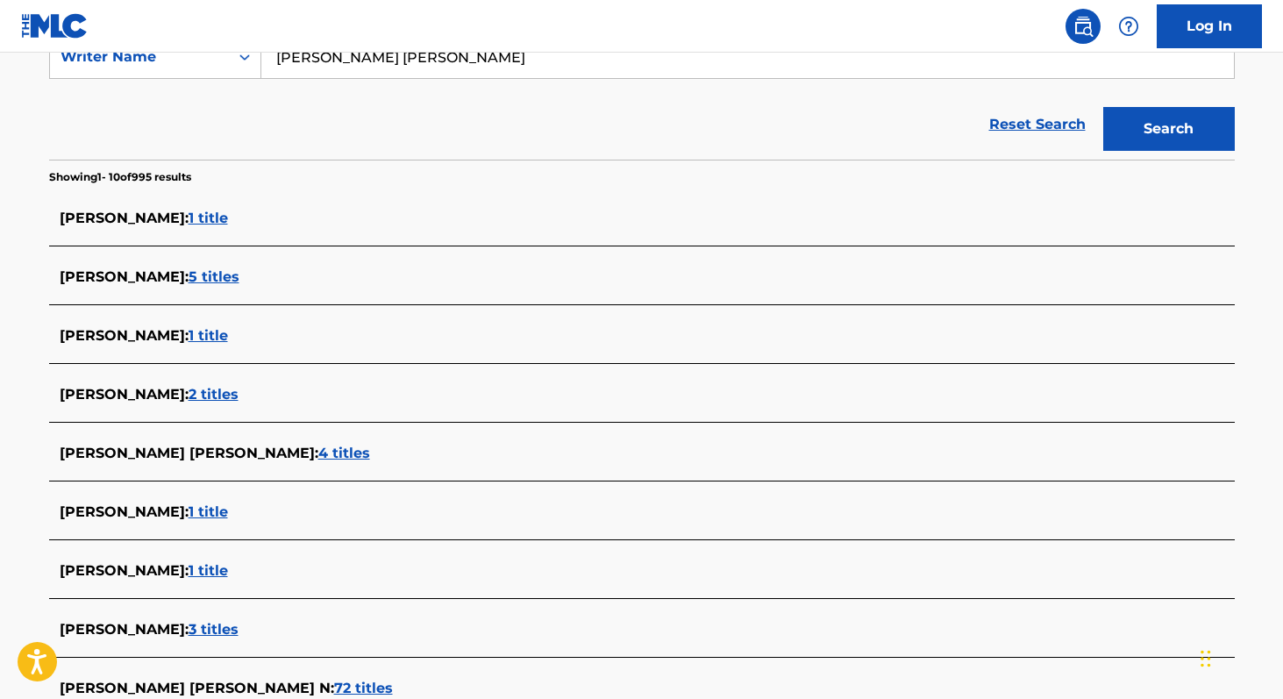
scroll to position [299, 0]
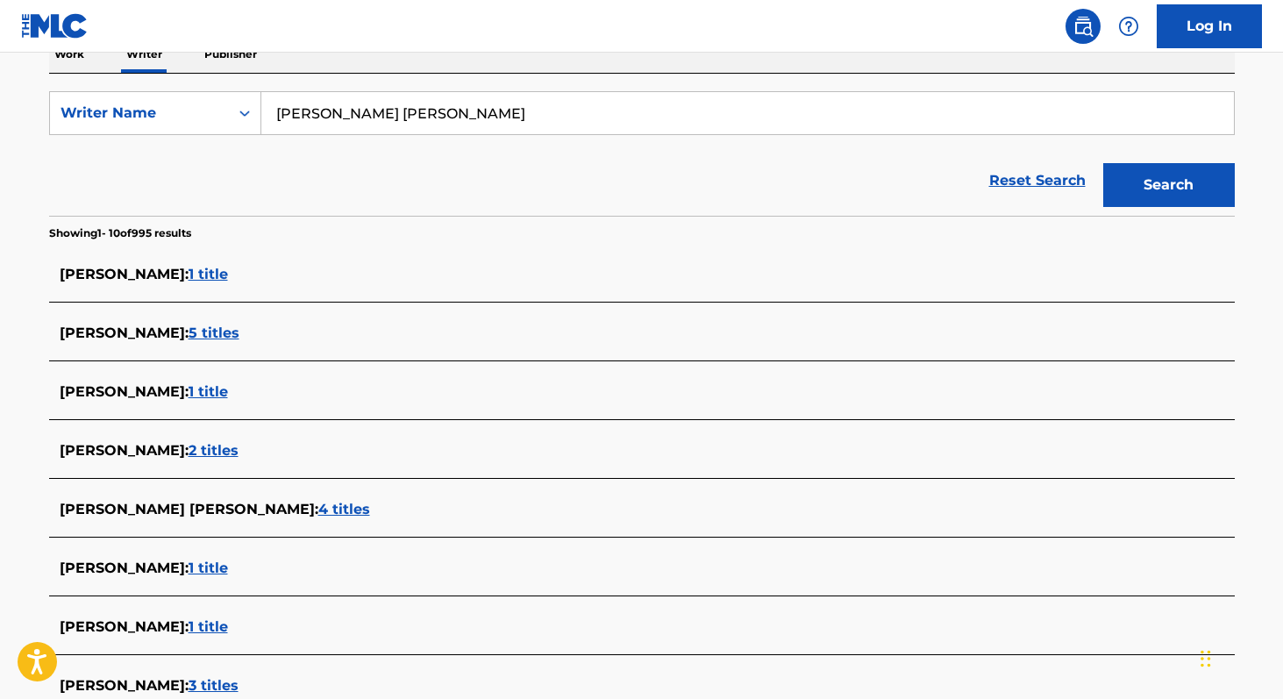
click at [504, 127] on input "[PERSON_NAME] [PERSON_NAME]" at bounding box center [747, 113] width 972 height 42
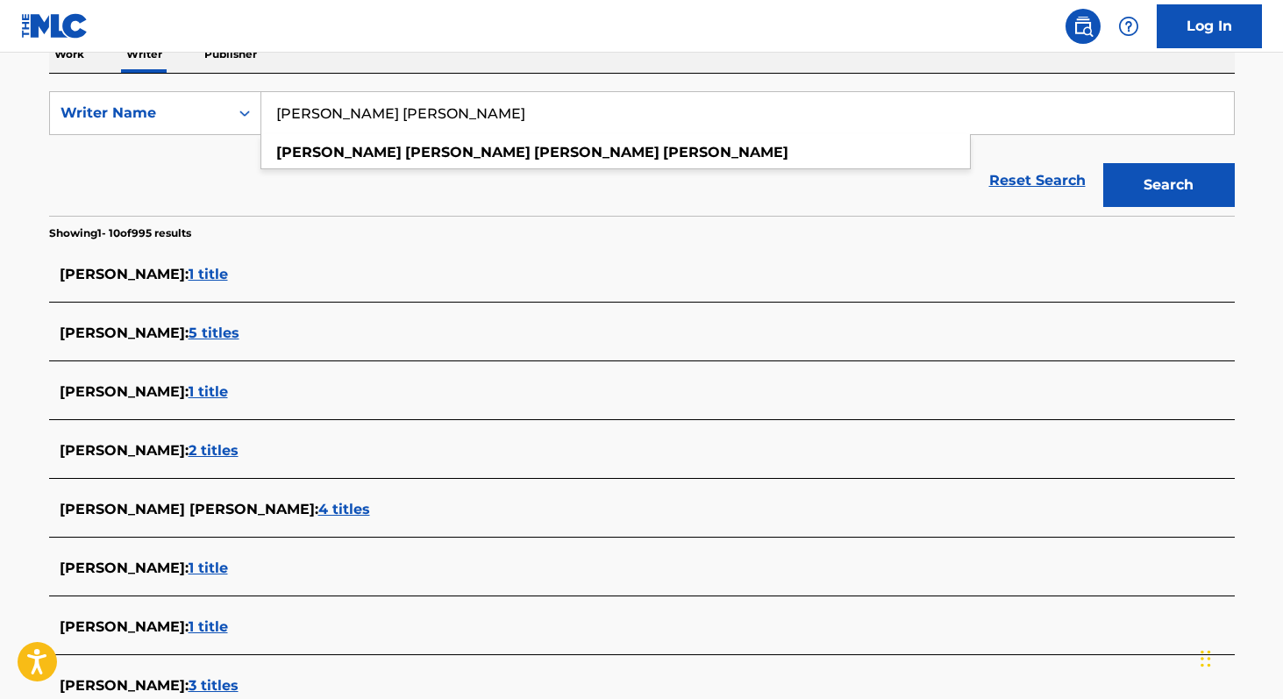
paste input "[GEOGRAPHIC_DATA]"
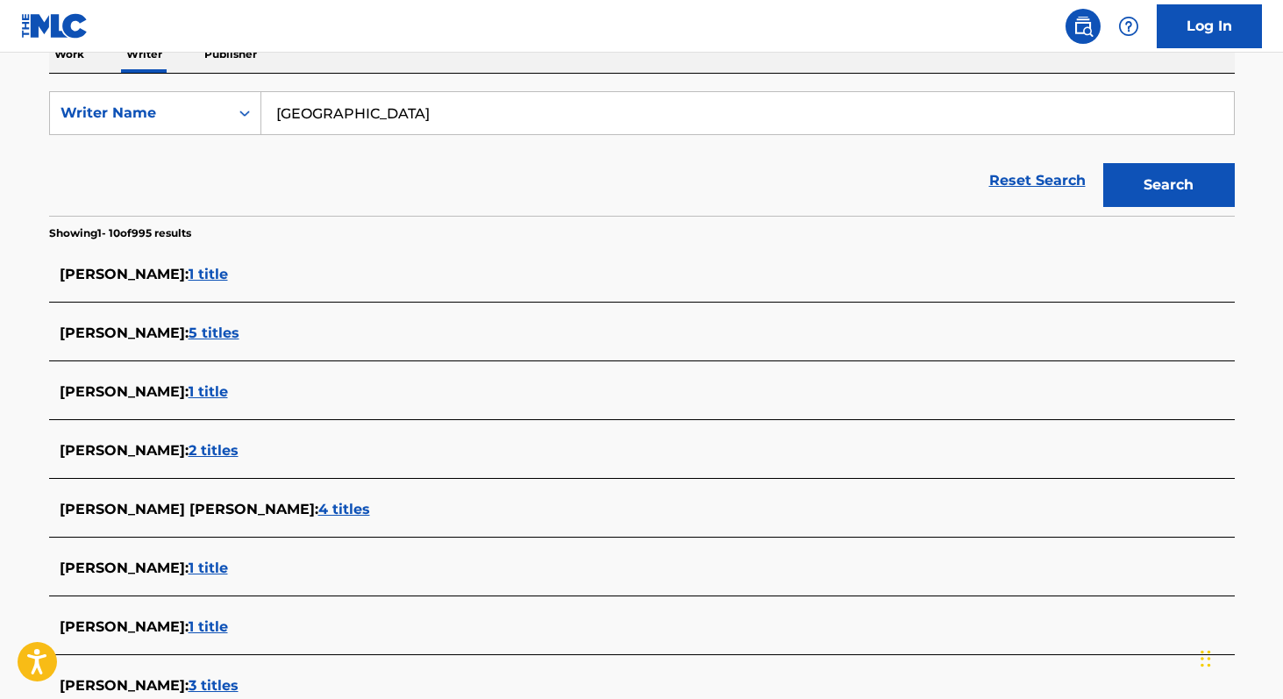
type input "[GEOGRAPHIC_DATA]"
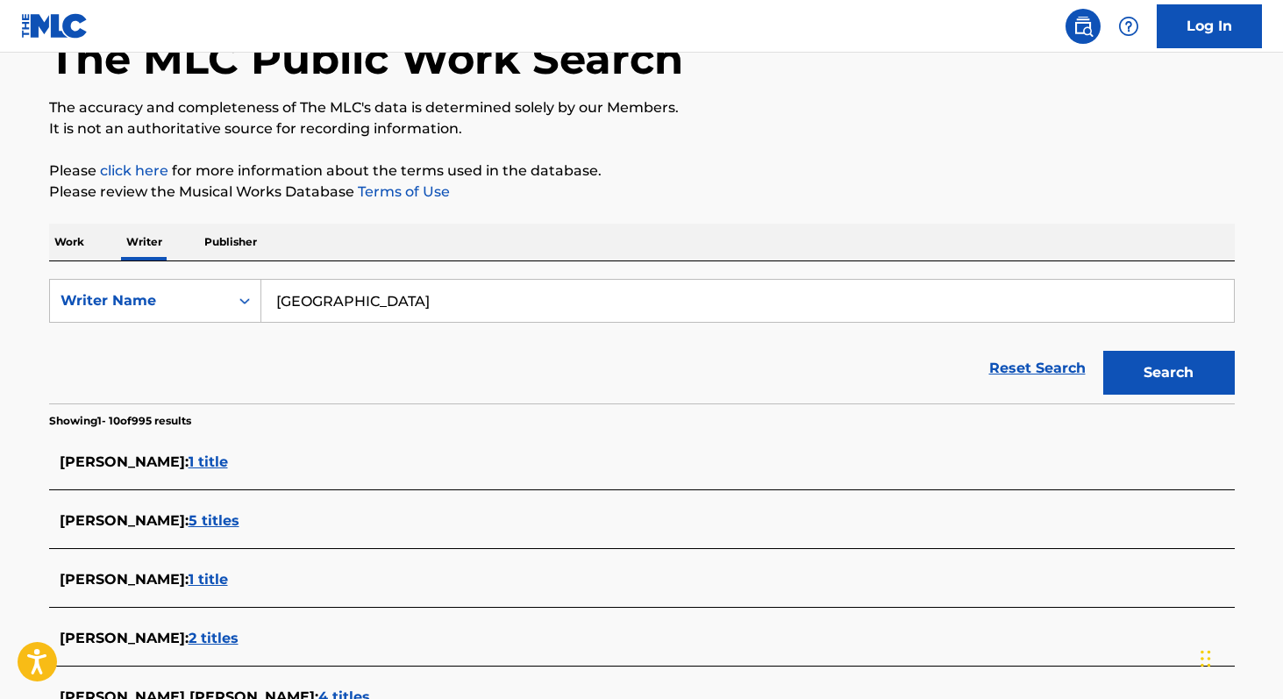
scroll to position [0, 0]
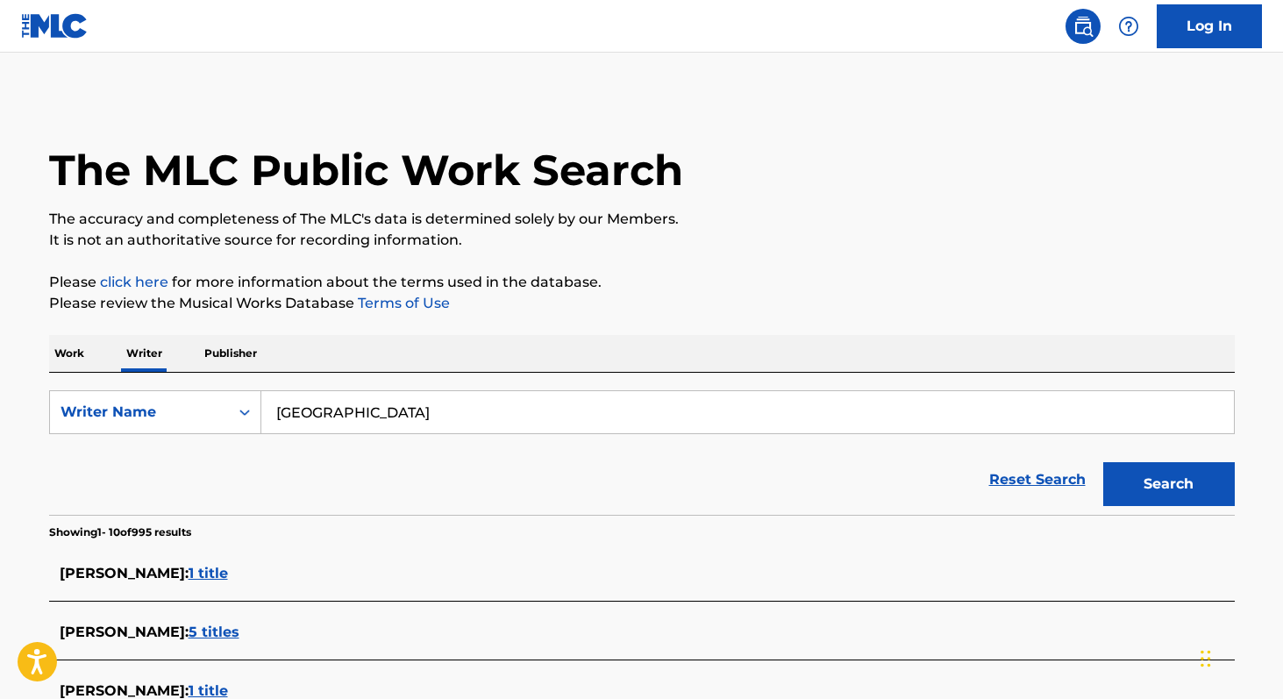
click at [89, 346] on div "Work Writer Publisher" at bounding box center [641, 353] width 1185 height 37
click at [65, 361] on p "Work" at bounding box center [69, 353] width 40 height 37
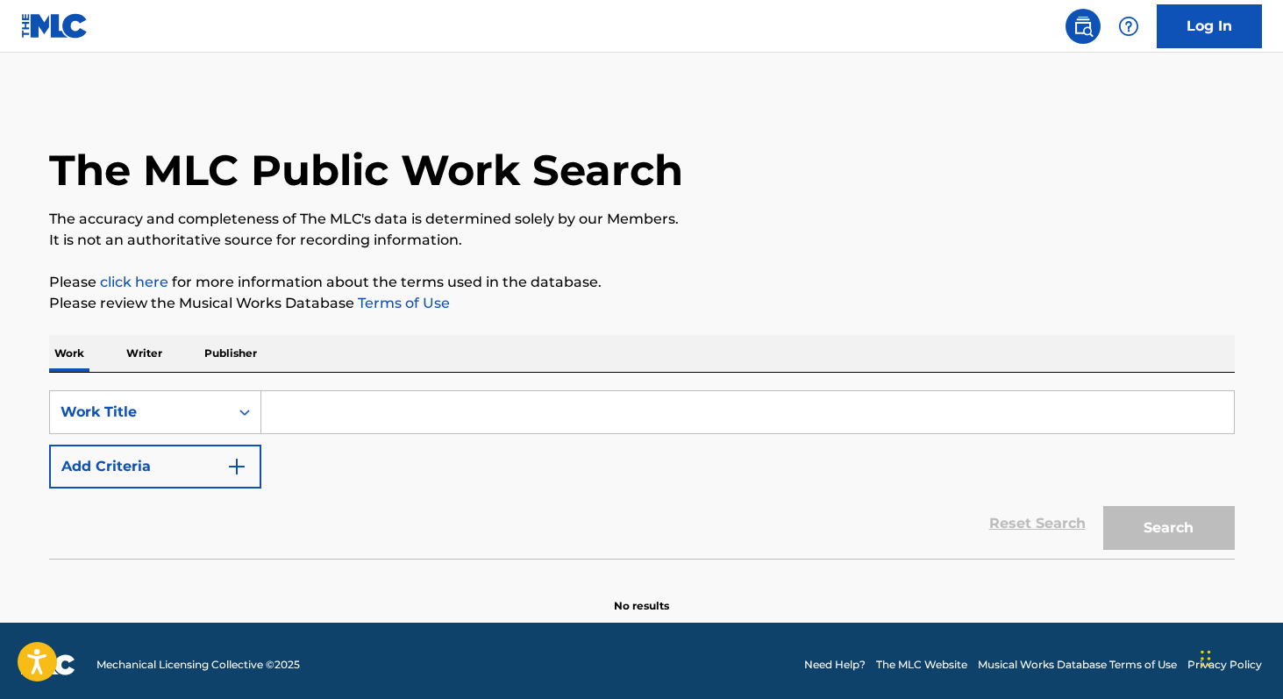
click at [335, 424] on input "Search Form" at bounding box center [747, 412] width 972 height 42
paste input "A LAS MUJERES SE LE DA!"
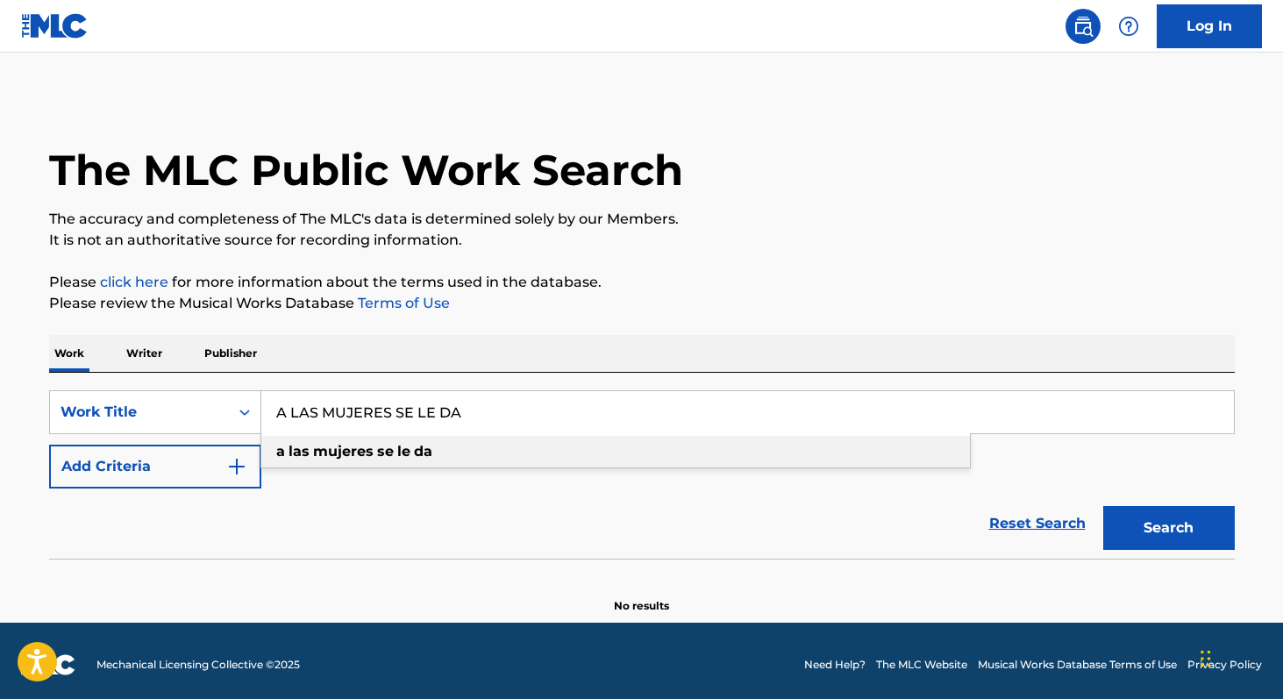
click at [377, 451] on strong "se" at bounding box center [385, 451] width 17 height 17
type input "a las mujeres se le da"
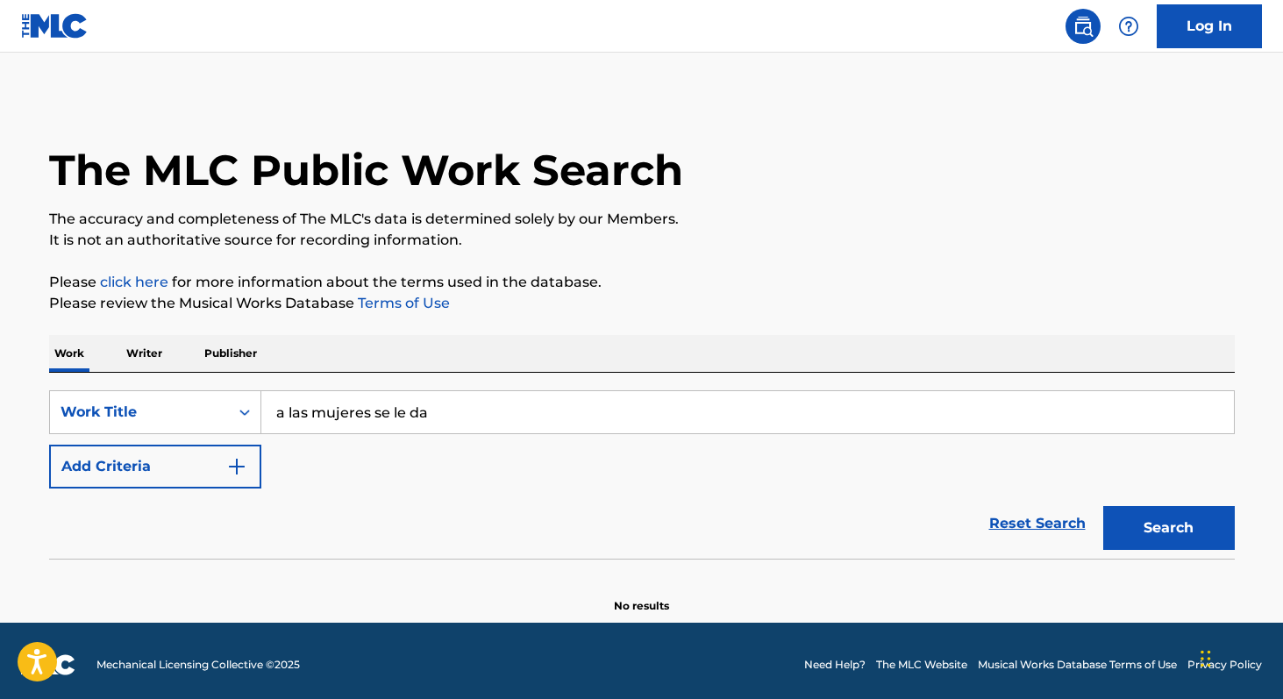
click at [1127, 530] on button "Search" at bounding box center [1169, 528] width 132 height 44
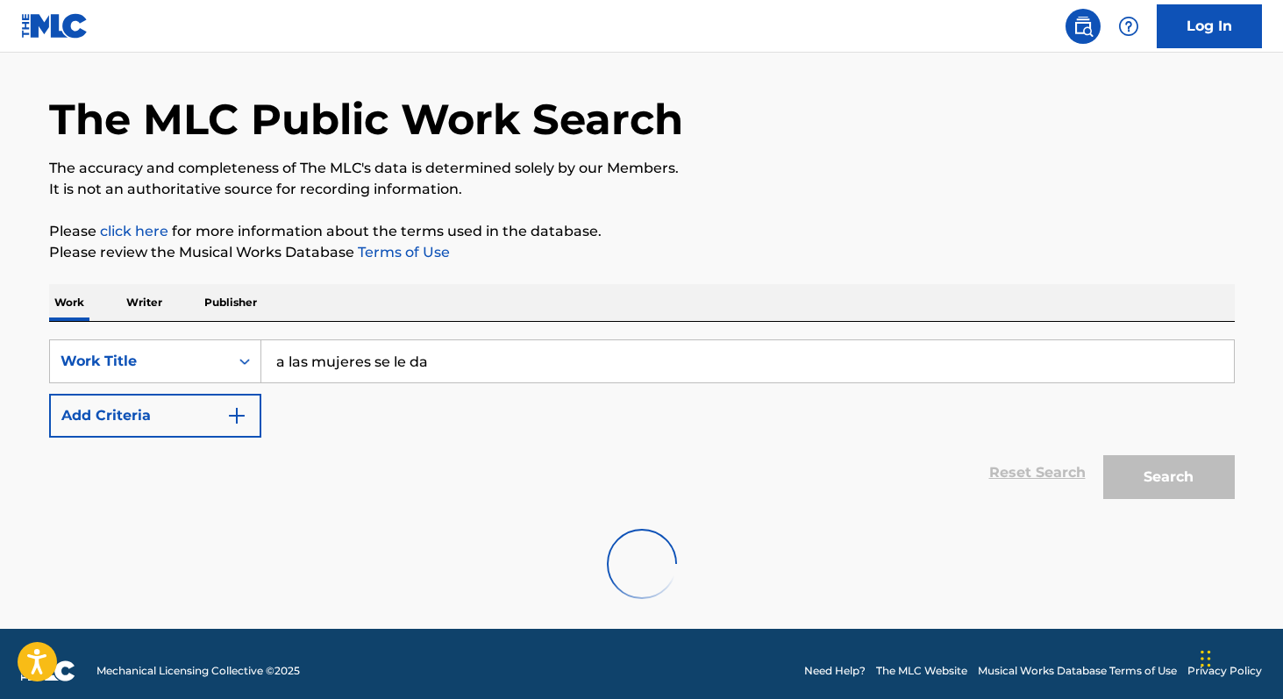
scroll to position [65, 0]
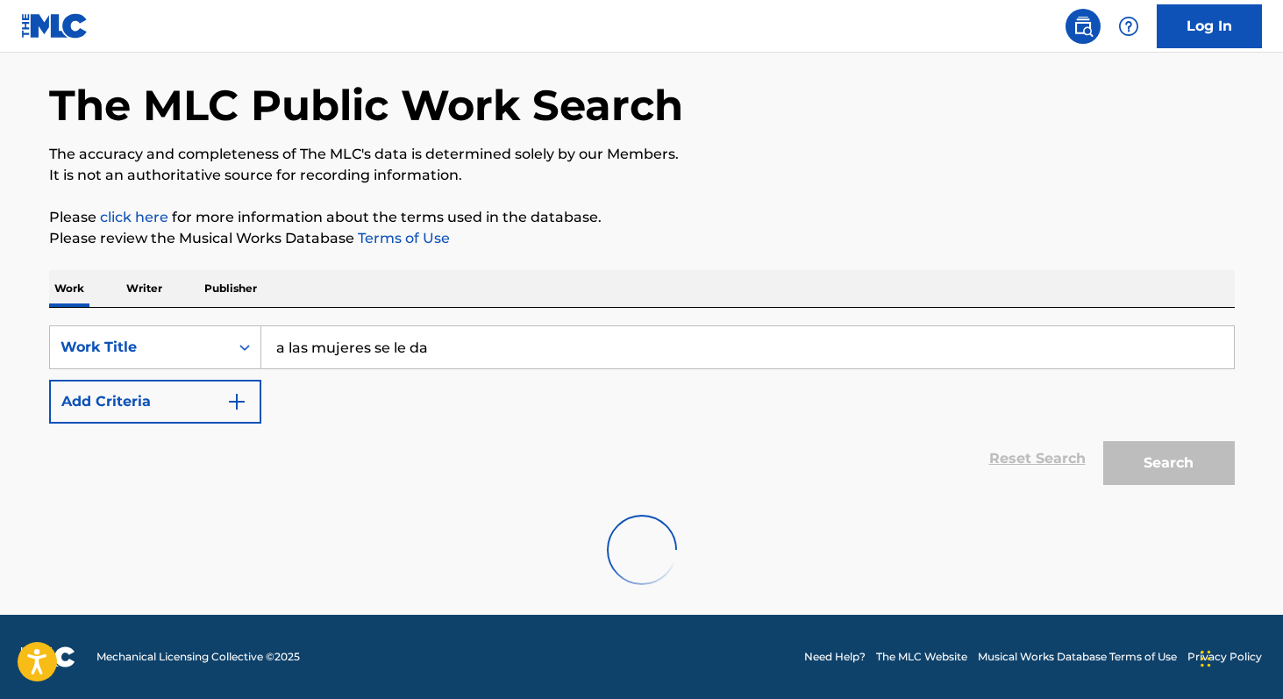
click at [160, 288] on p "Writer" at bounding box center [144, 288] width 46 height 37
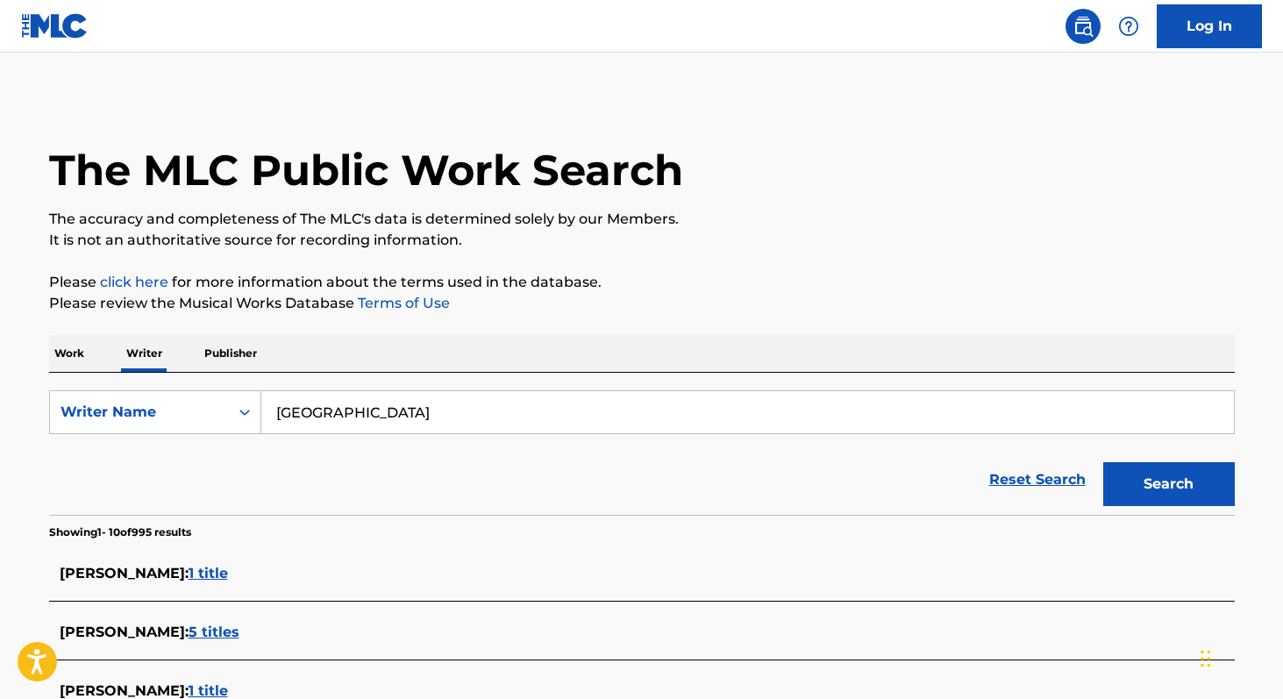
click at [62, 361] on p "Work" at bounding box center [69, 353] width 40 height 37
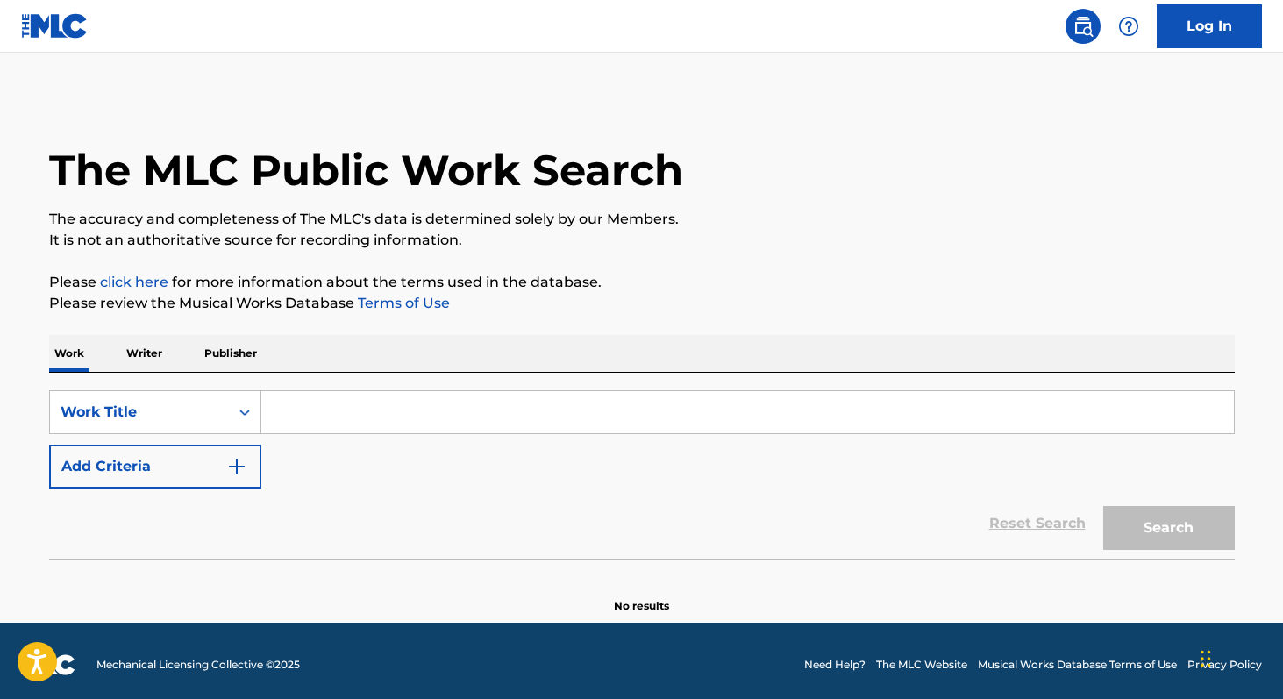
click at [331, 428] on input "Search Form" at bounding box center [747, 412] width 972 height 42
paste input "A LAS MUJERES SE LE DA!"
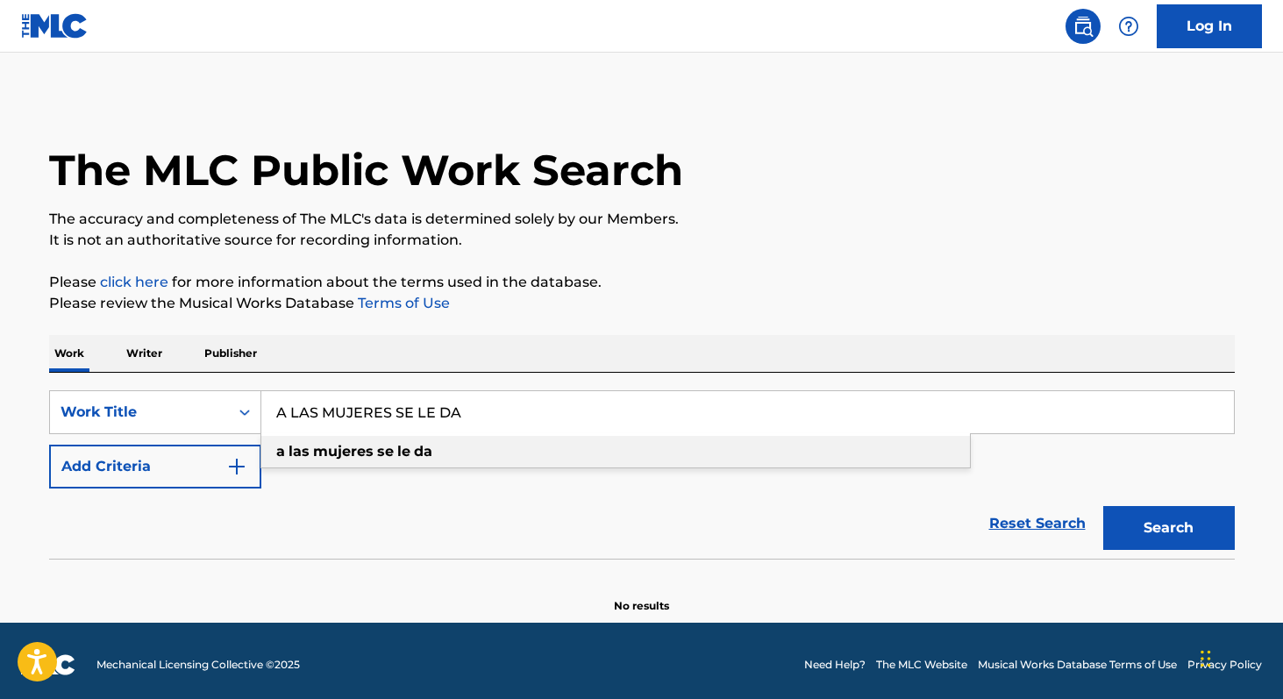
click at [539, 458] on div "a las mujeres se le da" at bounding box center [615, 452] width 708 height 32
type input "a las mujeres se le da"
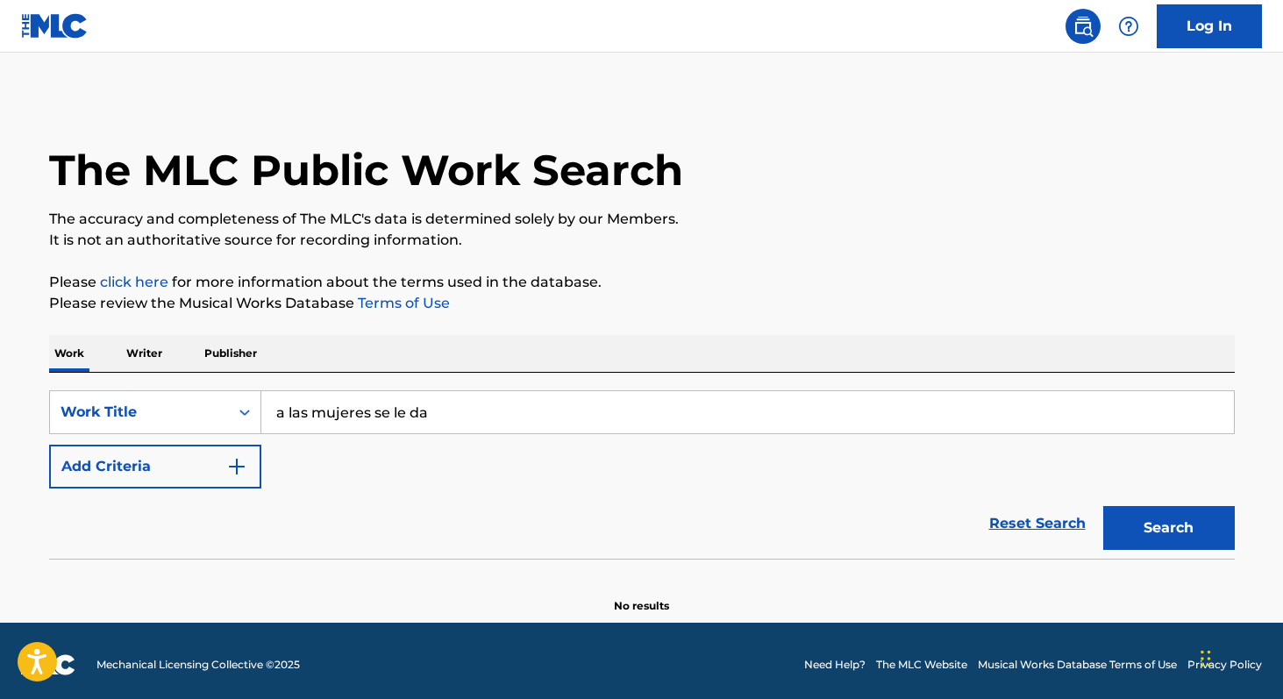
click at [1132, 534] on button "Search" at bounding box center [1169, 528] width 132 height 44
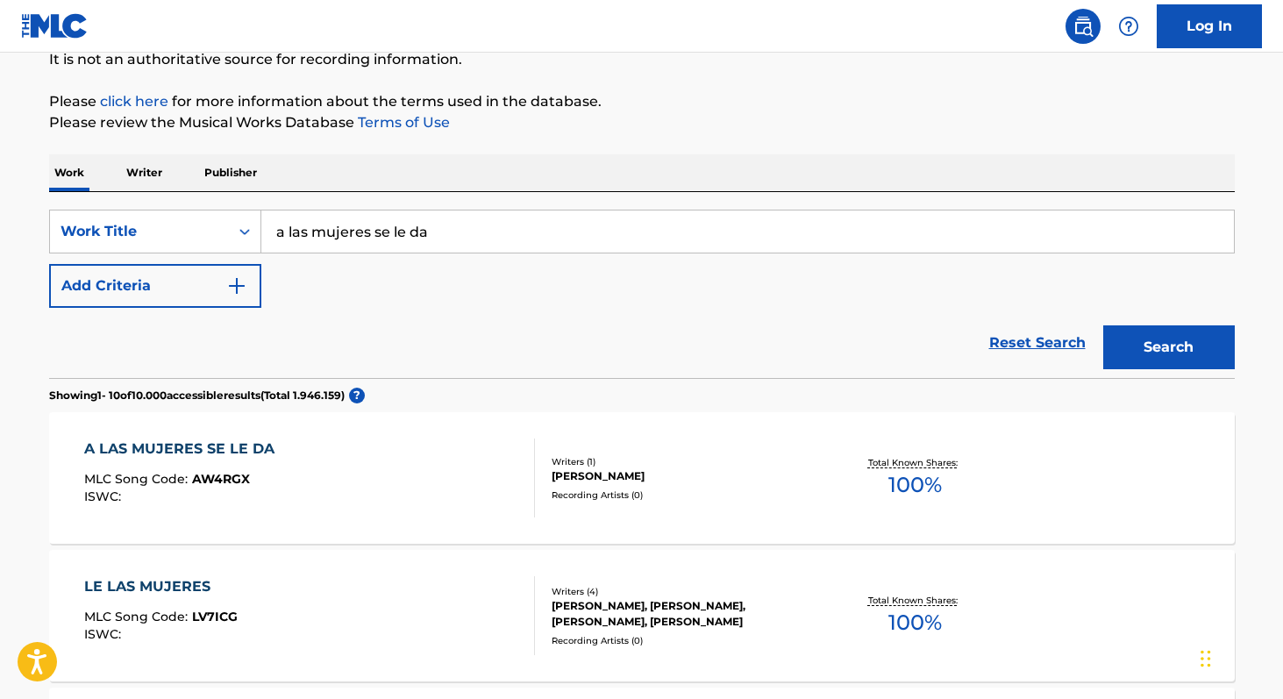
scroll to position [185, 0]
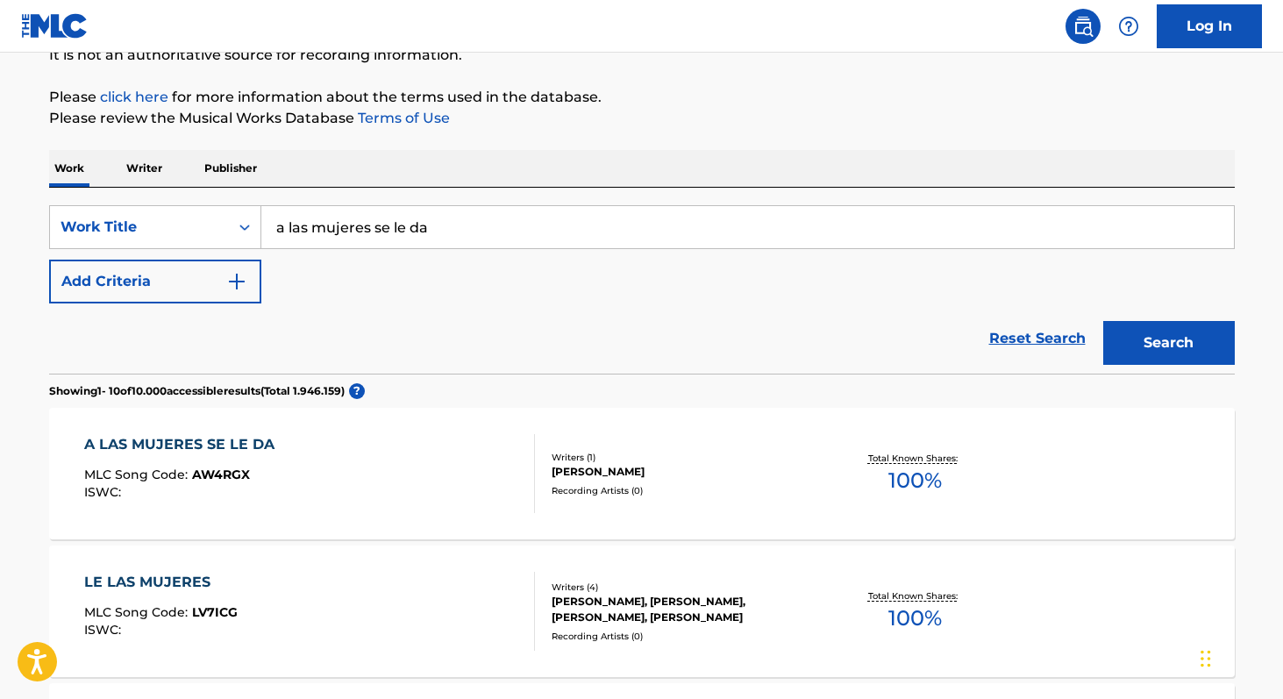
click at [909, 477] on span "100 %" at bounding box center [914, 481] width 53 height 32
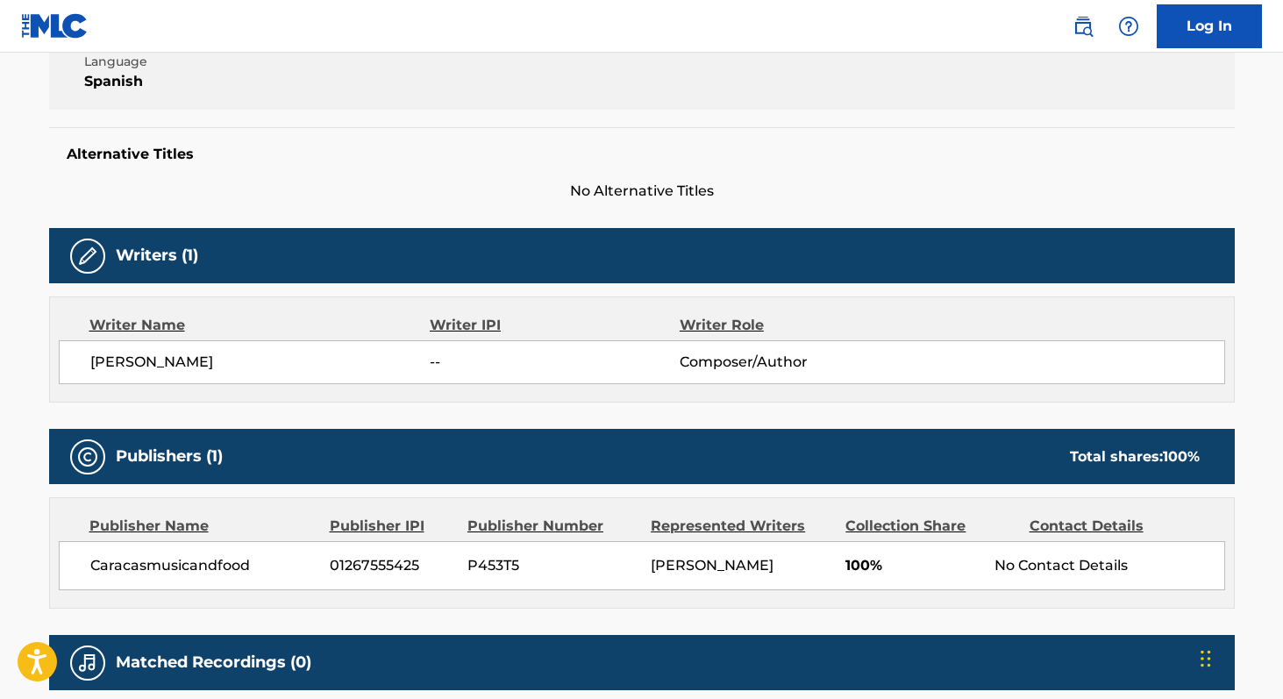
scroll to position [385, 0]
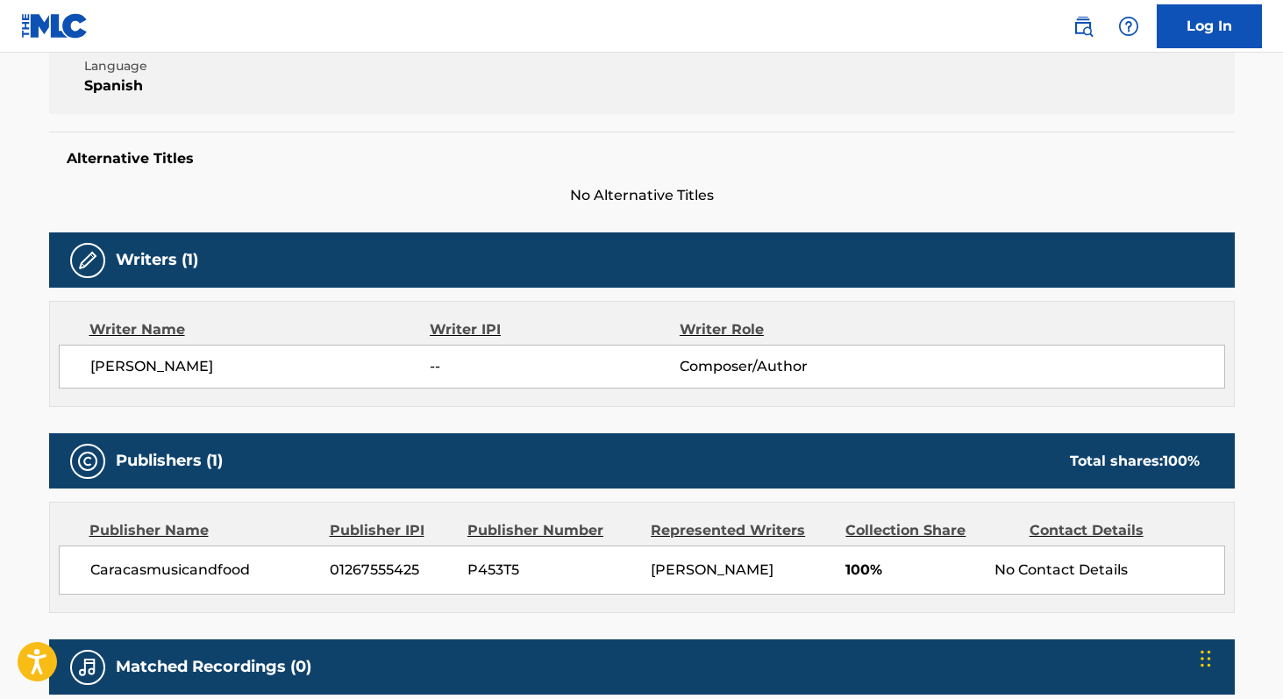
click at [90, 368] on span "[PERSON_NAME]" at bounding box center [260, 366] width 340 height 21
click at [103, 576] on span "Caracasmusicandfood" at bounding box center [203, 569] width 227 height 21
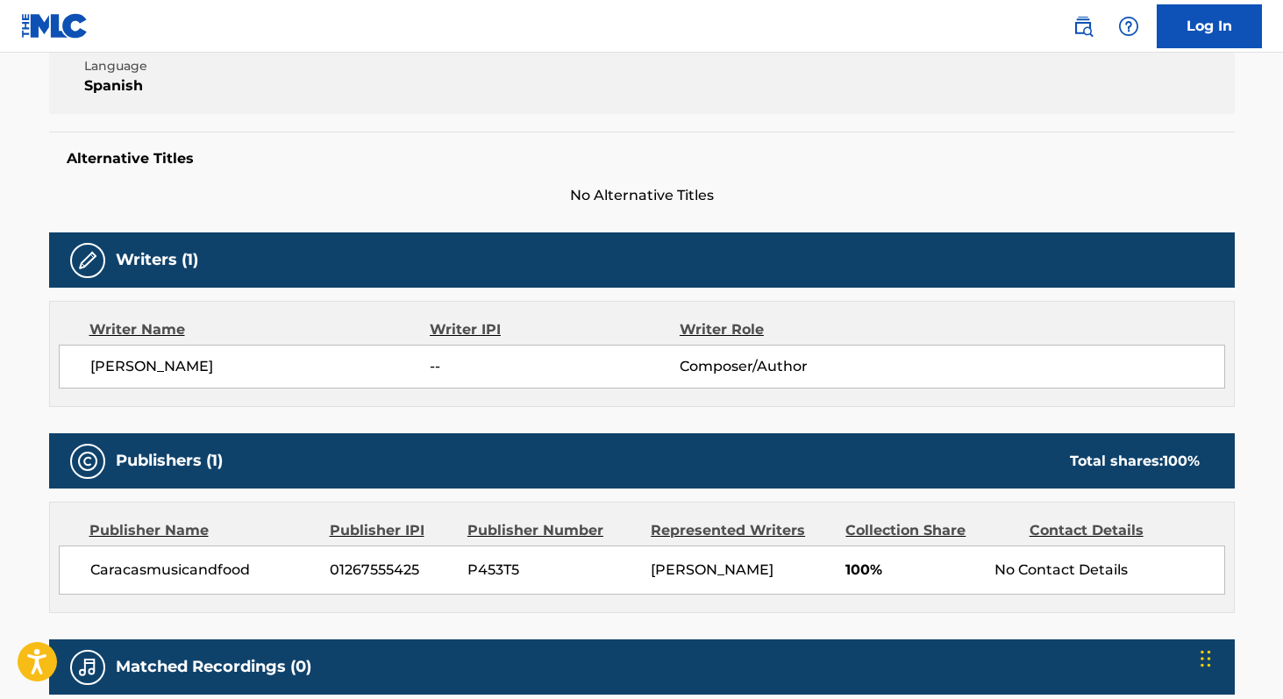
click at [345, 567] on span "01267555425" at bounding box center [392, 569] width 124 height 21
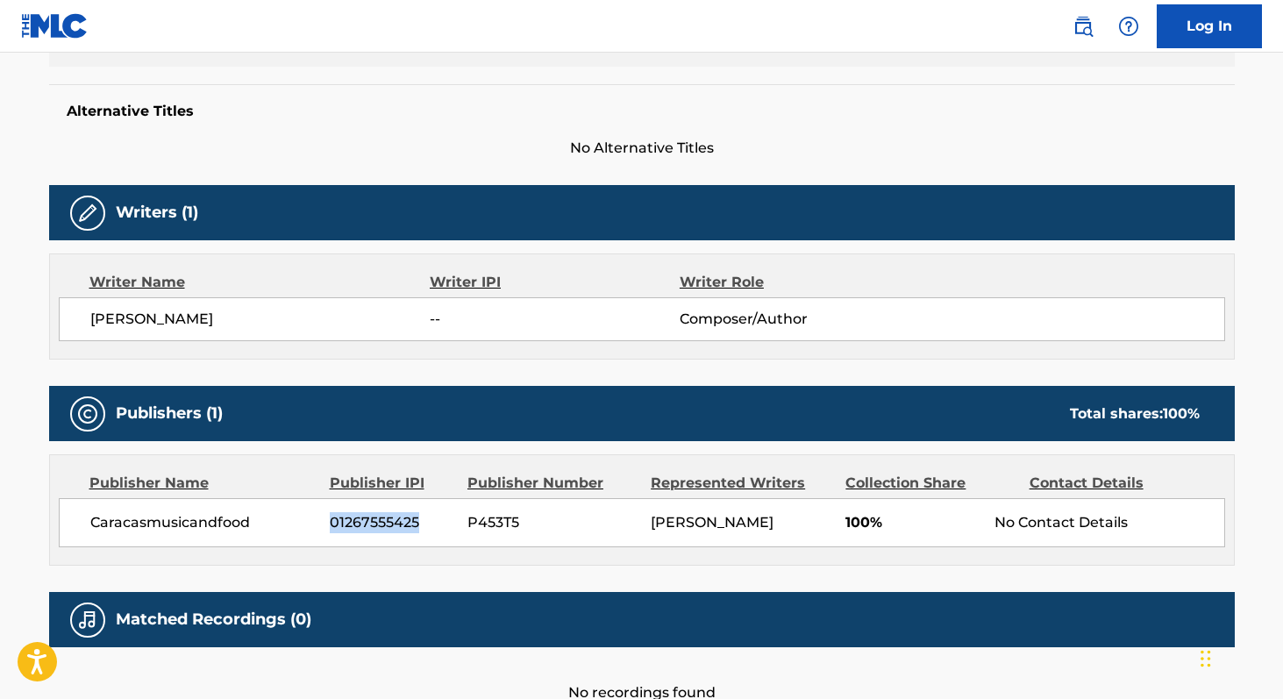
scroll to position [455, 0]
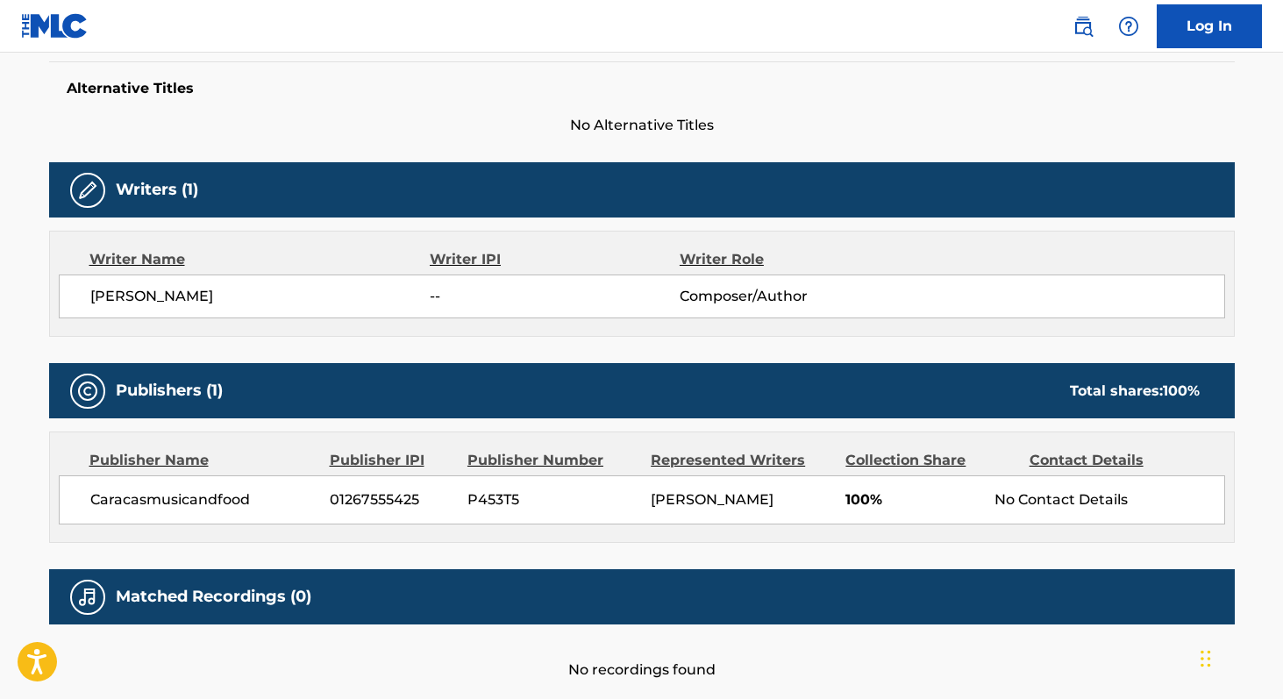
click at [180, 508] on span "Caracasmusicandfood" at bounding box center [203, 499] width 227 height 21
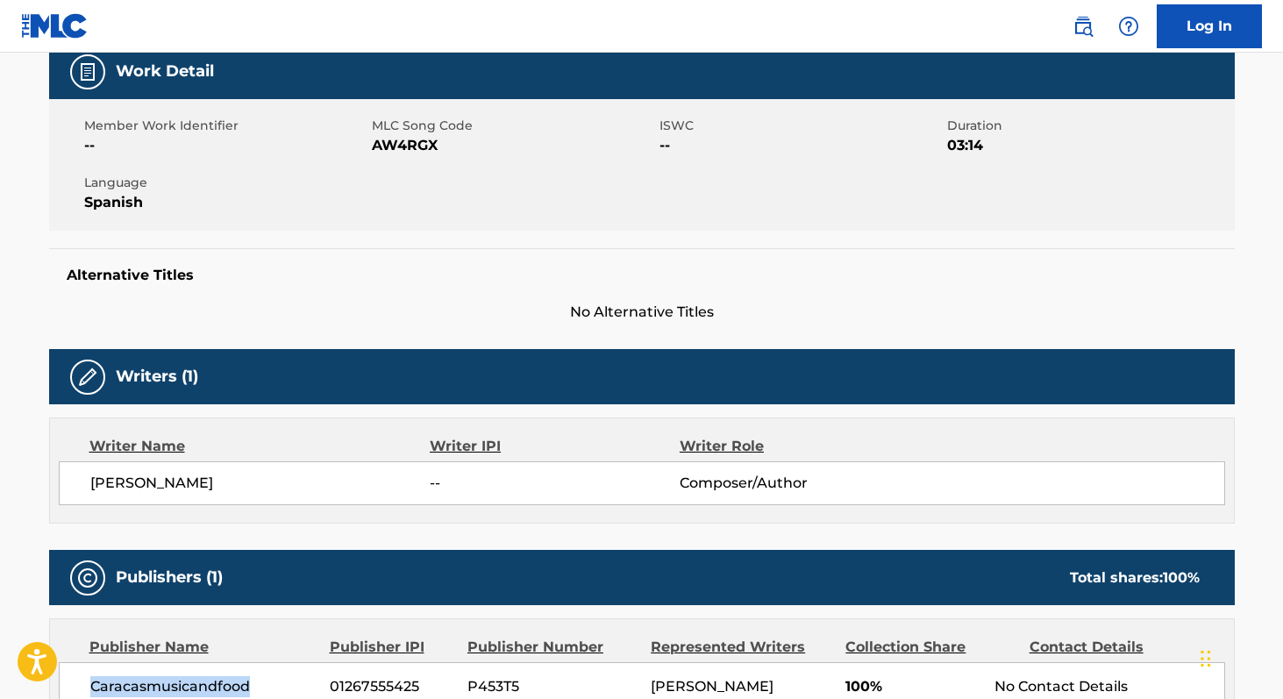
scroll to position [267, 0]
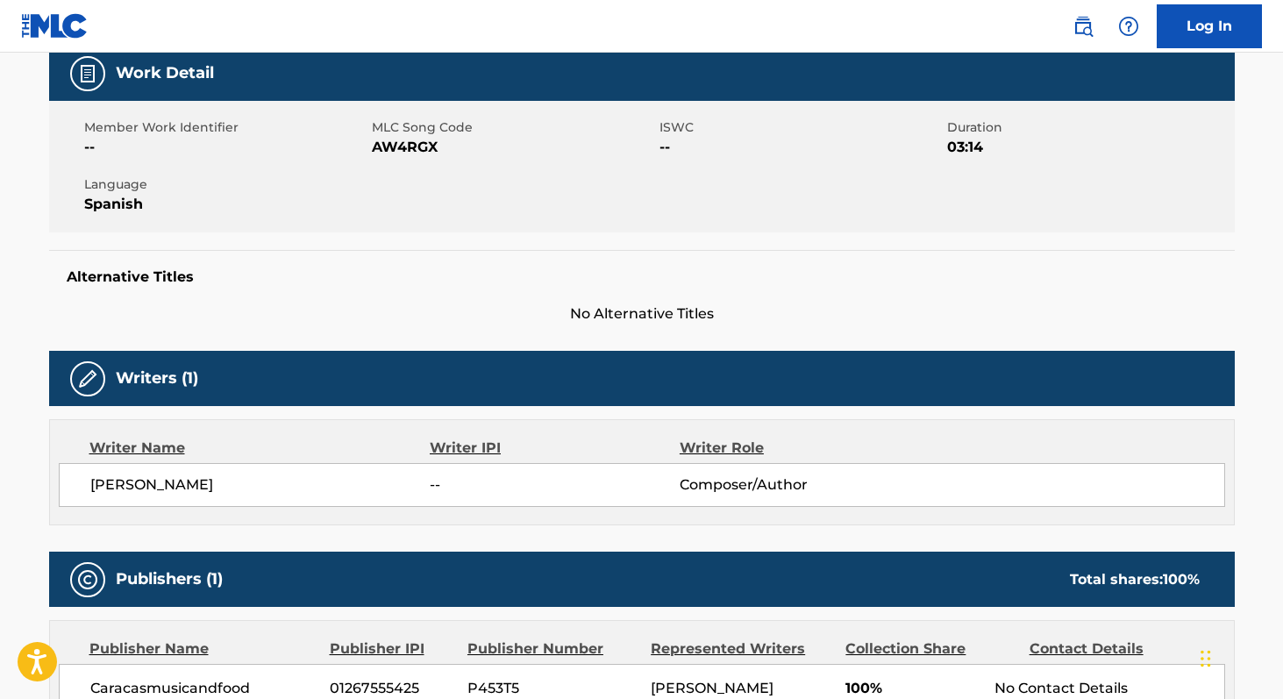
click at [416, 157] on span "AW4RGX" at bounding box center [513, 147] width 283 height 21
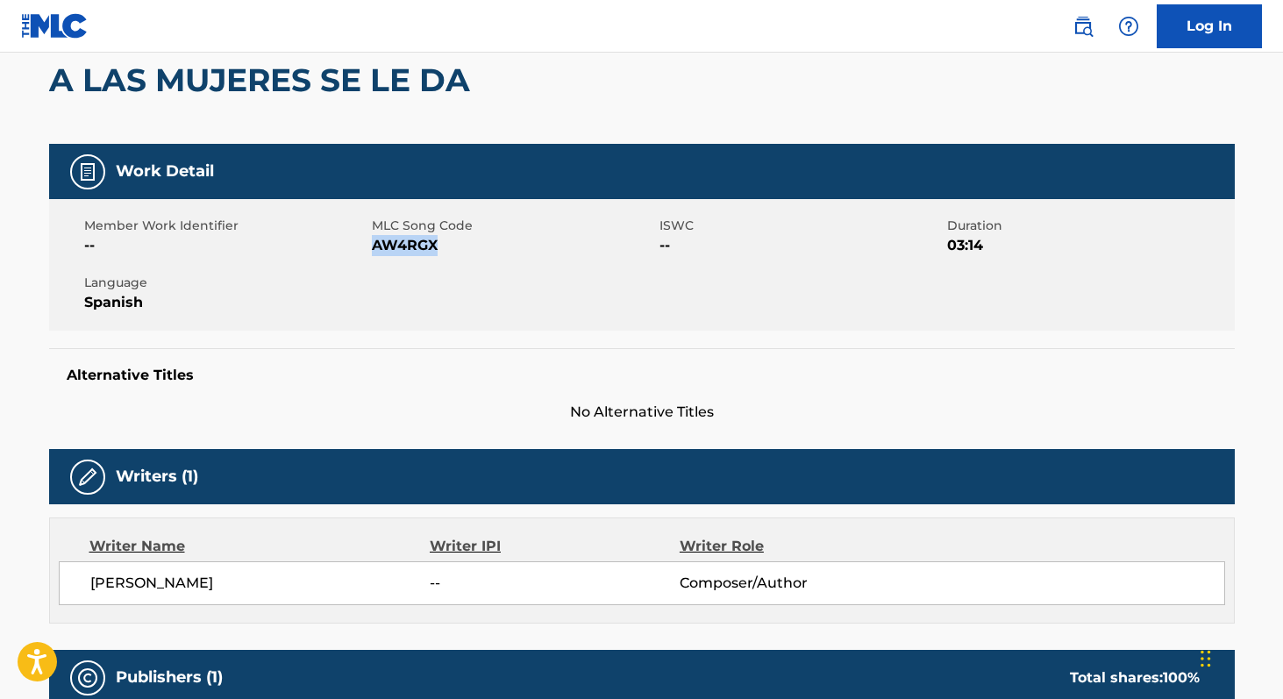
scroll to position [0, 0]
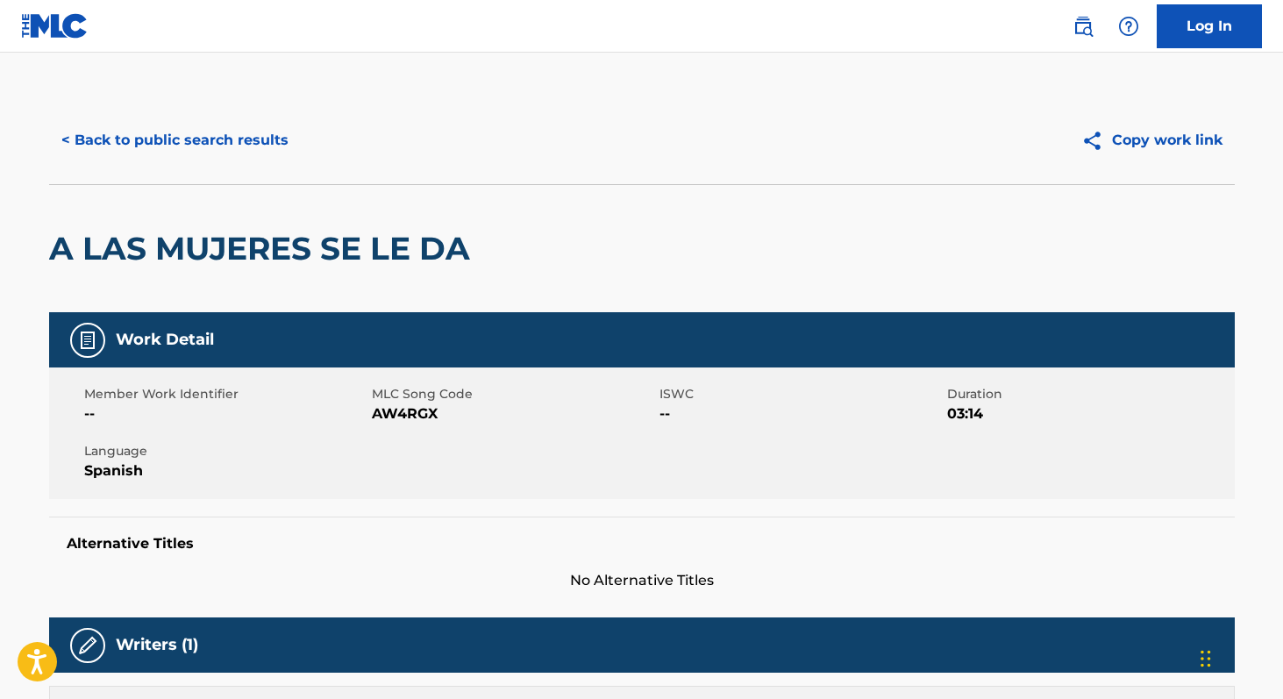
click at [156, 116] on div "< Back to public search results Copy work link" at bounding box center [641, 140] width 1185 height 88
click at [156, 129] on button "< Back to public search results" at bounding box center [175, 140] width 252 height 44
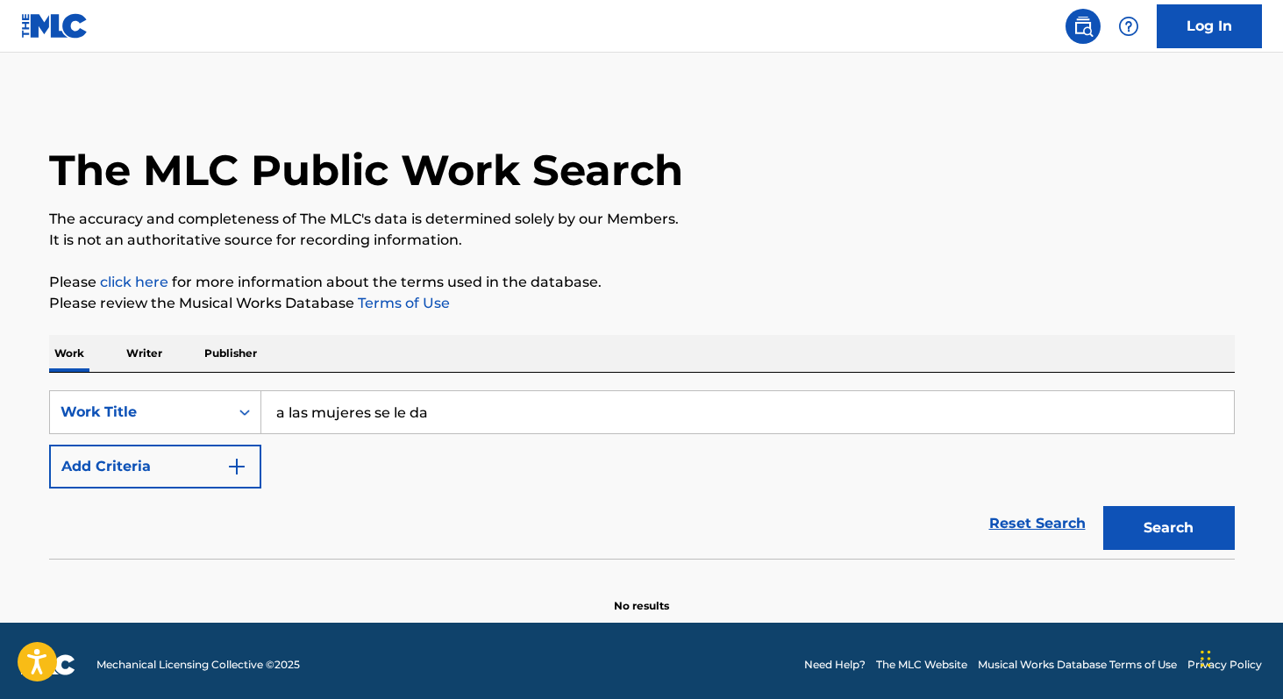
click at [452, 417] on input "a las mujeres se le da" at bounding box center [747, 412] width 972 height 42
paste input "[PERSON_NAME] Sublime Es"
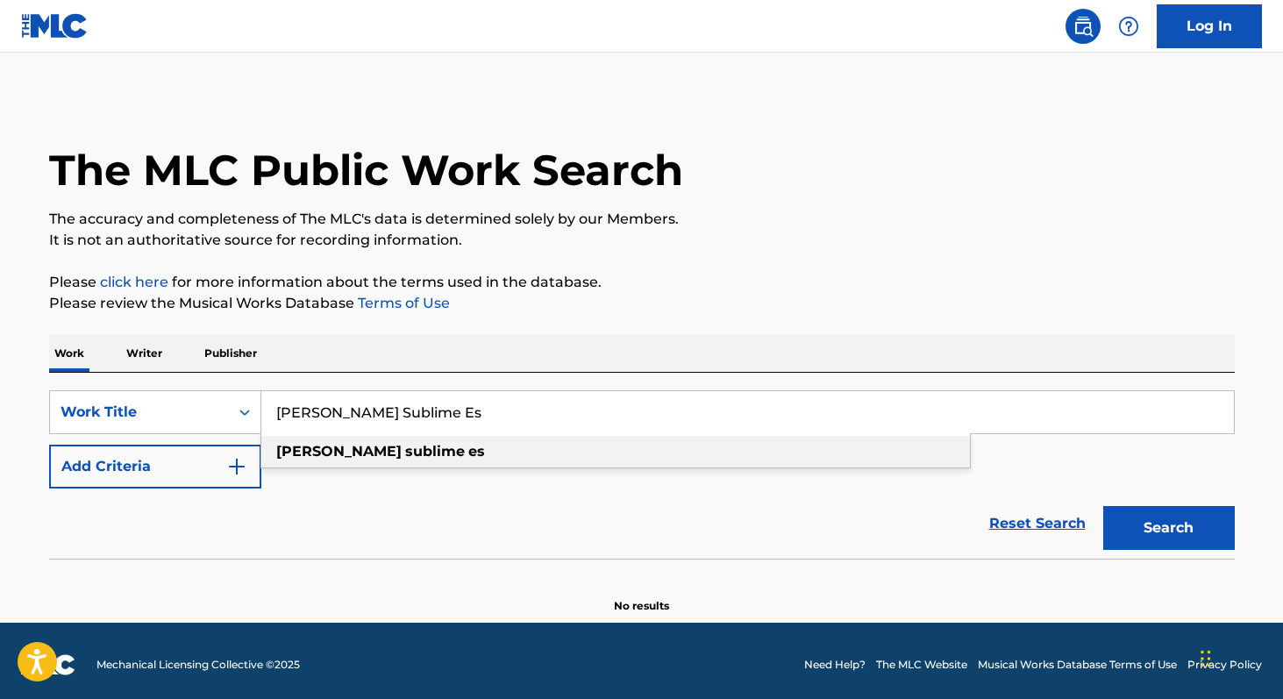
click at [417, 459] on div "[PERSON_NAME] sublime es" at bounding box center [615, 452] width 708 height 32
type input "[PERSON_NAME] sublime es"
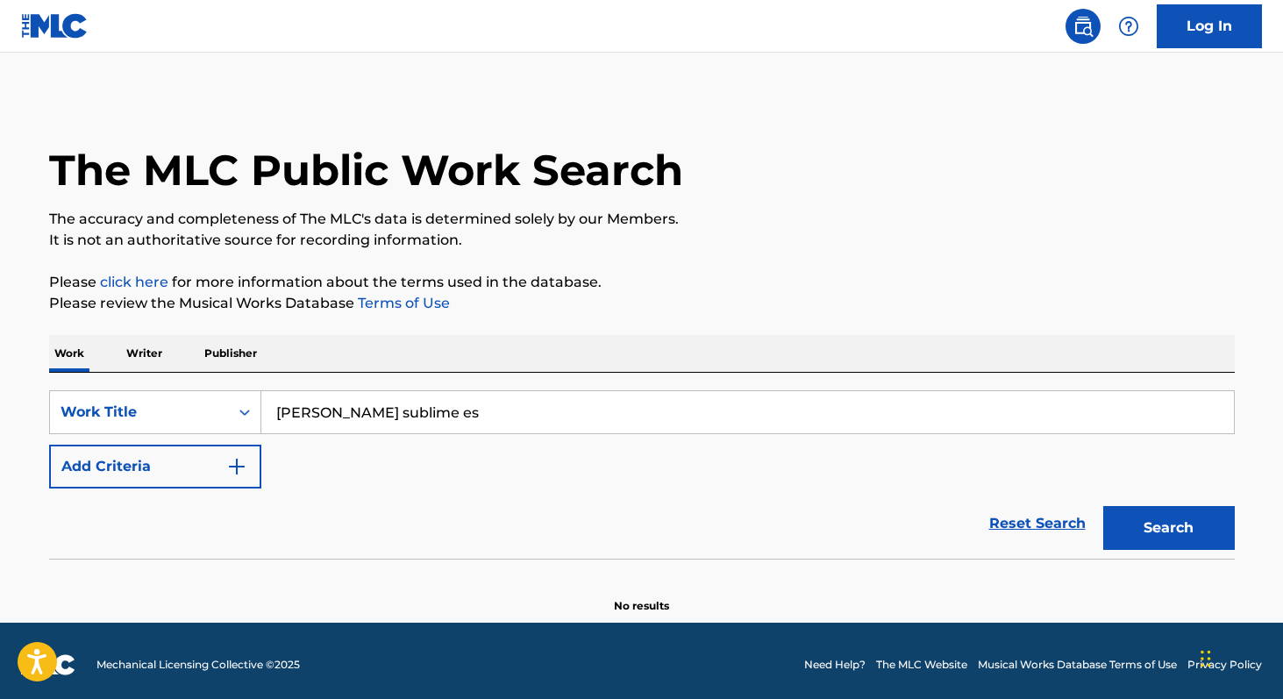
click at [1107, 510] on button "Search" at bounding box center [1169, 528] width 132 height 44
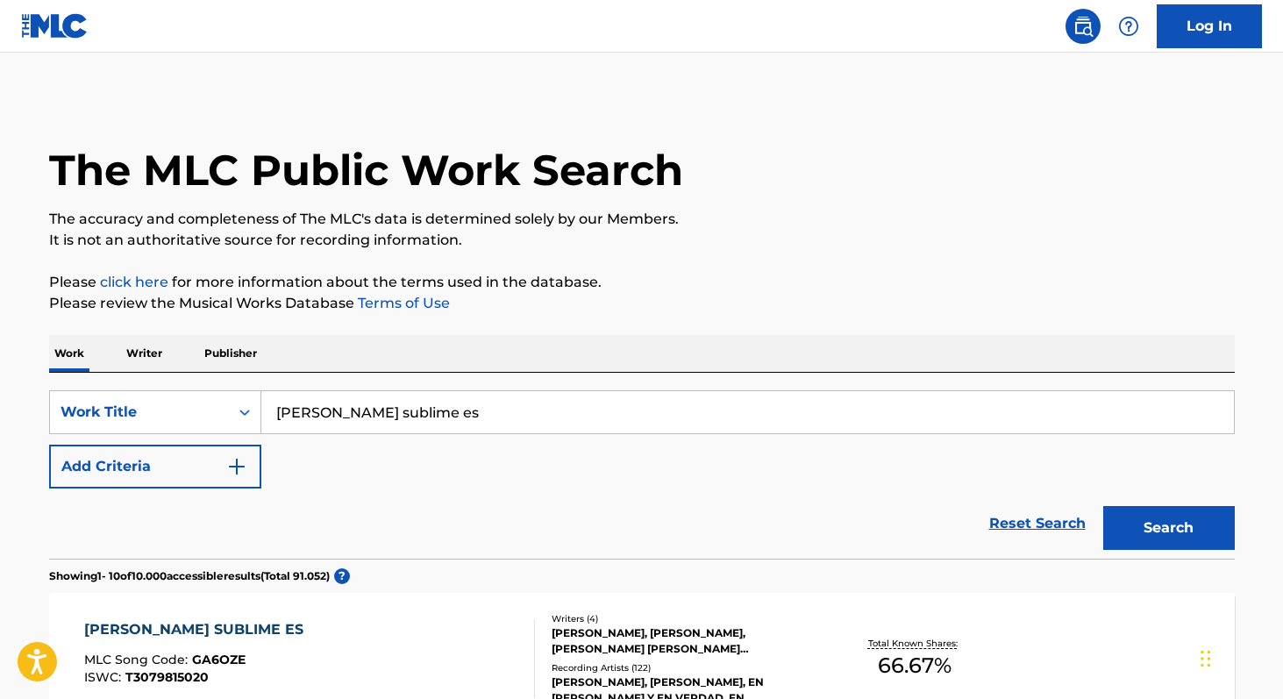
click at [468, 423] on input "[PERSON_NAME] sublime es" at bounding box center [747, 412] width 972 height 42
click at [713, 562] on section "Showing 1 - 10 of 10.000 accessible results (Total 91.052 ) ?" at bounding box center [641, 570] width 1185 height 25
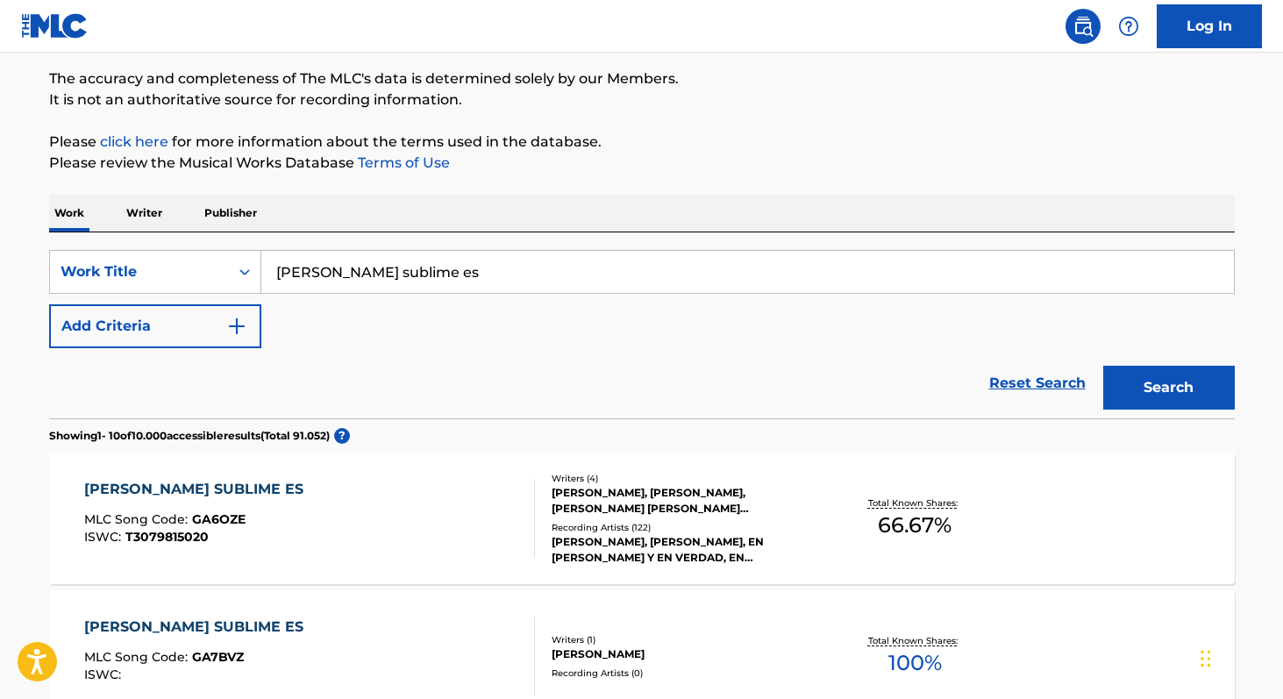
scroll to position [151, 0]
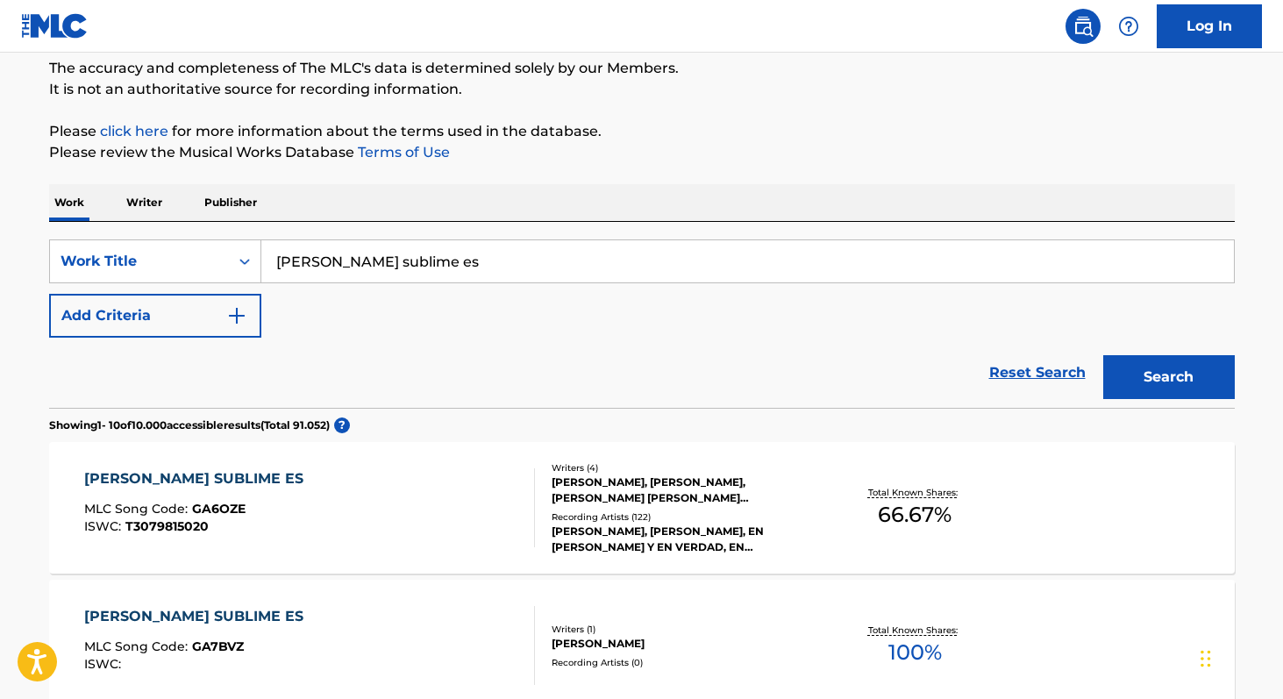
click at [897, 524] on span "66.67 %" at bounding box center [915, 515] width 74 height 32
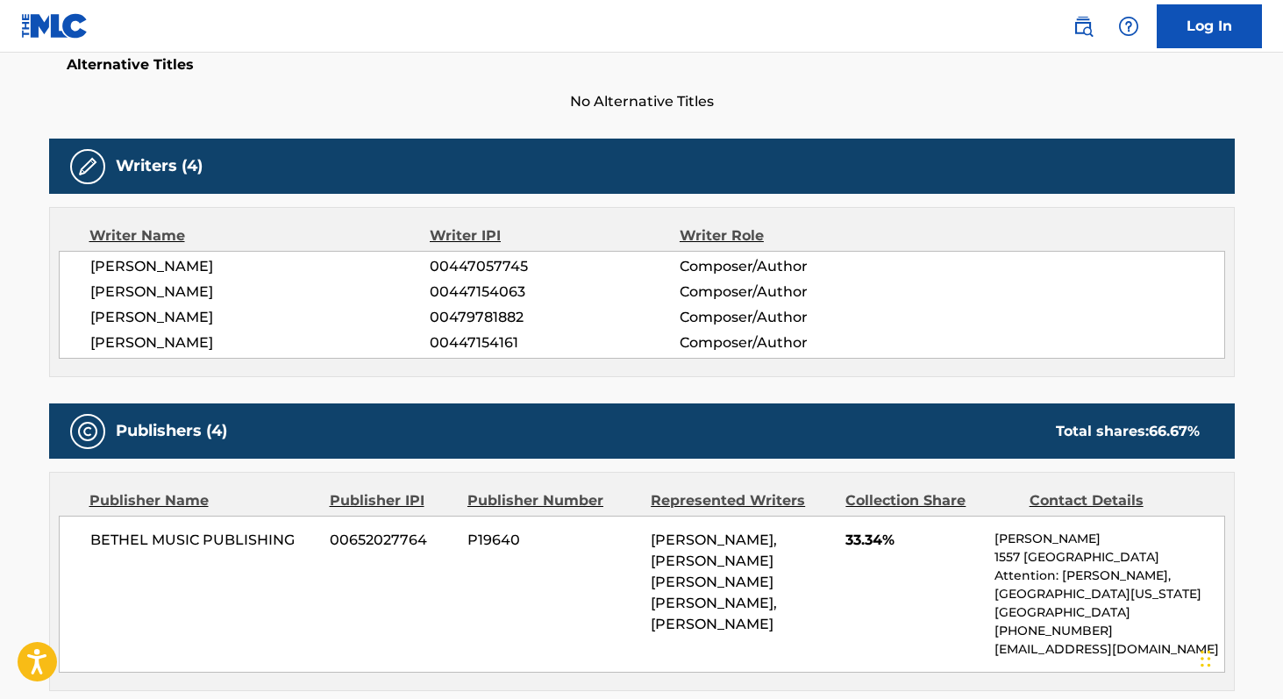
scroll to position [474, 0]
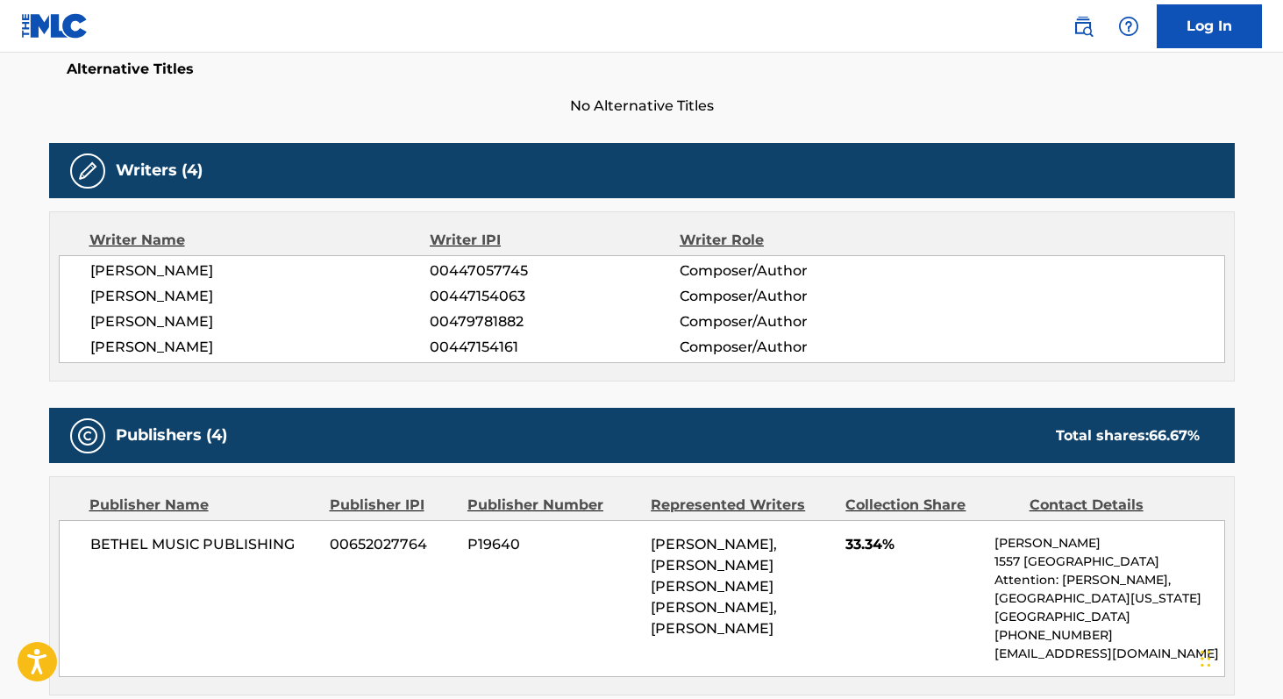
click at [102, 271] on span "[PERSON_NAME]" at bounding box center [260, 270] width 340 height 21
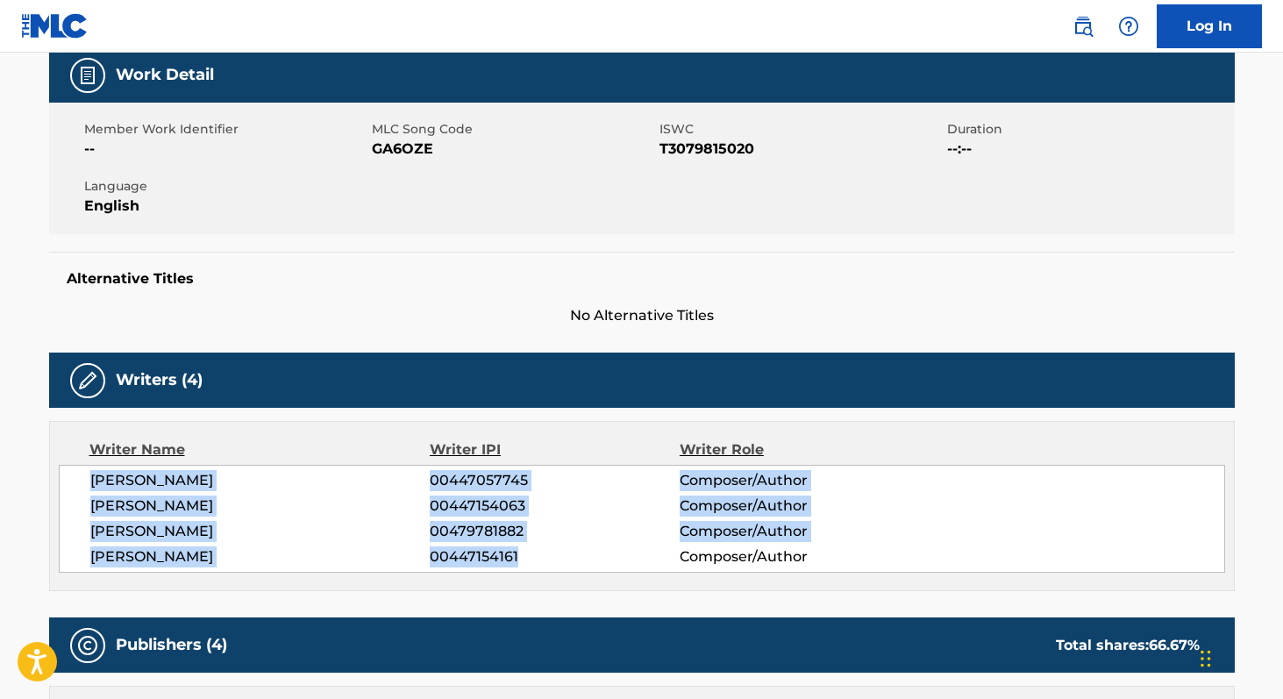
scroll to position [254, 0]
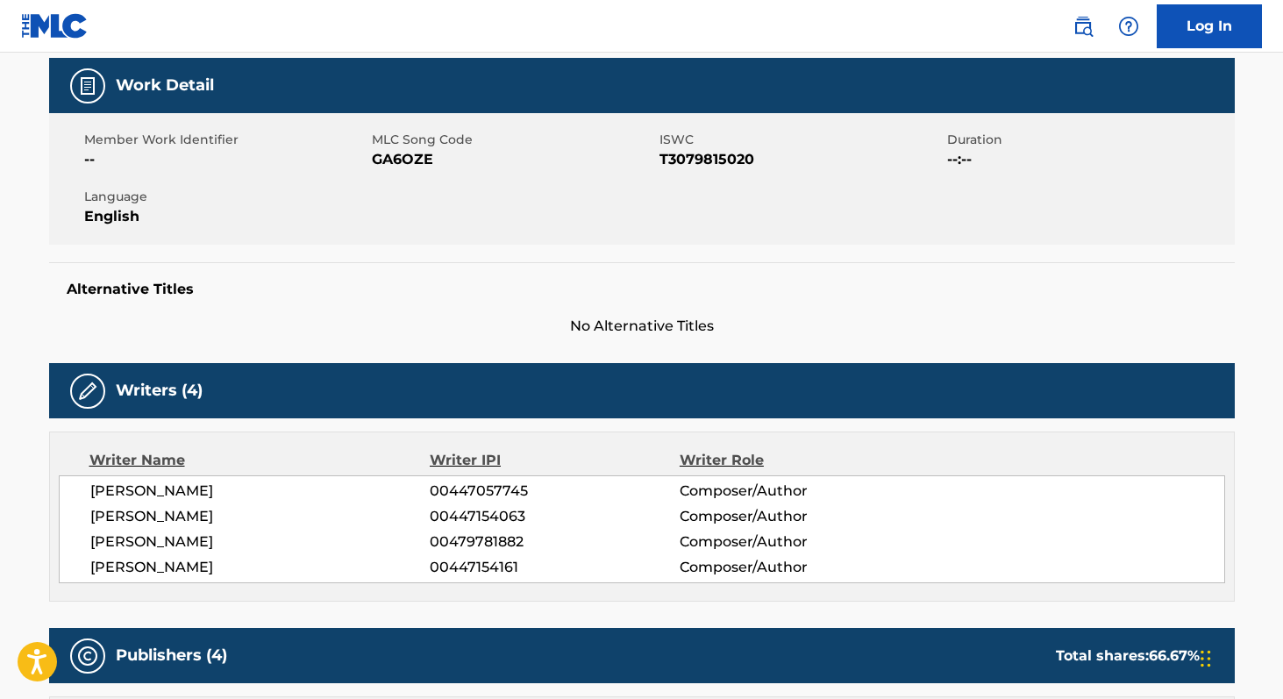
click at [686, 163] on span "T3079815020" at bounding box center [800, 159] width 283 height 21
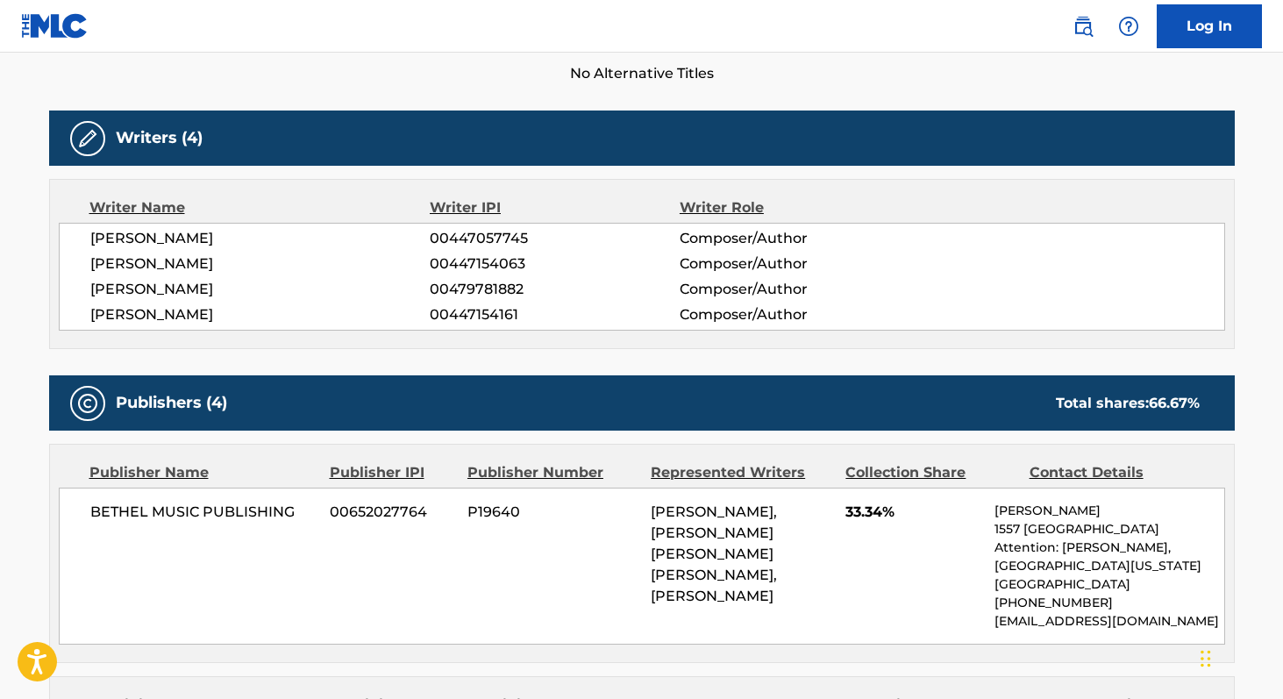
scroll to position [516, 0]
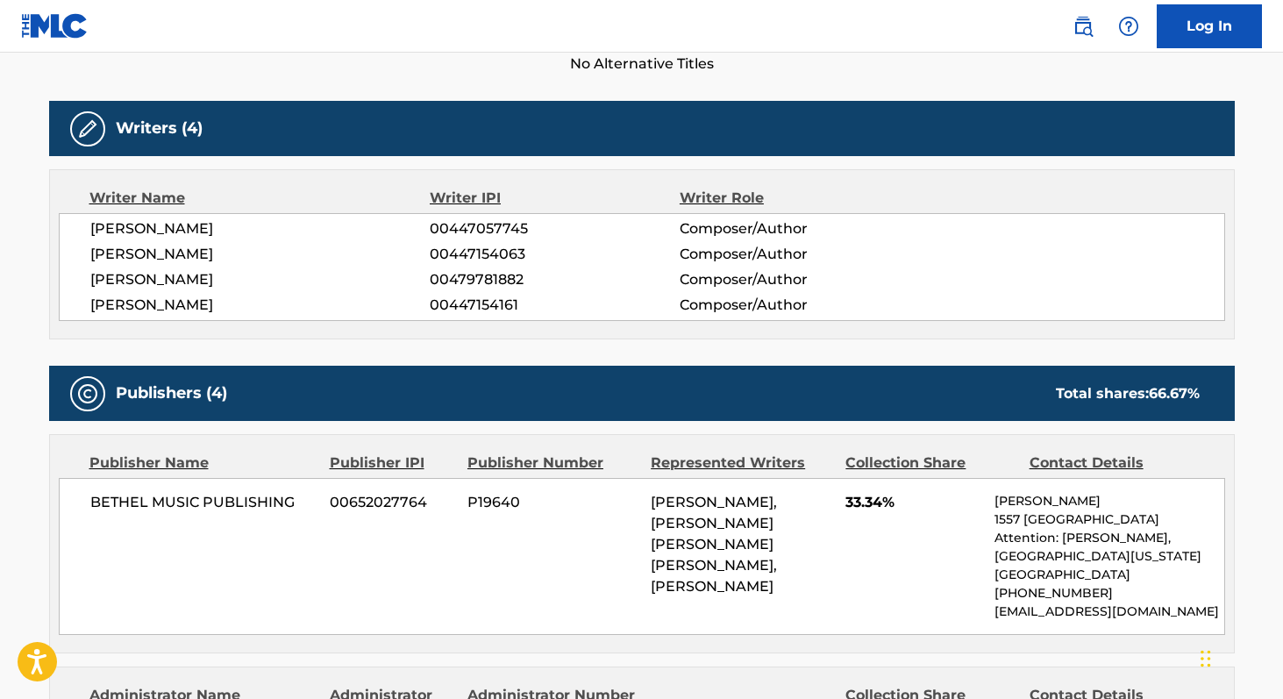
click at [103, 500] on span "BETHEL MUSIC PUBLISHING" at bounding box center [203, 502] width 227 height 21
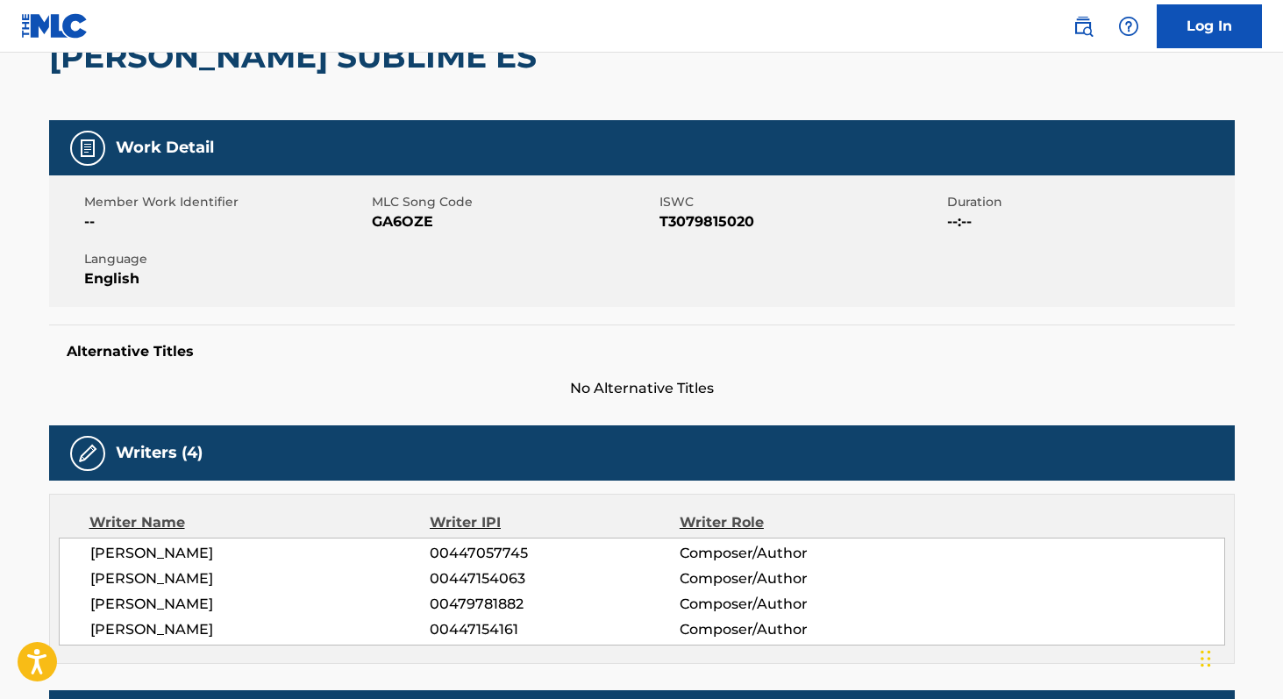
scroll to position [153, 0]
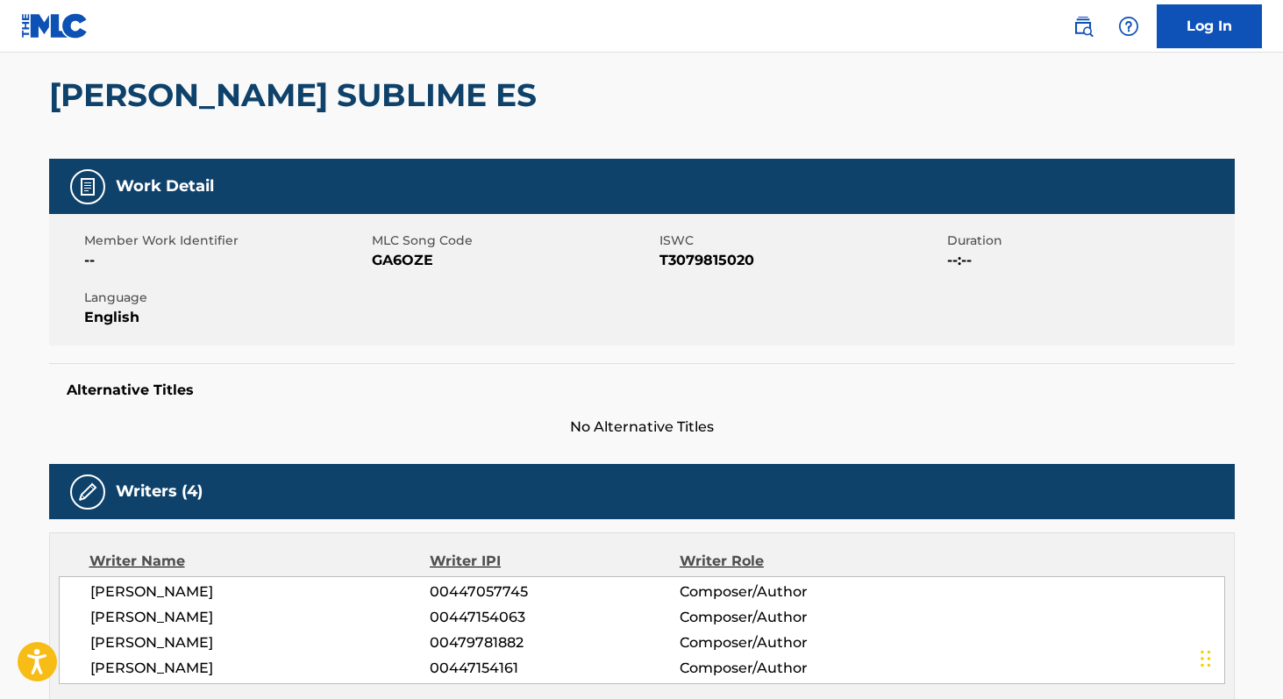
click at [387, 250] on span "GA6OZE" at bounding box center [513, 260] width 283 height 21
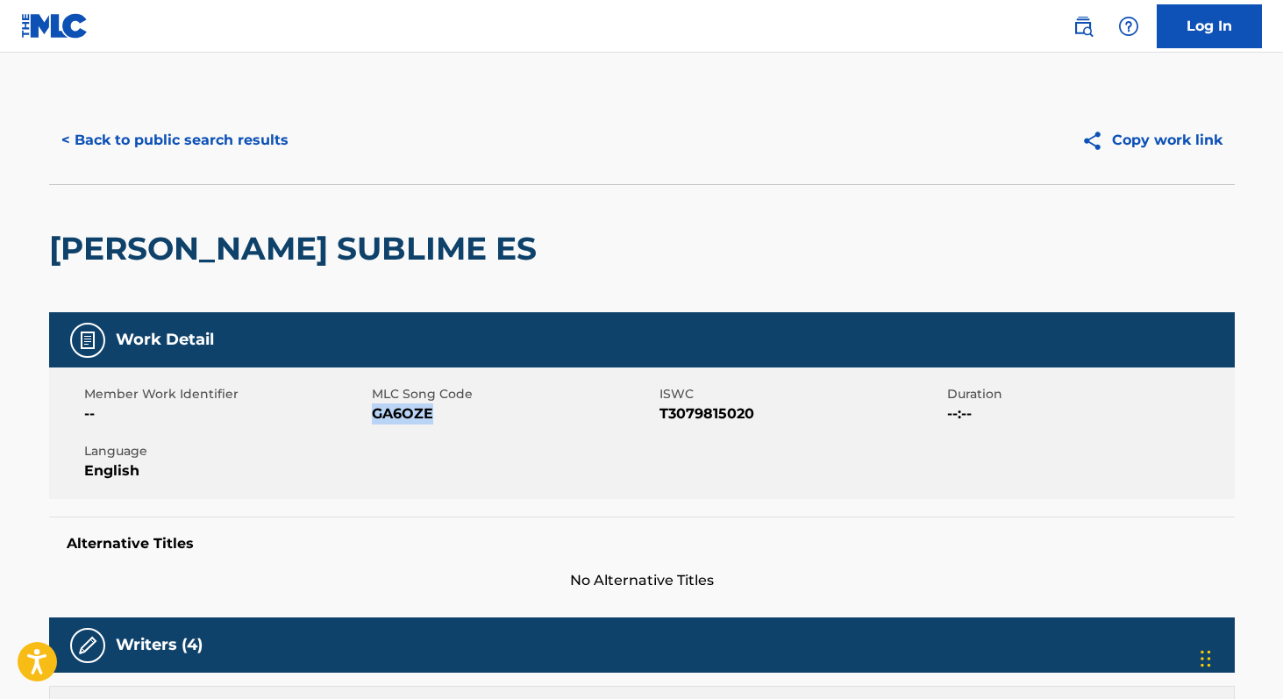
click at [112, 136] on button "< Back to public search results" at bounding box center [175, 140] width 252 height 44
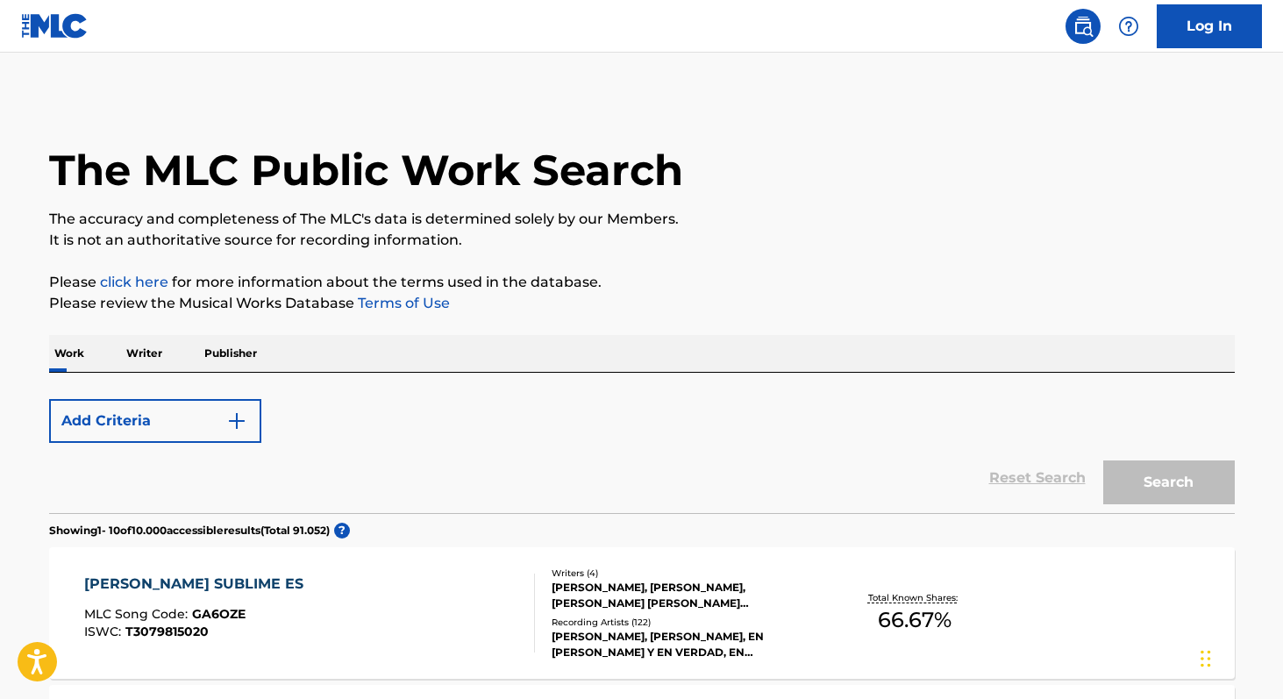
scroll to position [151, 0]
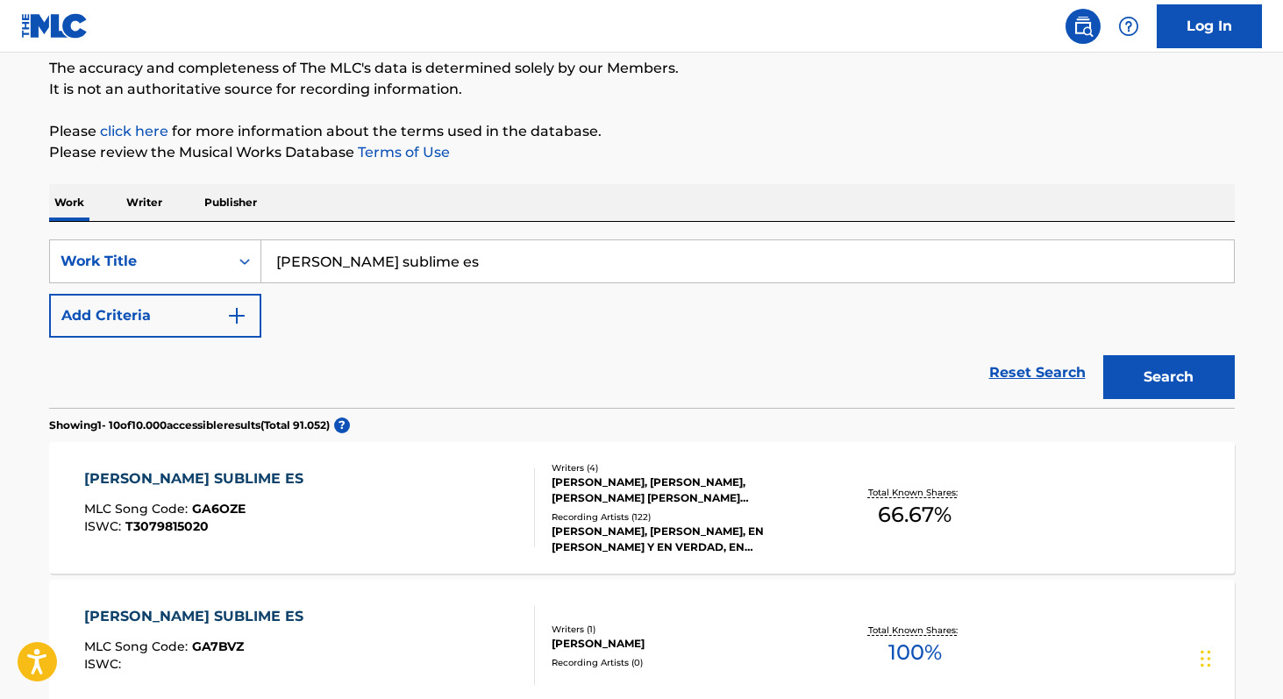
click at [432, 267] on input "[PERSON_NAME] sublime es" at bounding box center [747, 261] width 972 height 42
paste input "Toque de Bandera (Cantado)"
type input "Toque de Bandera"
click at [160, 206] on p "Writer" at bounding box center [144, 202] width 46 height 37
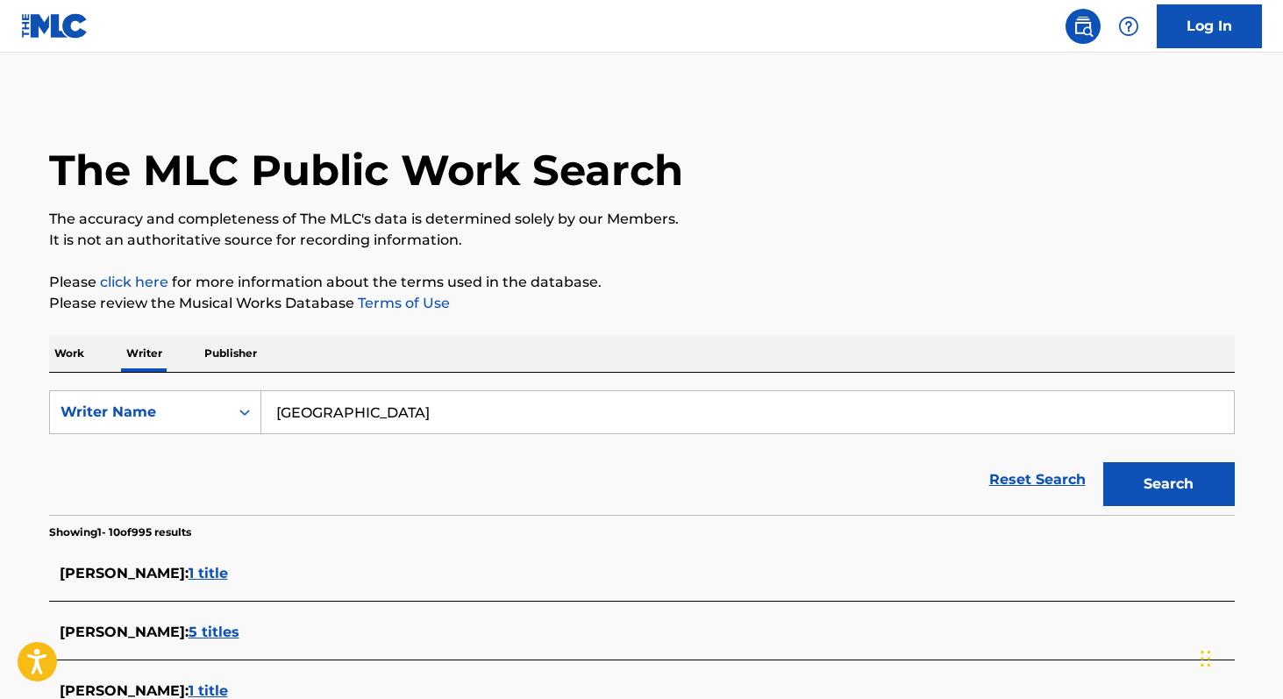
click at [430, 409] on input "[GEOGRAPHIC_DATA]" at bounding box center [747, 412] width 972 height 42
paste input "[PERSON_NAME] [PERSON_NAME]"
paste input "[PERSON_NAME]"
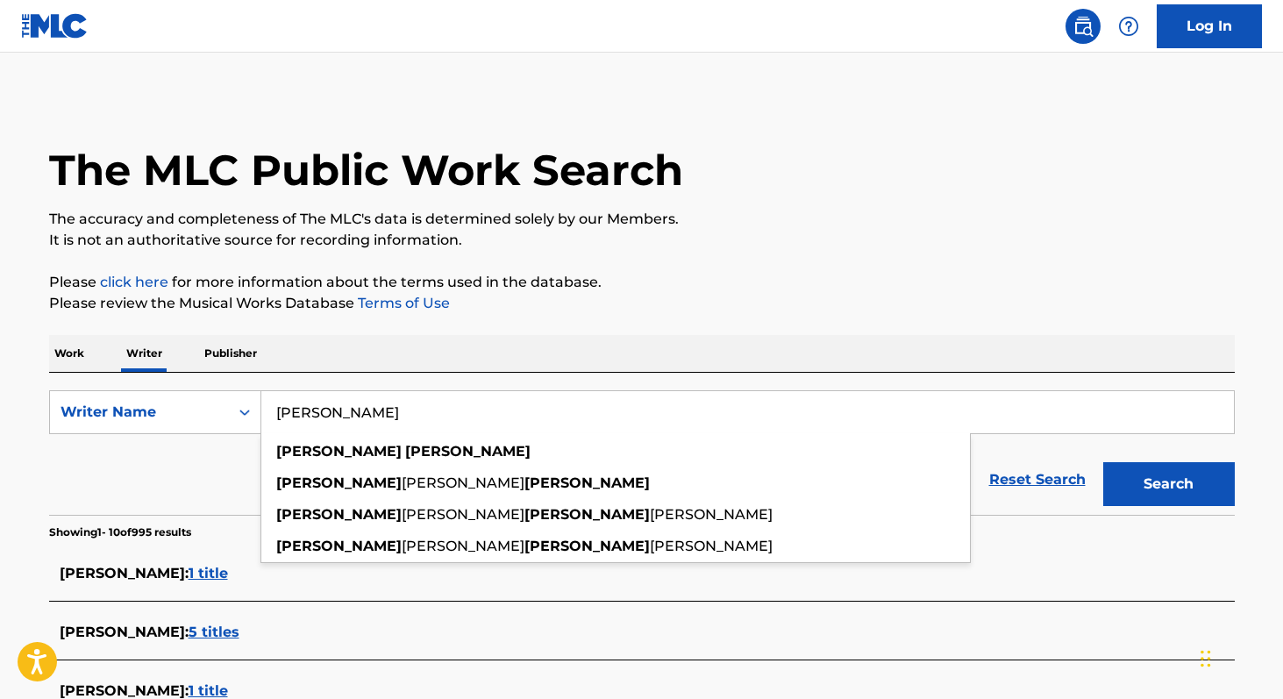
type input "[PERSON_NAME]"
click at [58, 355] on p "Work" at bounding box center [69, 353] width 40 height 37
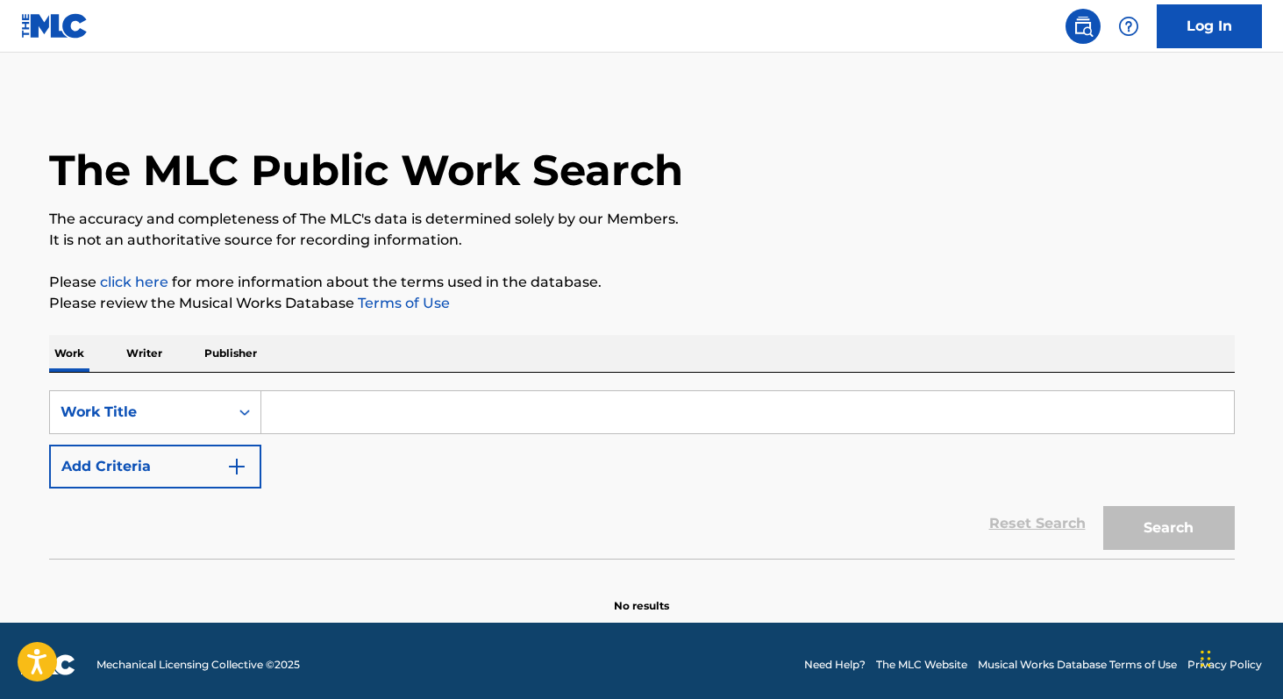
click at [281, 423] on input "Search Form" at bounding box center [747, 412] width 972 height 42
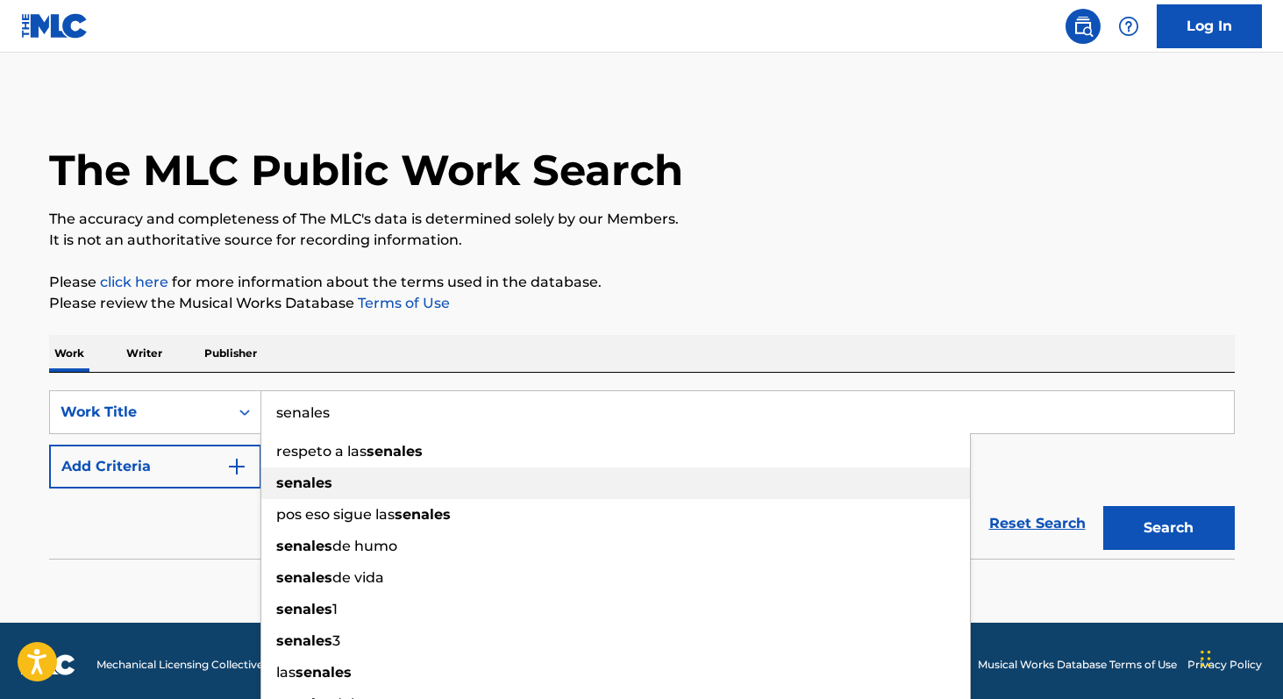
type input "senales"
click at [290, 482] on strong "senales" at bounding box center [304, 482] width 56 height 17
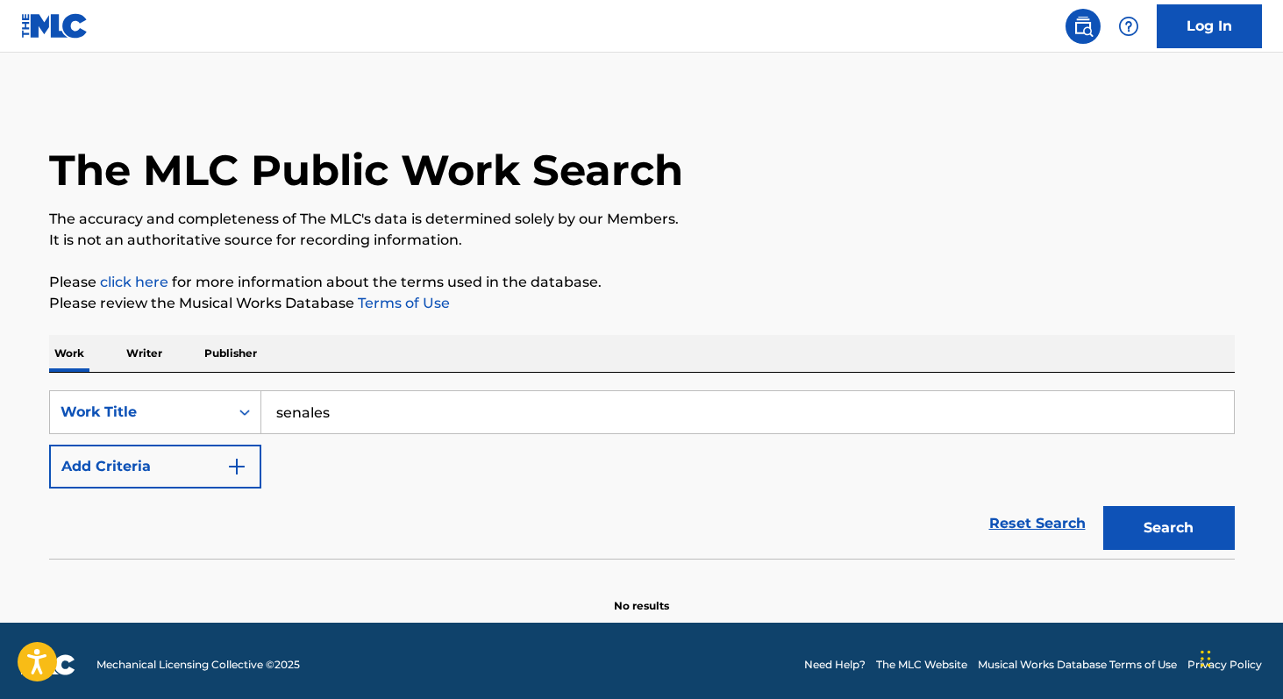
click at [217, 471] on button "Add Criteria" at bounding box center [155, 466] width 212 height 44
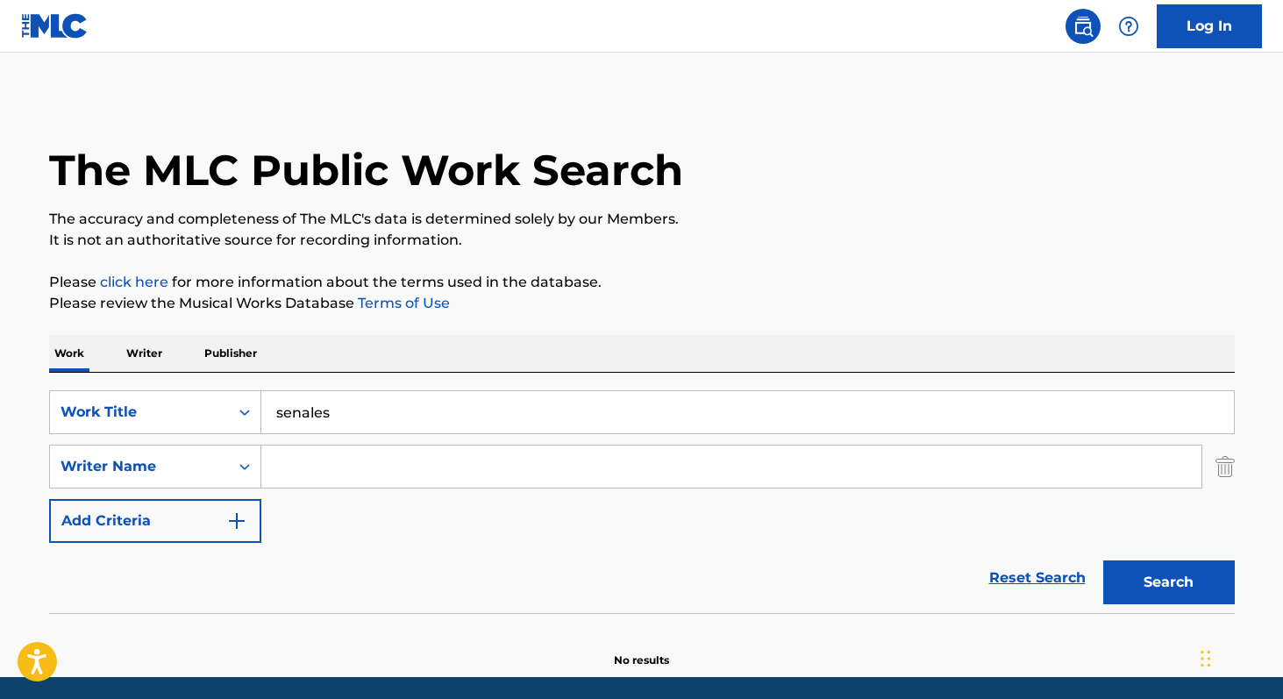
click at [312, 464] on input "Search Form" at bounding box center [731, 466] width 940 height 42
paste input "[PERSON_NAME]"
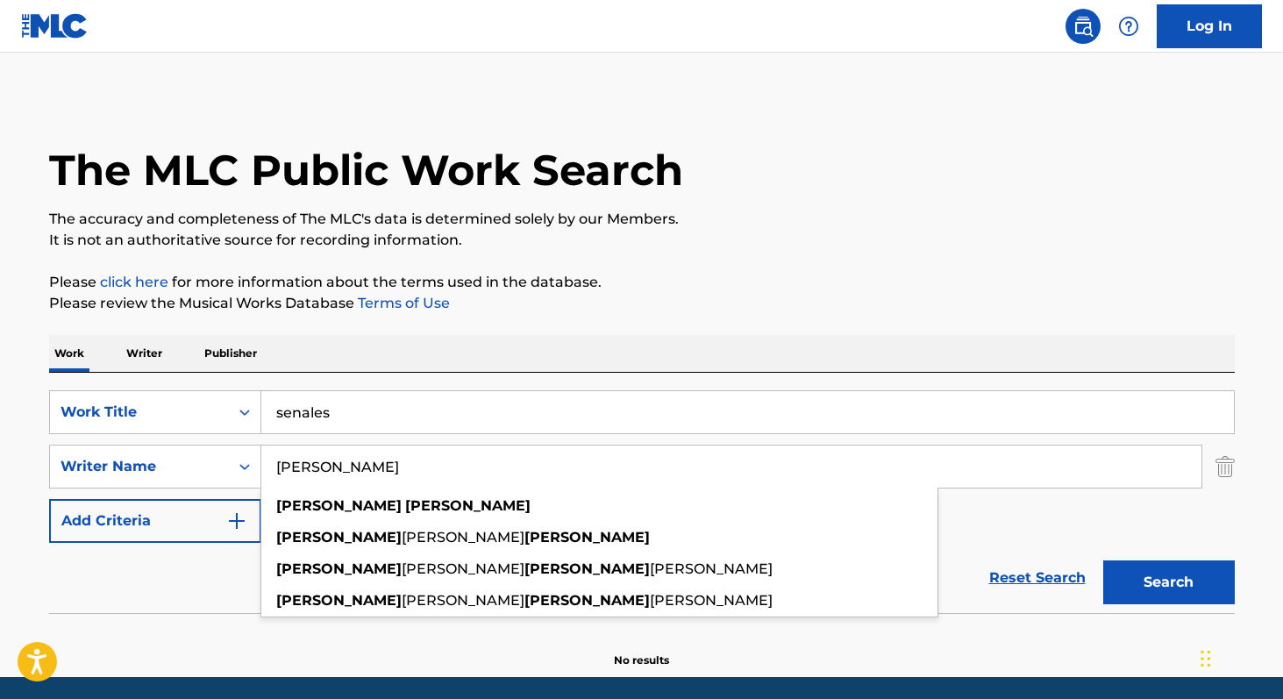
type input "[PERSON_NAME]"
click at [1181, 585] on button "Search" at bounding box center [1169, 582] width 132 height 44
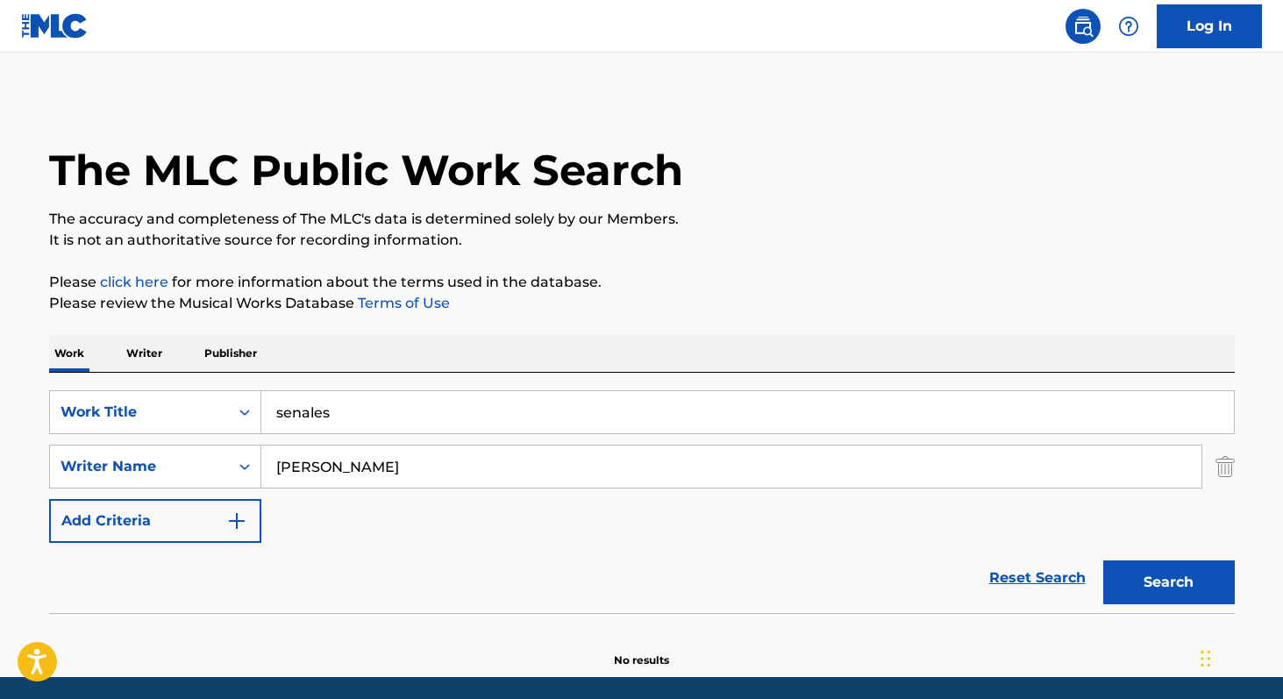
click at [140, 364] on p "Writer" at bounding box center [144, 353] width 46 height 37
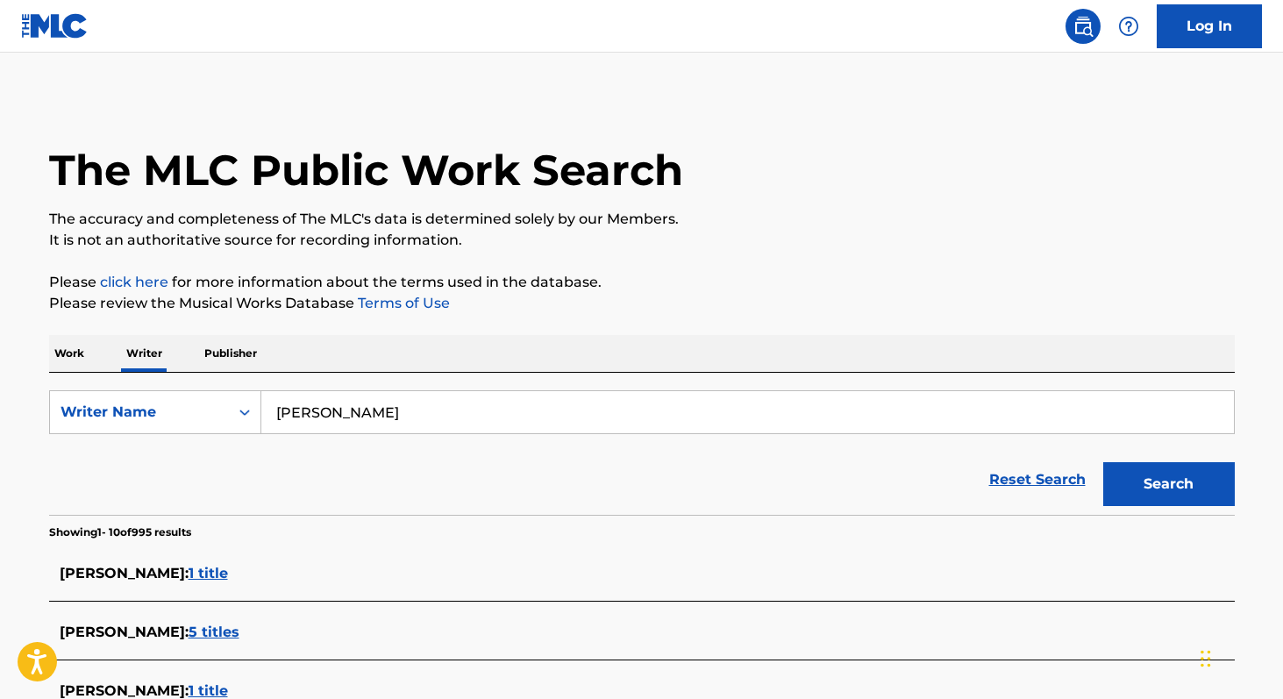
click at [321, 415] on input "[PERSON_NAME]" at bounding box center [747, 412] width 972 height 42
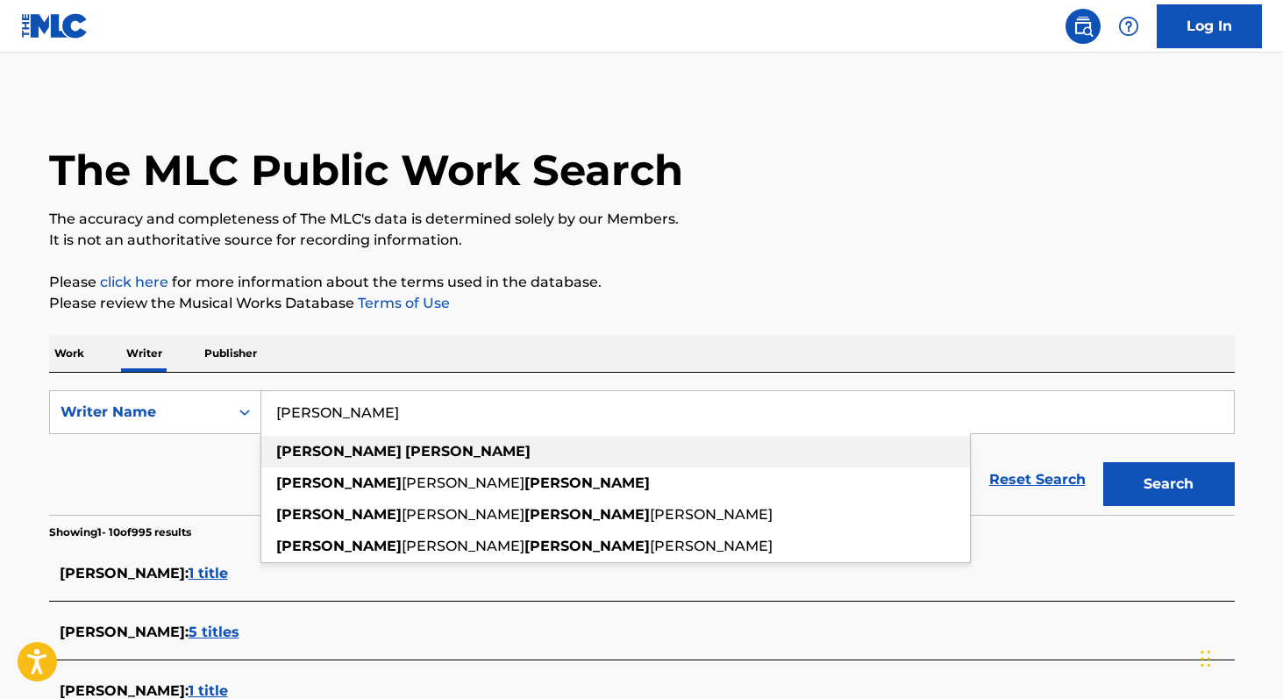
click at [402, 443] on span "Search Form" at bounding box center [404, 451] width 4 height 17
type input "[PERSON_NAME]"
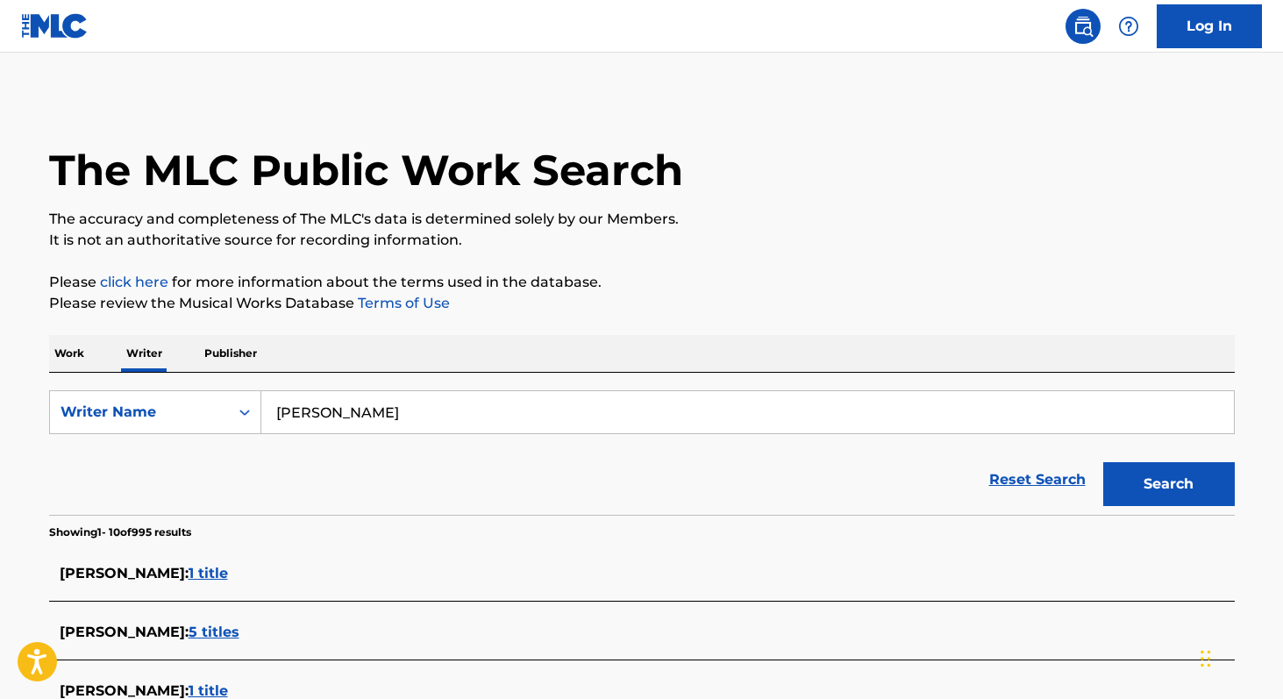
click at [1159, 498] on button "Search" at bounding box center [1169, 484] width 132 height 44
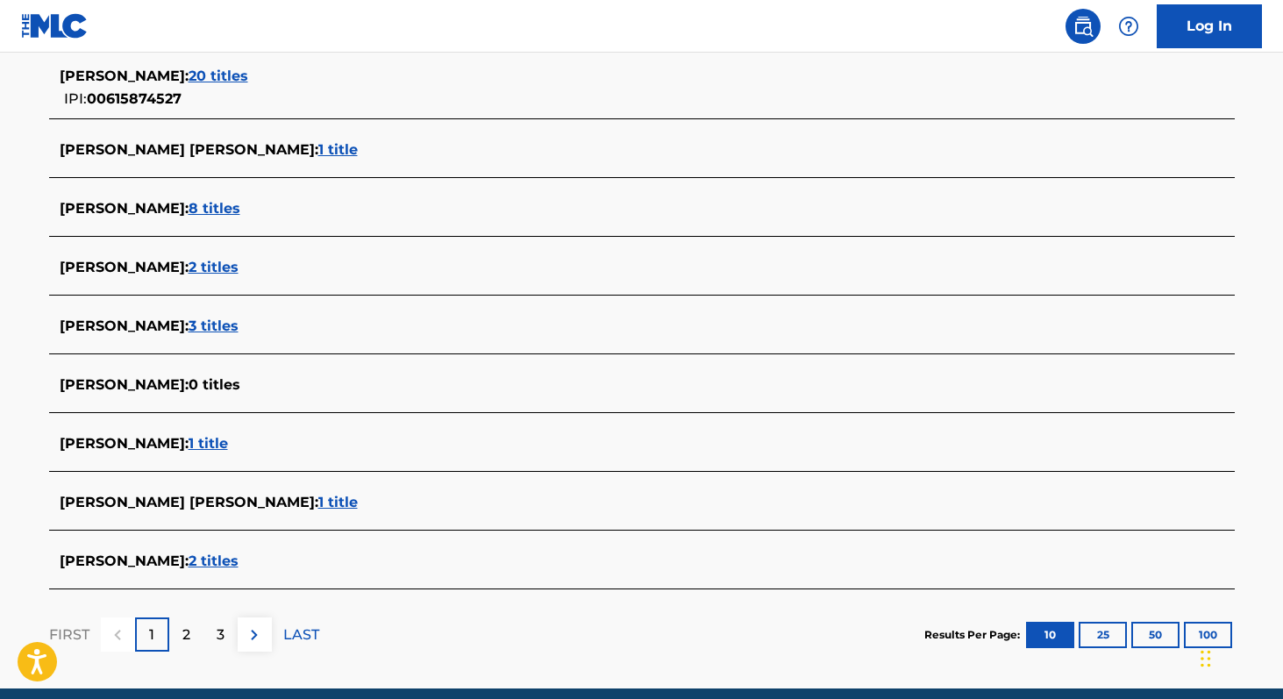
scroll to position [570, 0]
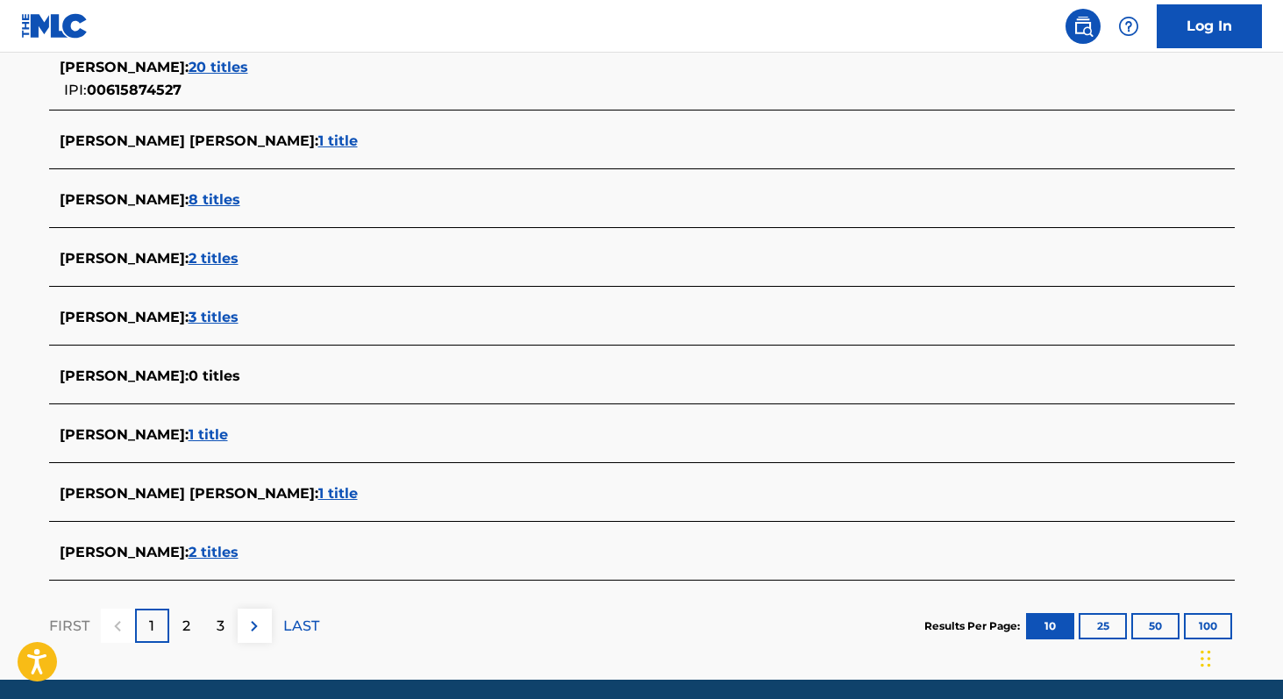
click at [228, 430] on span "1 title" at bounding box center [207, 434] width 39 height 17
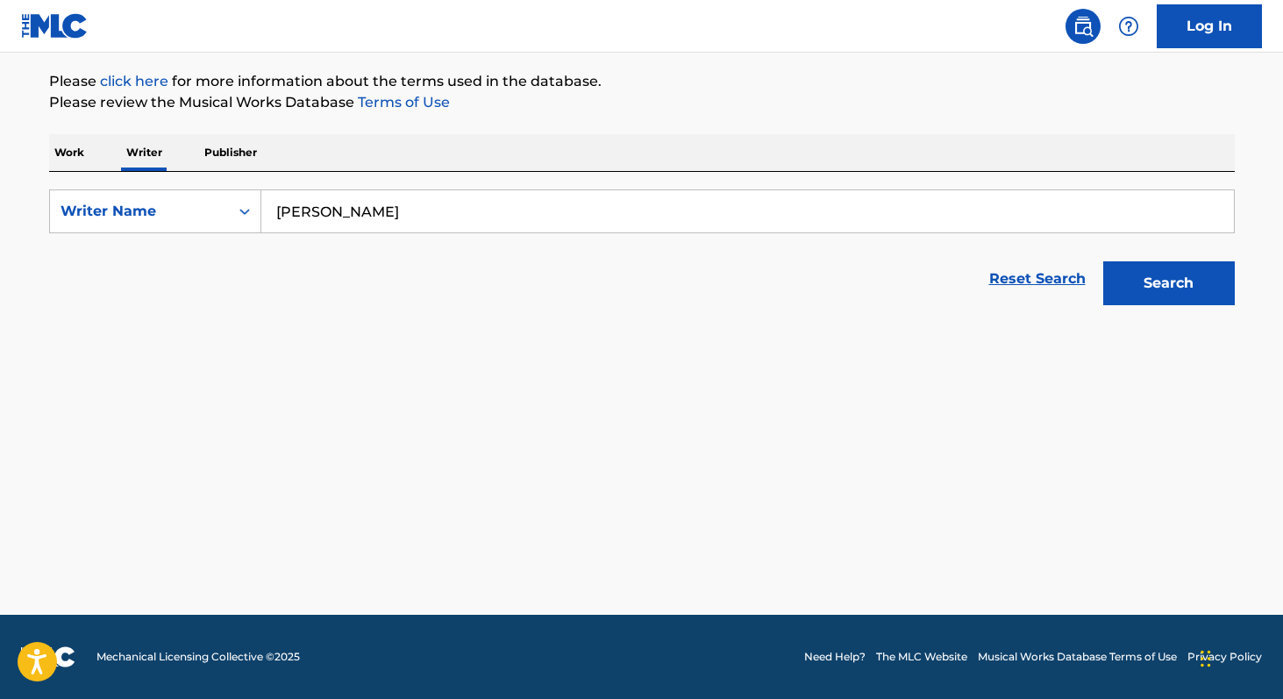
scroll to position [201, 0]
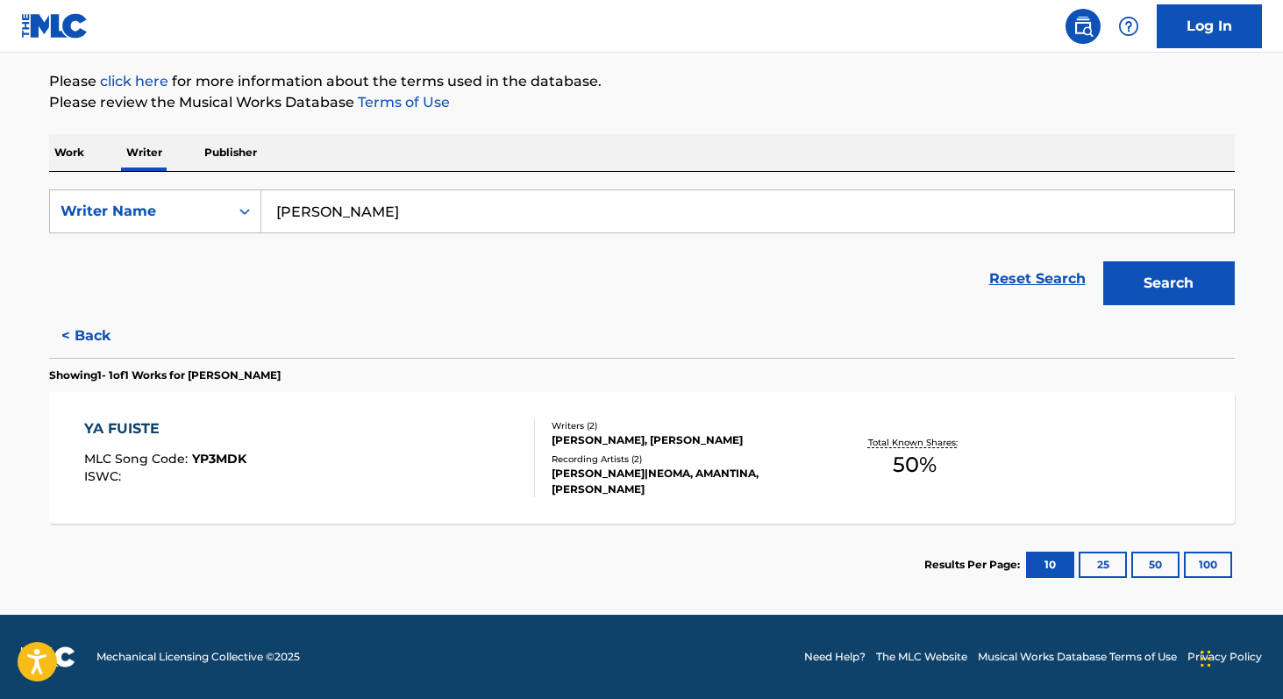
click at [909, 460] on span "50 %" at bounding box center [914, 465] width 44 height 32
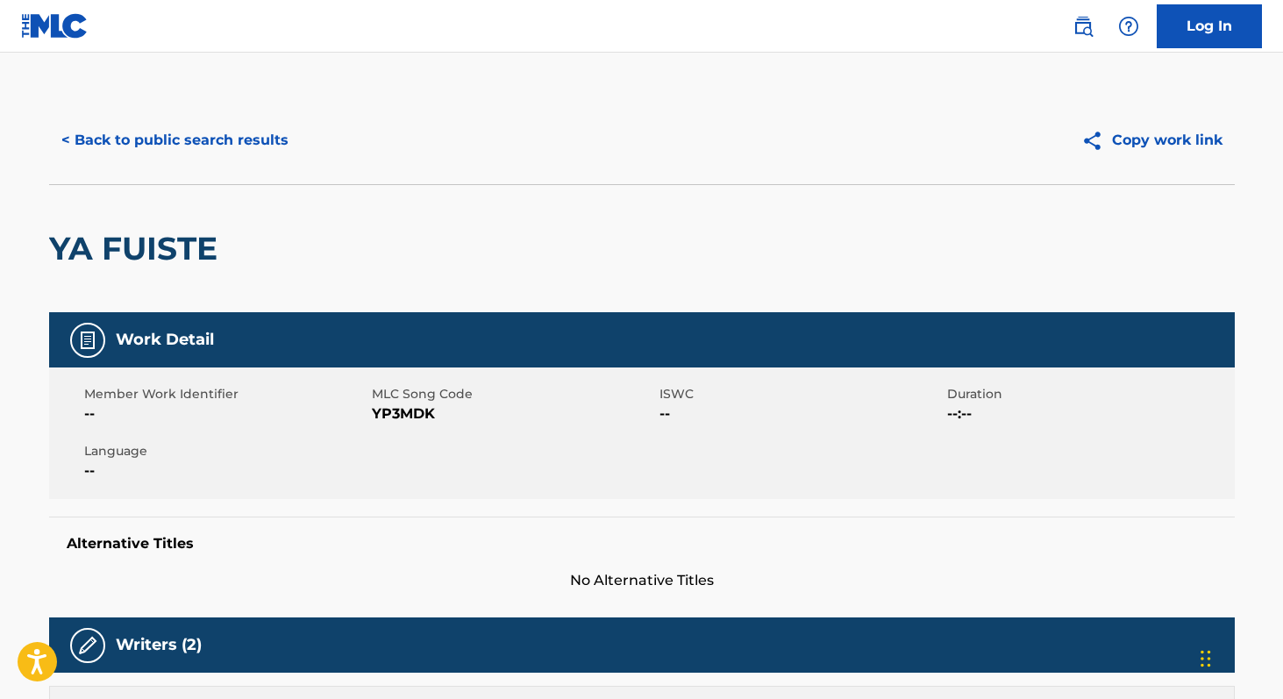
click at [152, 143] on button "< Back to public search results" at bounding box center [175, 140] width 252 height 44
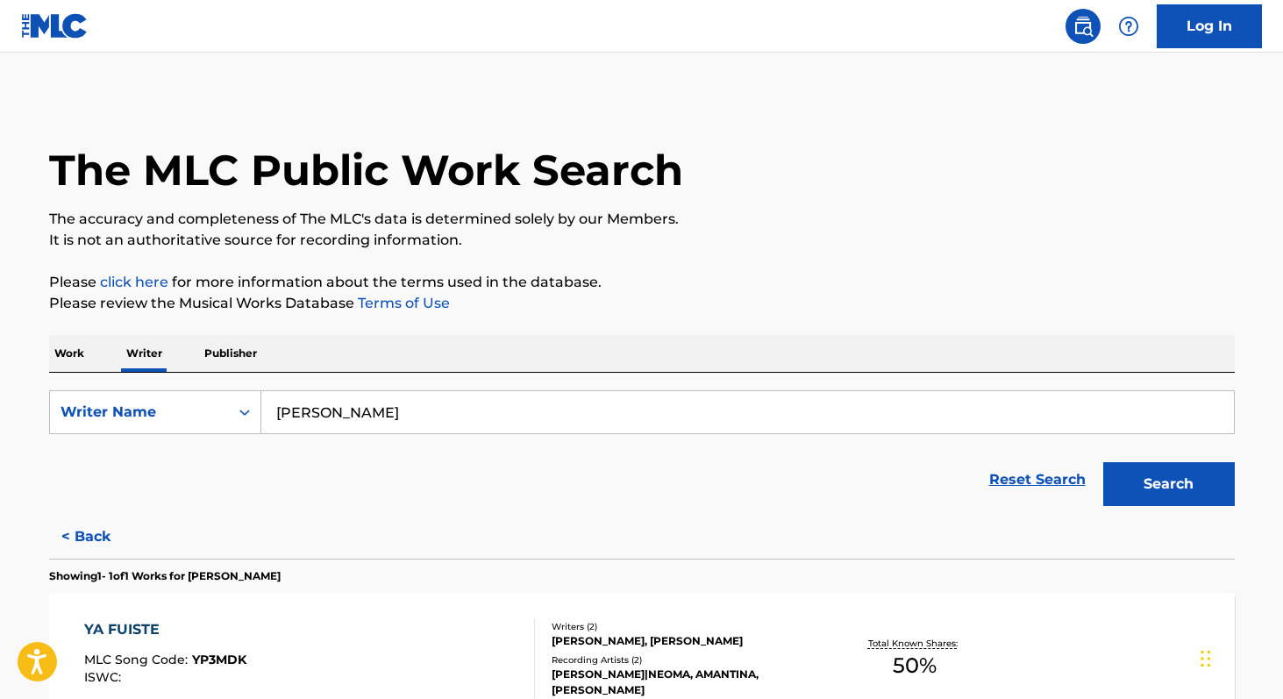
click at [1146, 473] on button "Search" at bounding box center [1169, 484] width 132 height 44
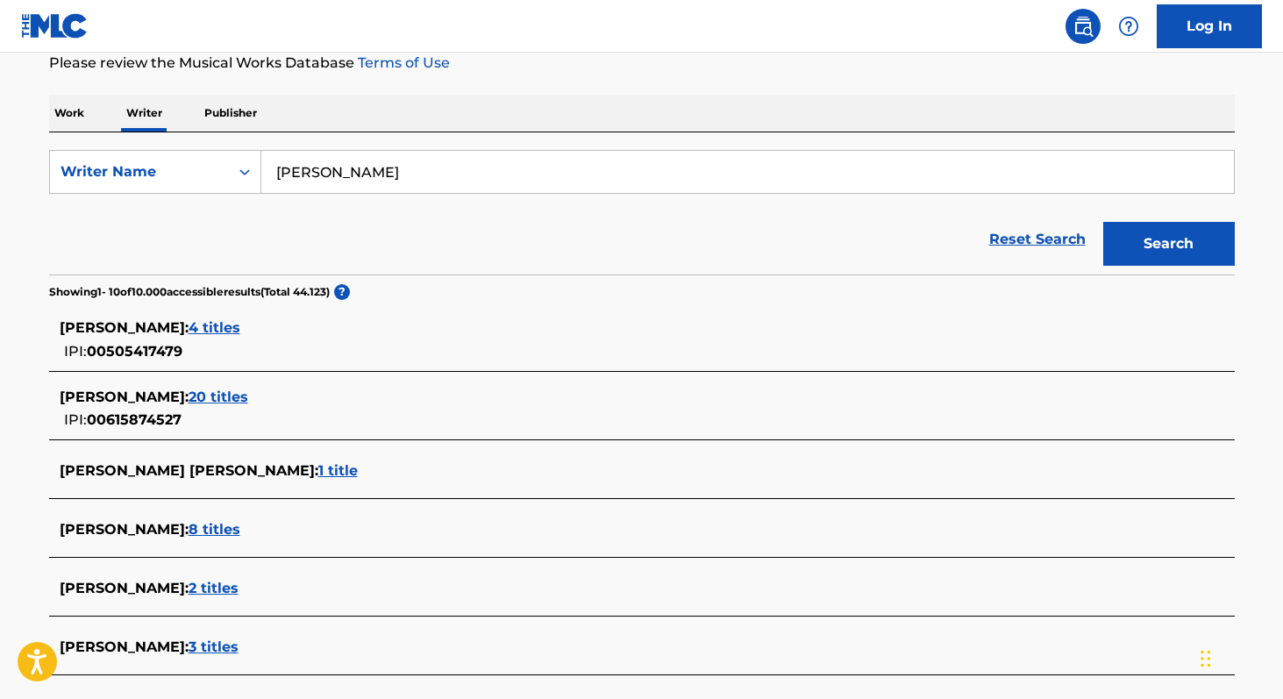
scroll to position [245, 0]
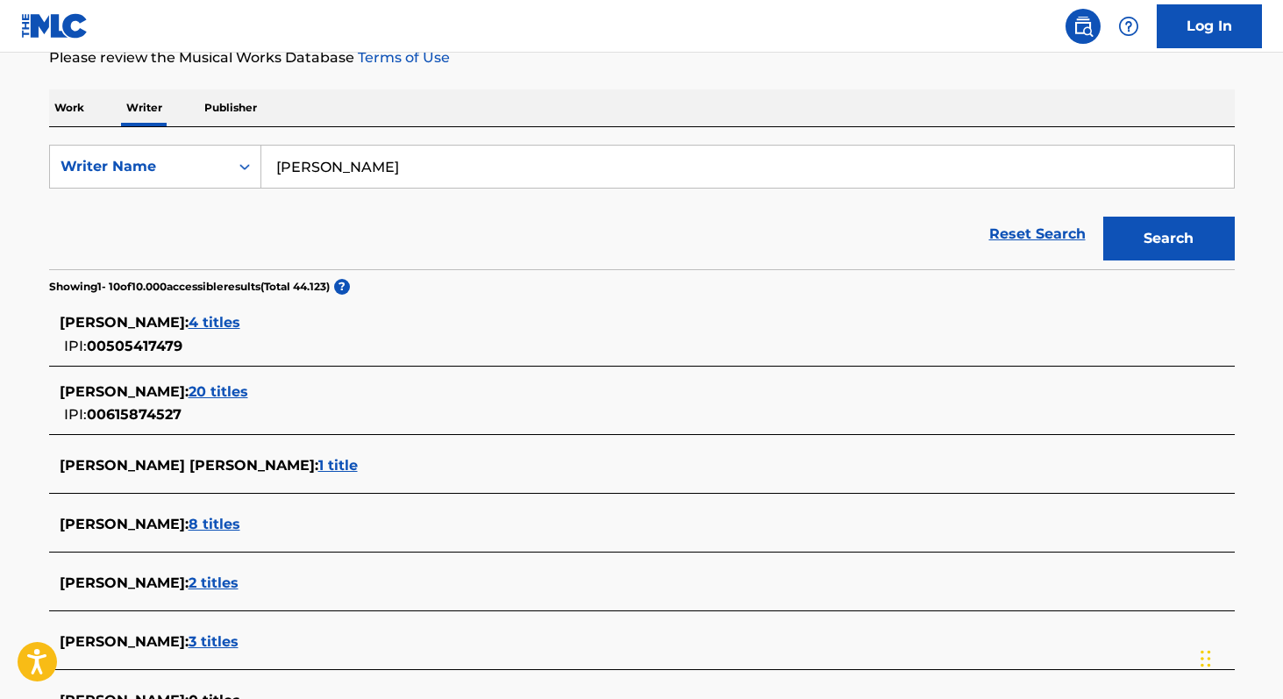
click at [358, 466] on span "1 title" at bounding box center [337, 465] width 39 height 17
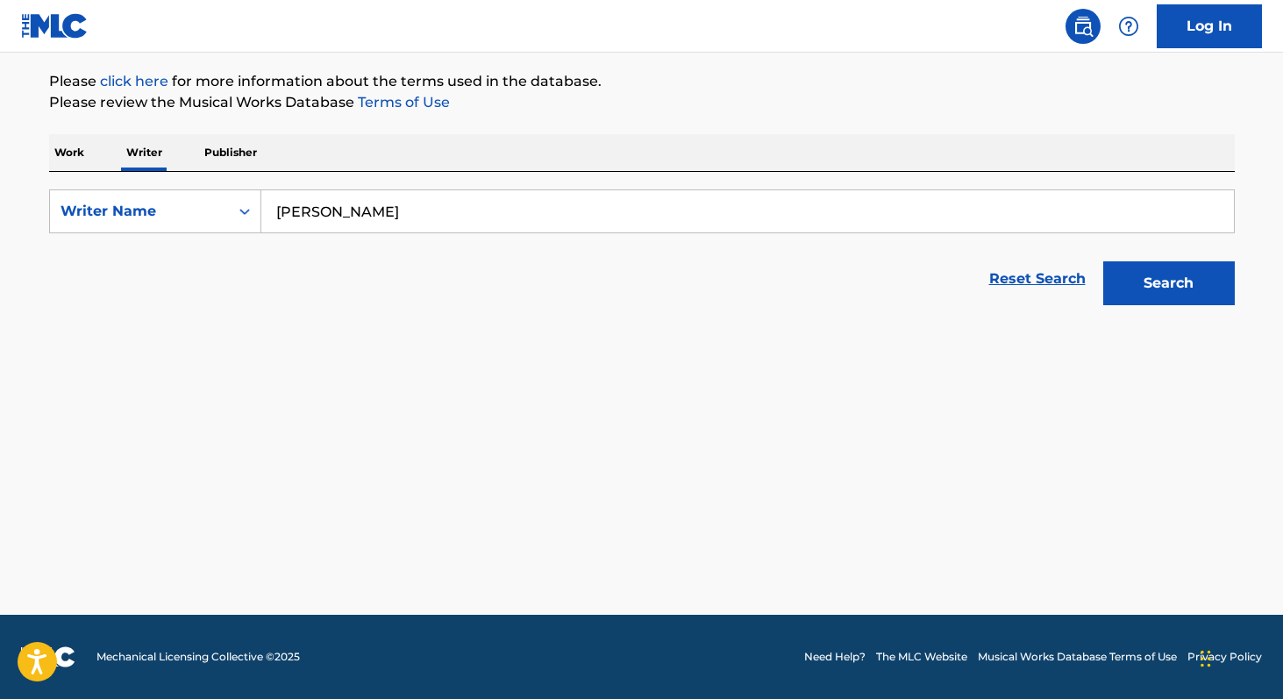
scroll to position [201, 0]
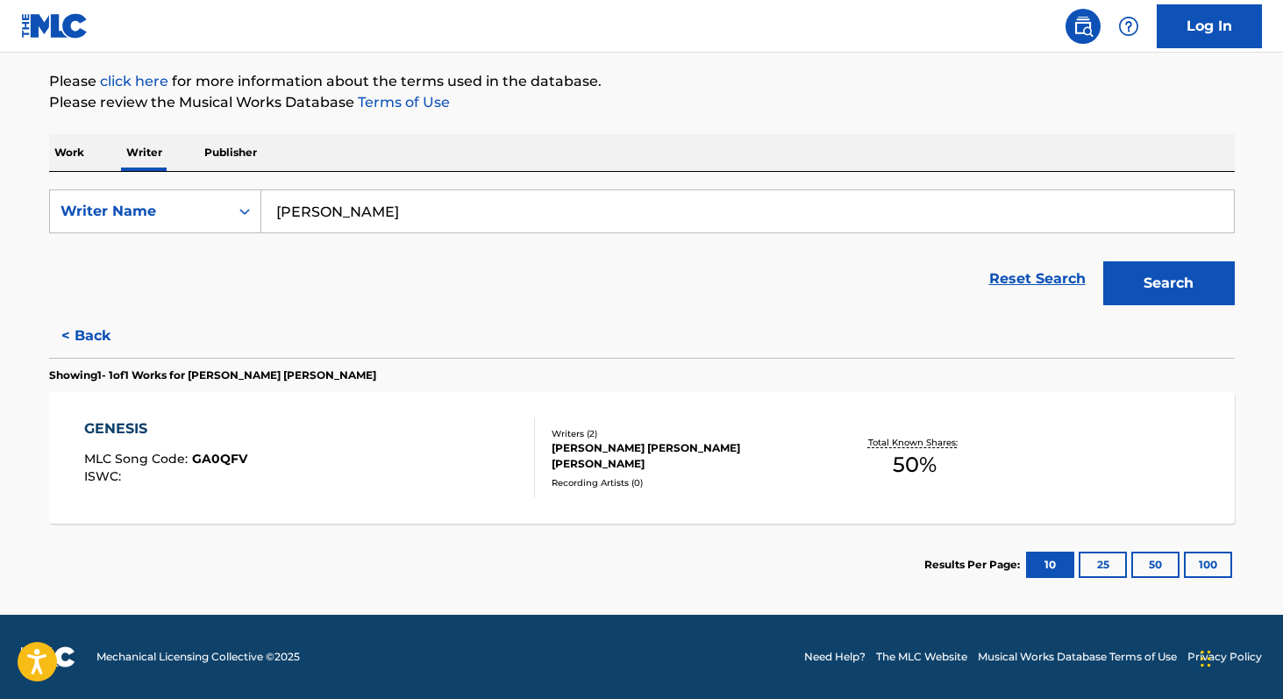
click at [896, 466] on span "50 %" at bounding box center [914, 465] width 44 height 32
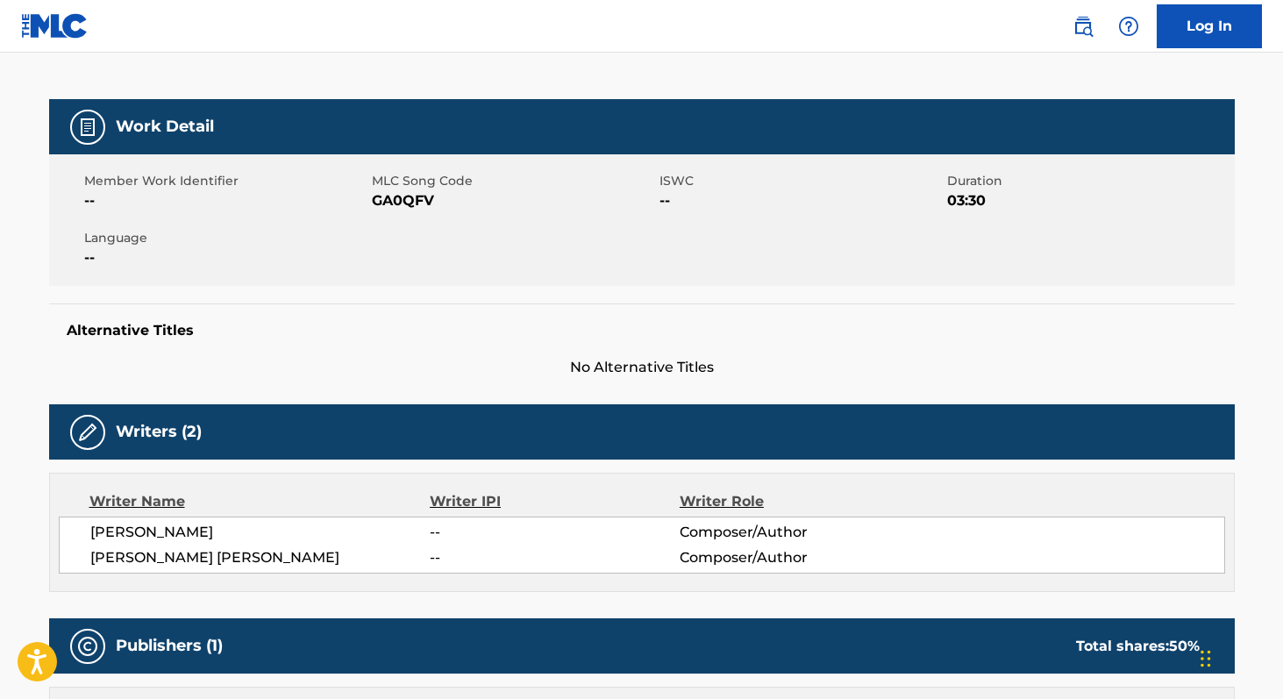
scroll to position [200, 0]
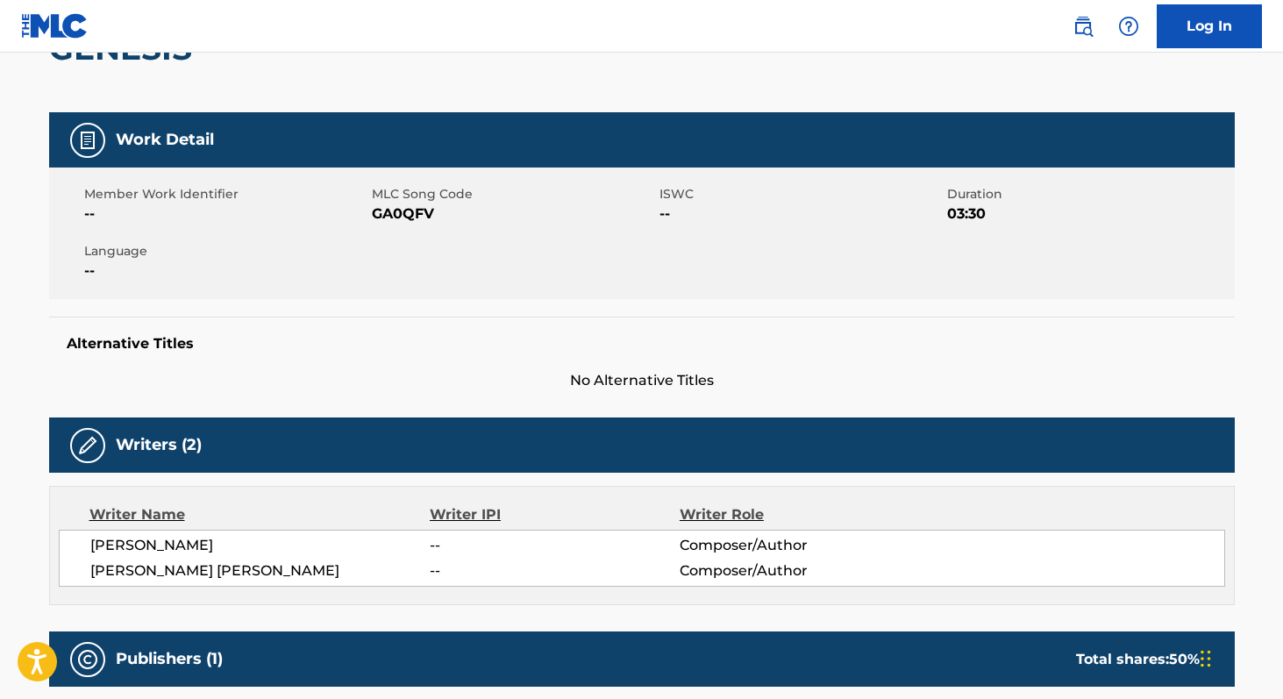
click at [405, 214] on span "GA0QFV" at bounding box center [513, 213] width 283 height 21
click at [104, 571] on span "[PERSON_NAME] [PERSON_NAME]" at bounding box center [260, 570] width 340 height 21
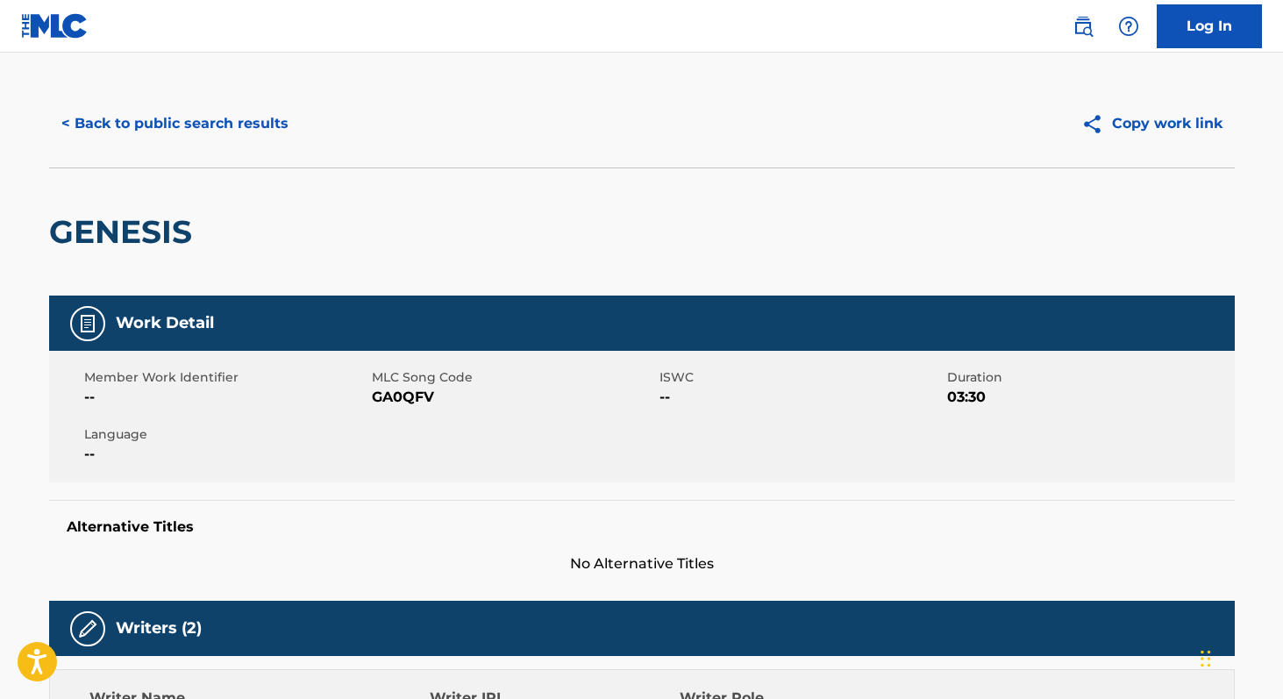
scroll to position [0, 0]
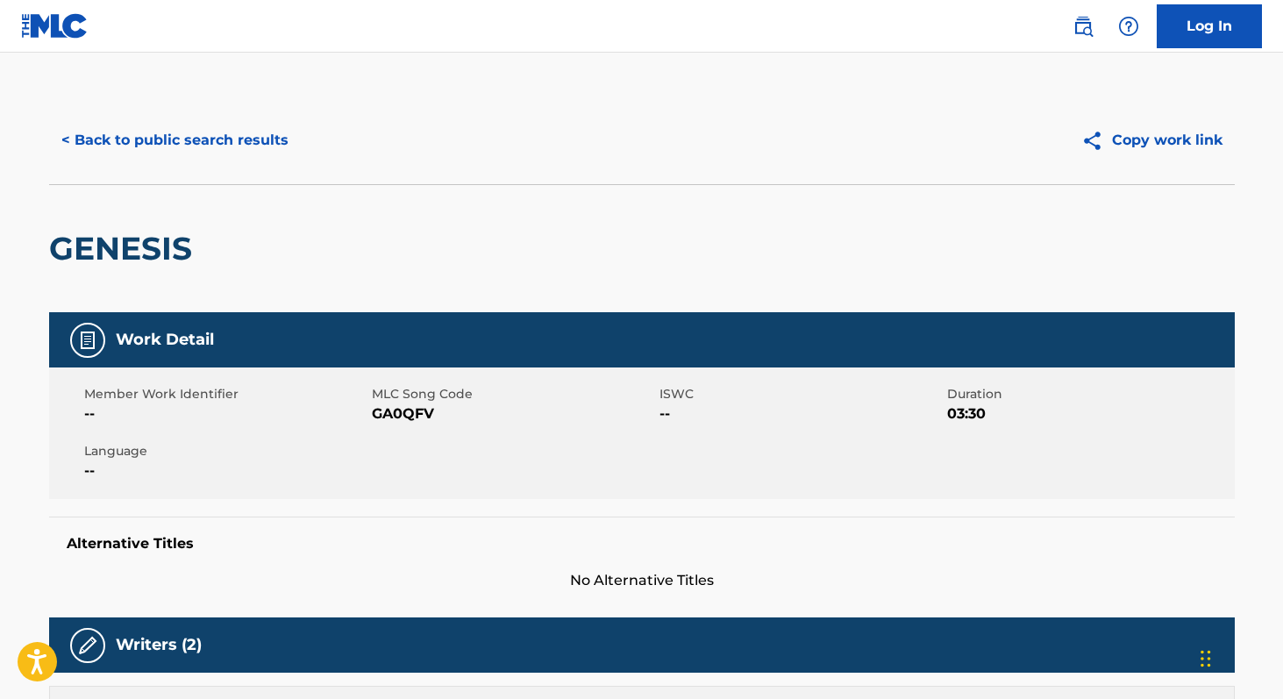
click at [250, 133] on button "< Back to public search results" at bounding box center [175, 140] width 252 height 44
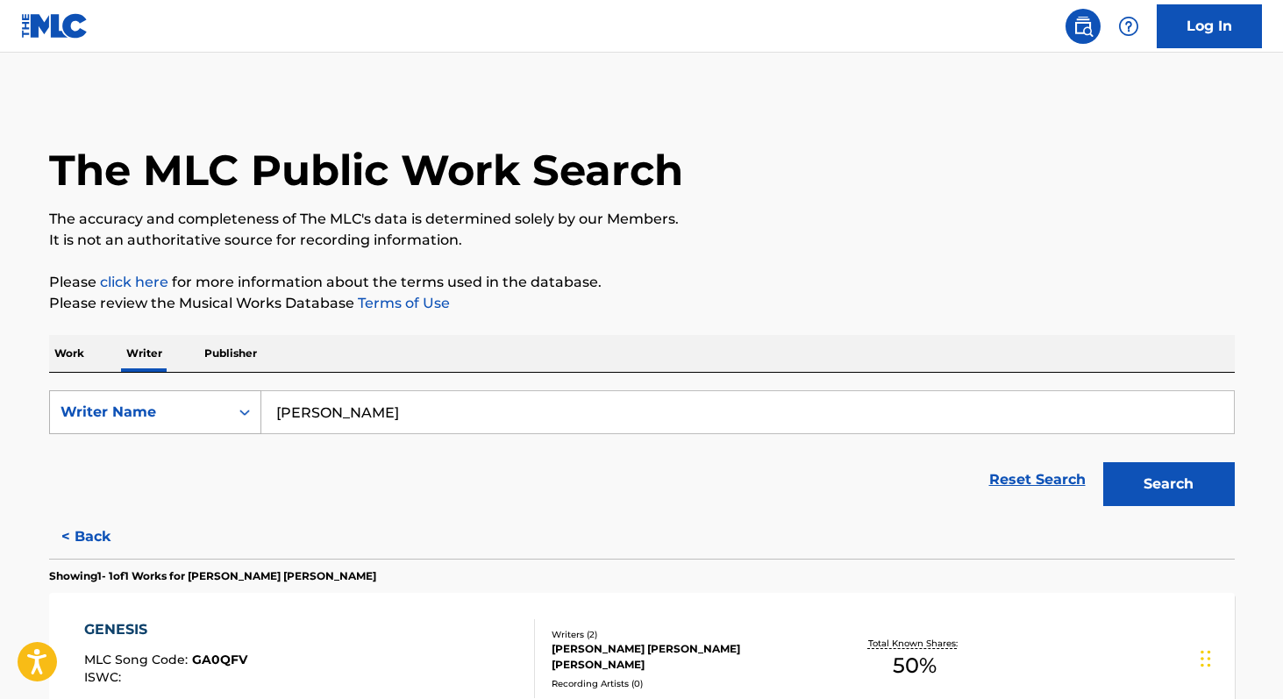
click at [97, 416] on div "Writer Name" at bounding box center [139, 412] width 158 height 21
click at [63, 347] on p "Work" at bounding box center [69, 353] width 40 height 37
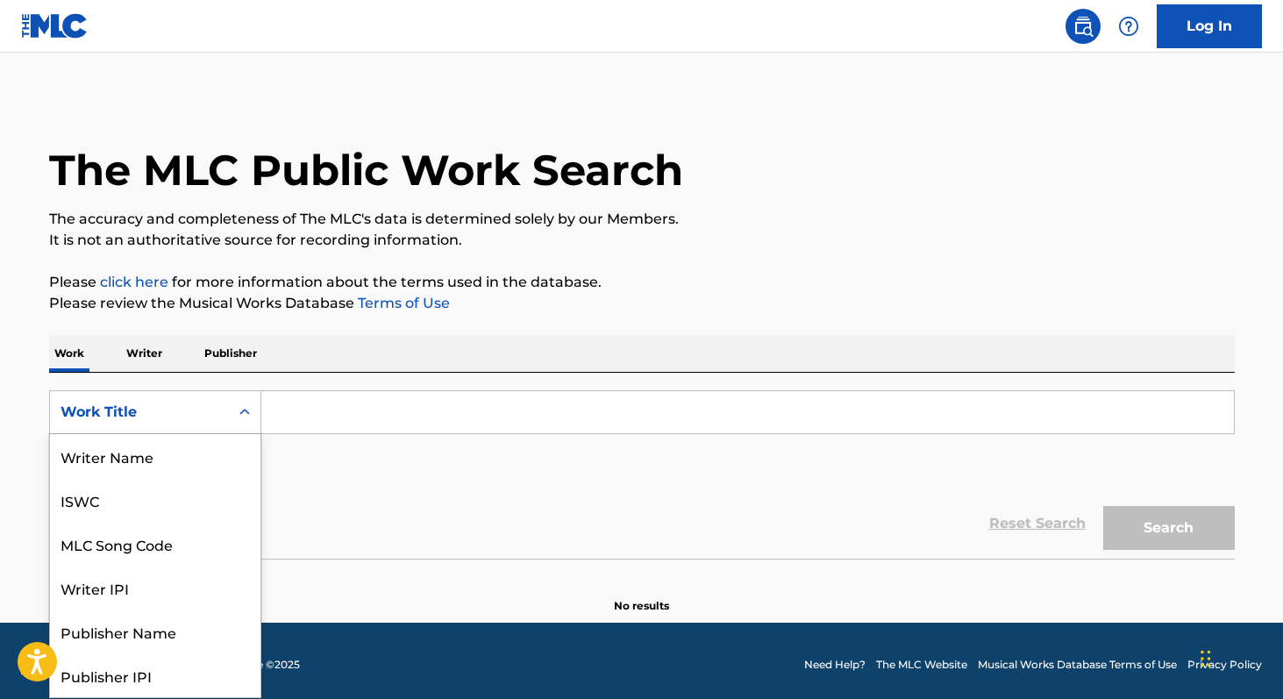
click at [97, 412] on div "Work Title" at bounding box center [139, 412] width 158 height 21
click at [110, 466] on div "MLC Song Code" at bounding box center [155, 456] width 210 height 44
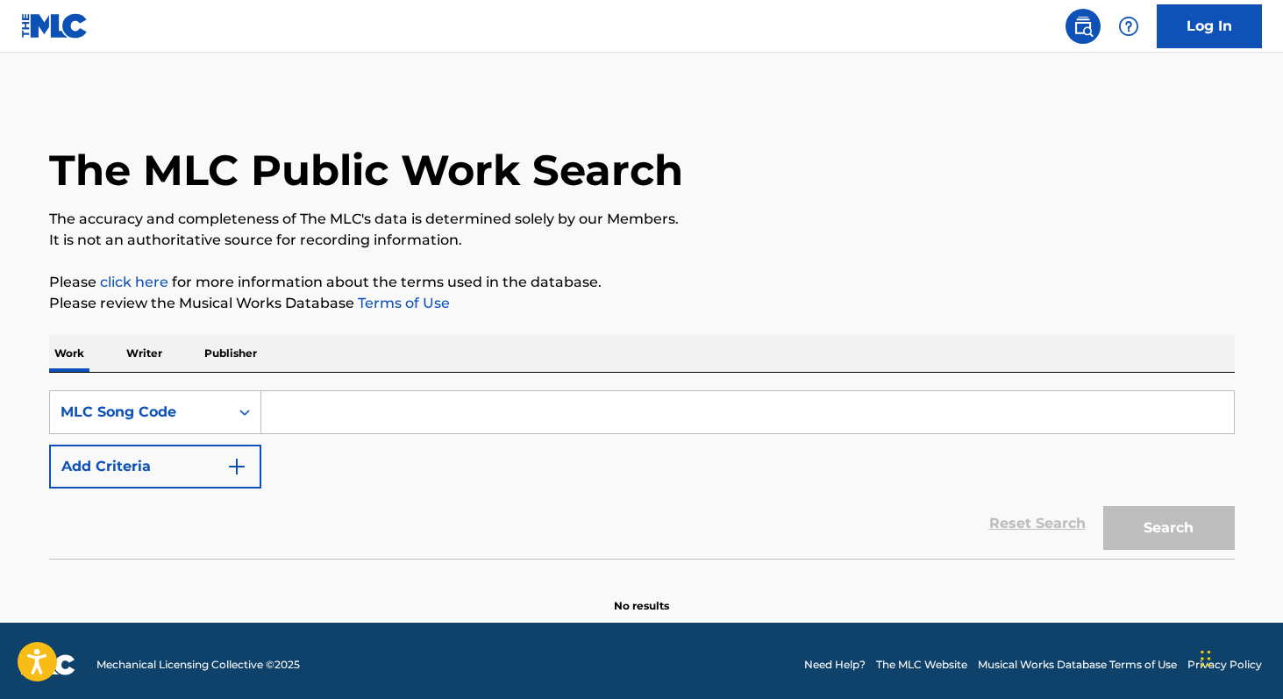
click at [303, 416] on input "Search Form" at bounding box center [747, 412] width 972 height 42
paste input "MB97TZ"
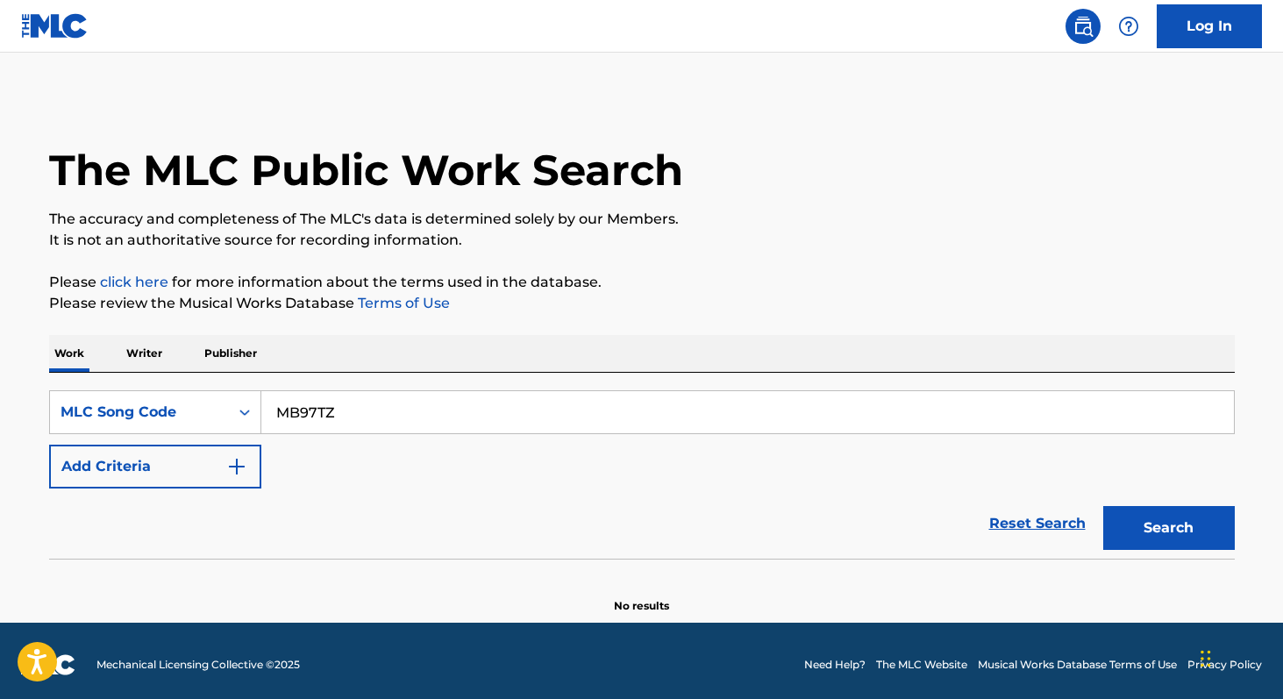
type input "MB97TZ"
click at [1166, 532] on button "Search" at bounding box center [1169, 528] width 132 height 44
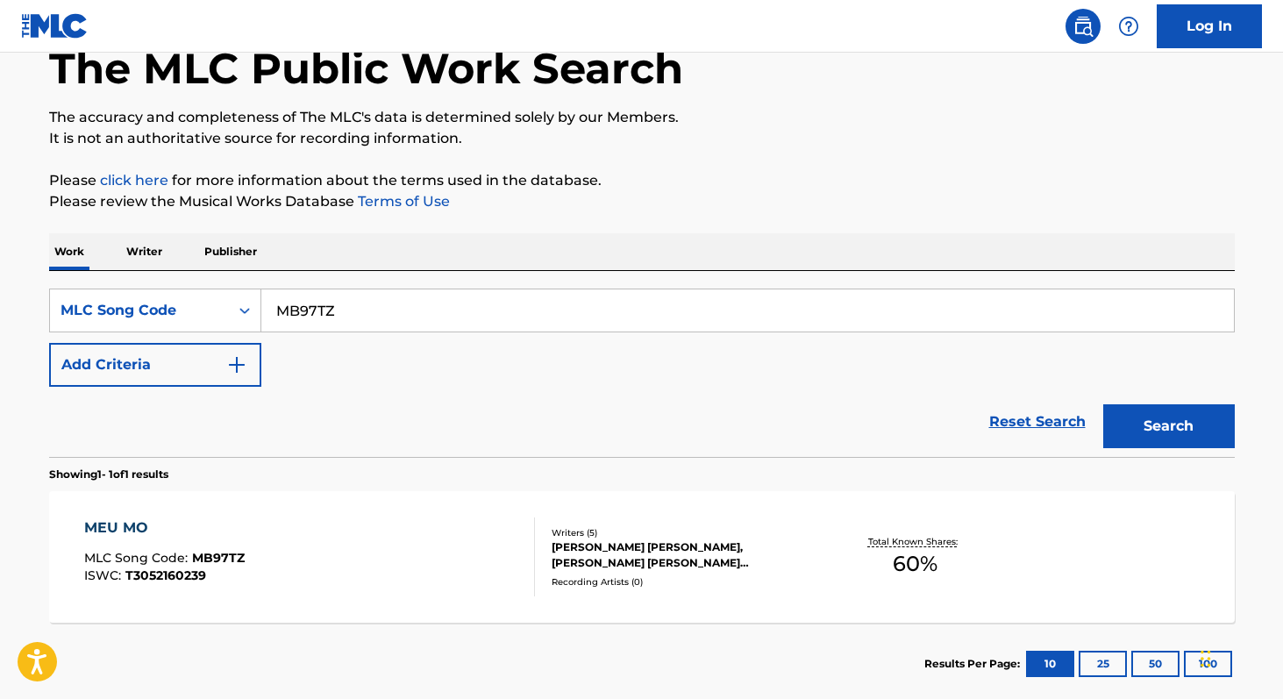
scroll to position [110, 0]
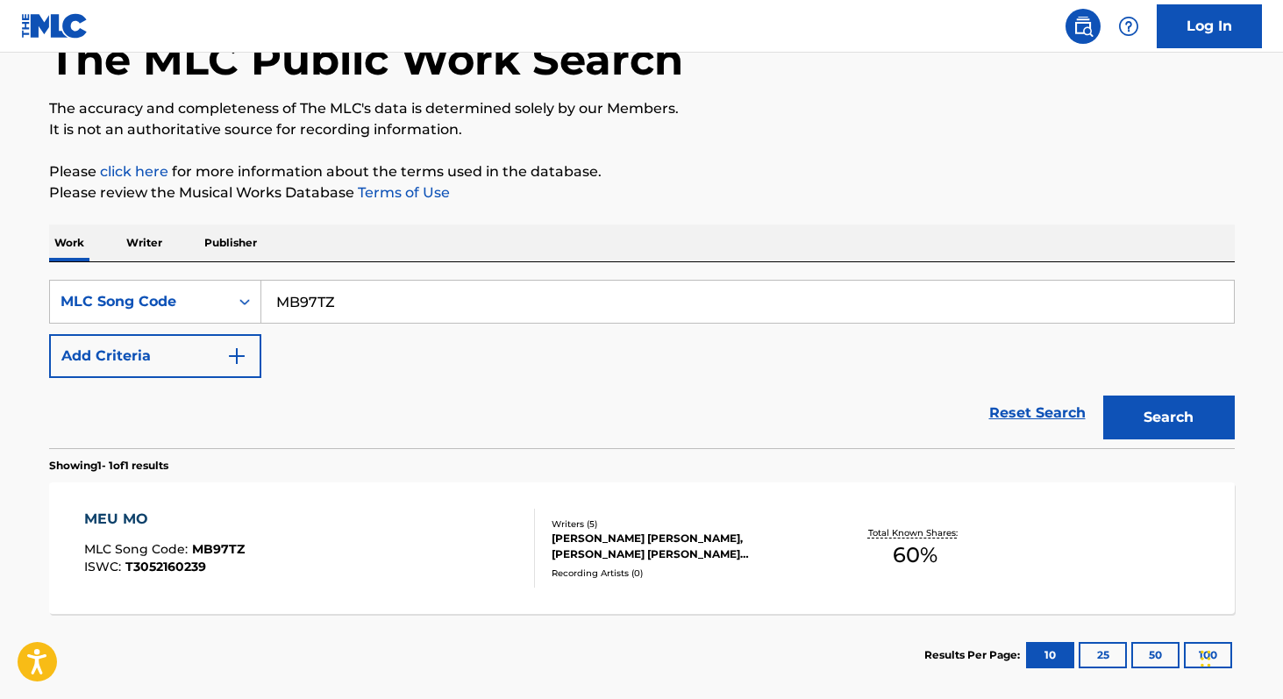
click at [902, 558] on span "60 %" at bounding box center [914, 555] width 45 height 32
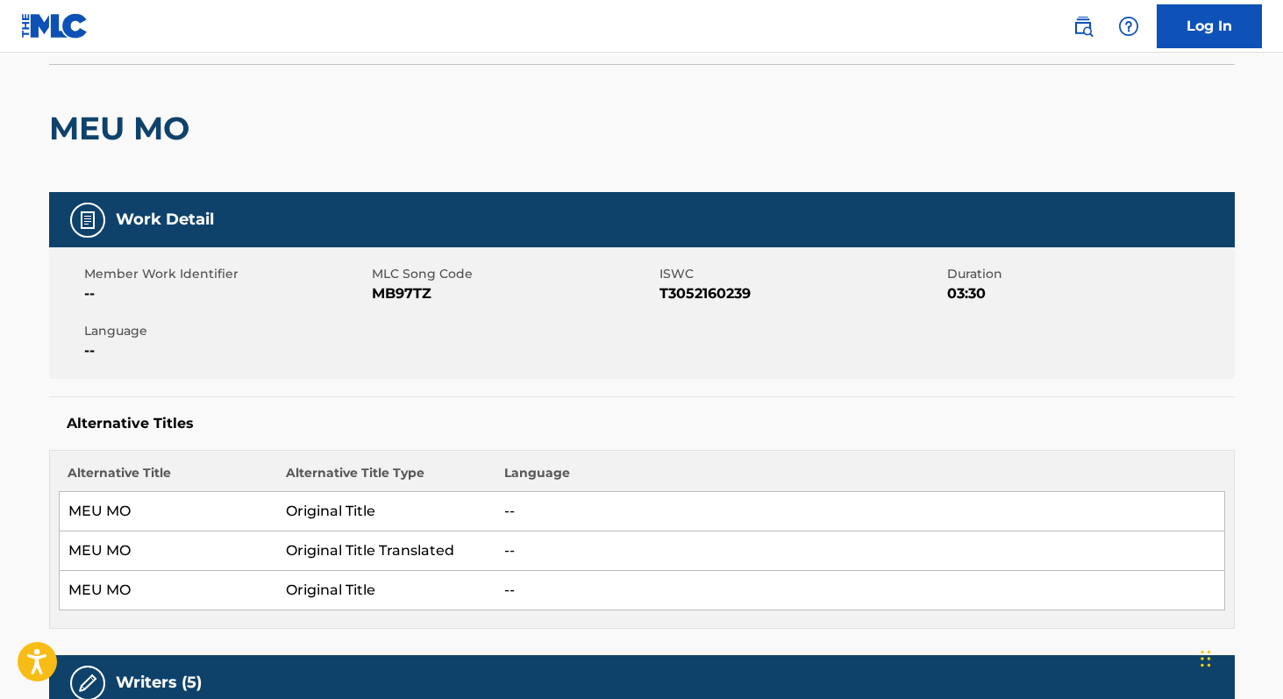
scroll to position [117, 0]
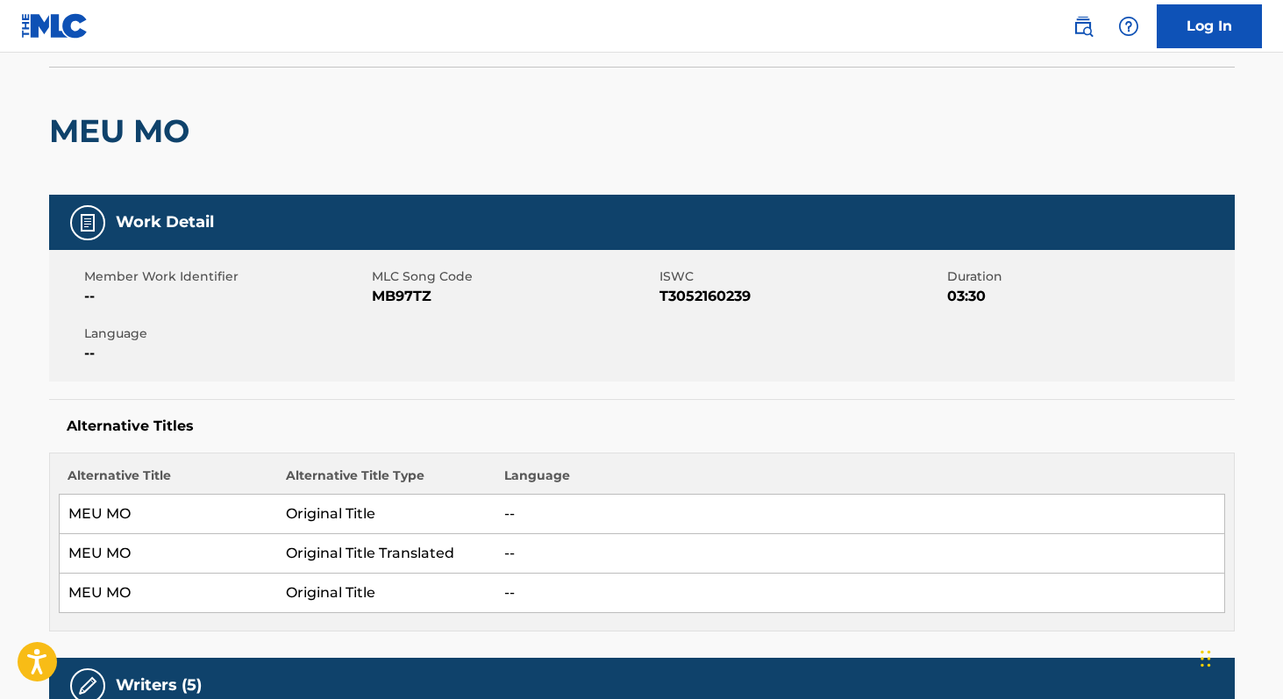
click at [706, 302] on span "T3052160239" at bounding box center [800, 296] width 283 height 21
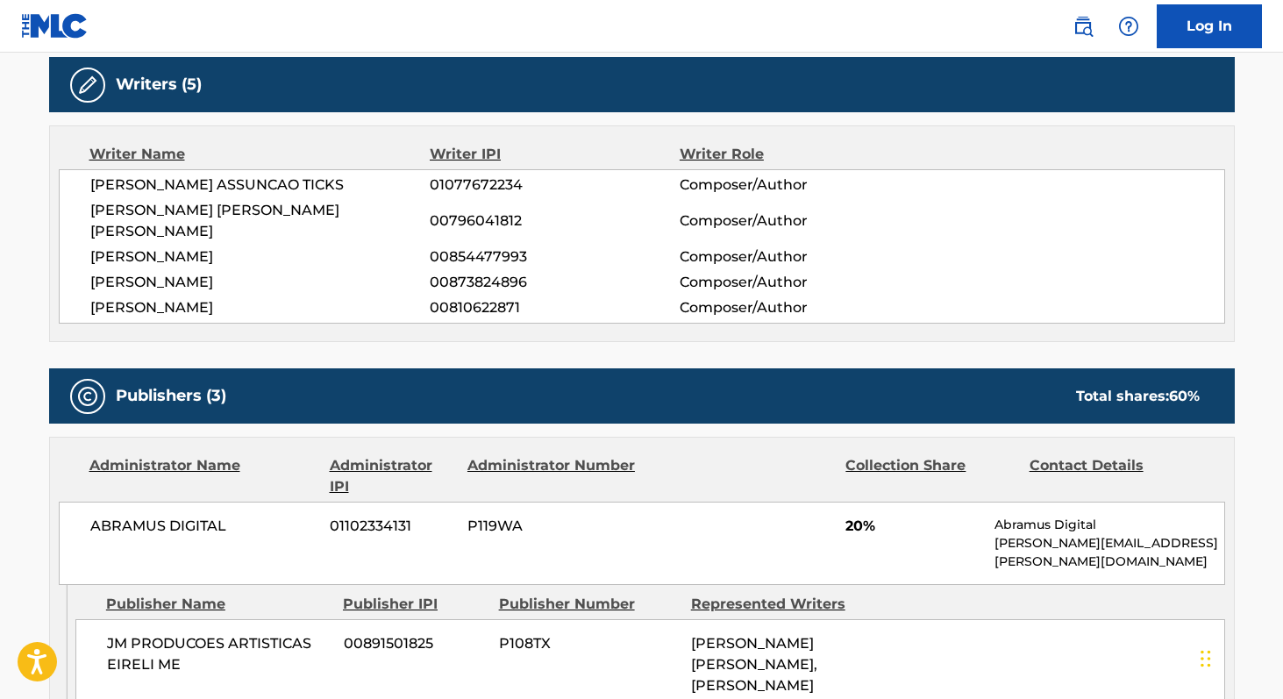
scroll to position [716, 0]
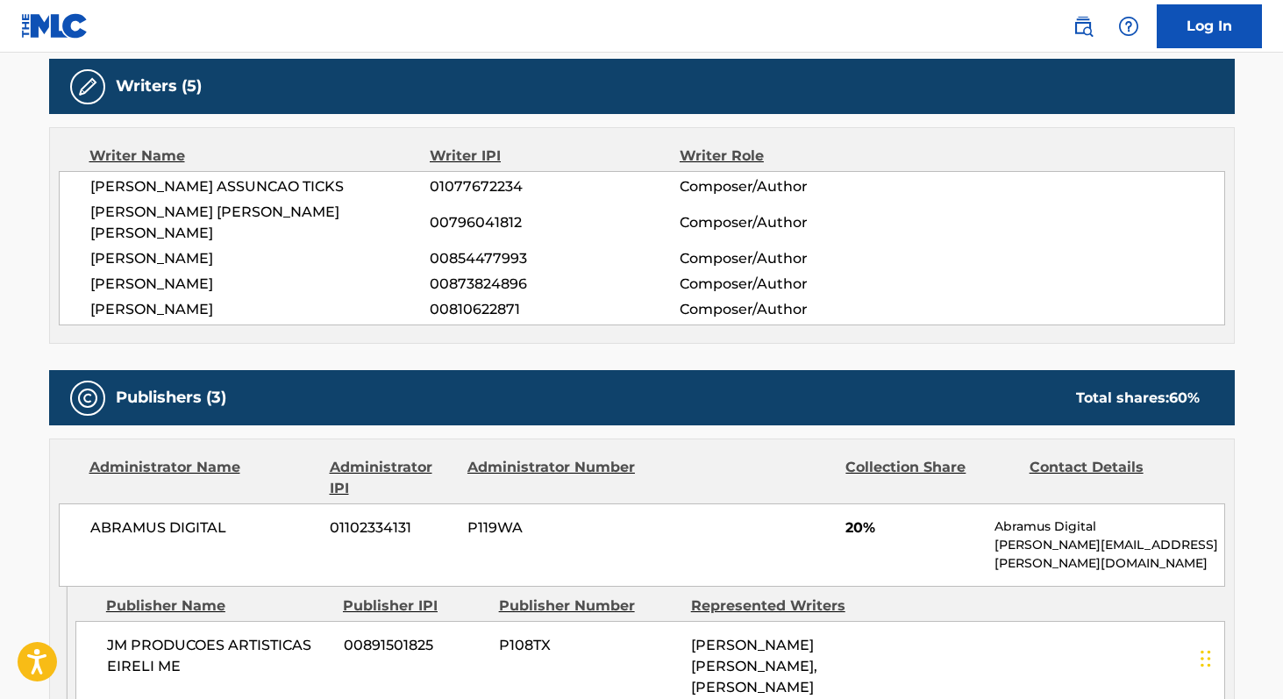
click at [90, 184] on span "[PERSON_NAME] ASSUNCAO TICKS" at bounding box center [260, 186] width 340 height 21
